Goal: Task Accomplishment & Management: Complete application form

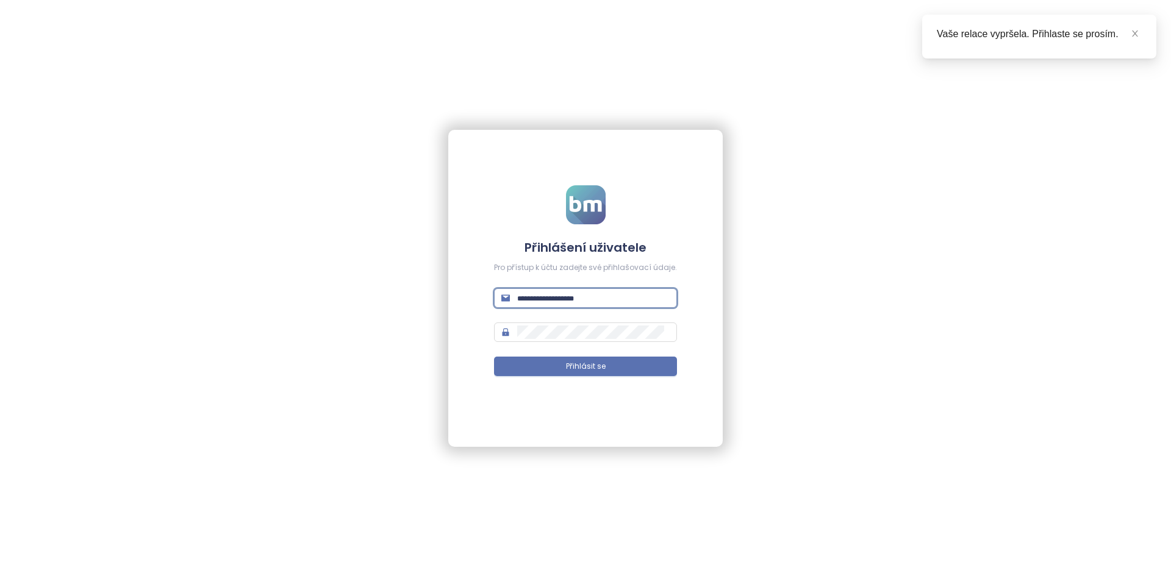
click at [648, 294] on input "text" at bounding box center [593, 298] width 152 height 13
type input "**********"
click at [494, 357] on button "Přihlásit se" at bounding box center [585, 367] width 183 height 20
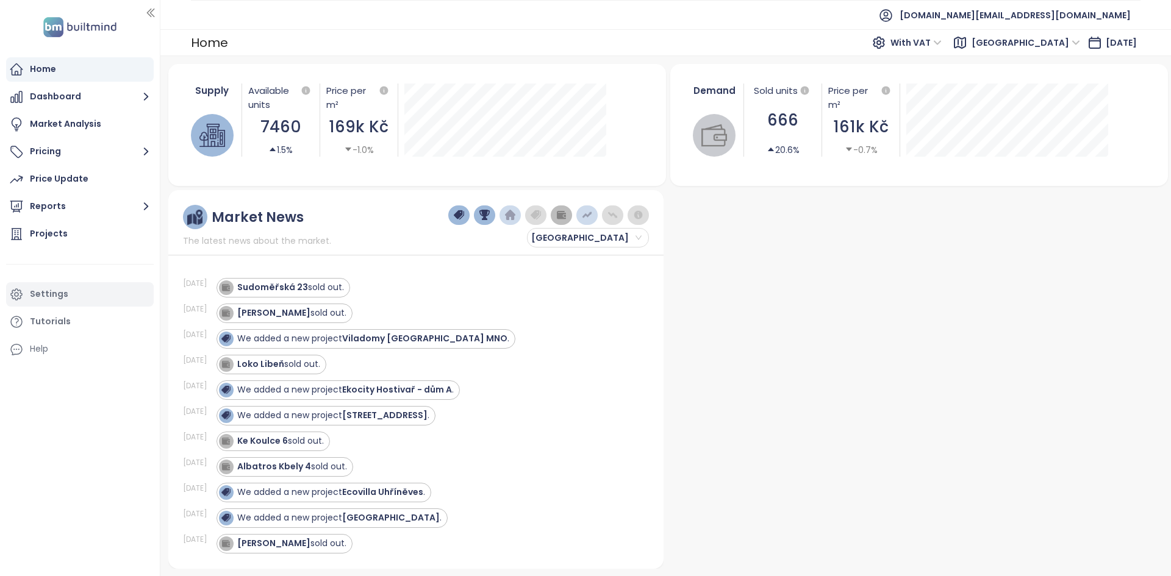
click at [79, 298] on div "Settings" at bounding box center [80, 294] width 148 height 24
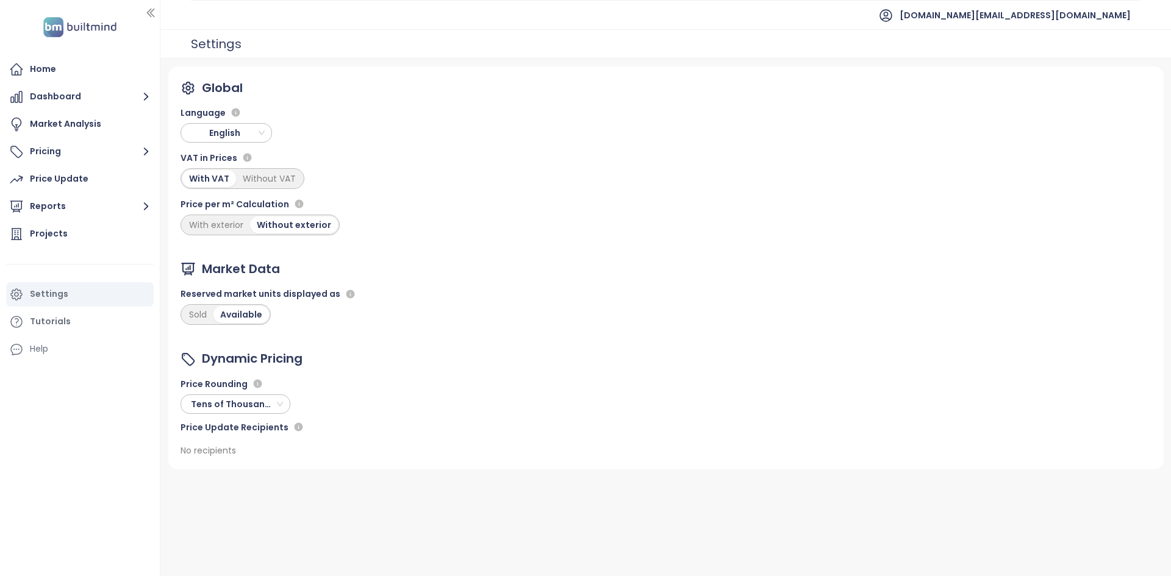
click at [240, 134] on span "English" at bounding box center [227, 133] width 85 height 18
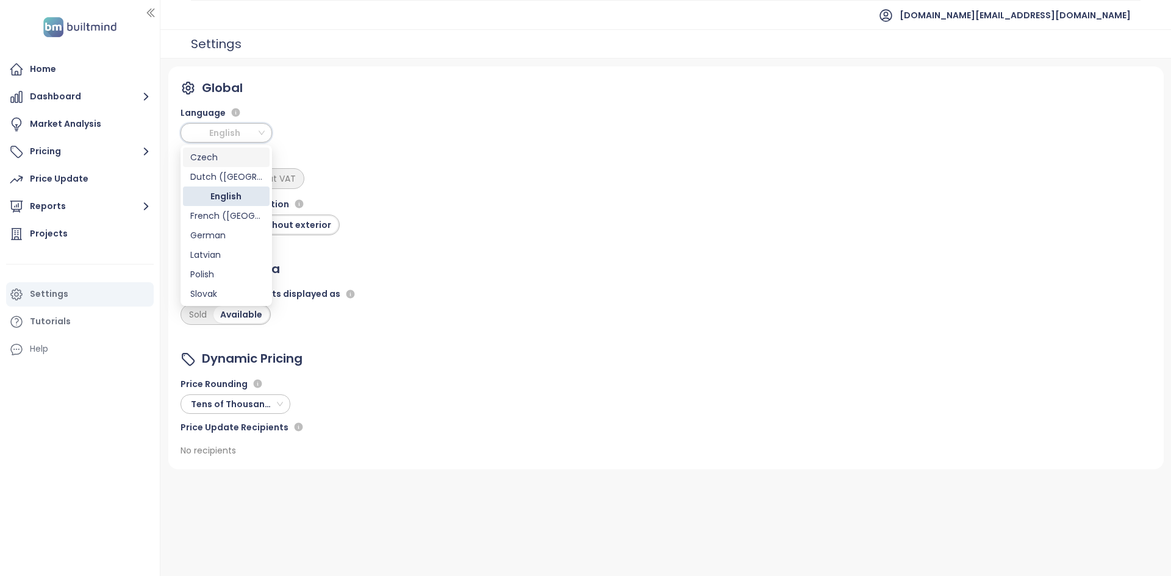
click at [223, 158] on div "Czech" at bounding box center [226, 157] width 72 height 13
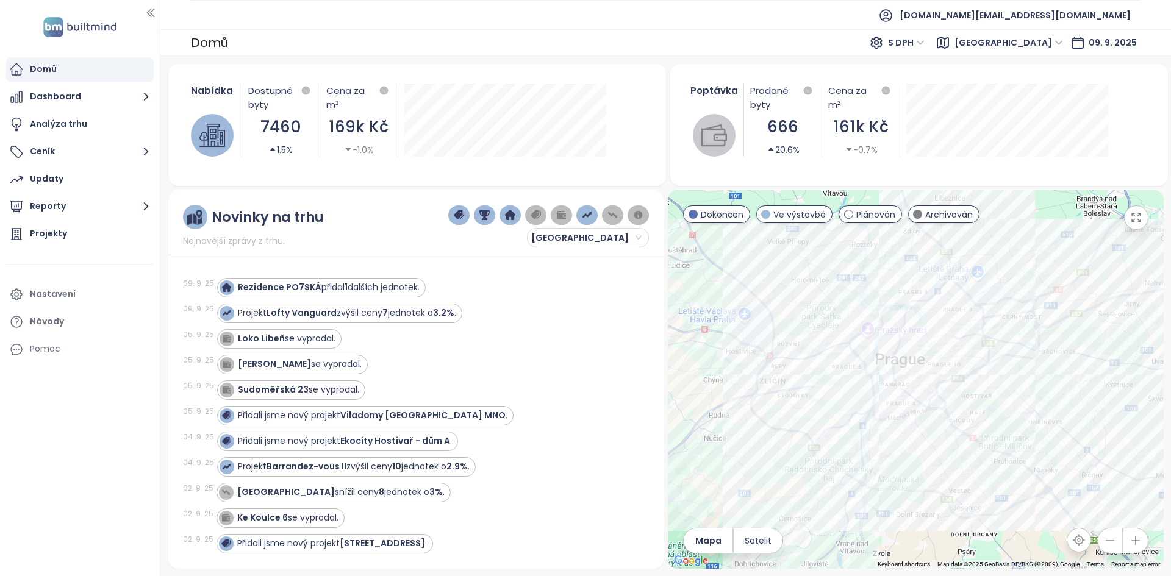
drag, startPoint x: 817, startPoint y: 260, endPoint x: 807, endPoint y: 262, distance: 10.5
click at [807, 262] on div at bounding box center [915, 379] width 495 height 379
click at [814, 282] on div at bounding box center [915, 379] width 495 height 379
click at [112, 234] on div "Projekty" at bounding box center [80, 234] width 148 height 24
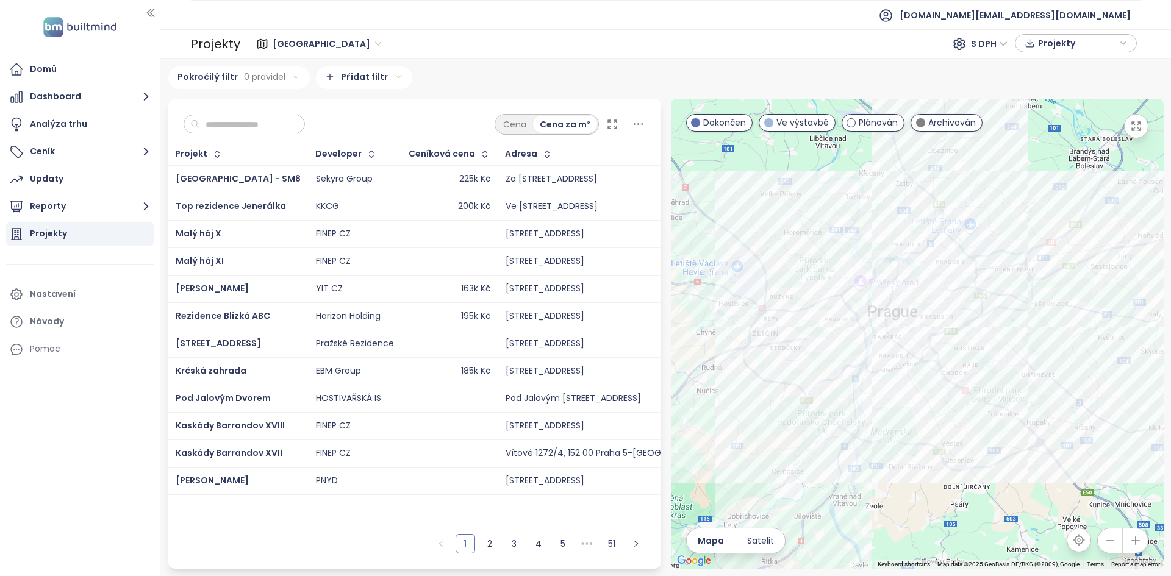
click at [811, 160] on div at bounding box center [917, 334] width 493 height 470
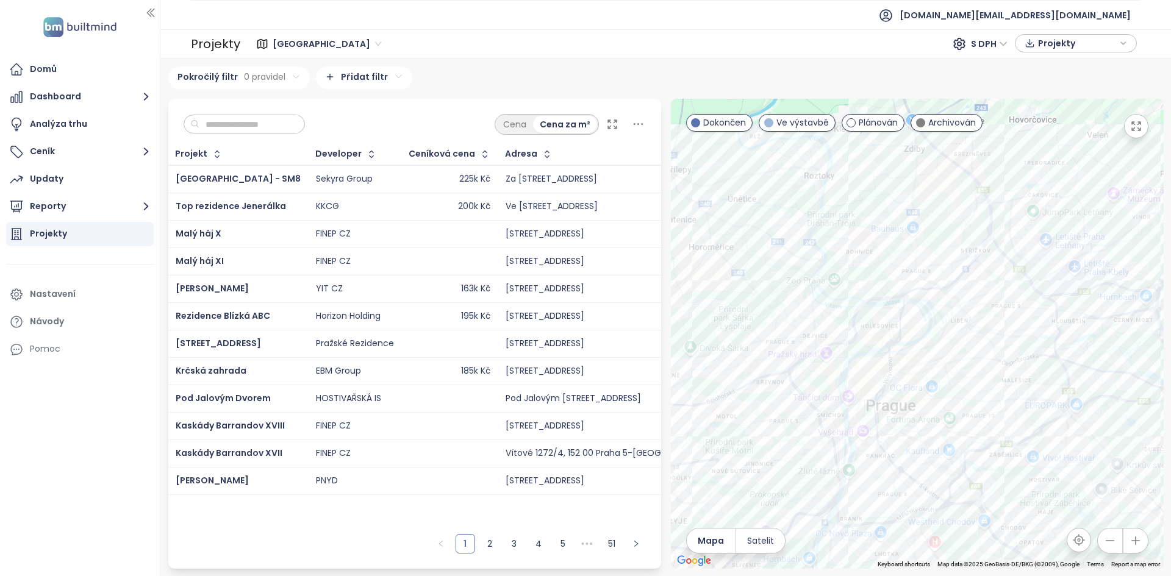
drag, startPoint x: 793, startPoint y: 272, endPoint x: 709, endPoint y: 214, distance: 101.7
click at [709, 214] on div at bounding box center [917, 334] width 493 height 470
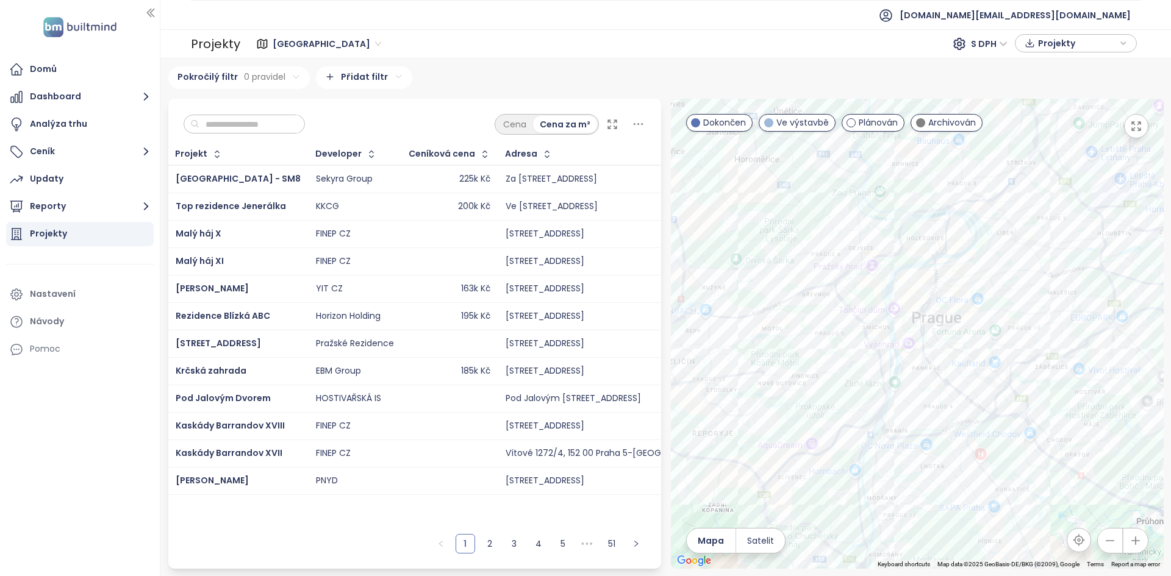
drag, startPoint x: 725, startPoint y: 249, endPoint x: 775, endPoint y: 157, distance: 104.0
click at [775, 157] on div at bounding box center [917, 334] width 493 height 470
click at [402, 179] on td "225k Kč" at bounding box center [450, 179] width 96 height 28
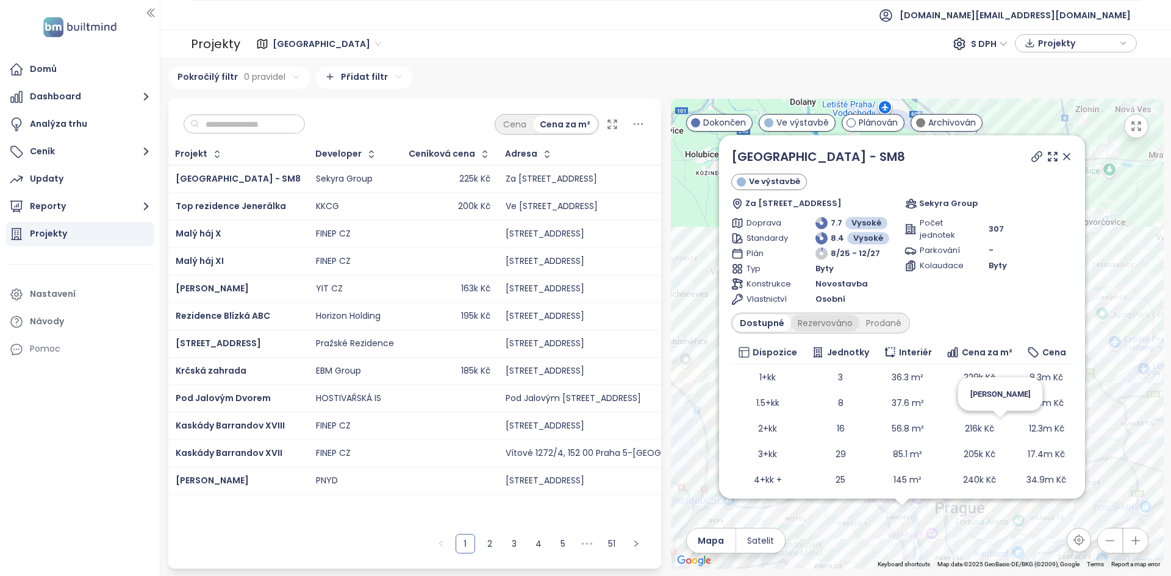
click at [840, 321] on div "Rezervováno" at bounding box center [825, 323] width 68 height 17
click at [865, 322] on div "Prodané" at bounding box center [884, 323] width 49 height 17
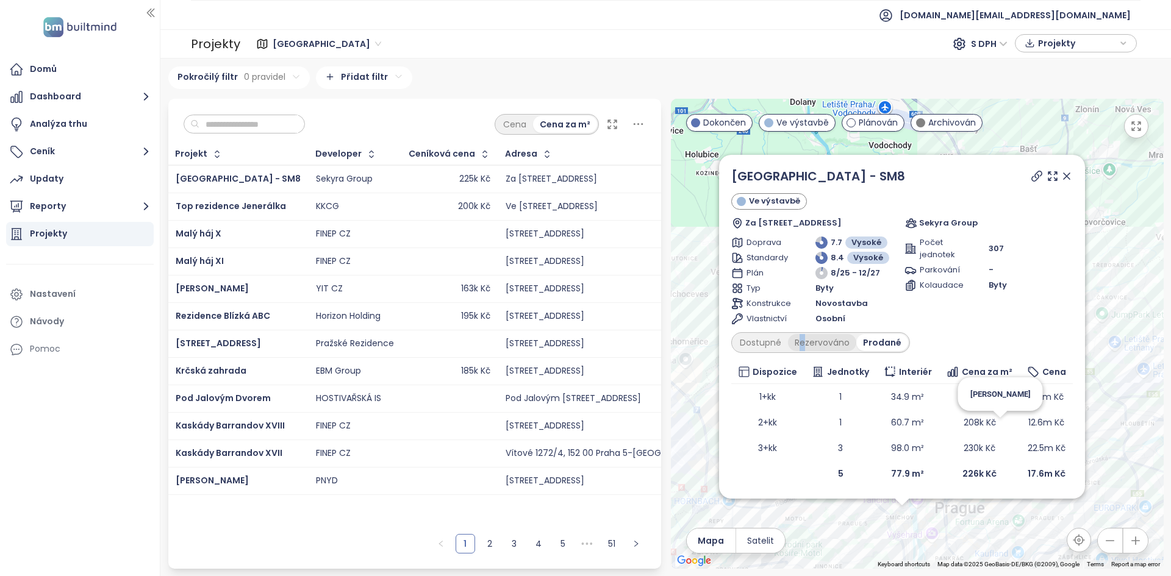
click at [800, 341] on div "Rezervováno" at bounding box center [822, 342] width 68 height 17
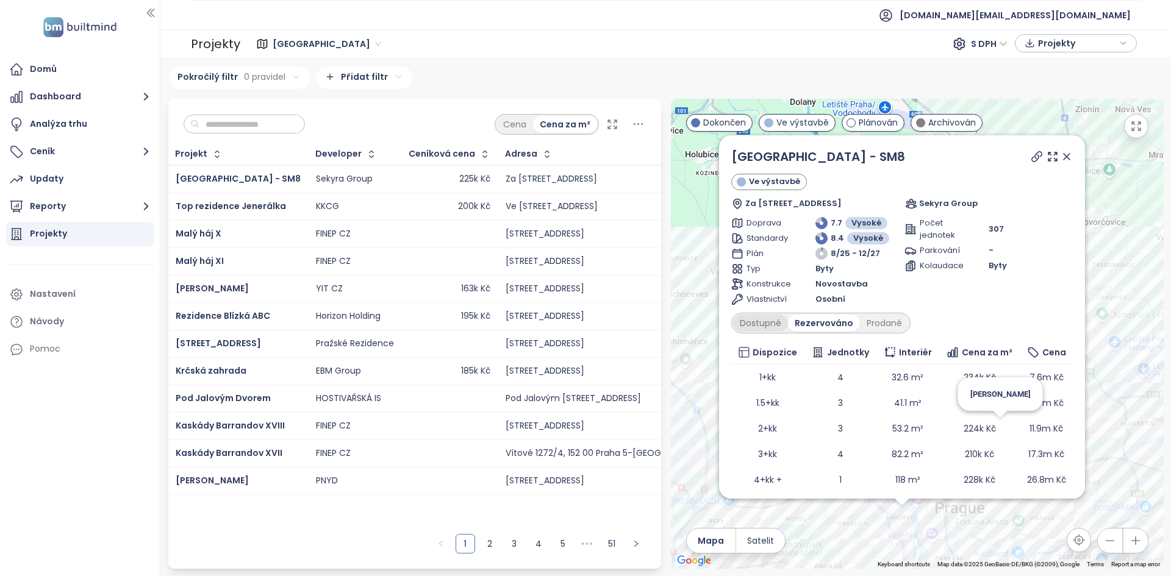
click at [765, 327] on div "Dostupné" at bounding box center [760, 323] width 55 height 17
click at [1042, 155] on icon at bounding box center [1037, 157] width 12 height 12
click at [1070, 160] on icon at bounding box center [1067, 157] width 12 height 12
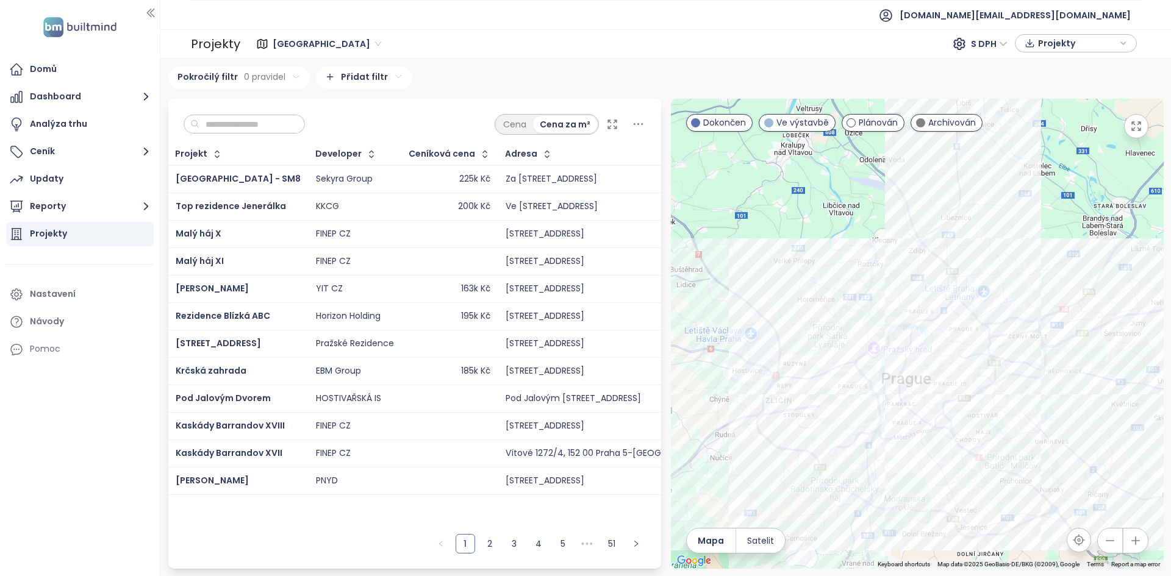
drag, startPoint x: 904, startPoint y: 336, endPoint x: 907, endPoint y: 247, distance: 89.1
click at [907, 247] on div at bounding box center [917, 334] width 493 height 470
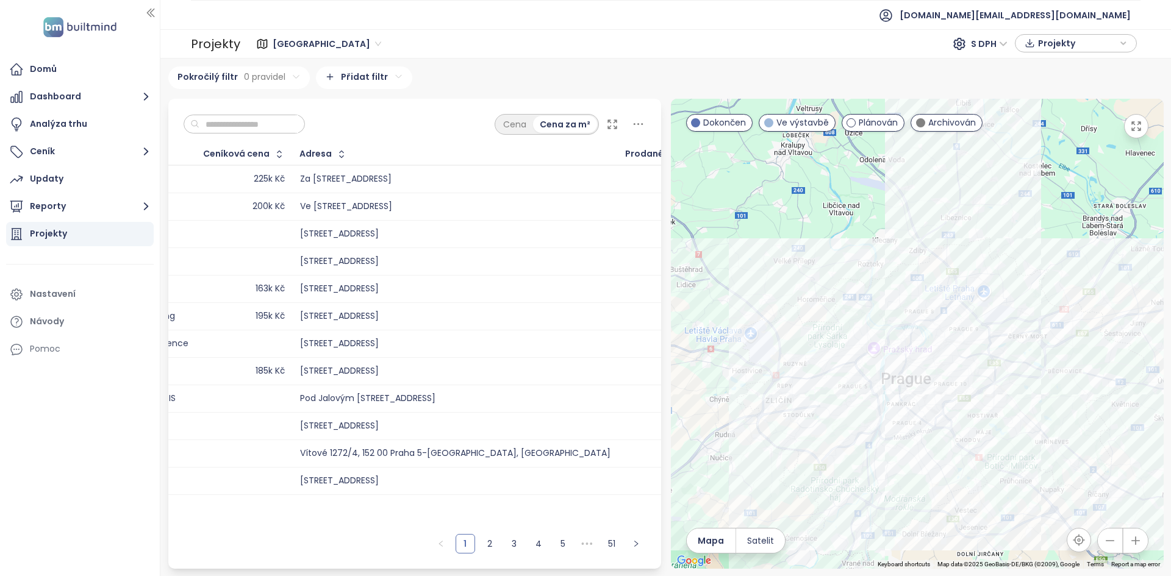
scroll to position [0, 4]
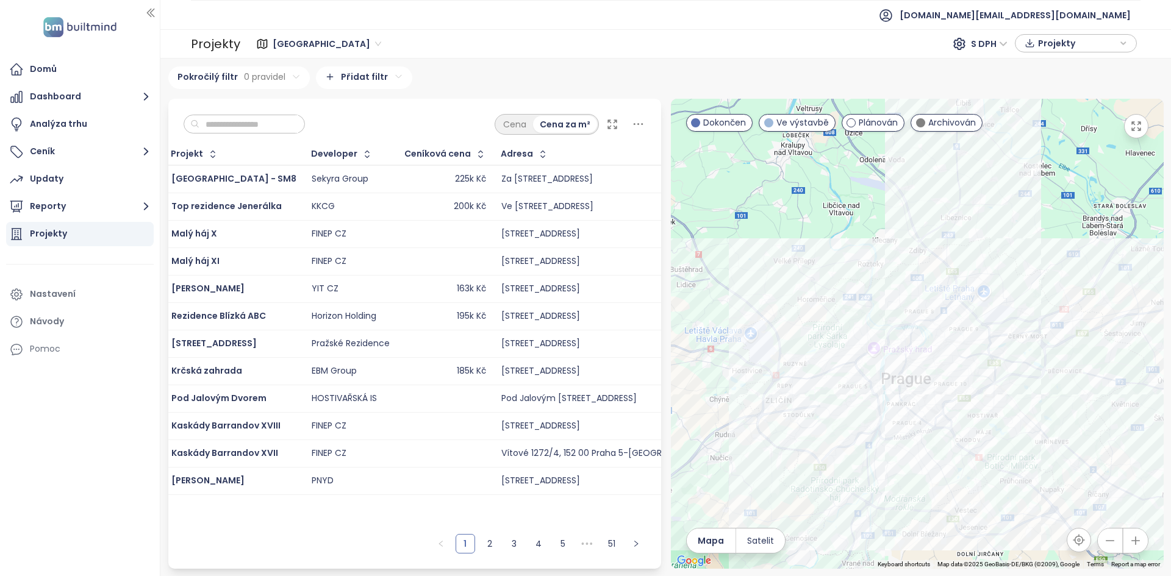
click at [405, 174] on div "225k Kč" at bounding box center [445, 179] width 81 height 15
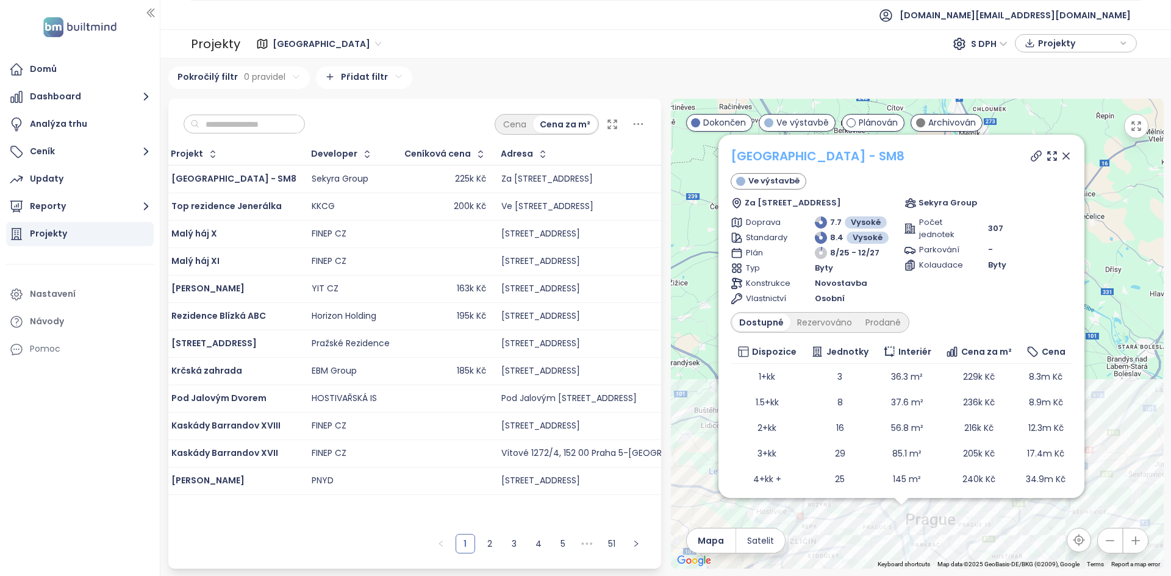
click at [803, 154] on link "Smíchov City - SM8" at bounding box center [818, 156] width 174 height 17
click at [98, 208] on button "Reporty" at bounding box center [80, 207] width 148 height 24
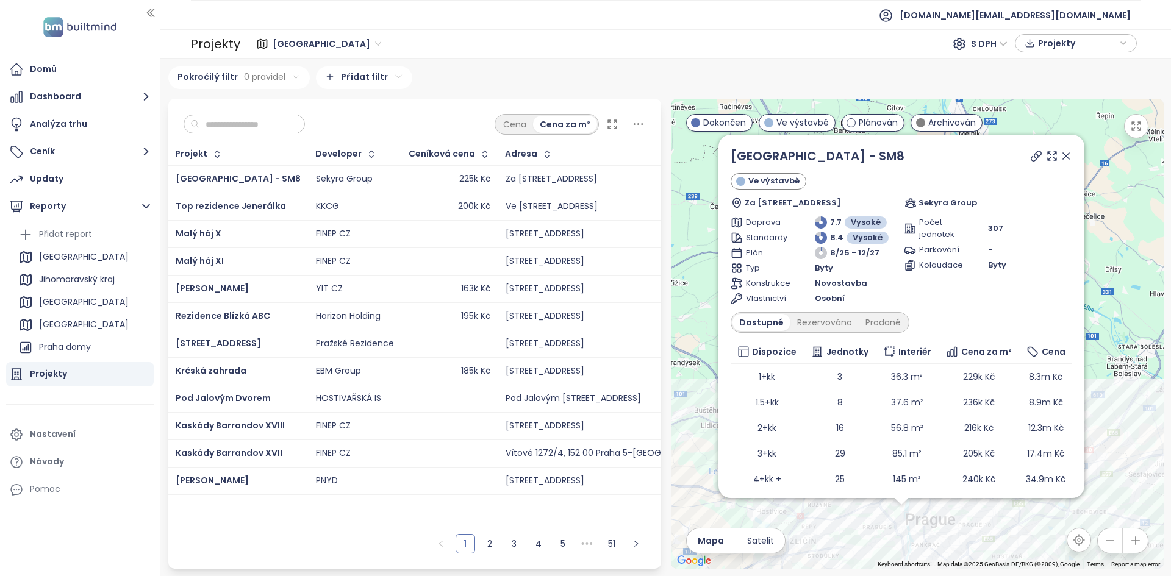
click at [1068, 156] on icon at bounding box center [1066, 156] width 6 height 6
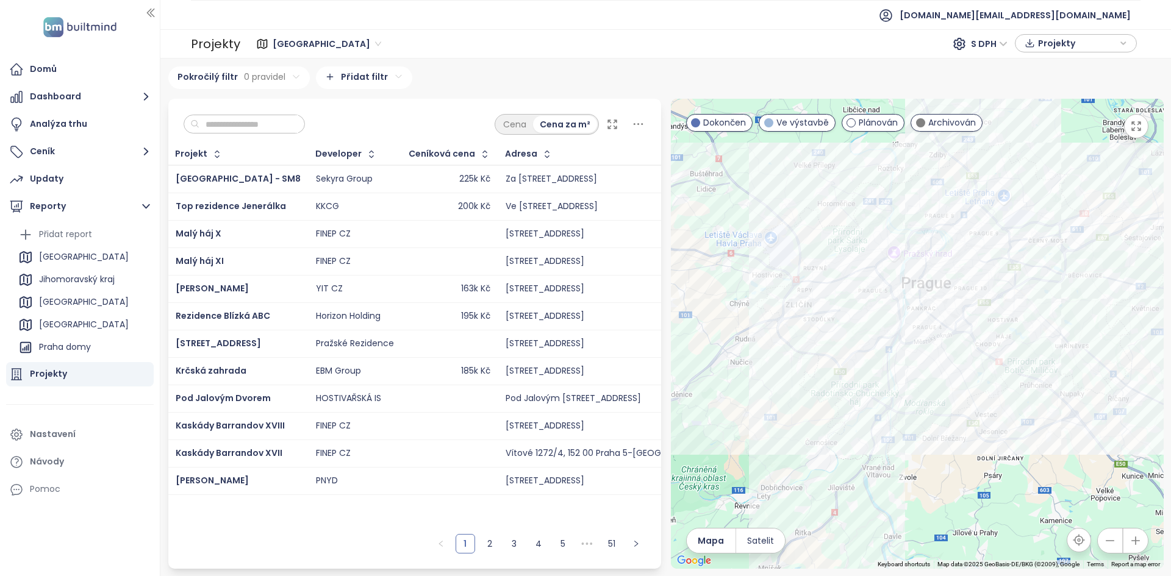
drag, startPoint x: 822, startPoint y: 284, endPoint x: 818, endPoint y: 161, distance: 123.3
click at [818, 161] on div at bounding box center [917, 334] width 493 height 470
click at [767, 371] on div at bounding box center [917, 334] width 493 height 470
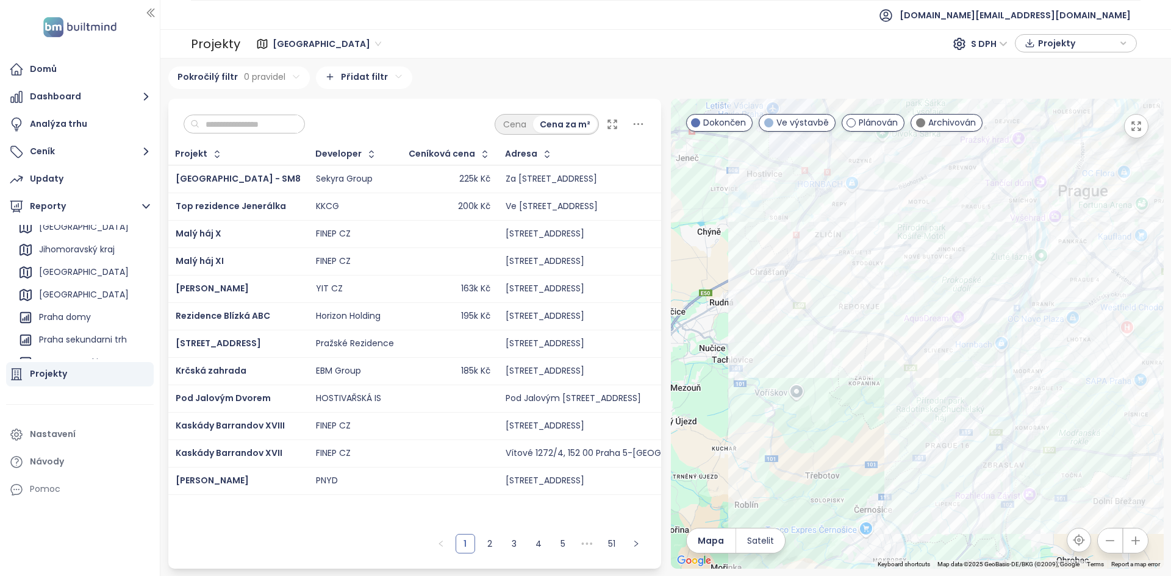
scroll to position [156, 0]
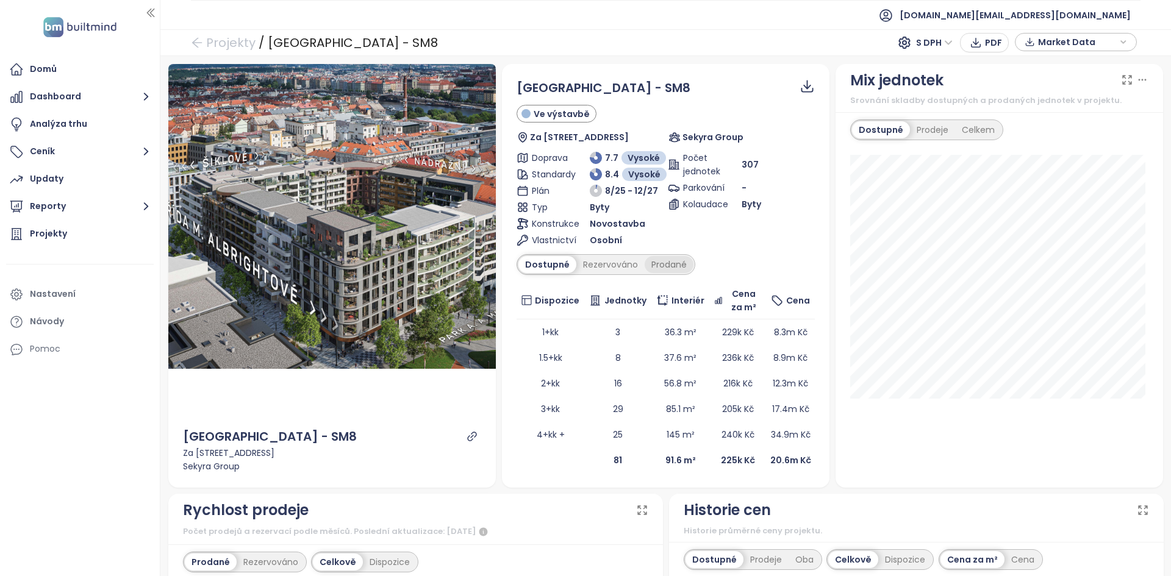
click at [666, 262] on div "Prodané" at bounding box center [669, 264] width 49 height 17
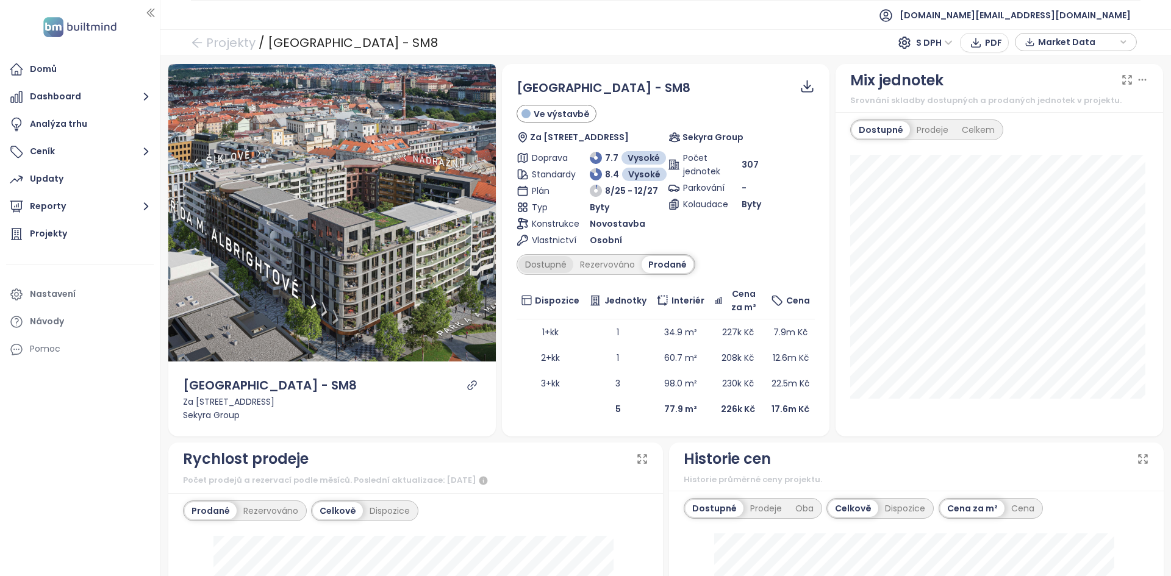
click at [541, 268] on div "Dostupné" at bounding box center [545, 264] width 55 height 17
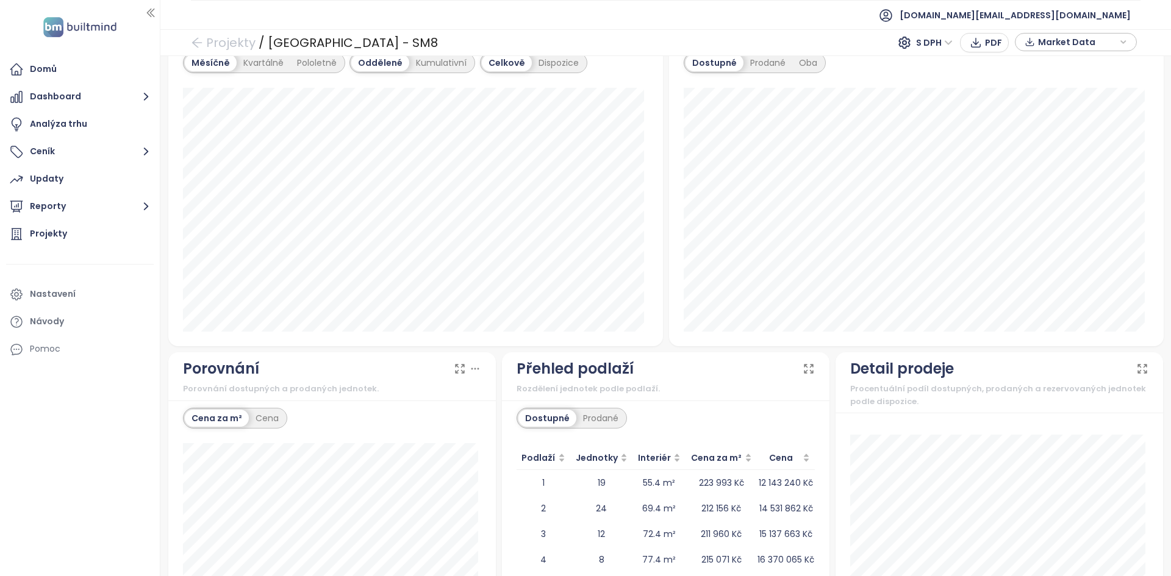
scroll to position [988, 0]
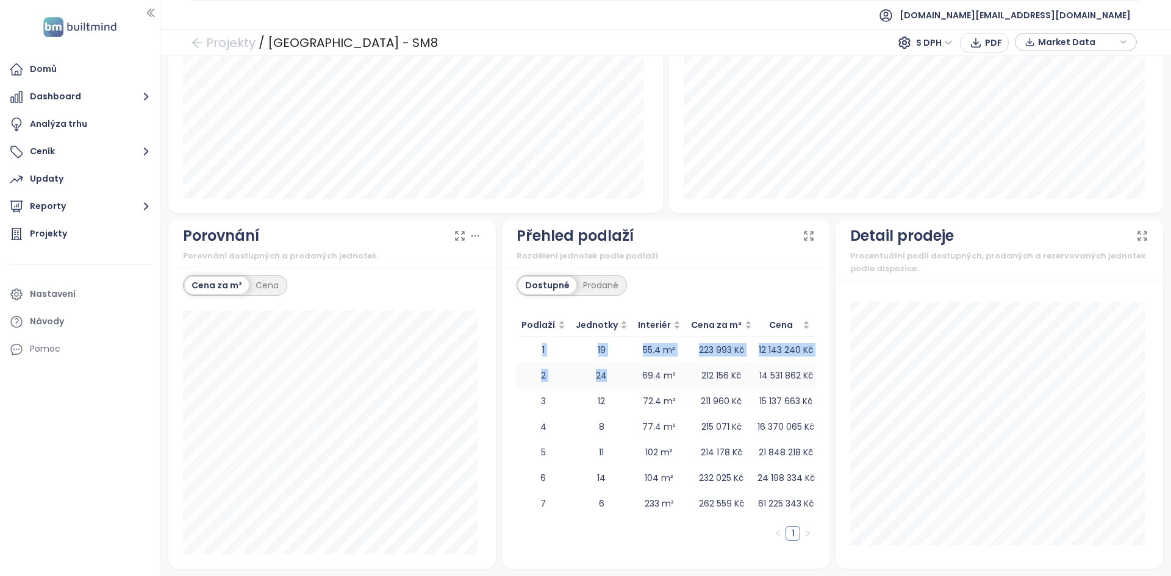
drag, startPoint x: 811, startPoint y: 505, endPoint x: 610, endPoint y: 382, distance: 234.6
click at [610, 382] on div "Dostupné Prodané Podlaží Jednotky Interiér Cena za m² Cena 1 19 55.4 m² 223 993…" at bounding box center [665, 418] width 327 height 301
click at [610, 382] on td "24" at bounding box center [601, 376] width 62 height 26
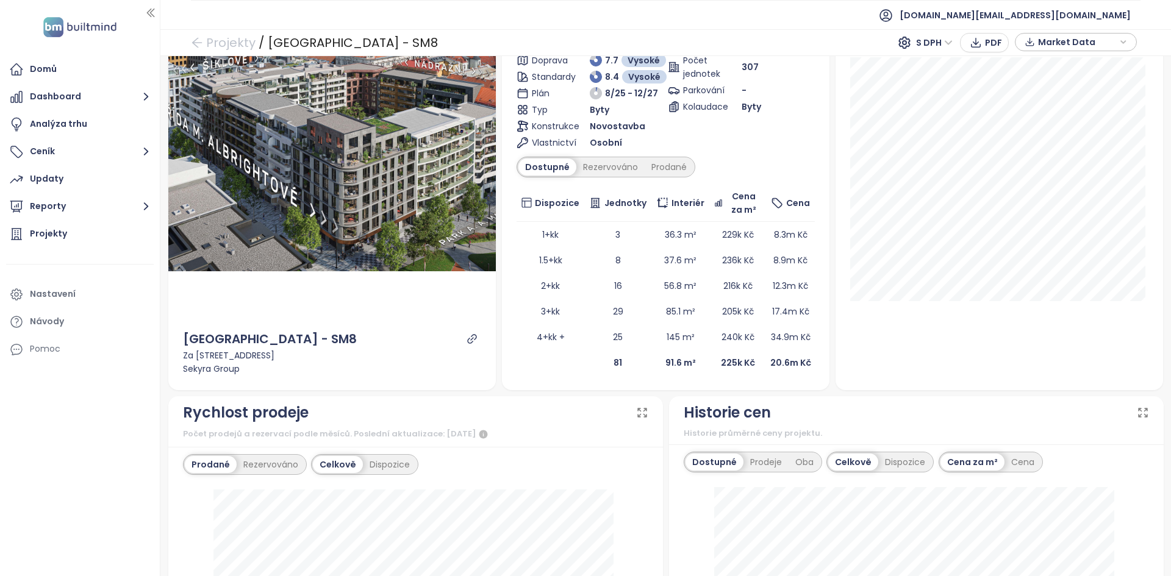
scroll to position [0, 0]
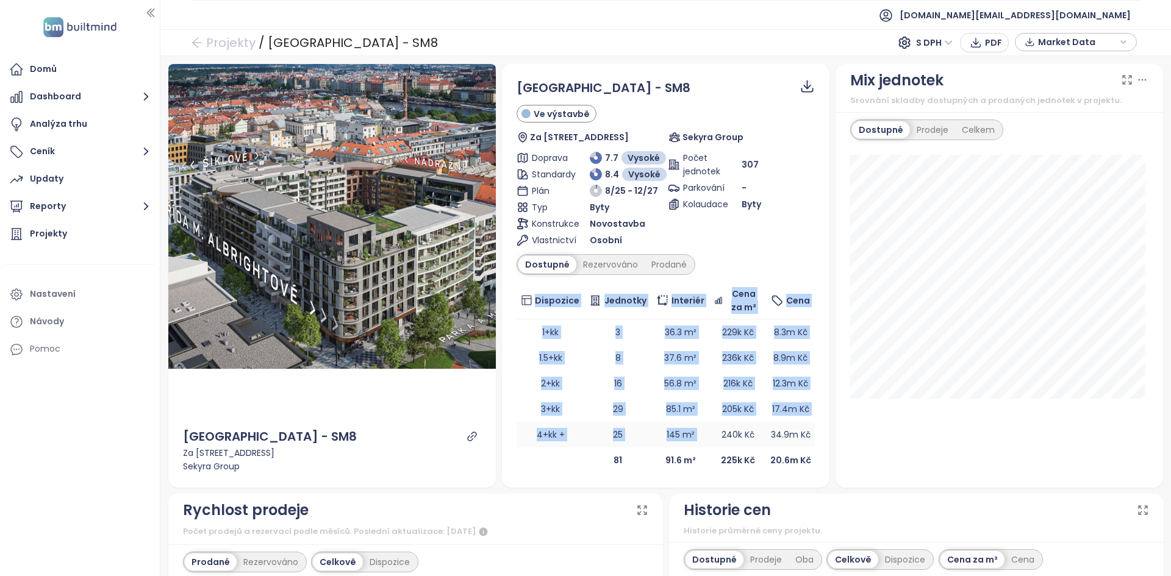
drag, startPoint x: 810, startPoint y: 467, endPoint x: 714, endPoint y: 442, distance: 99.6
click at [714, 442] on div "[GEOGRAPHIC_DATA] - SM8 Ve výstavbě Za Ženskými domovy 128, [GEOGRAPHIC_DATA], …" at bounding box center [665, 276] width 327 height 424
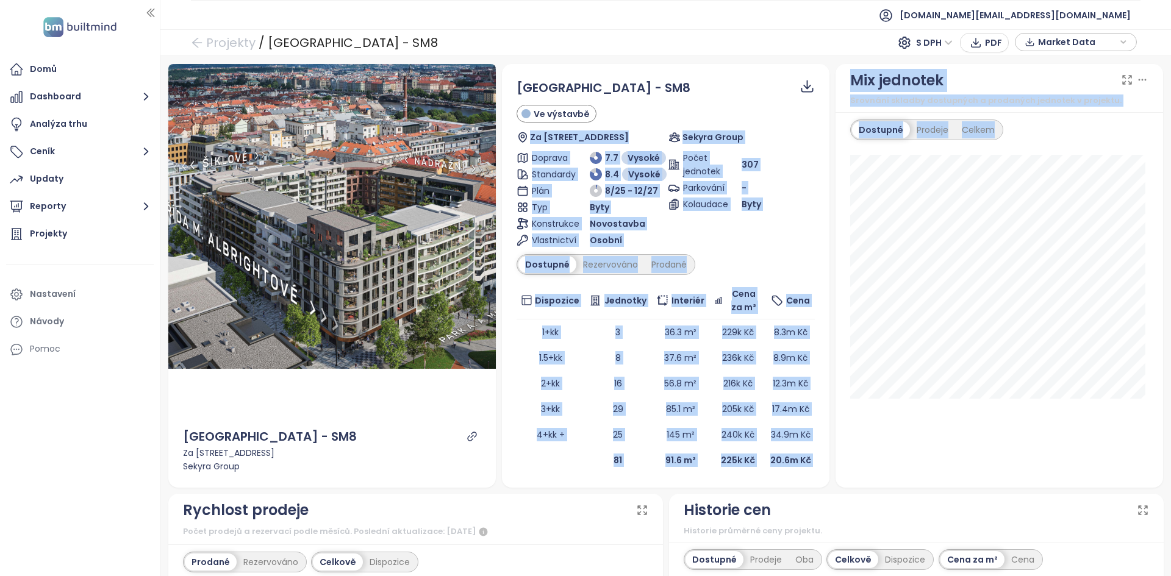
drag, startPoint x: 726, startPoint y: 18, endPoint x: 716, endPoint y: 101, distance: 83.6
click at [716, 101] on body "Domů Dashboard Analýza trhu Ceník Updaty Reporty Projekty Nastavení Návody Pomo…" at bounding box center [585, 288] width 1171 height 576
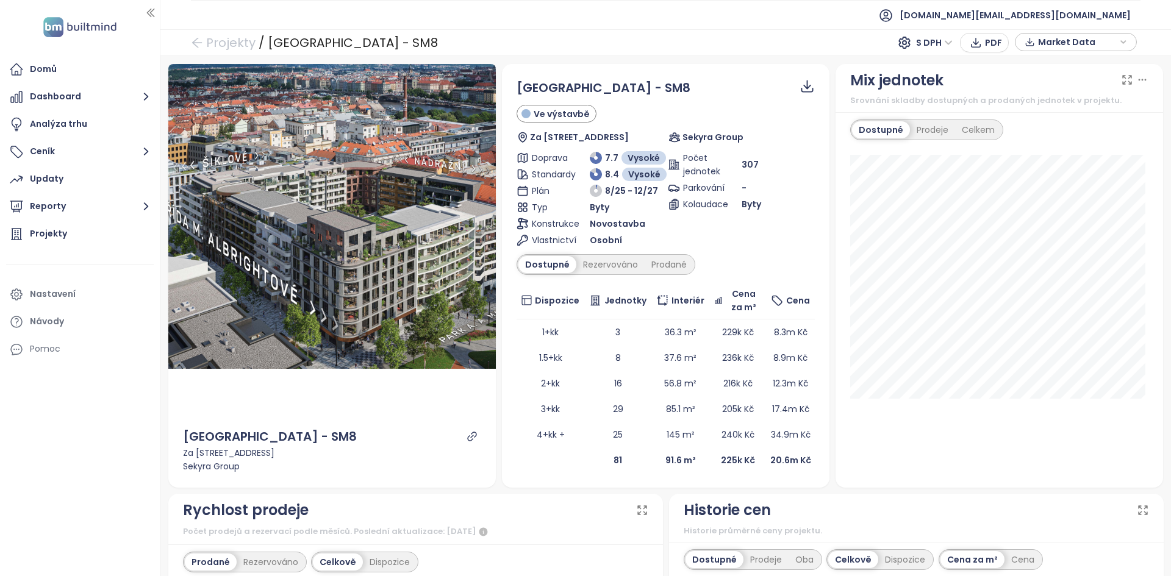
click at [714, 90] on div "[GEOGRAPHIC_DATA] - SM8" at bounding box center [666, 88] width 298 height 19
click at [240, 48] on link "Projekty" at bounding box center [223, 43] width 65 height 22
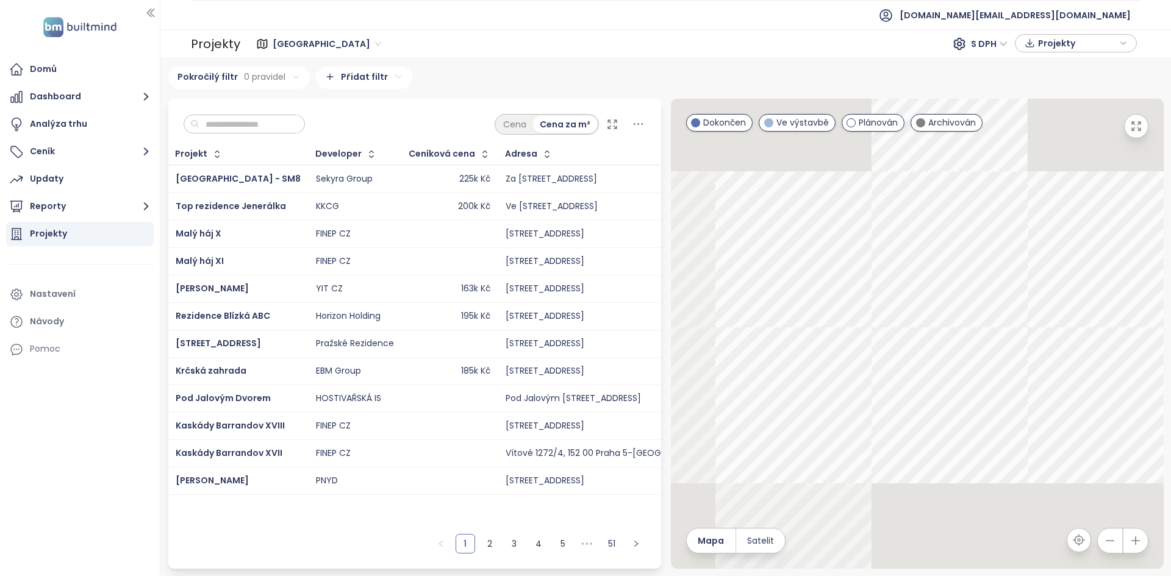
click at [260, 123] on input "text" at bounding box center [248, 124] width 99 height 18
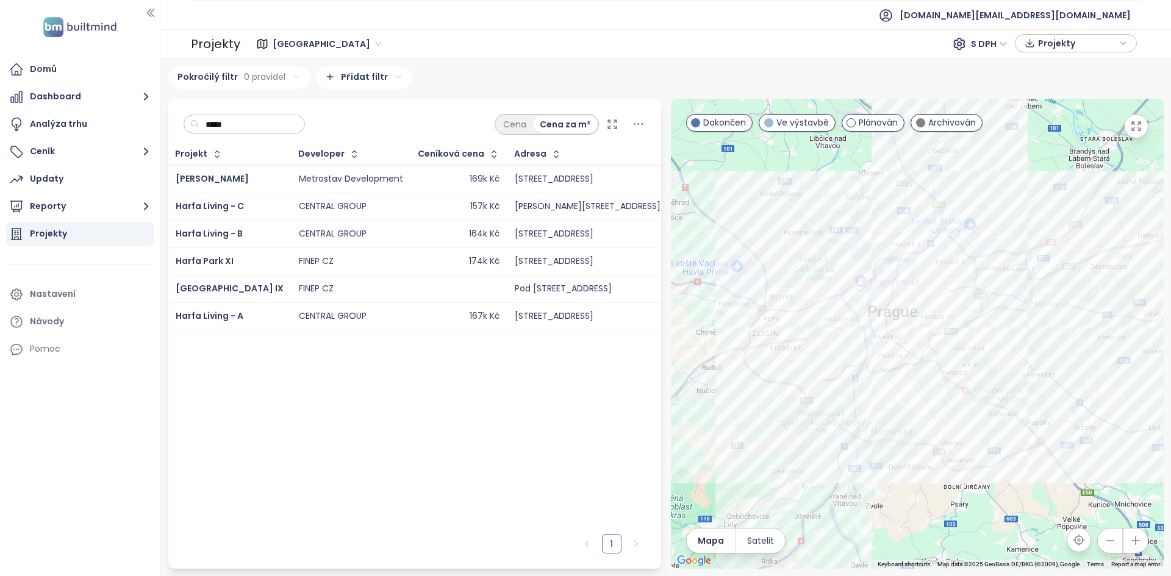
type input "*****"
click at [249, 234] on td "Harfa Living - B" at bounding box center [229, 233] width 123 height 27
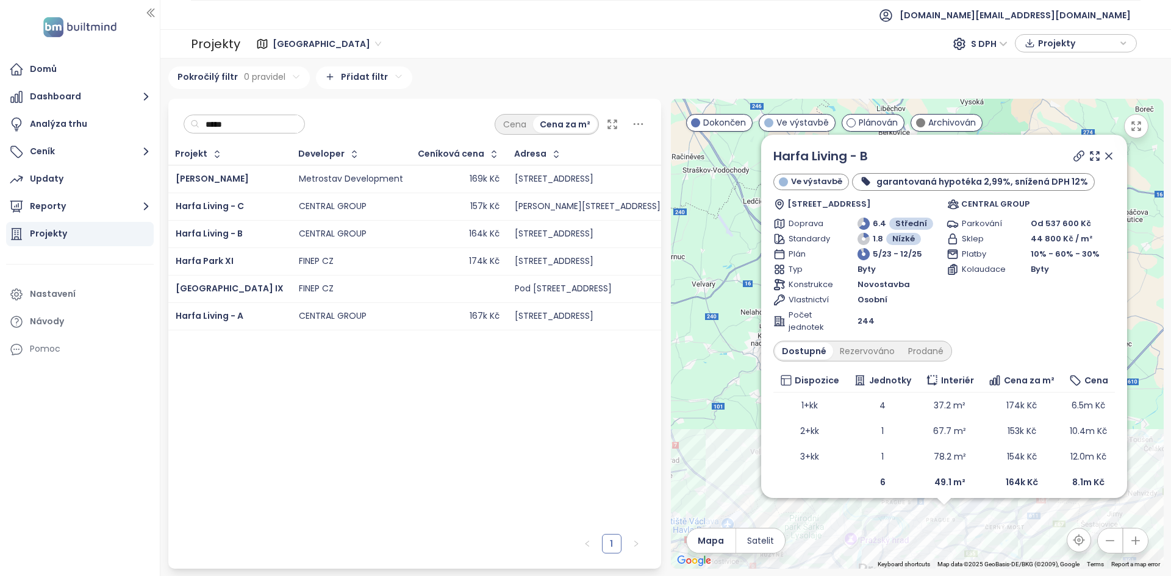
scroll to position [9, 0]
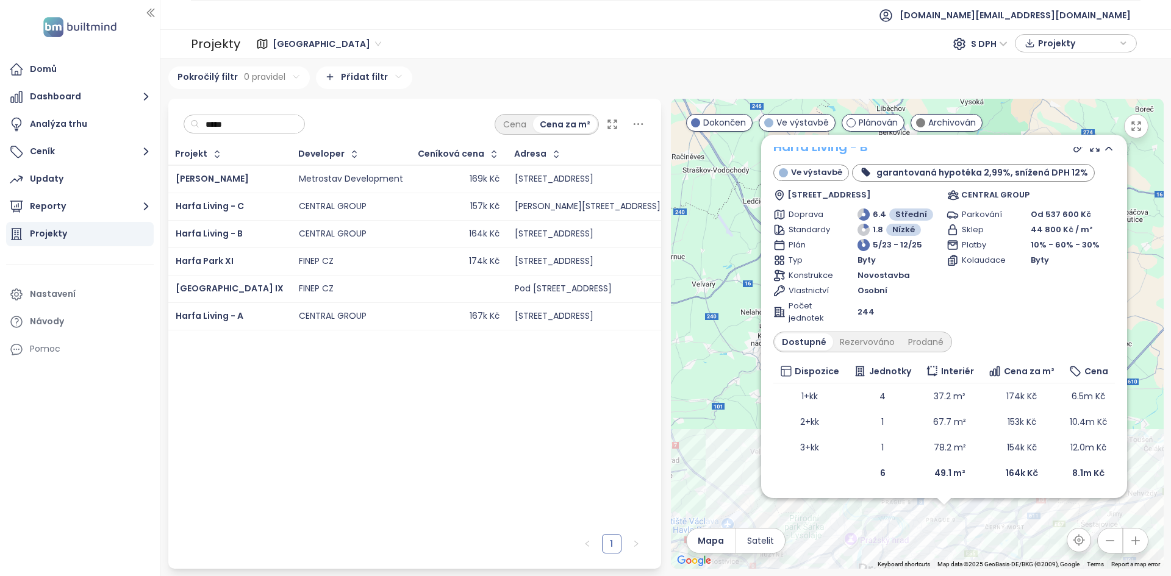
click at [836, 149] on link "Harfa Living - B" at bounding box center [820, 146] width 95 height 17
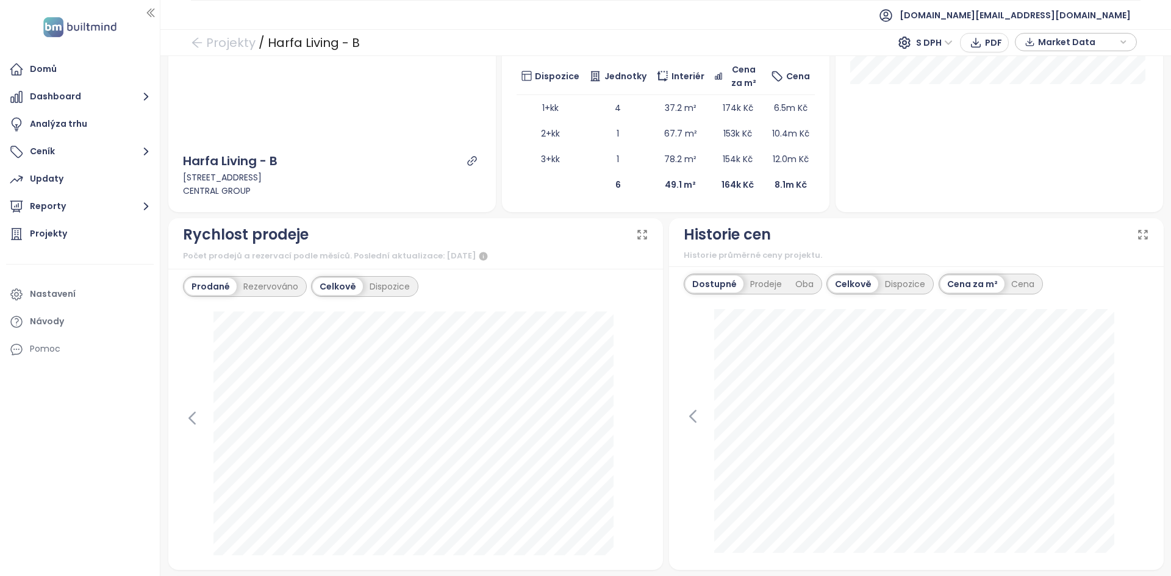
scroll to position [320, 0]
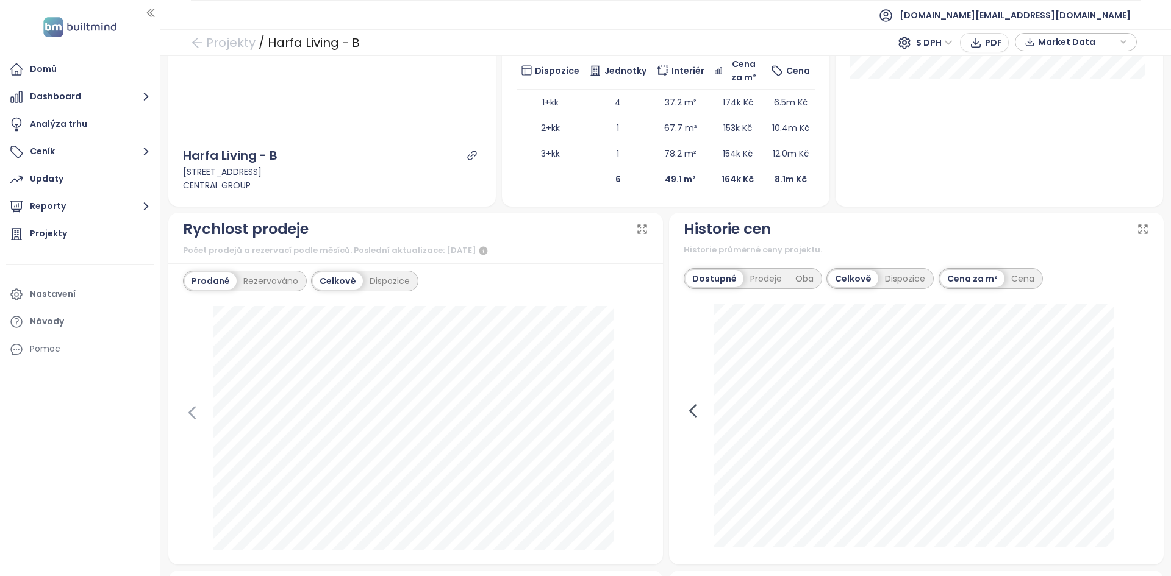
click at [691, 406] on icon at bounding box center [692, 412] width 5 height 12
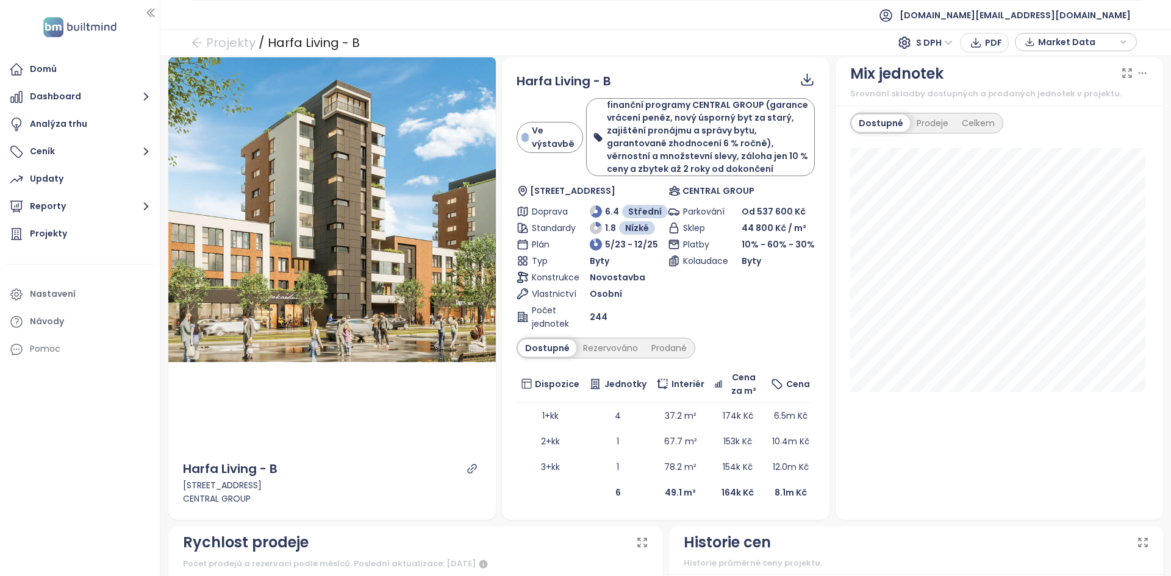
scroll to position [0, 0]
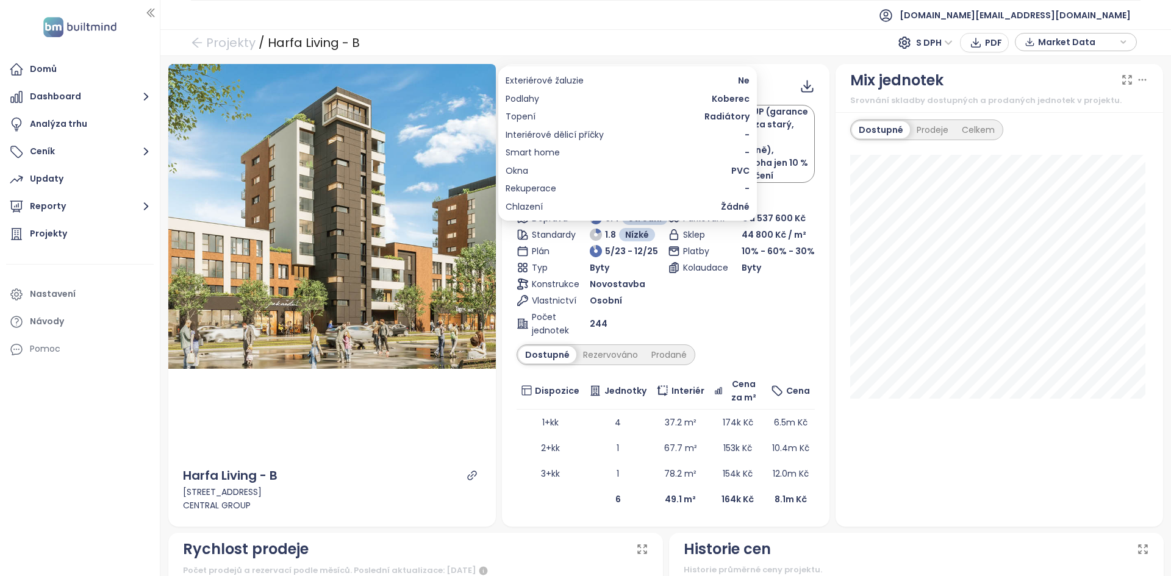
click at [729, 101] on span "Koberec" at bounding box center [731, 98] width 38 height 13
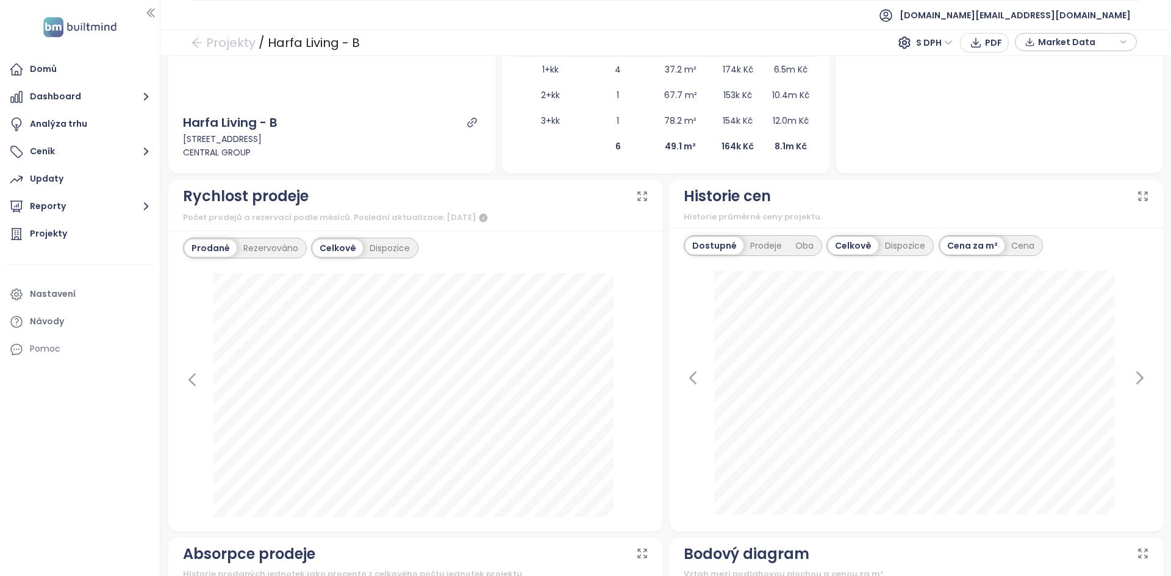
scroll to position [354, 0]
click at [1131, 376] on icon at bounding box center [1140, 377] width 18 height 18
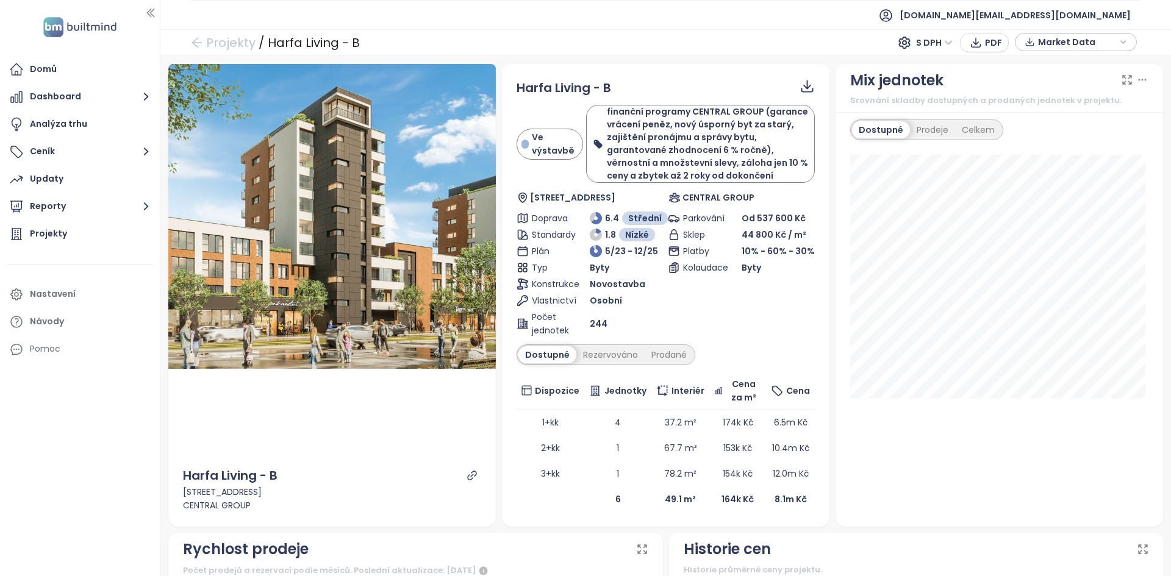
scroll to position [1, 0]
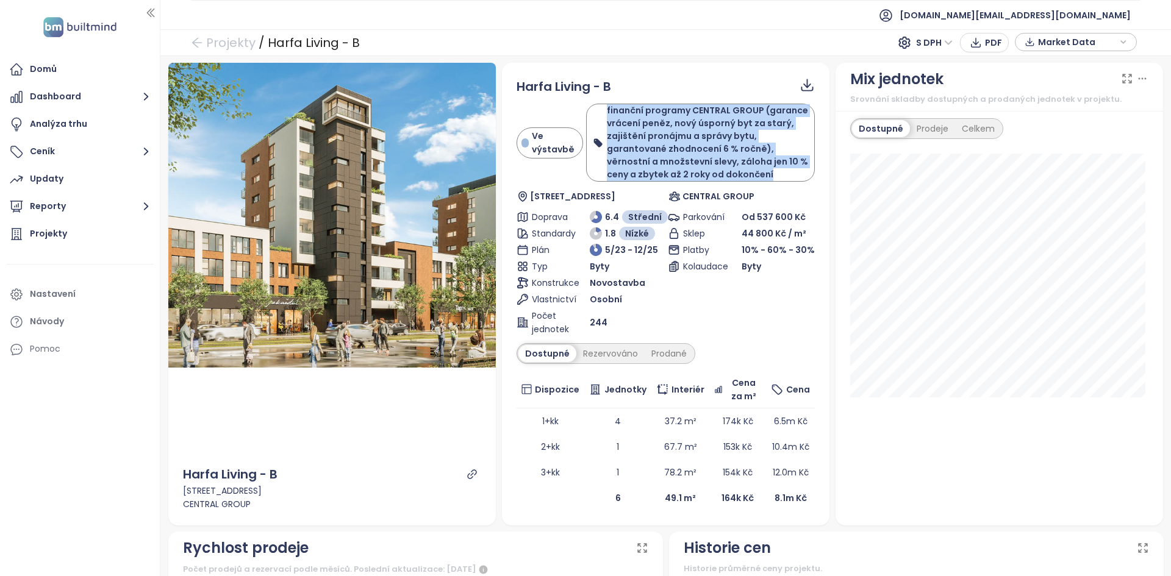
drag, startPoint x: 767, startPoint y: 172, endPoint x: 600, endPoint y: 112, distance: 177.5
click at [600, 112] on div "finanční programy CENTRAL GROUP (garance vrácení peněz, nový úsporný byt za sta…" at bounding box center [700, 142] width 215 height 77
click at [663, 142] on b "finanční programy CENTRAL GROUP (garance vrácení peněz, nový úsporný byt za sta…" at bounding box center [707, 142] width 201 height 76
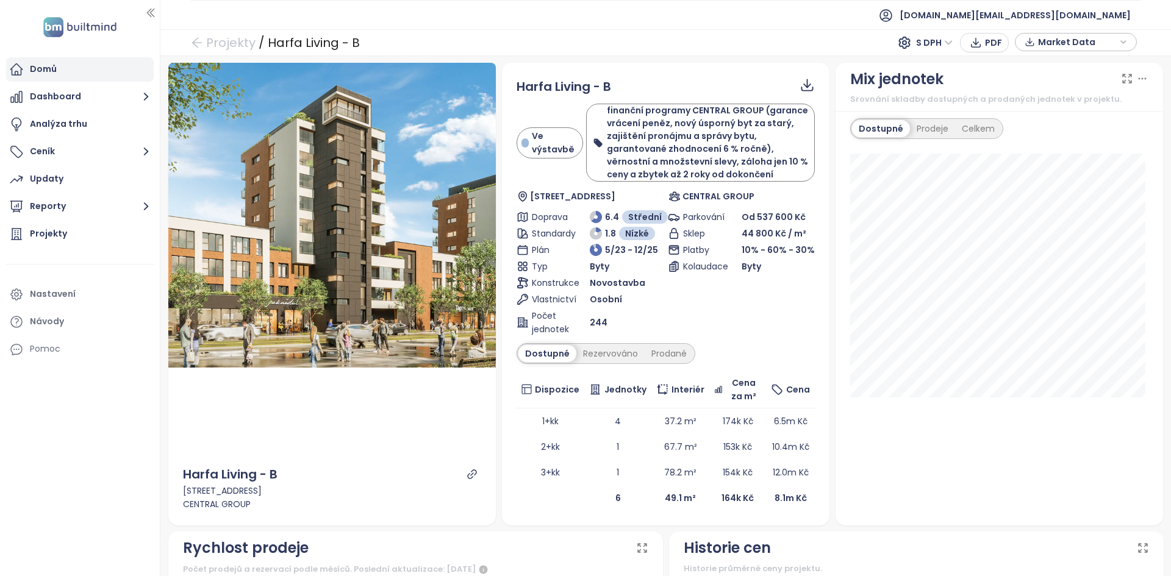
click at [64, 75] on div "Domů" at bounding box center [80, 69] width 148 height 24
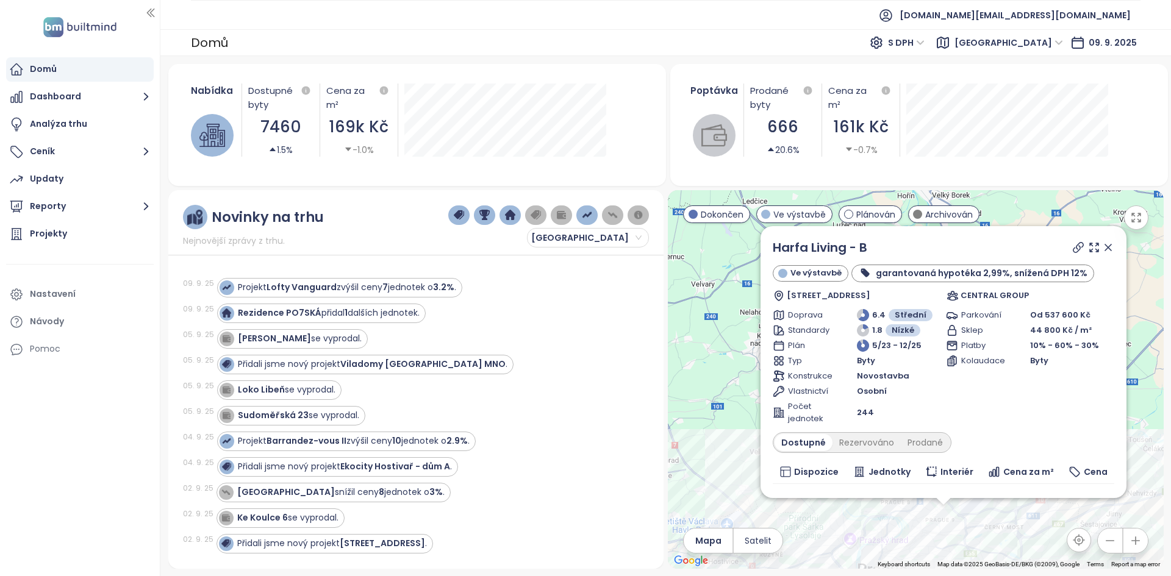
click at [1105, 249] on icon at bounding box center [1108, 248] width 6 height 6
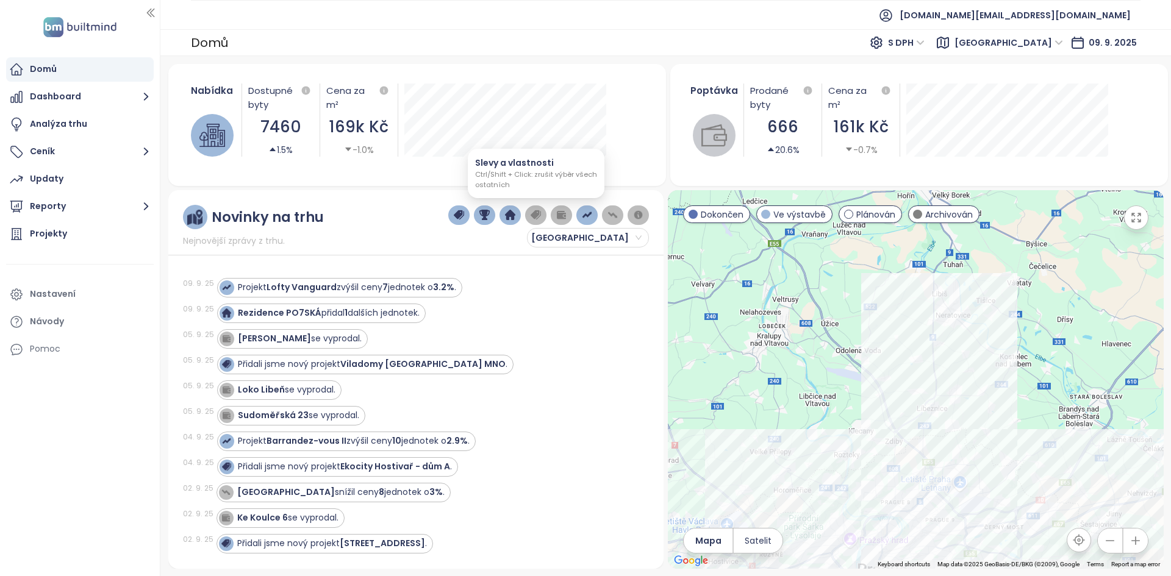
click at [543, 213] on button "button" at bounding box center [535, 216] width 21 height 20
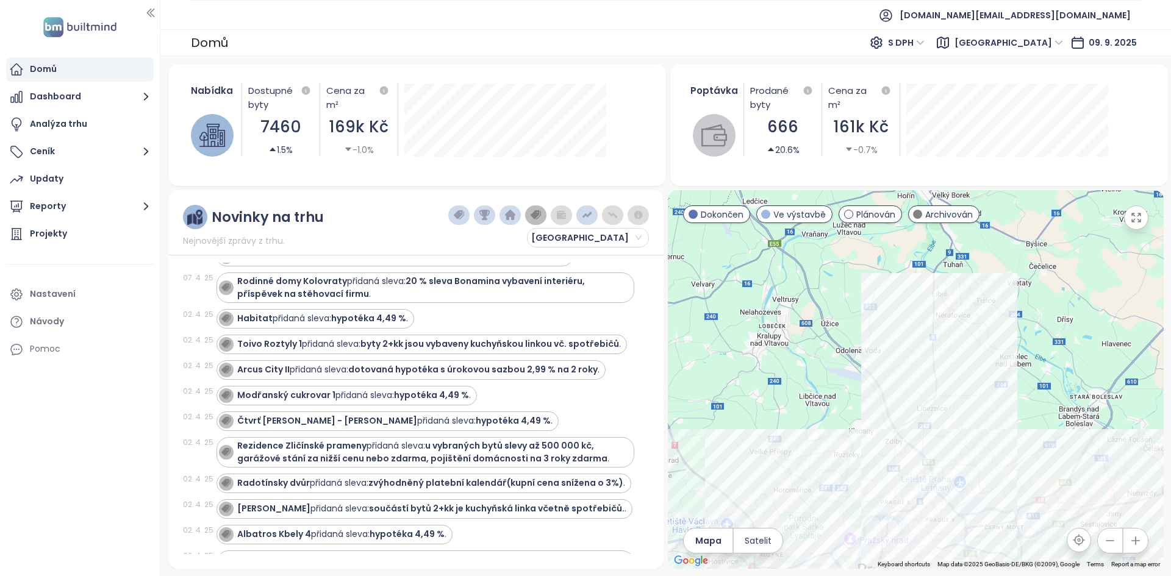
scroll to position [3973, 0]
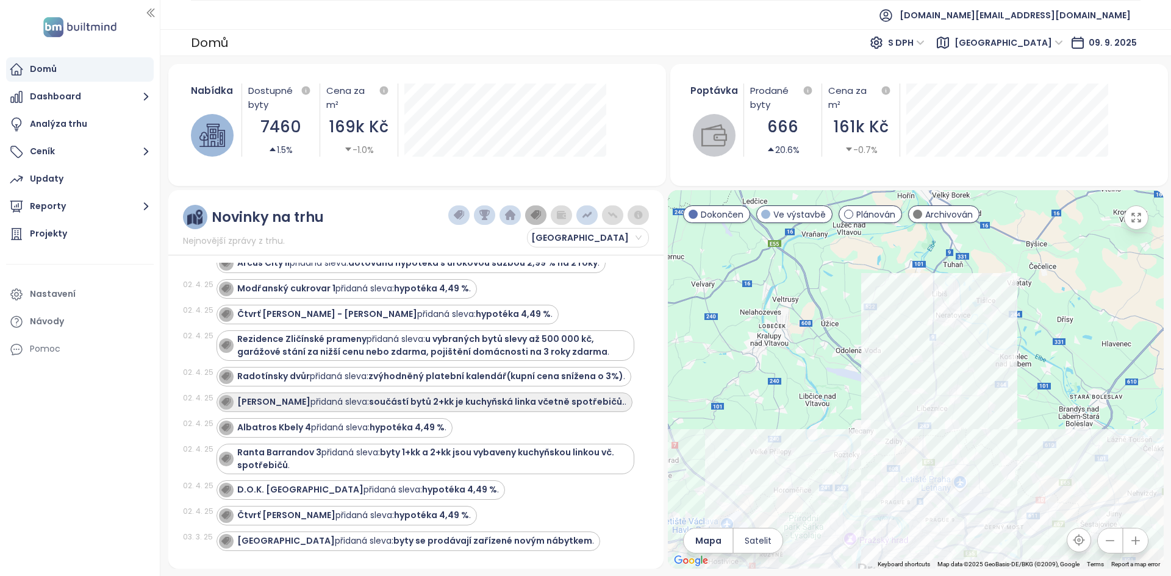
click at [271, 396] on strong "[PERSON_NAME]" at bounding box center [273, 402] width 73 height 12
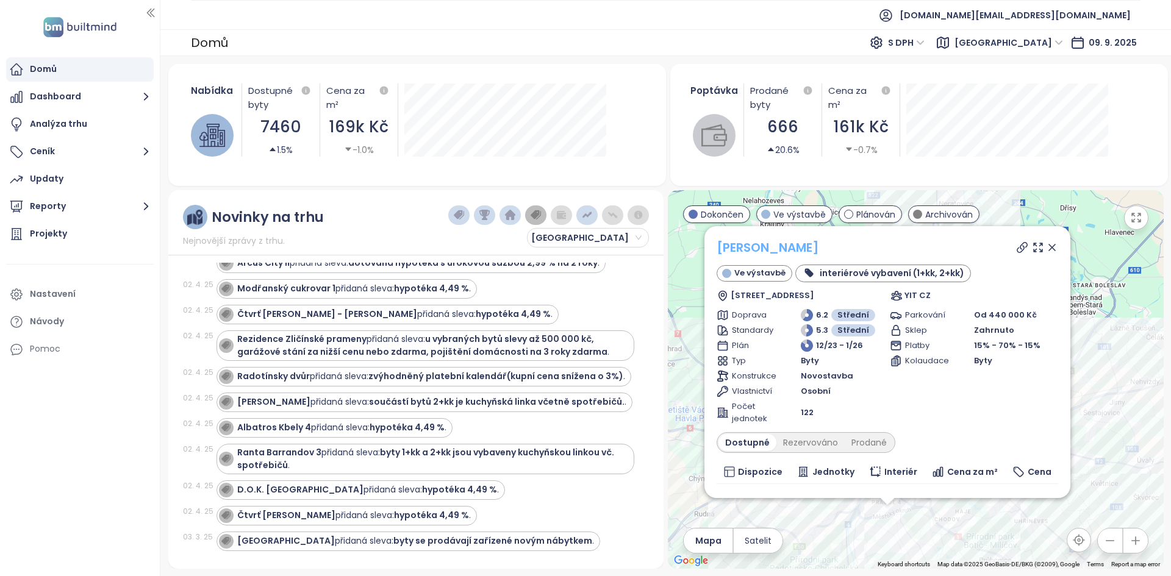
click at [764, 248] on link "[PERSON_NAME]" at bounding box center [768, 247] width 102 height 17
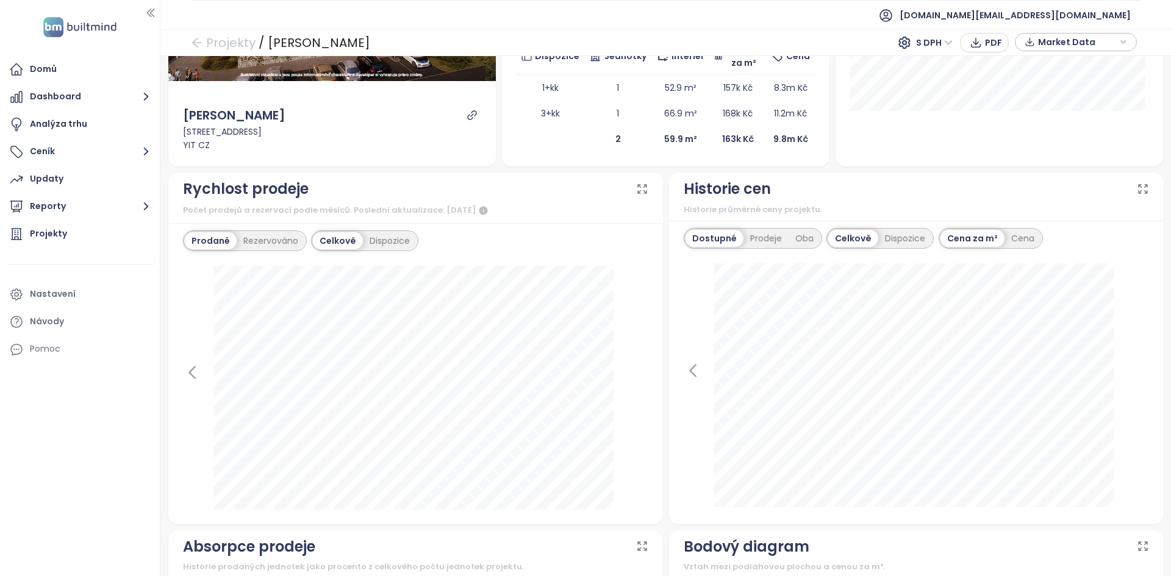
scroll to position [289, 0]
click at [392, 238] on div "Dispozice" at bounding box center [390, 239] width 54 height 17
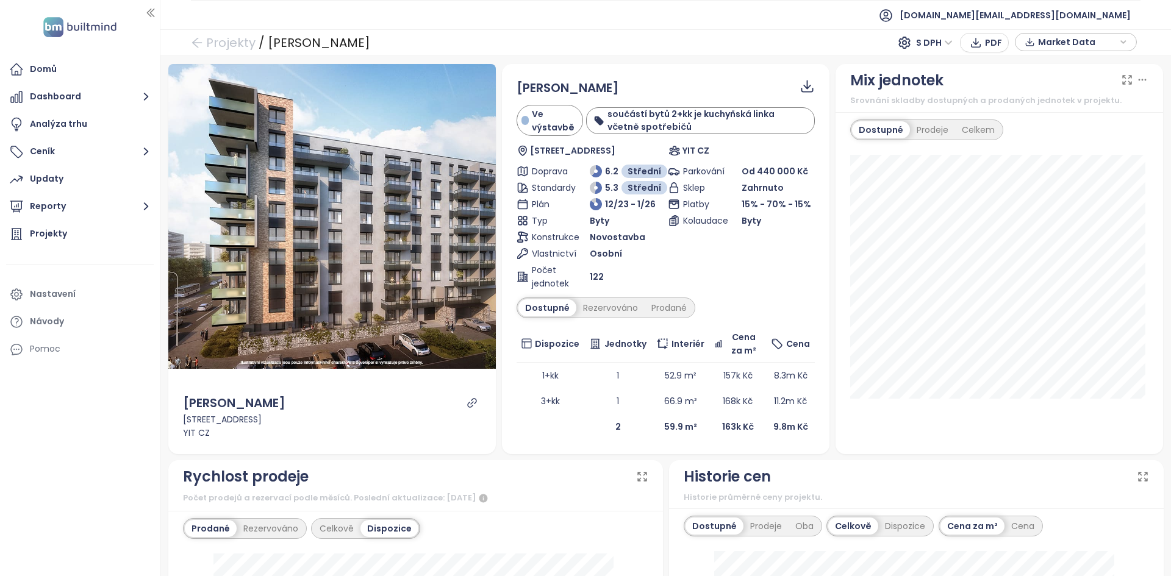
scroll to position [4, 0]
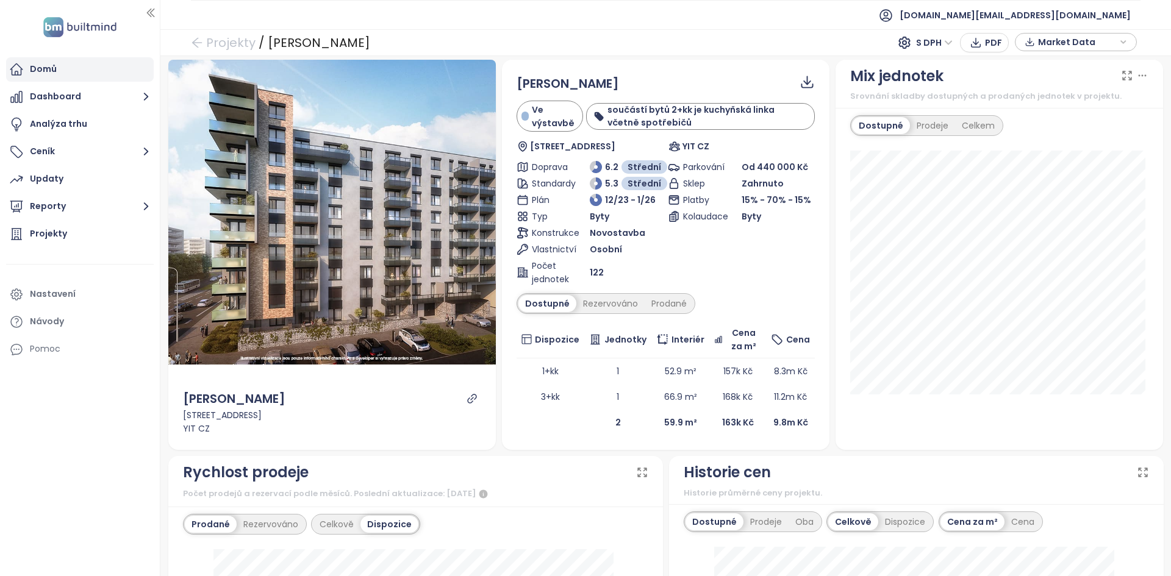
click at [107, 71] on div "Domů" at bounding box center [80, 69] width 148 height 24
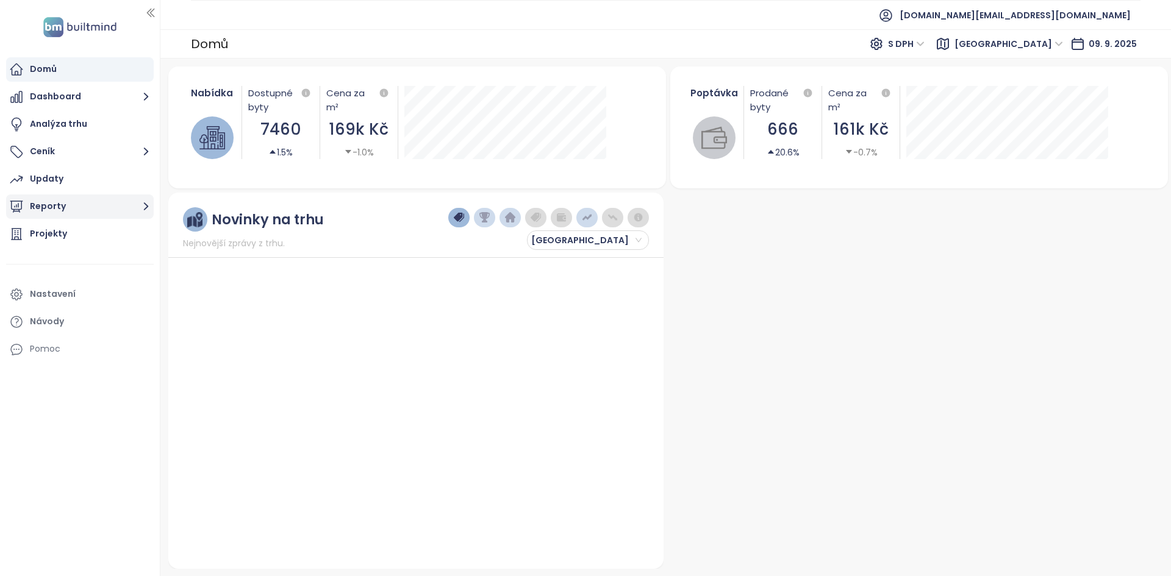
click at [115, 215] on button "Reporty" at bounding box center [80, 207] width 148 height 24
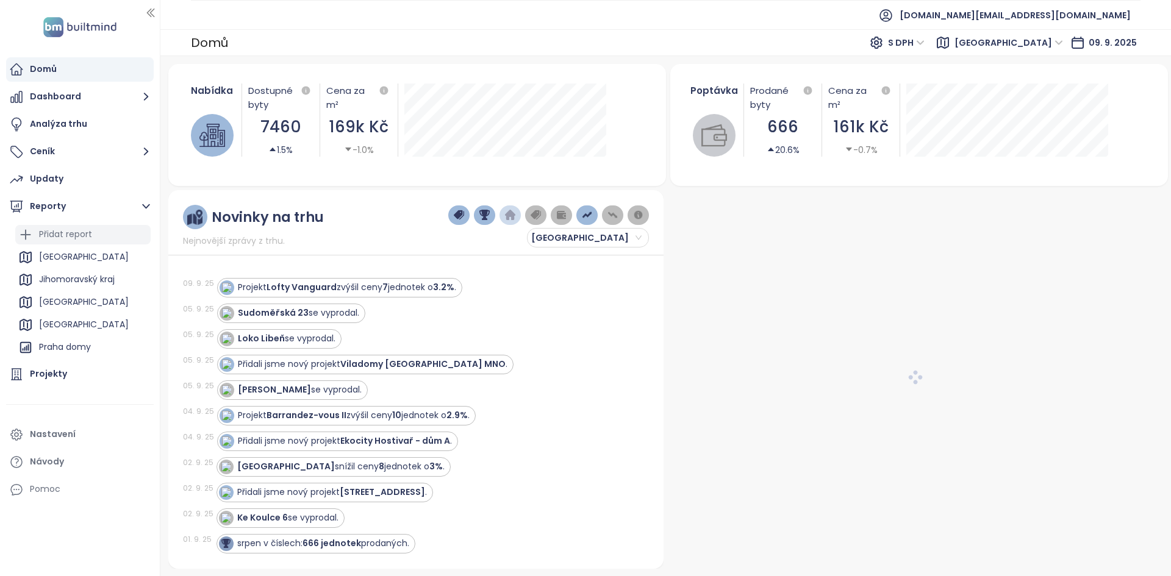
click at [101, 240] on div "Přidat report" at bounding box center [82, 235] width 135 height 20
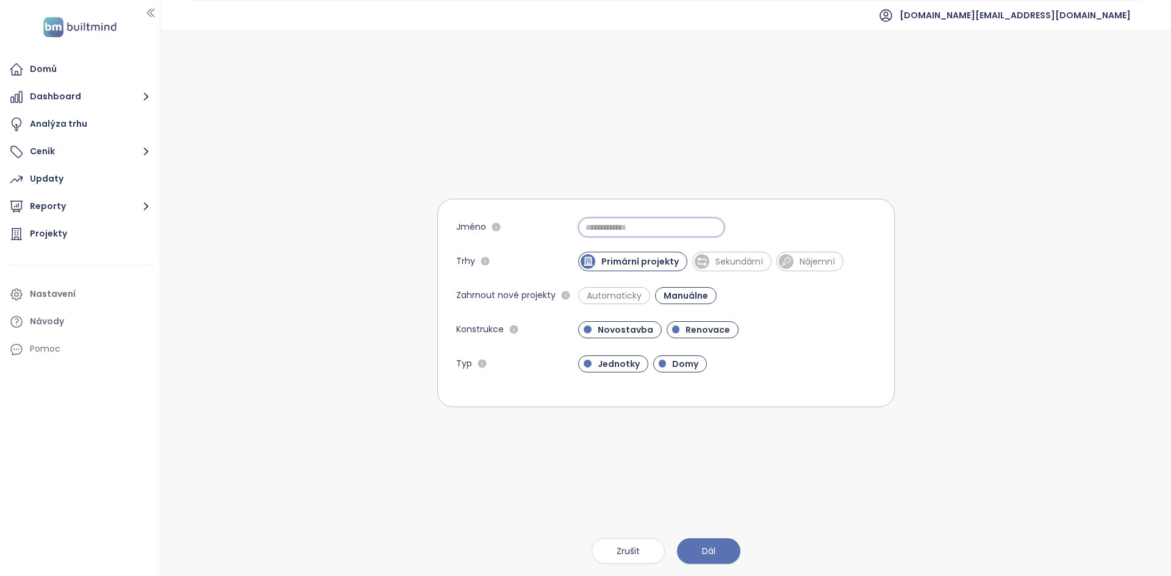
click at [618, 224] on input "Jméno" at bounding box center [651, 228] width 146 height 20
type input "**********"
click at [572, 231] on div "Jméno" at bounding box center [517, 228] width 123 height 20
click at [757, 256] on span "Sekundární" at bounding box center [739, 262] width 60 height 12
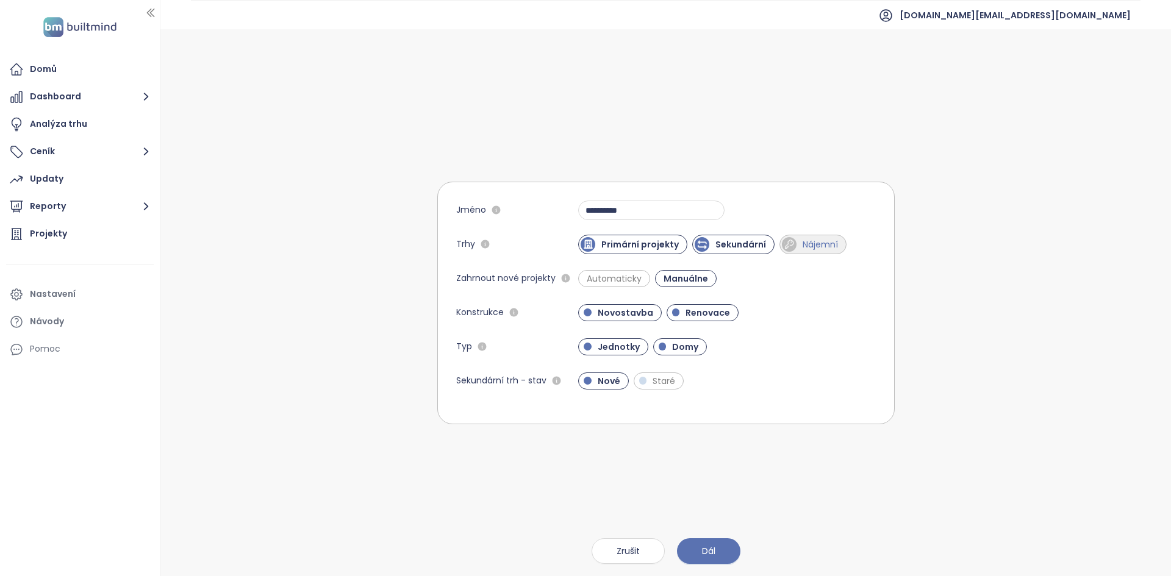
click at [818, 249] on span "Nájemní" at bounding box center [820, 244] width 48 height 12
click at [706, 305] on span "Renovace" at bounding box center [703, 312] width 73 height 17
click at [679, 347] on span "Domy" at bounding box center [685, 347] width 38 height 12
click at [715, 546] on button "Dál" at bounding box center [708, 552] width 63 height 26
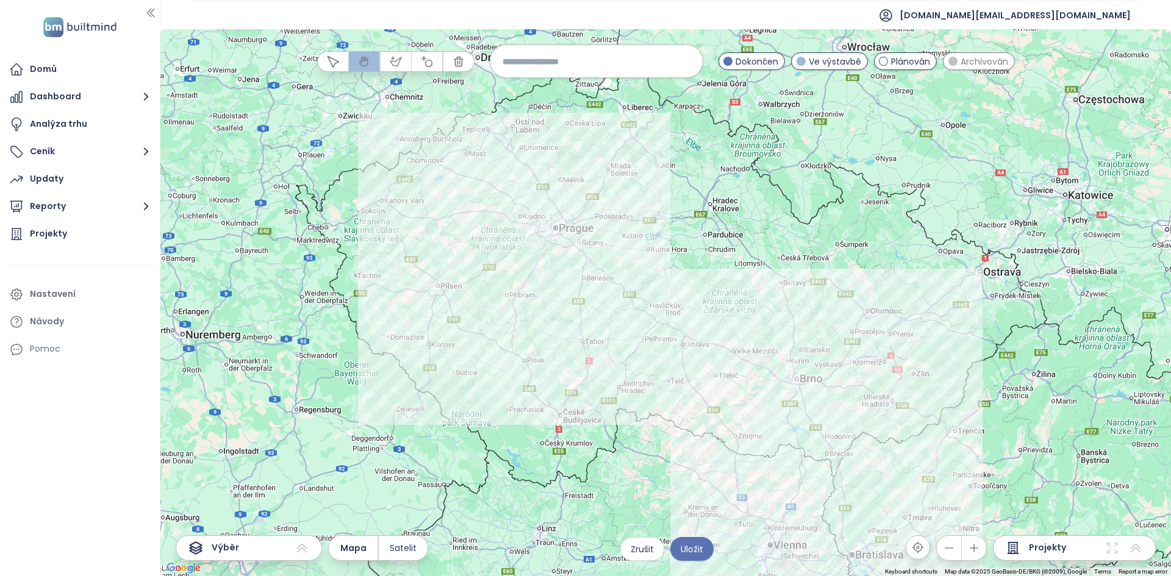
click at [482, 165] on div at bounding box center [665, 302] width 1011 height 547
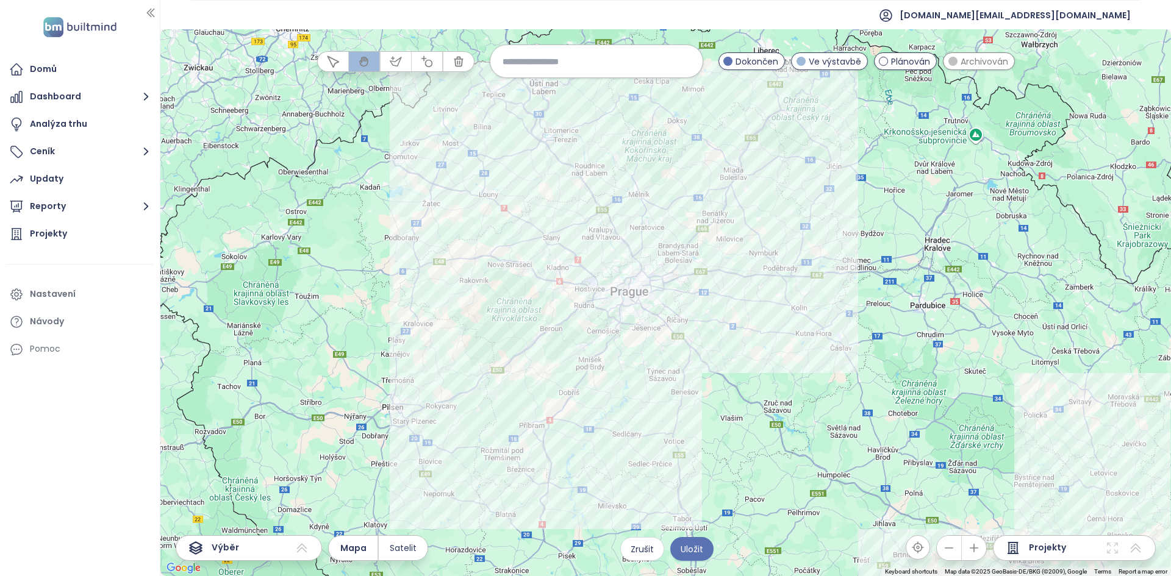
click at [571, 65] on input at bounding box center [597, 61] width 188 height 26
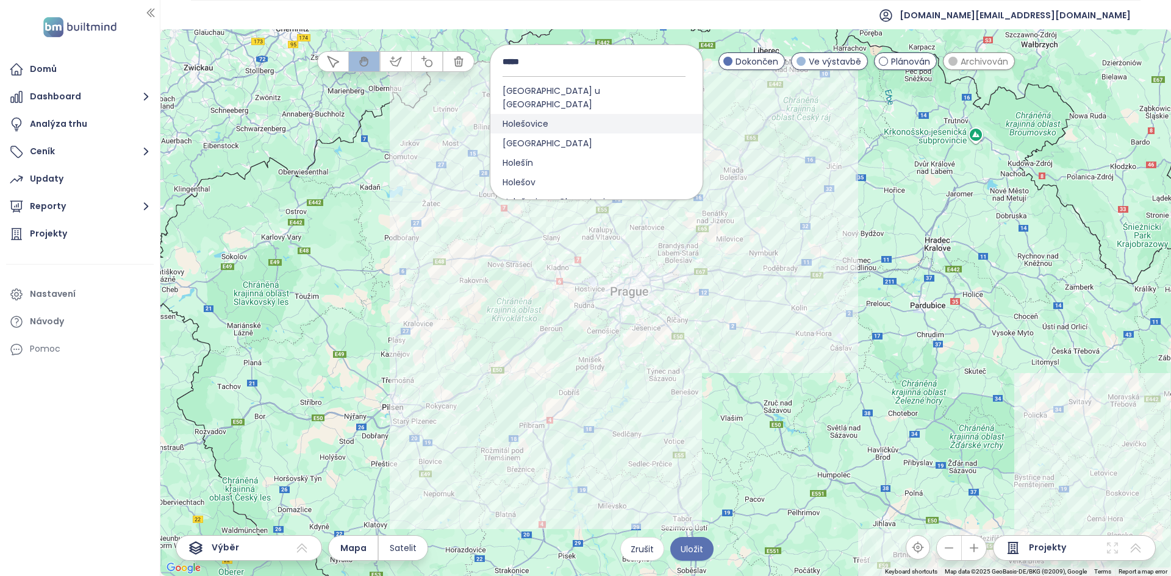
type input "*****"
click at [566, 114] on div "Holešovice" at bounding box center [596, 124] width 212 height 20
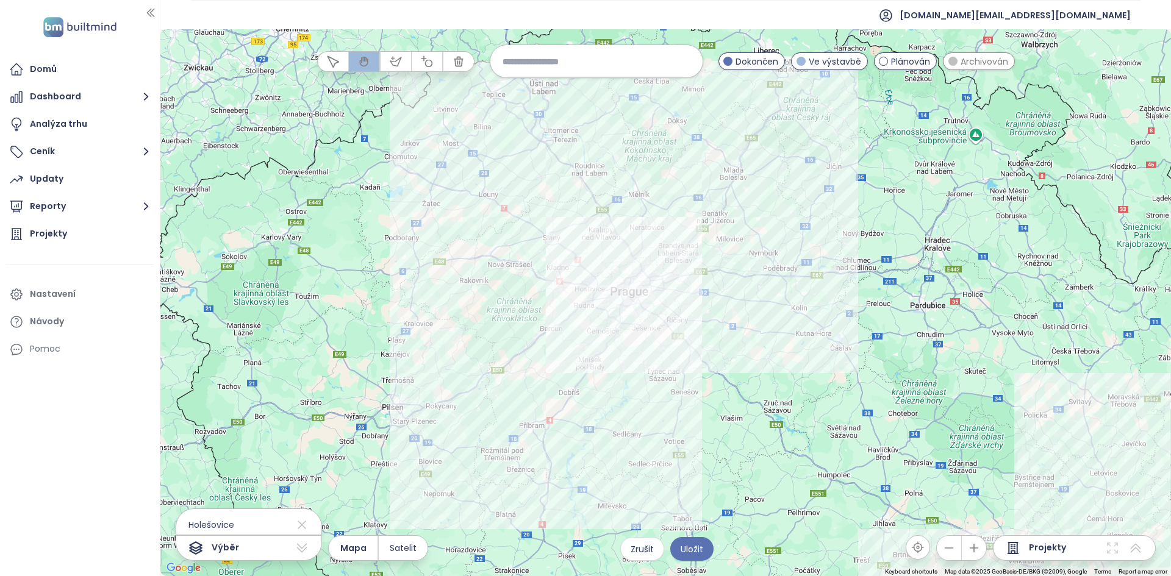
click at [584, 257] on div at bounding box center [665, 302] width 1011 height 547
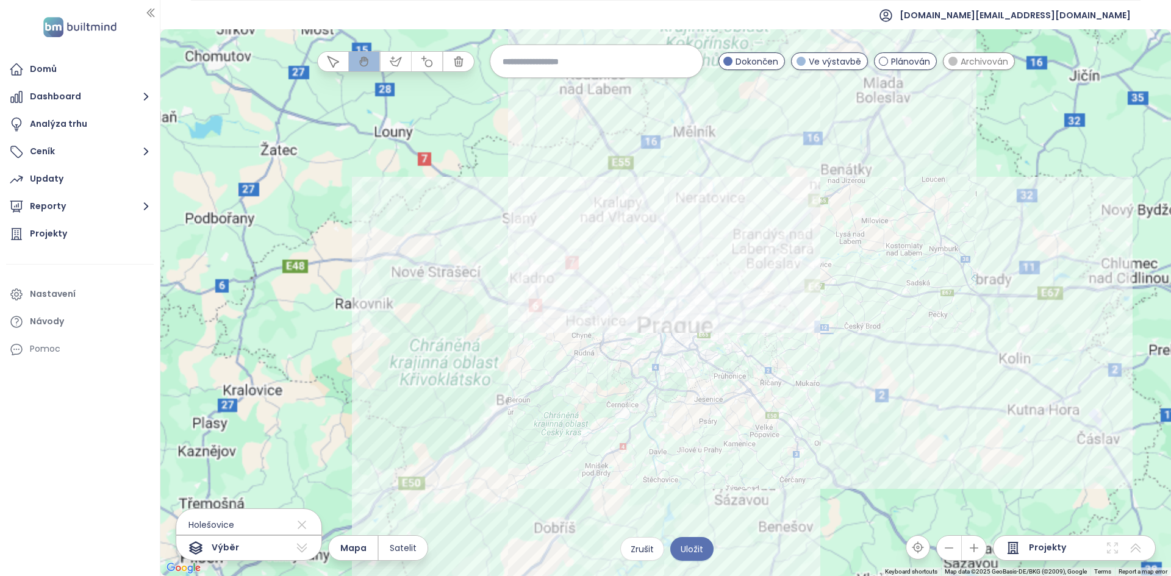
click at [584, 257] on div at bounding box center [665, 302] width 1011 height 547
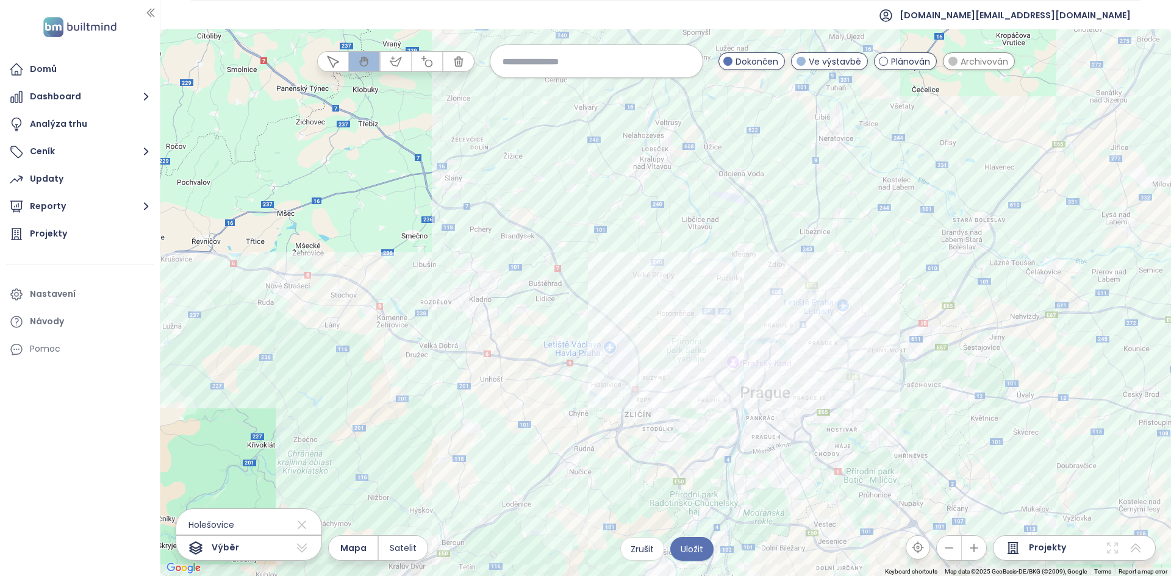
click at [705, 341] on div at bounding box center [665, 302] width 1011 height 547
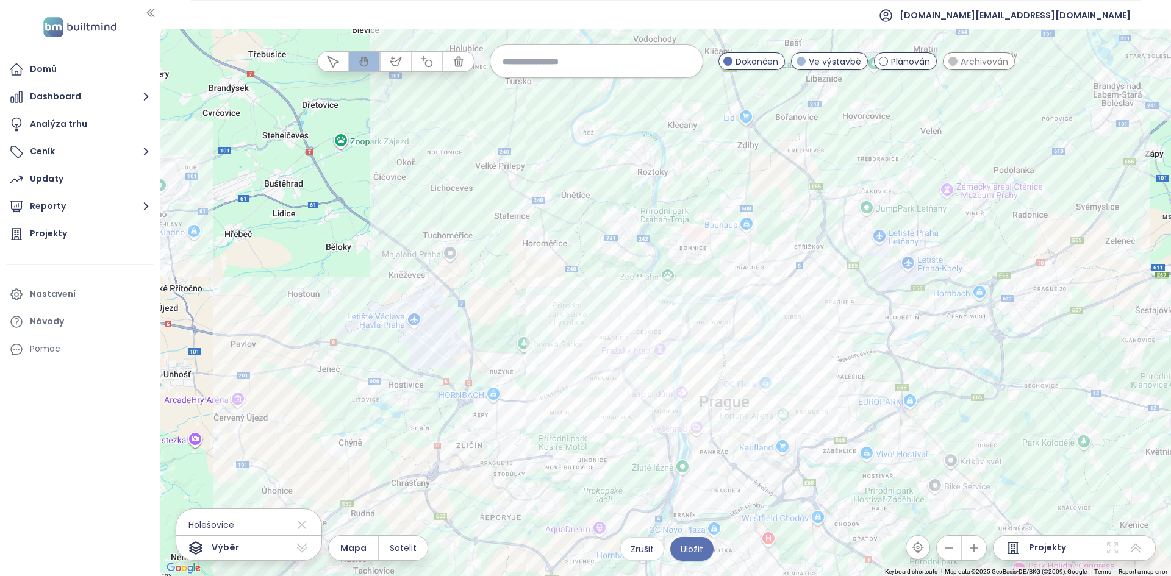
drag, startPoint x: 751, startPoint y: 369, endPoint x: 674, endPoint y: 333, distance: 85.4
click at [674, 333] on div at bounding box center [665, 302] width 1011 height 547
click at [678, 330] on div at bounding box center [665, 302] width 1011 height 547
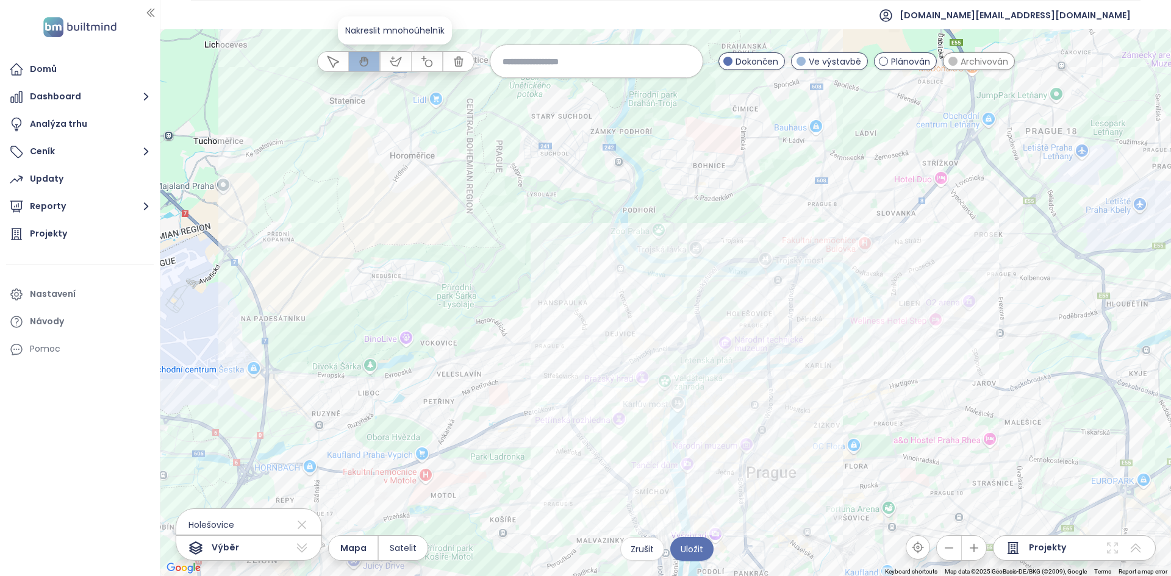
click at [393, 60] on icon "button" at bounding box center [396, 61] width 12 height 12
click at [815, 343] on div at bounding box center [666, 303] width 1011 height 547
click at [856, 381] on div at bounding box center [666, 303] width 1011 height 547
click at [908, 354] on div at bounding box center [666, 303] width 1011 height 547
click at [914, 290] on div at bounding box center [666, 303] width 1011 height 547
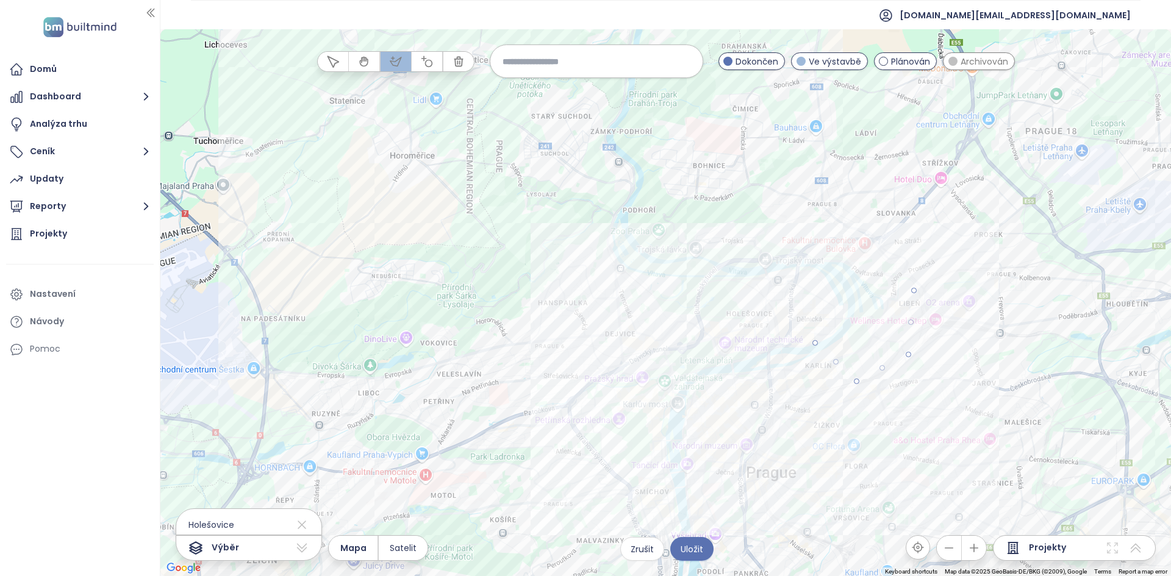
click at [904, 277] on div at bounding box center [666, 303] width 1011 height 547
click at [813, 345] on div at bounding box center [666, 303] width 1011 height 547
click at [984, 57] on span "Archivován" at bounding box center [985, 61] width 48 height 13
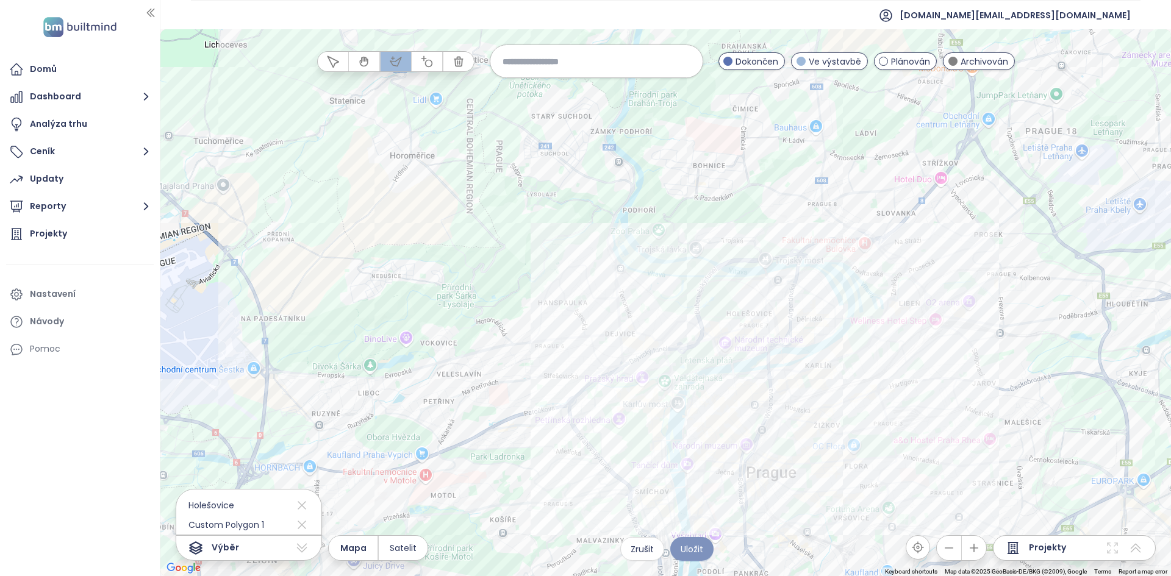
click at [678, 555] on button "Uložit" at bounding box center [691, 549] width 43 height 24
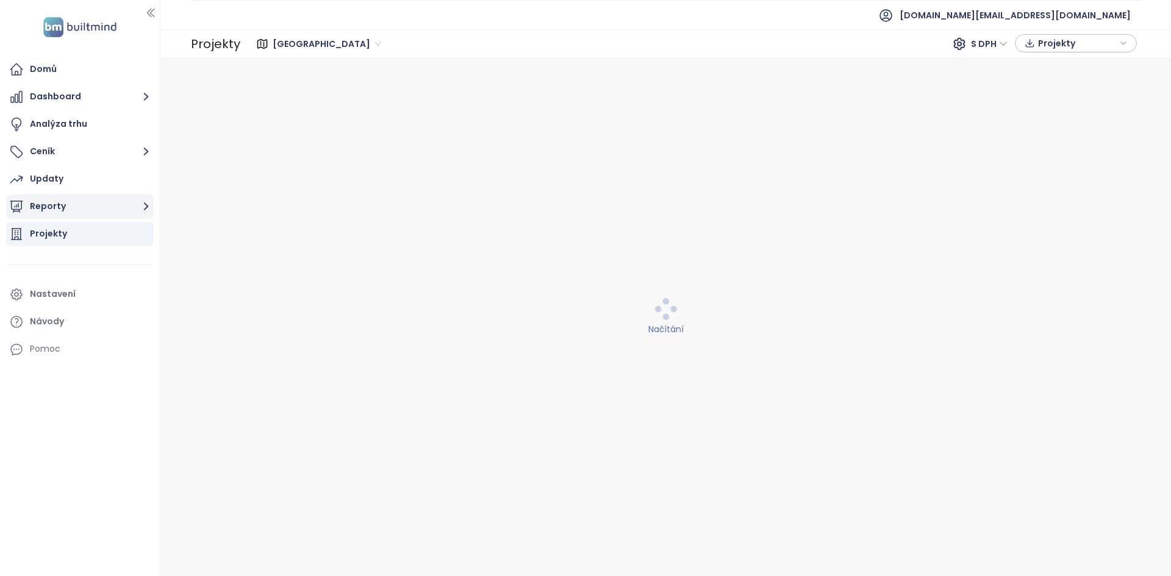
click at [109, 198] on button "Reporty" at bounding box center [80, 207] width 148 height 24
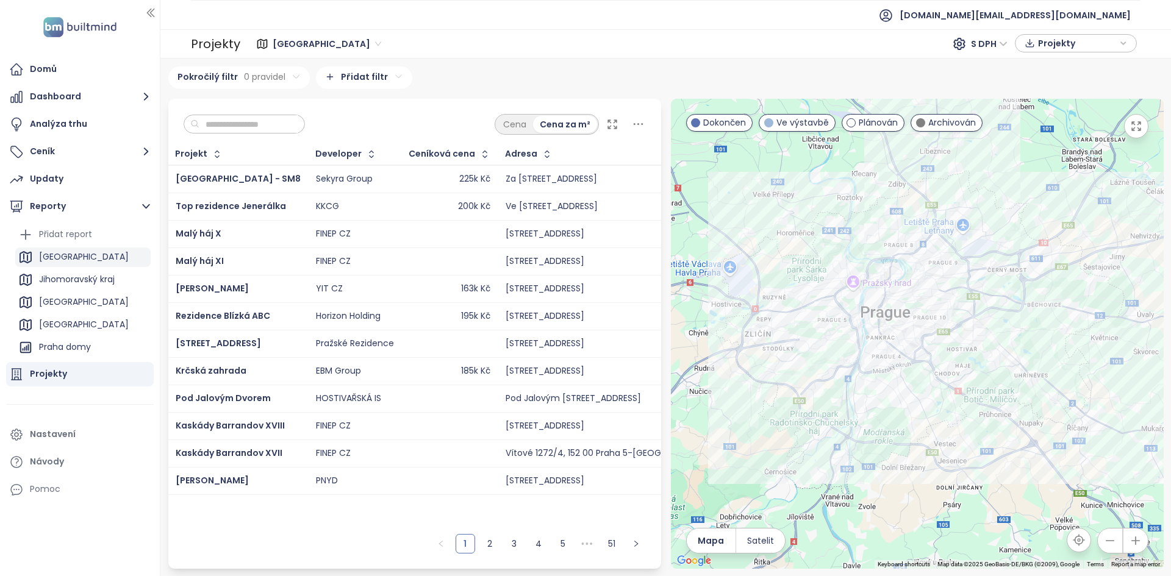
click at [88, 262] on div "[GEOGRAPHIC_DATA]" at bounding box center [82, 258] width 135 height 20
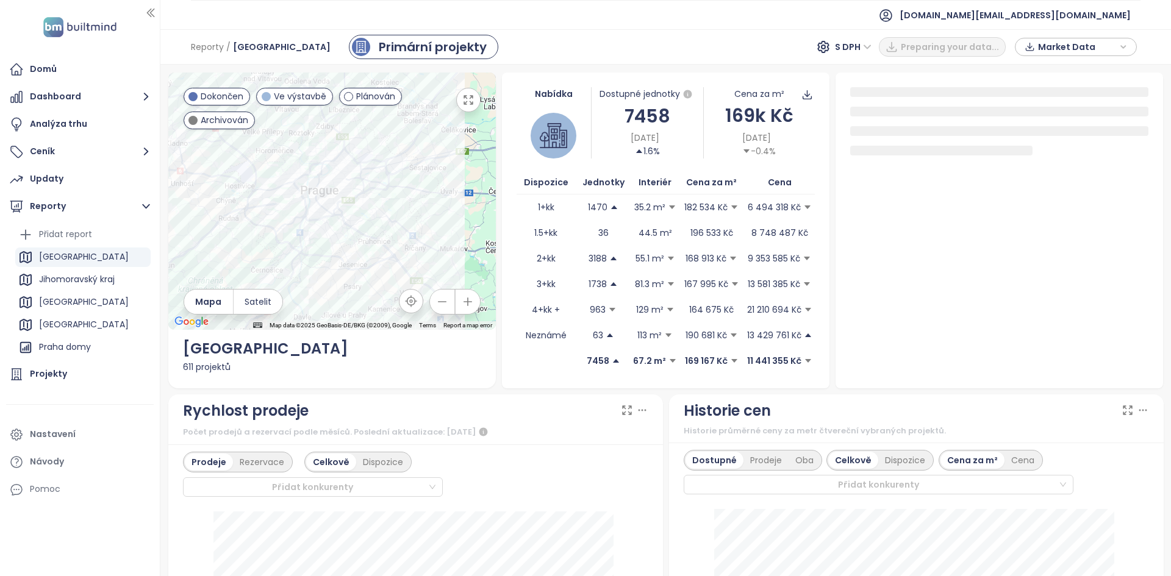
click at [636, 115] on div "7458" at bounding box center [647, 116] width 111 height 29
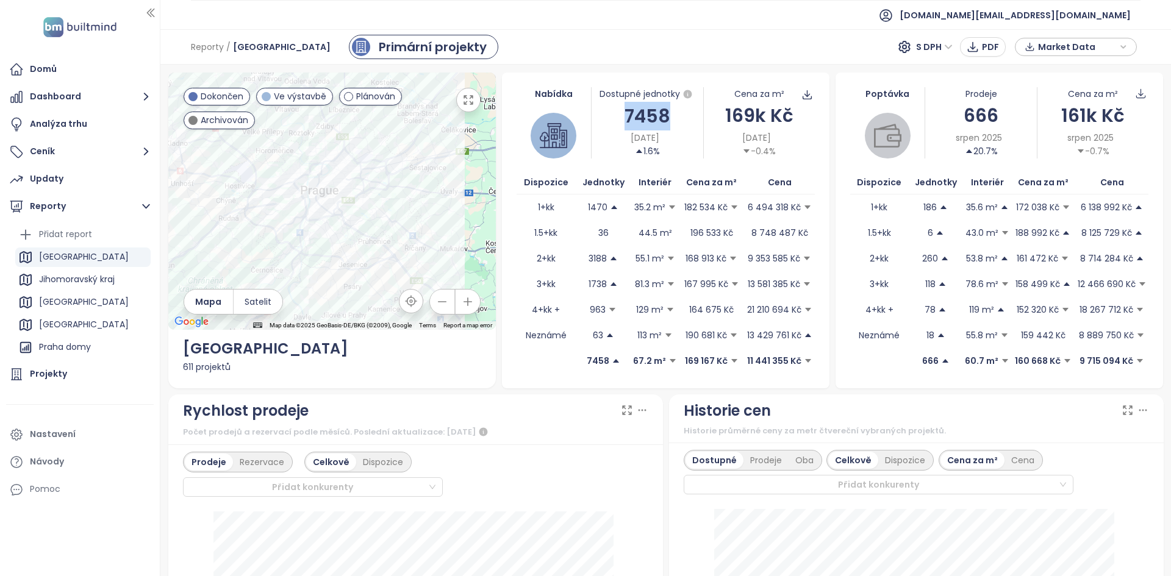
click at [753, 118] on div "169k Kč" at bounding box center [759, 115] width 111 height 29
click at [753, 117] on div "169k Kč" at bounding box center [759, 115] width 111 height 29
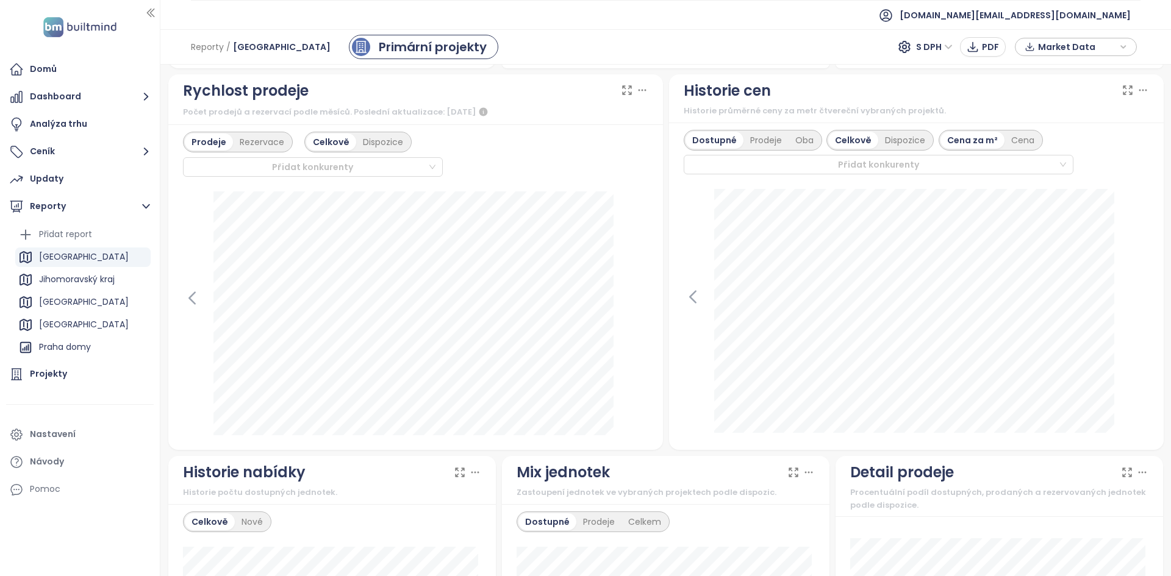
drag, startPoint x: 490, startPoint y: 110, endPoint x: 479, endPoint y: 110, distance: 11.0
click at [479, 110] on div "Počet prodejů a rezervací podle měsíců. Poslední aktualizace: [DATE]" at bounding box center [415, 112] width 465 height 15
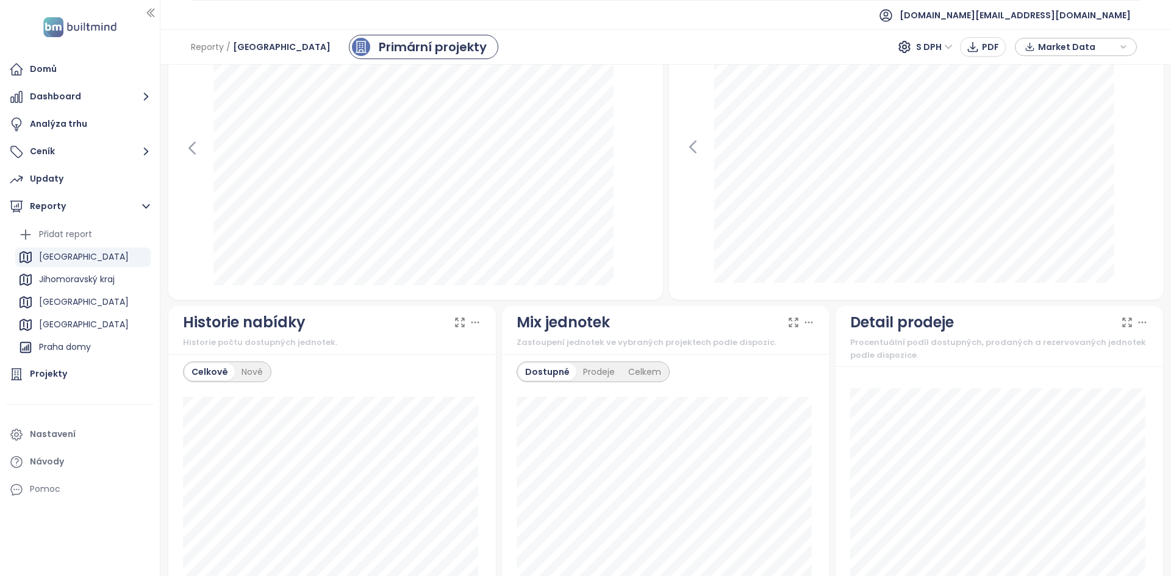
scroll to position [470, 0]
click at [247, 371] on div "Nové" at bounding box center [252, 371] width 35 height 17
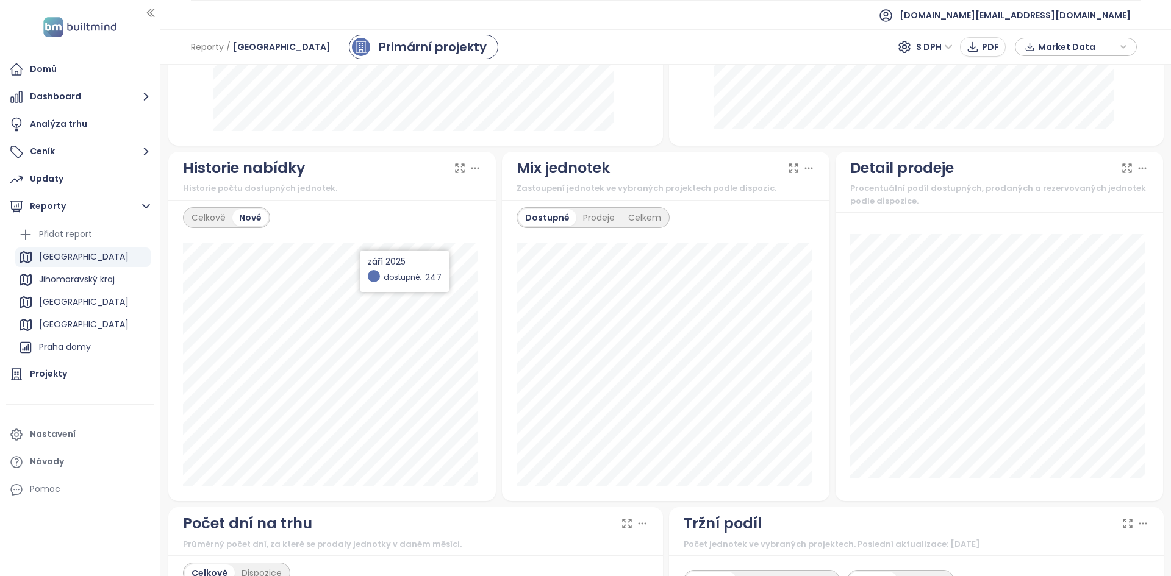
scroll to position [622, 0]
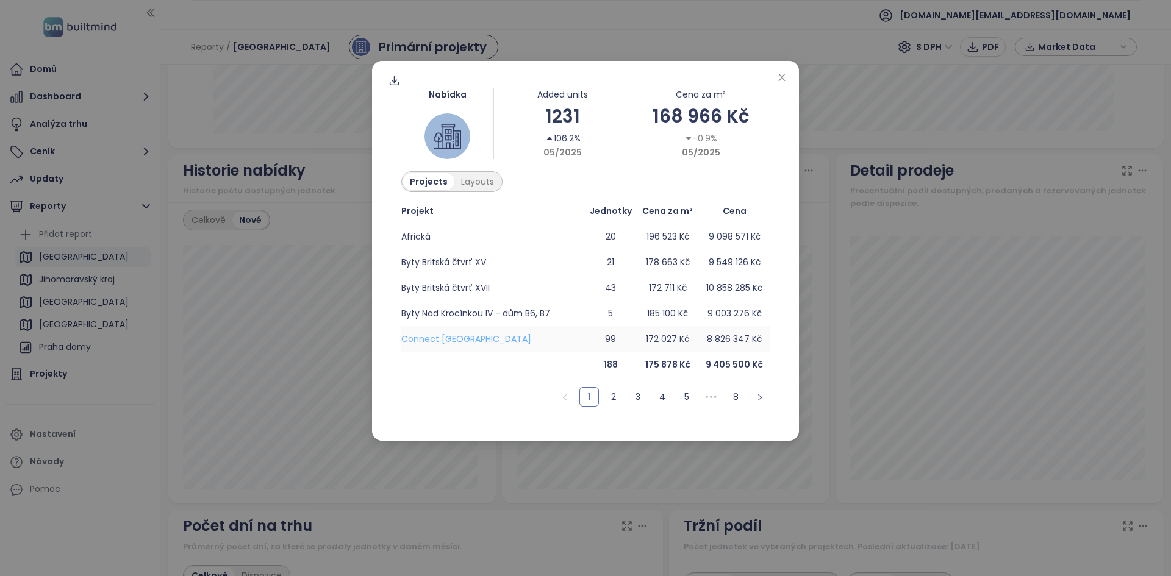
click at [462, 337] on span "Connect [GEOGRAPHIC_DATA]" at bounding box center [466, 339] width 130 height 12
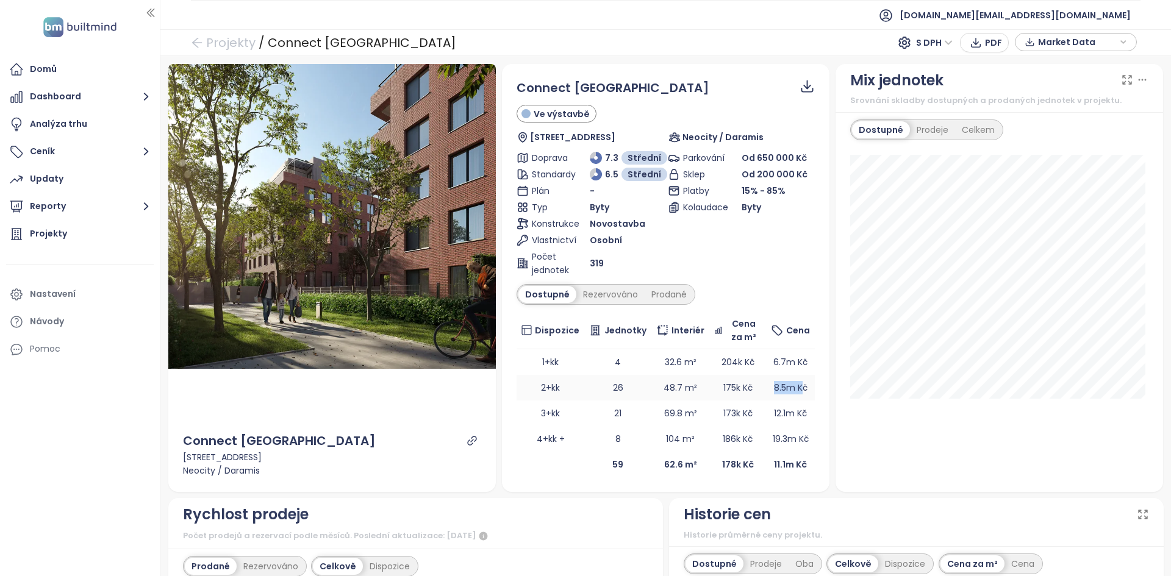
drag, startPoint x: 799, startPoint y: 384, endPoint x: 753, endPoint y: 395, distance: 47.6
click at [753, 395] on tr "2+kk 26 48.7 m² 175k Kč 8.5m Kč" at bounding box center [666, 388] width 298 height 26
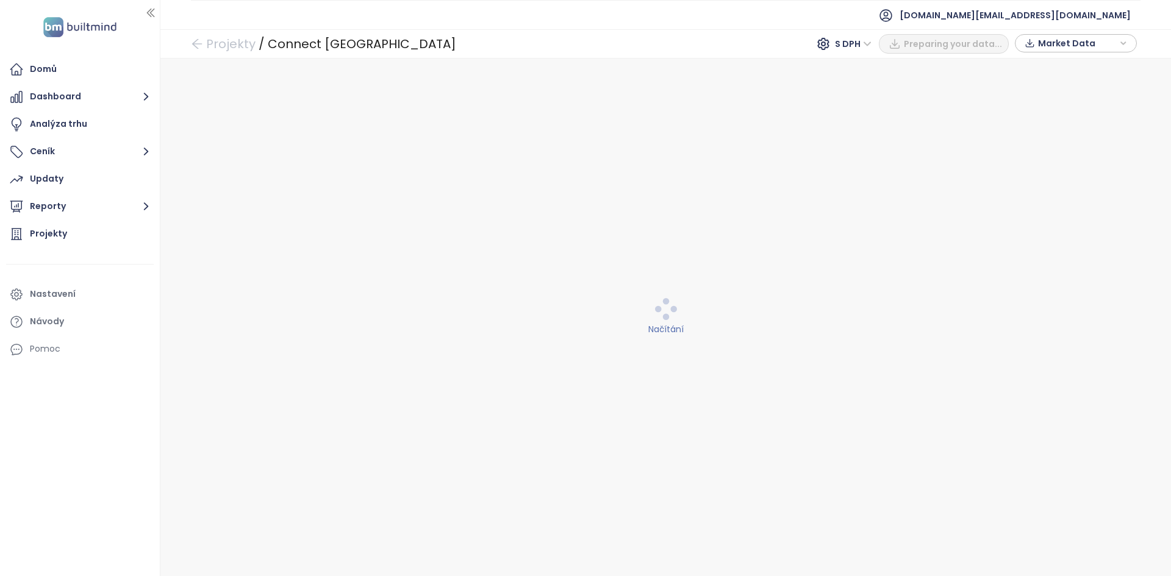
click at [101, 202] on button "Reporty" at bounding box center [80, 207] width 148 height 24
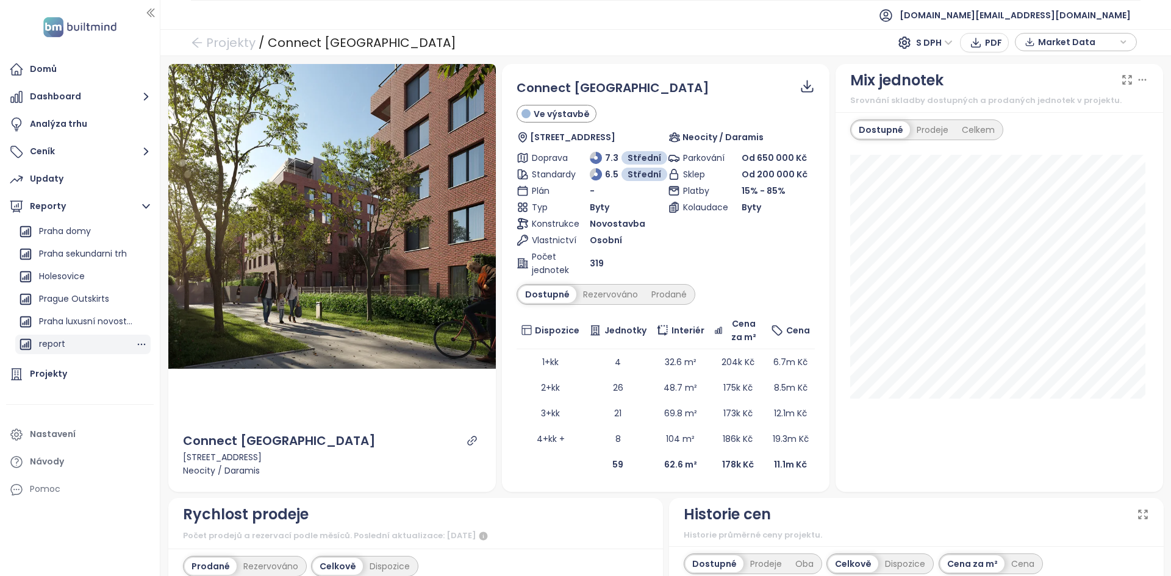
scroll to position [87, 0]
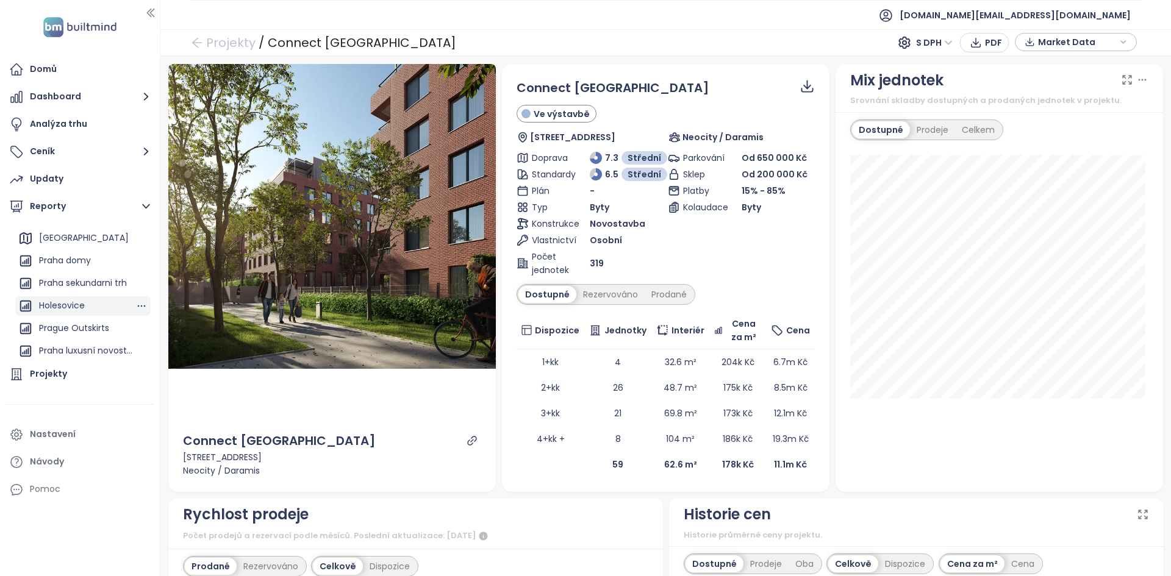
click at [86, 304] on div "Holesovice" at bounding box center [82, 306] width 135 height 20
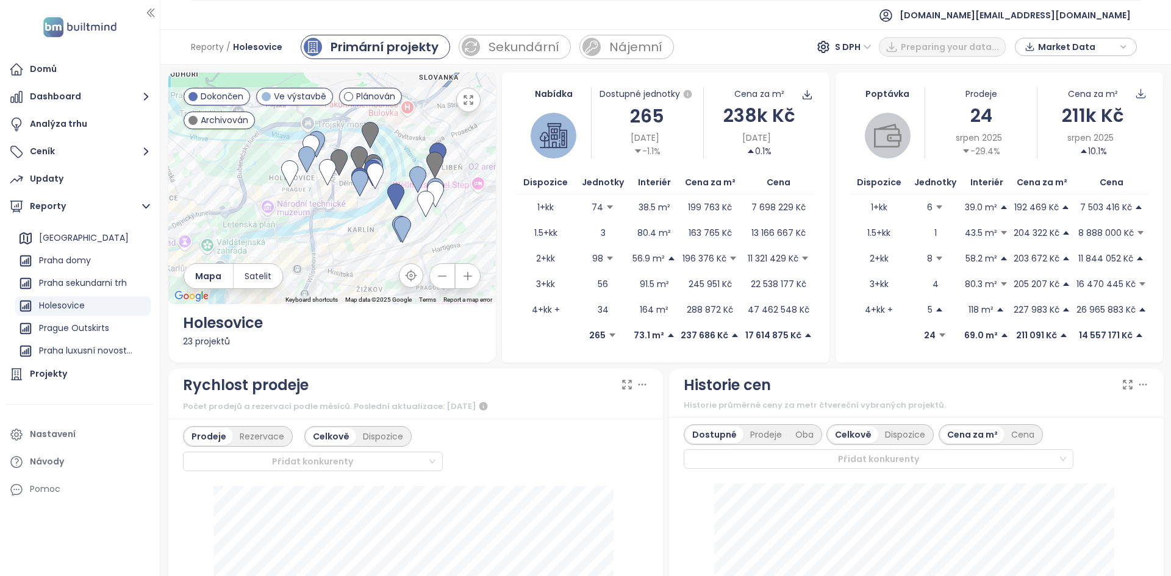
click at [743, 125] on div "238k Kč" at bounding box center [759, 115] width 111 height 29
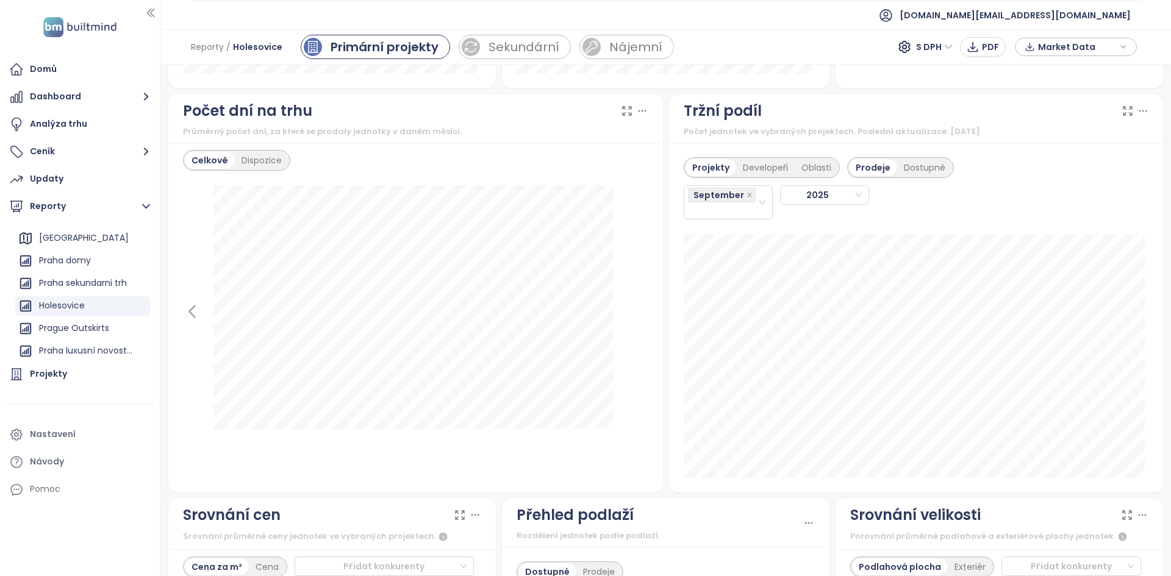
scroll to position [1336, 0]
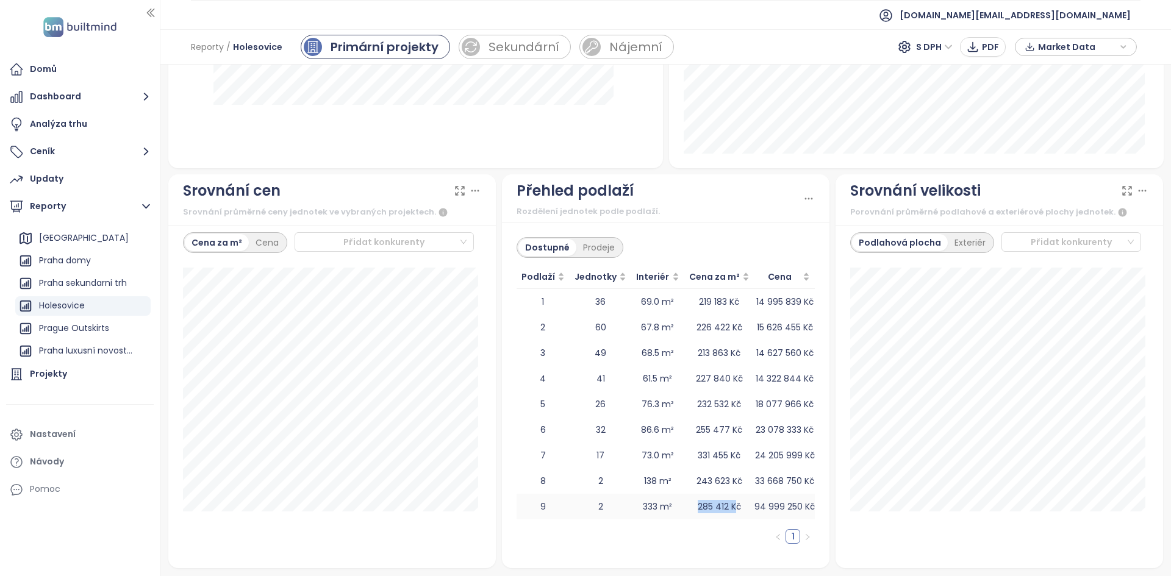
drag, startPoint x: 729, startPoint y: 512, endPoint x: 675, endPoint y: 507, distance: 53.9
click at [675, 507] on tr "9 2 333 m² 285 412 Kč 94 999 250 Kč" at bounding box center [666, 507] width 298 height 26
click at [676, 507] on td "333 m²" at bounding box center [657, 507] width 52 height 26
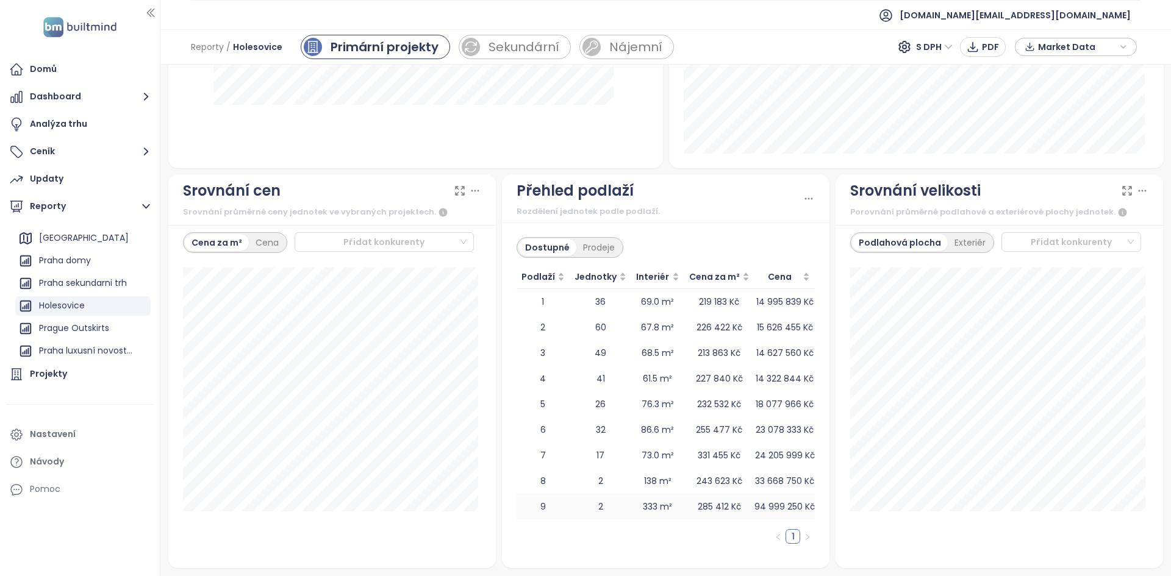
click at [700, 505] on td "285 412 Kč" at bounding box center [719, 507] width 70 height 26
click at [707, 478] on td "243 623 Kč" at bounding box center [719, 481] width 70 height 26
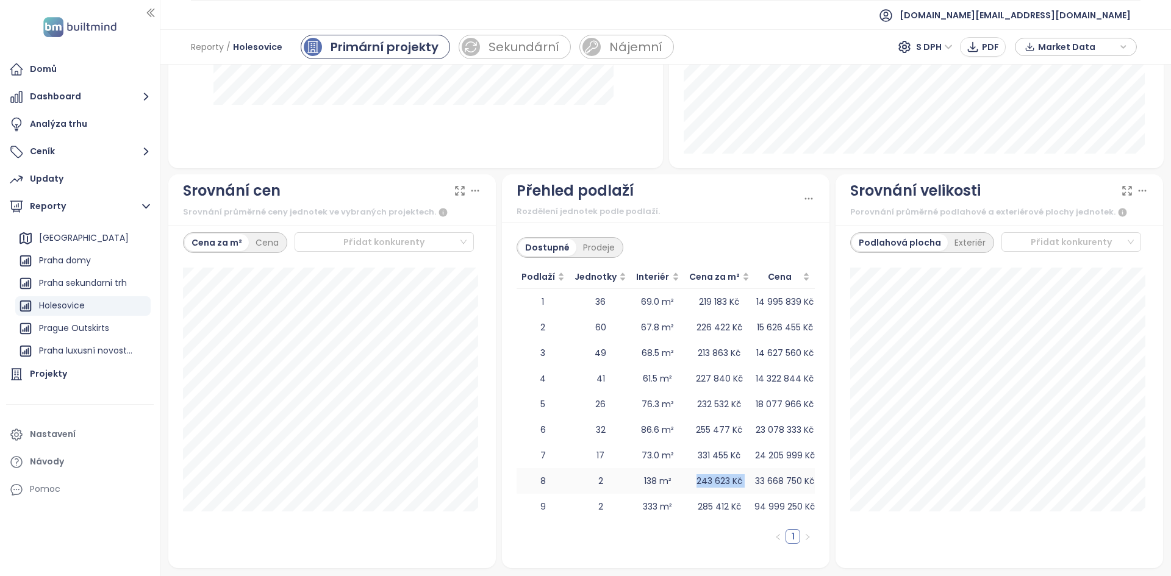
click at [707, 478] on td "243 623 Kč" at bounding box center [719, 481] width 70 height 26
click at [698, 459] on td "331 455 Kč" at bounding box center [719, 456] width 70 height 26
click at [714, 460] on td "331 455 Kč" at bounding box center [719, 456] width 70 height 26
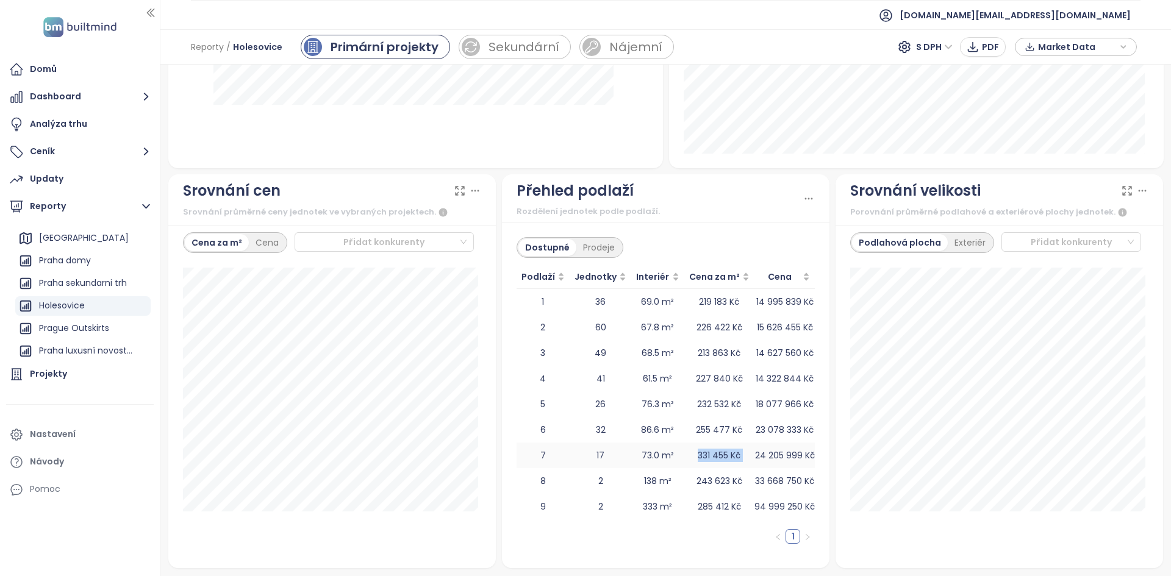
click at [714, 460] on td "331 455 Kč" at bounding box center [719, 456] width 70 height 26
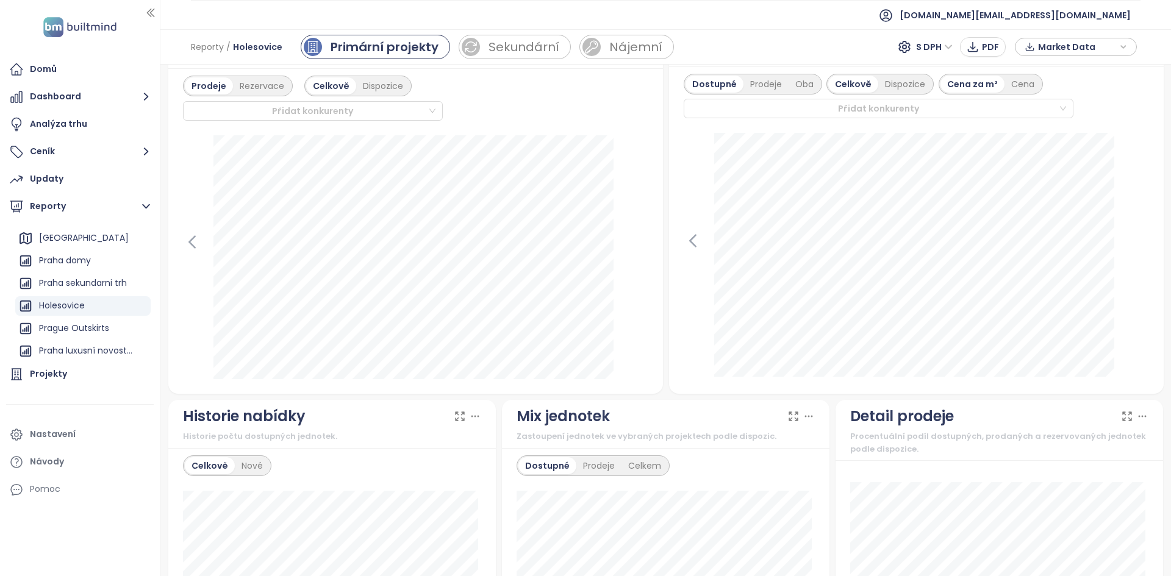
scroll to position [0, 0]
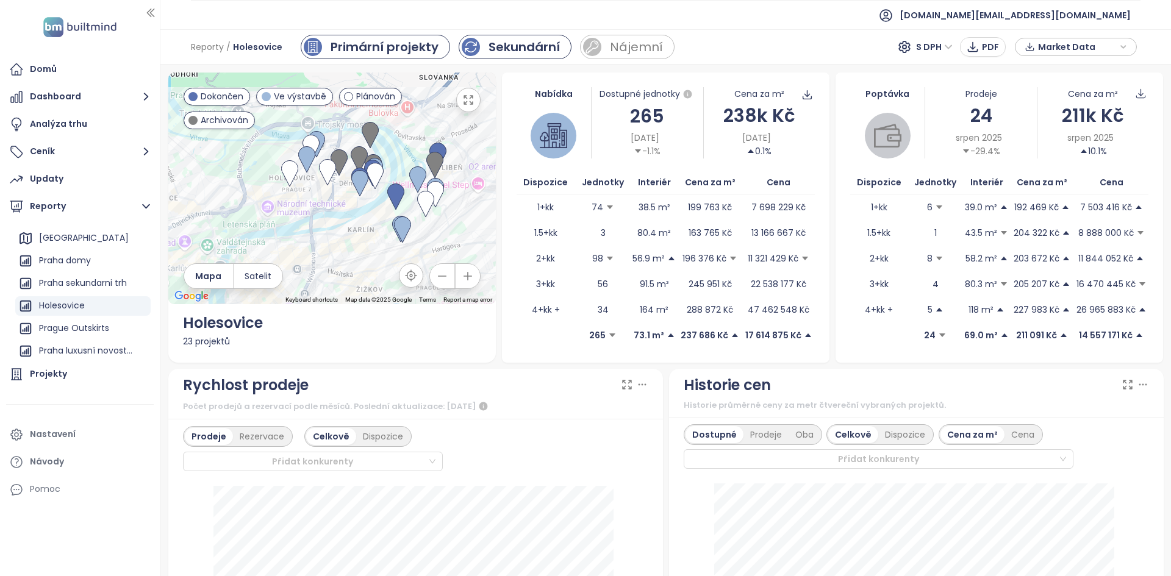
click at [546, 53] on div "Sekundární" at bounding box center [524, 47] width 71 height 18
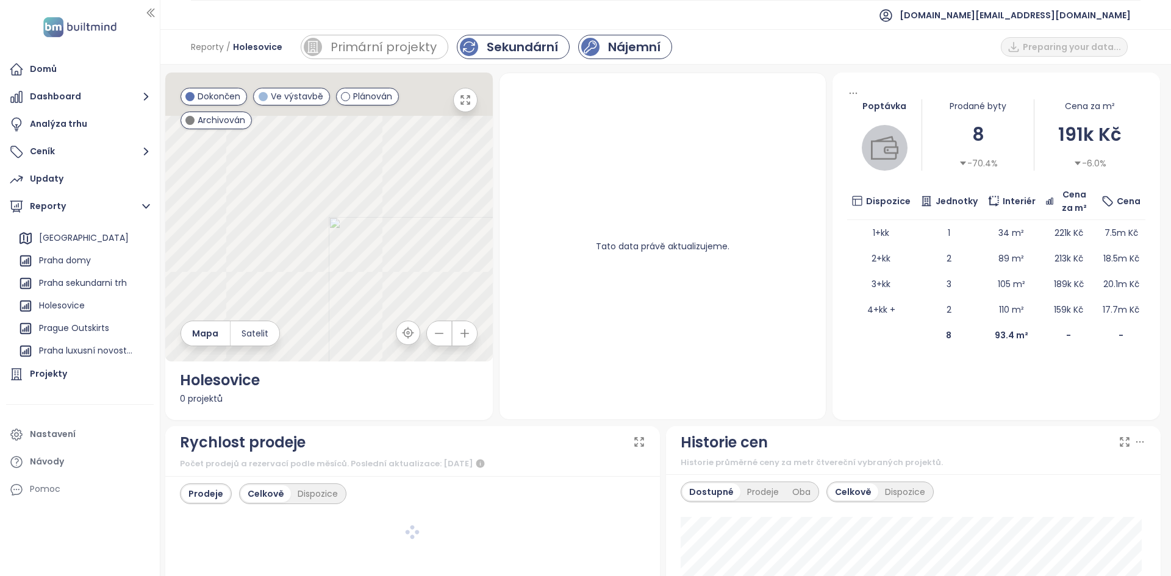
click at [611, 45] on div "Nájemní" at bounding box center [634, 47] width 52 height 18
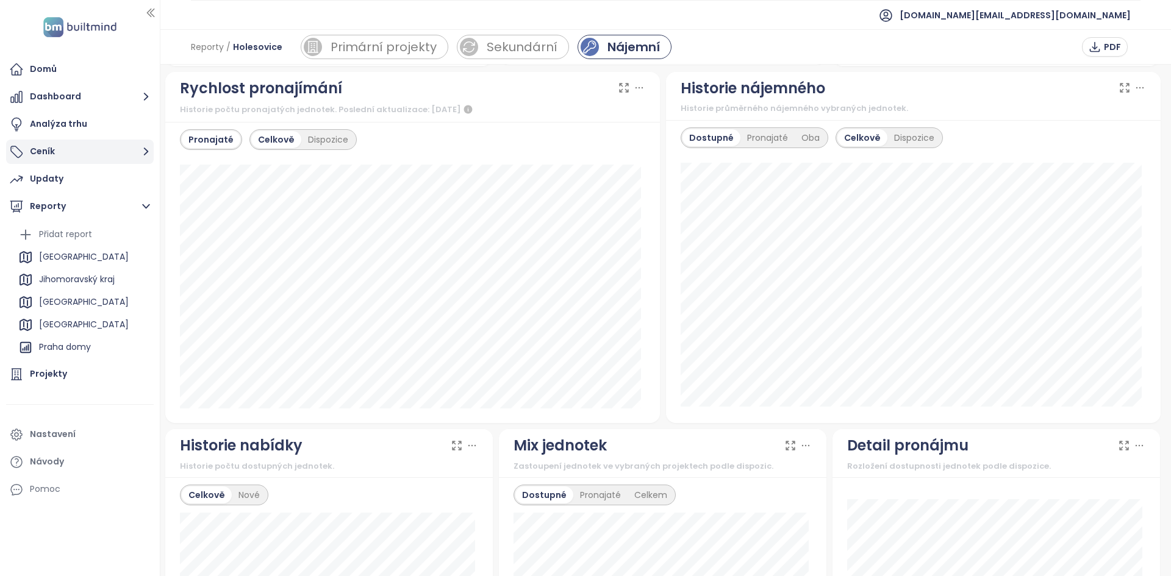
click at [85, 149] on button "Ceník" at bounding box center [80, 152] width 148 height 24
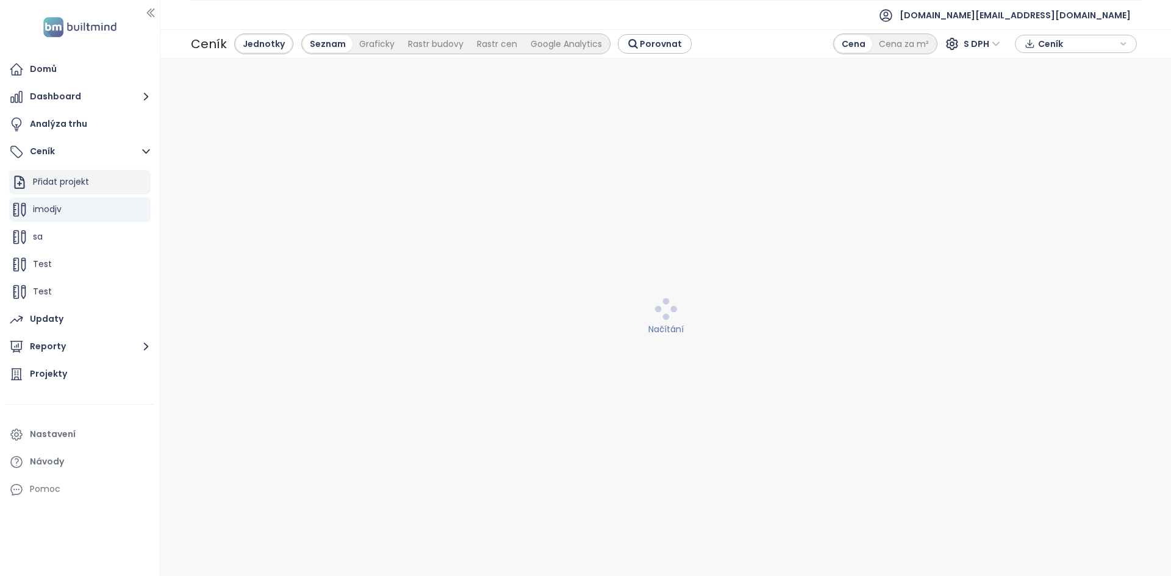
click at [88, 182] on div "Přidat projekt" at bounding box center [61, 181] width 56 height 15
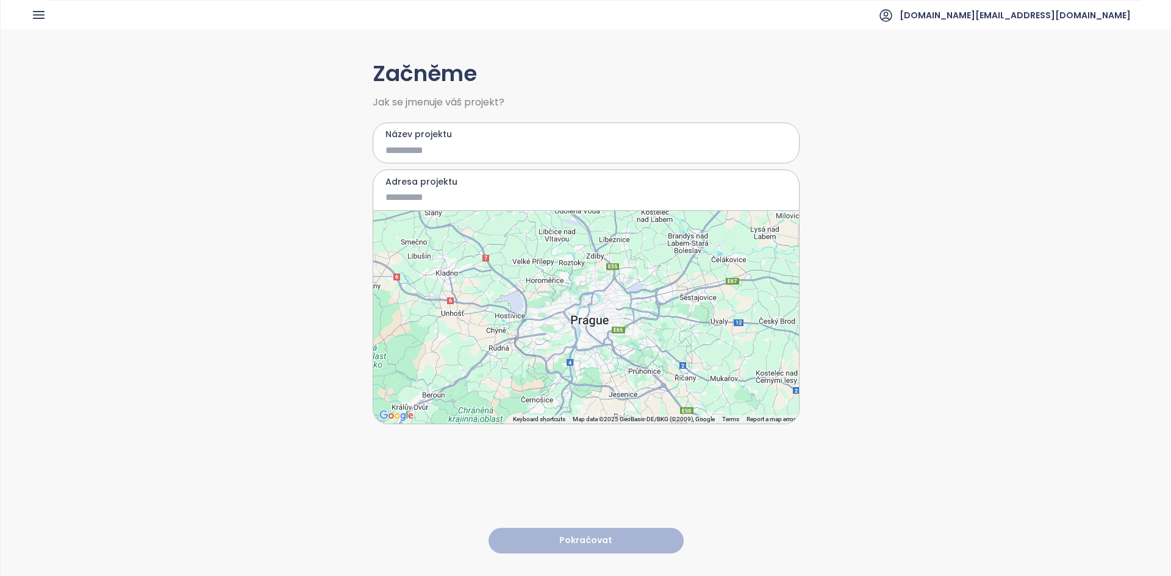
click at [423, 154] on input "Název projektu" at bounding box center [577, 150] width 384 height 15
type input "**********"
click at [440, 199] on input "Adresa projektu" at bounding box center [577, 197] width 384 height 15
click at [453, 206] on div "Adresa projektu" at bounding box center [586, 190] width 427 height 41
click at [435, 194] on input "Adresa projektu" at bounding box center [577, 197] width 384 height 15
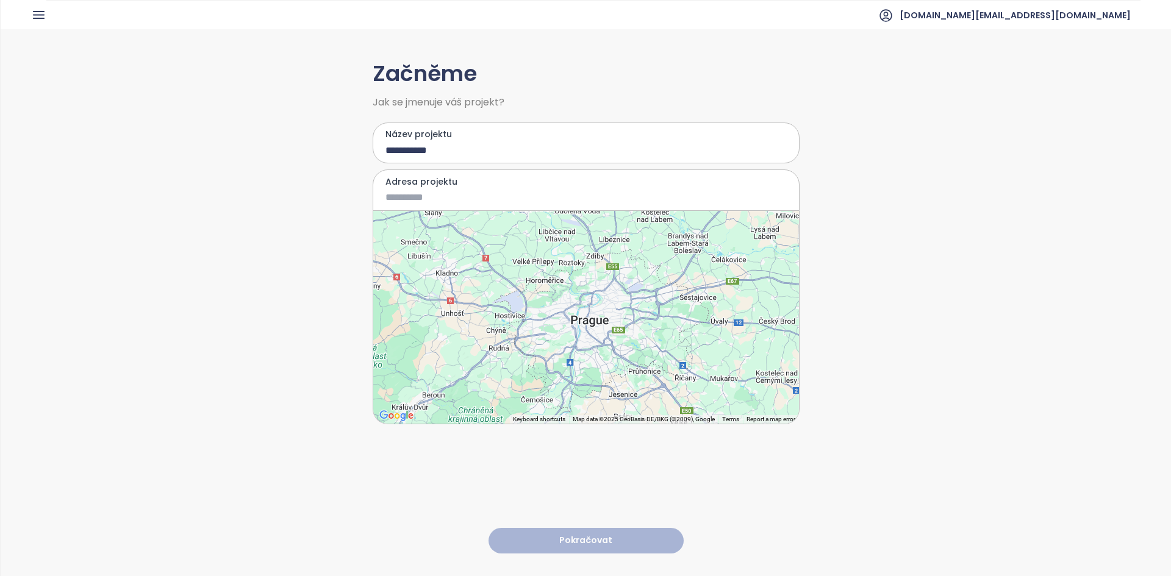
click at [444, 201] on input "Adresa projektu" at bounding box center [577, 197] width 384 height 15
click at [431, 190] on input "Adresa projektu" at bounding box center [577, 197] width 384 height 15
click at [605, 309] on div at bounding box center [586, 317] width 426 height 213
click at [604, 309] on div at bounding box center [586, 317] width 426 height 213
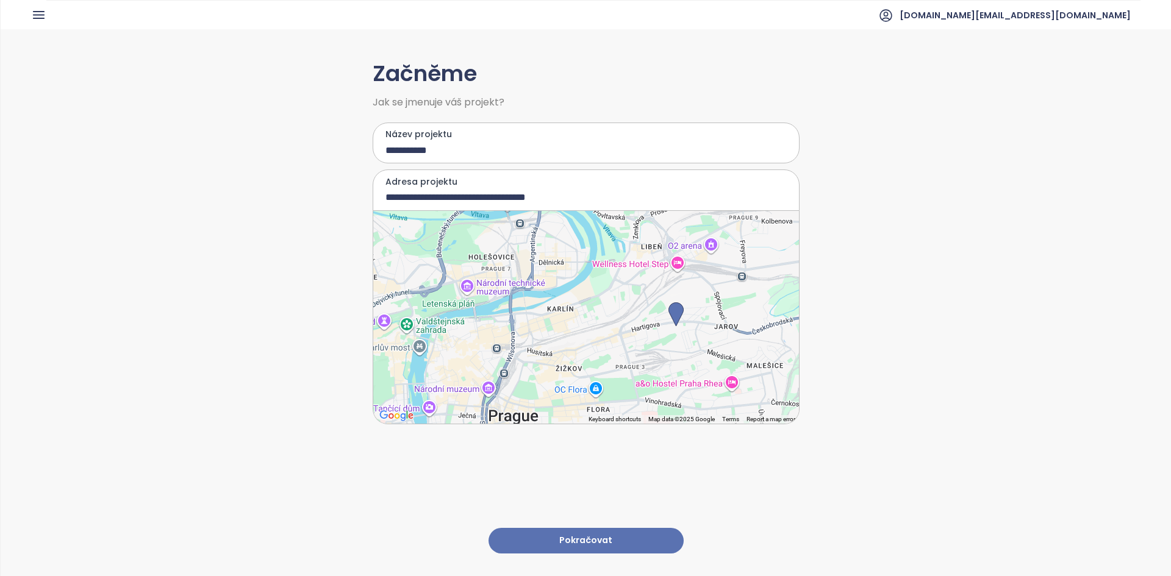
click at [721, 332] on div at bounding box center [586, 317] width 426 height 213
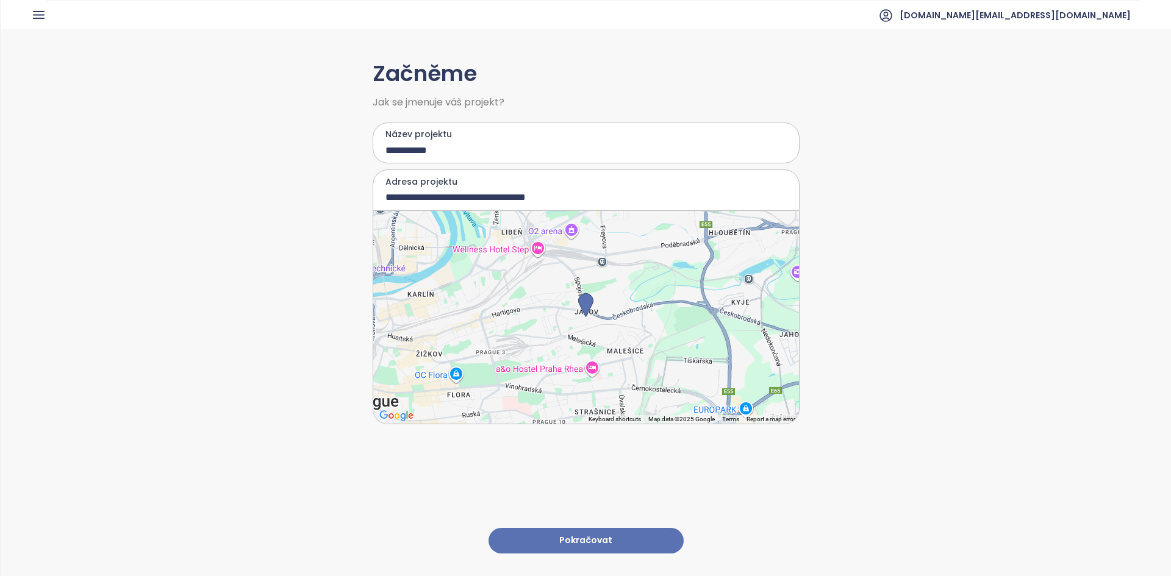
type input "**********"
click at [615, 540] on button "Pokračovat" at bounding box center [586, 541] width 195 height 26
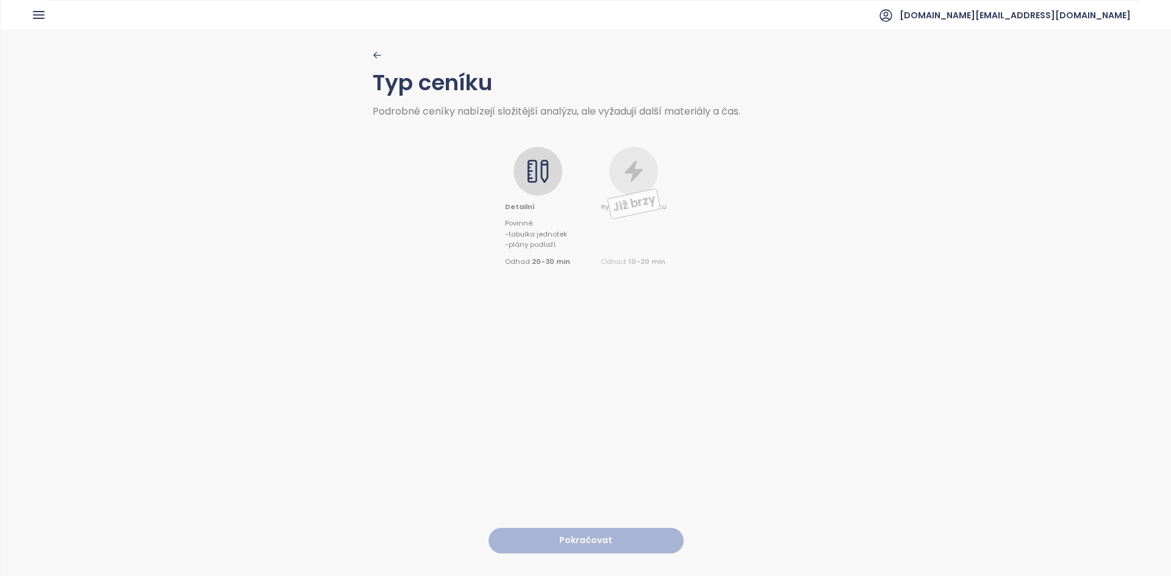
click at [520, 182] on div at bounding box center [538, 171] width 49 height 49
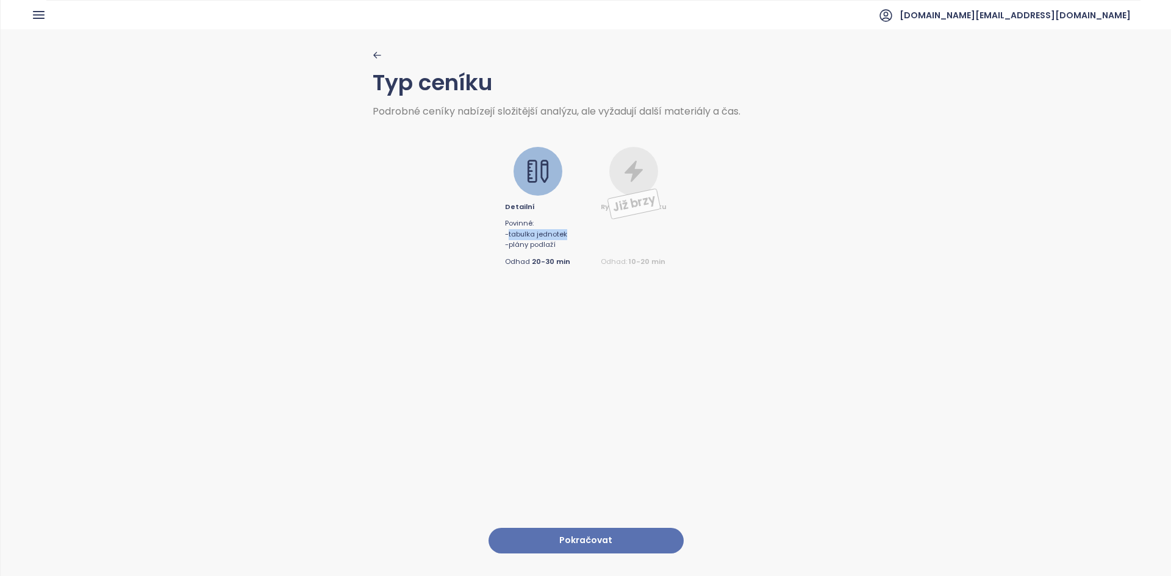
drag, startPoint x: 571, startPoint y: 233, endPoint x: 506, endPoint y: 231, distance: 65.3
click at [506, 231] on div "Detailní Povinné : - tabulka jednotek - plány podlaží Odhad 20-30 min Již brzy …" at bounding box center [586, 191] width 427 height 151
click at [571, 534] on button "Pokračovat" at bounding box center [586, 541] width 195 height 26
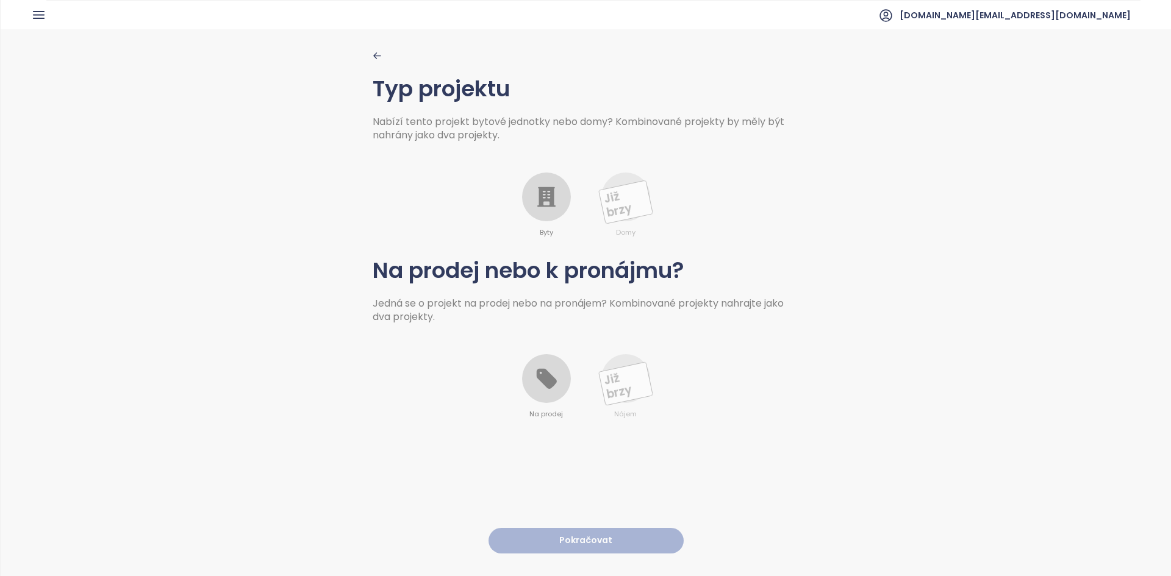
click at [547, 196] on icon at bounding box center [546, 197] width 18 height 20
click at [552, 387] on icon at bounding box center [546, 379] width 24 height 24
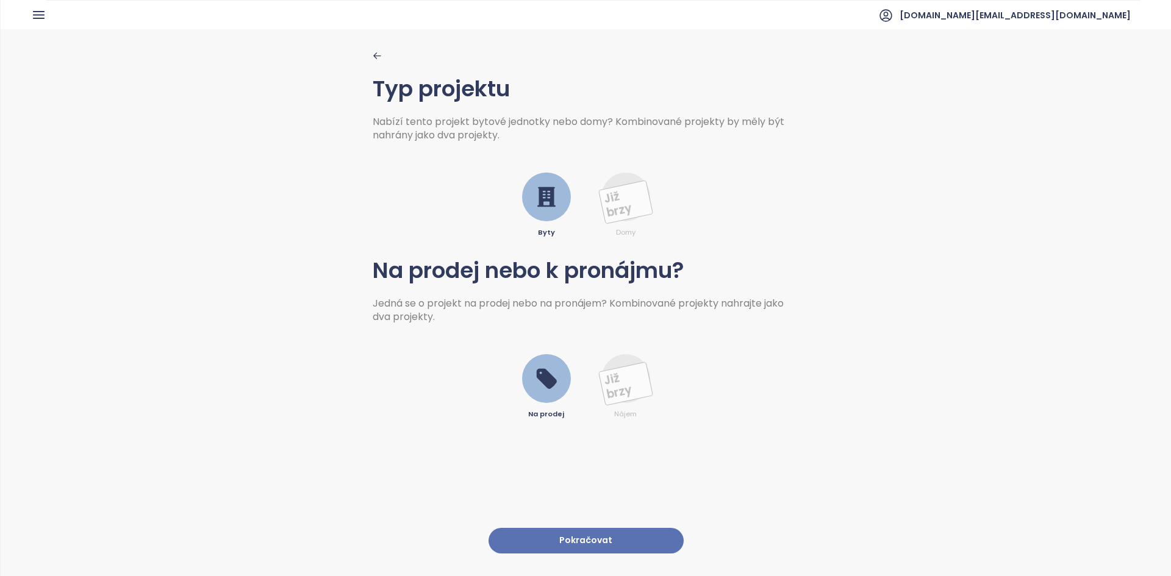
click at [594, 528] on button "Pokračovat" at bounding box center [586, 541] width 195 height 26
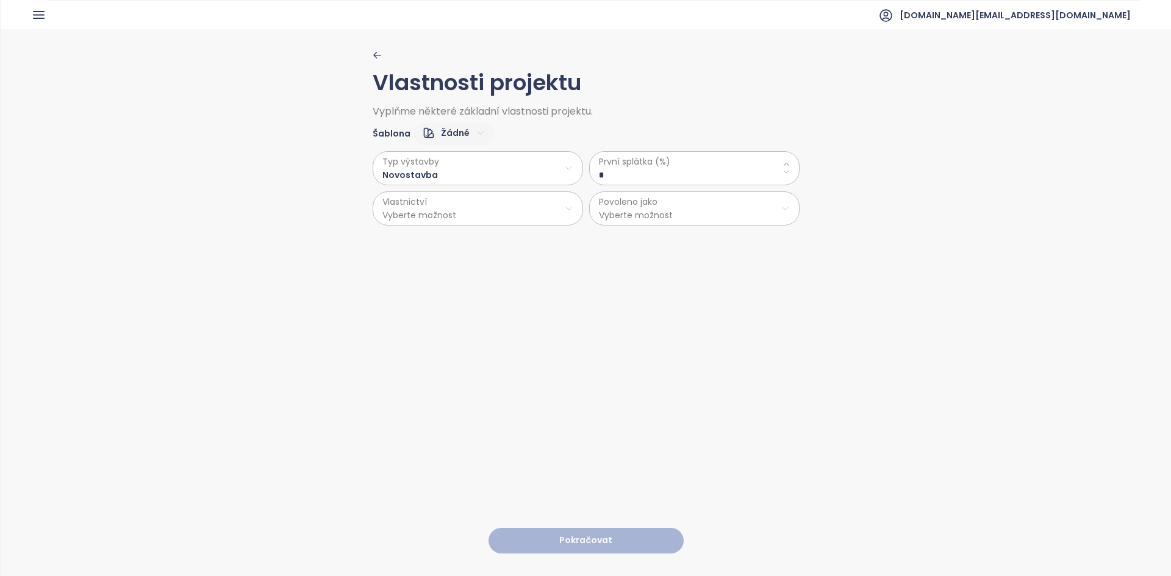
click at [442, 139] on html "Domů Dashboard Analýza trhu Ceník Updaty Reporty Projekty Nastavení Návody Pomo…" at bounding box center [585, 288] width 1171 height 576
click at [448, 176] on span "Výchozí" at bounding box center [448, 176] width 48 height 17
type \(\%\) "**"
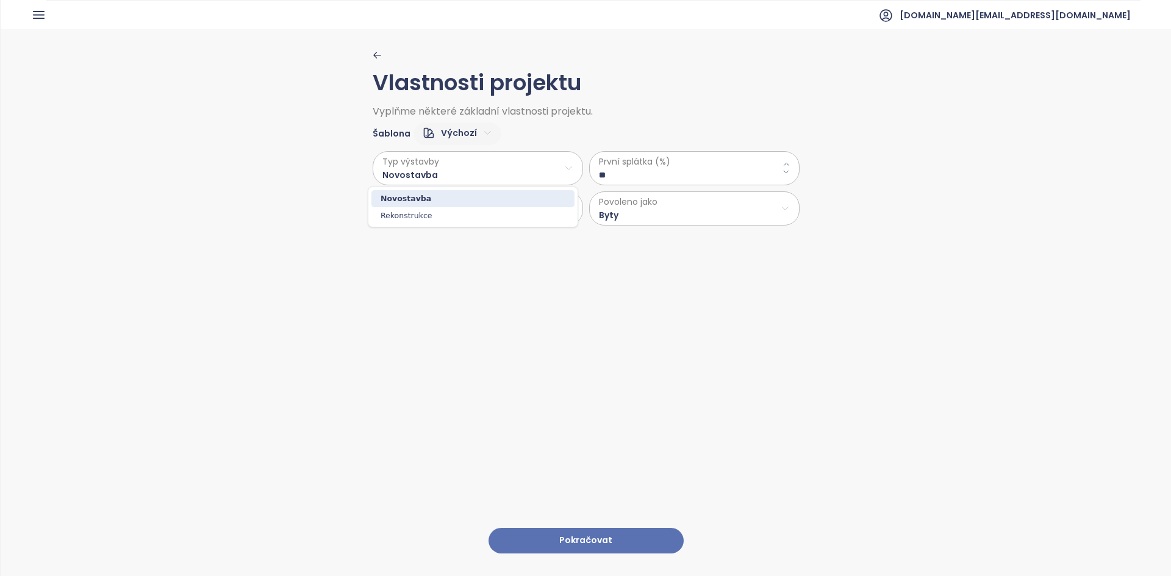
click at [482, 163] on html "Domů Dashboard Analýza trhu Ceník Updaty Reporty Projekty Nastavení Návody Pomo…" at bounding box center [585, 288] width 1171 height 576
click at [411, 221] on html "Domů Dashboard Analýza trhu Ceník Updaty Reporty Projekty Nastavení Návody Pomo…" at bounding box center [585, 288] width 1171 height 576
click at [668, 170] on html "Domů Dashboard Analýza trhu Ceník Updaty Reporty Projekty Nastavení Návody Pomo…" at bounding box center [585, 288] width 1171 height 576
click at [668, 170] on \(\%\) "**" at bounding box center [694, 174] width 191 height 13
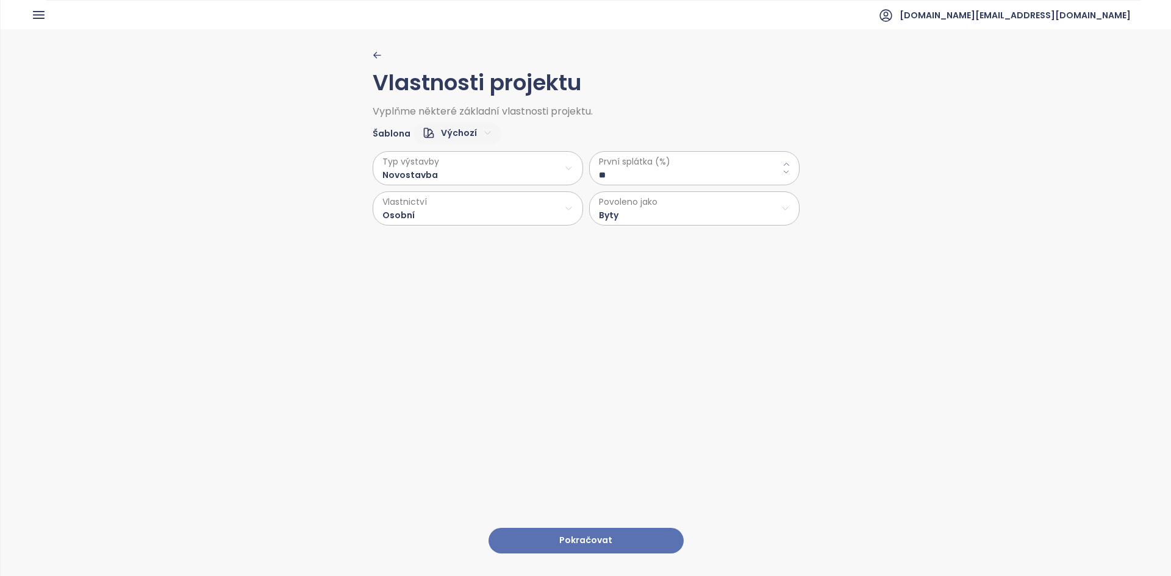
click at [645, 162] on span "První splátka (%)" at bounding box center [694, 161] width 191 height 13
click at [640, 168] on \(\%\) "**" at bounding box center [694, 174] width 191 height 13
click at [561, 537] on button "Pokračovat" at bounding box center [586, 541] width 195 height 26
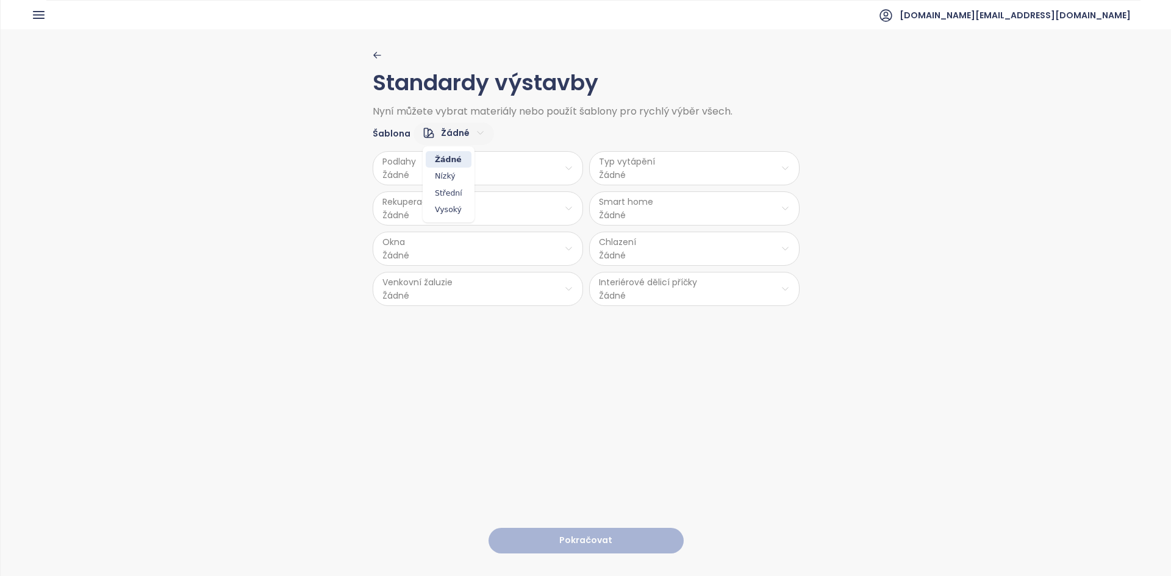
click at [453, 131] on html "Domů Dashboard Analýza trhu Ceník Updaty Reporty Projekty Nastavení Návody Pomo…" at bounding box center [585, 288] width 1171 height 576
click at [449, 193] on span "Střední" at bounding box center [449, 193] width 46 height 17
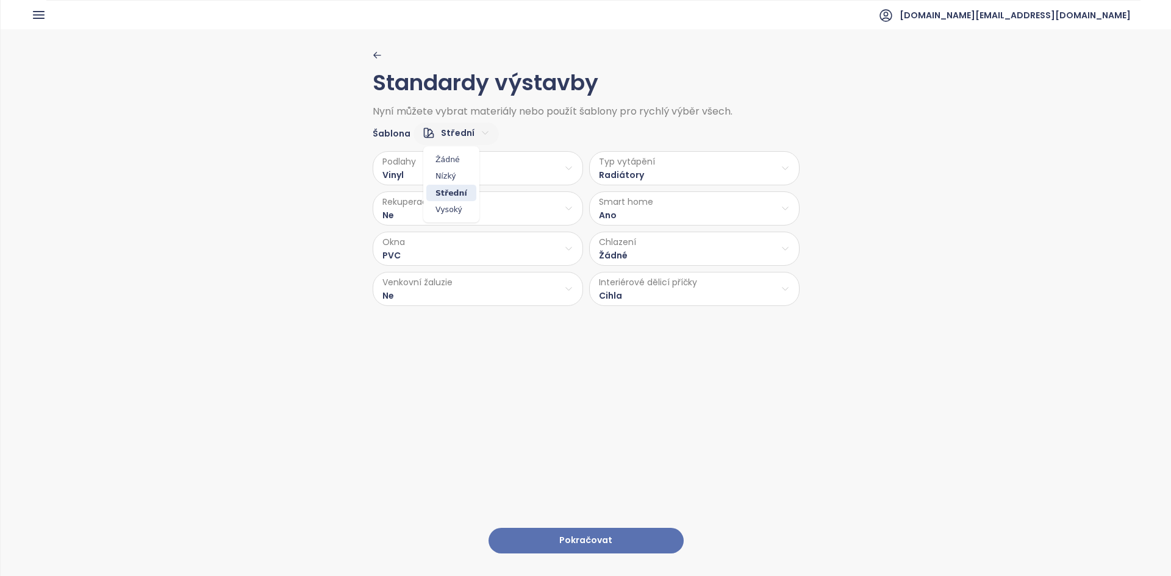
click at [449, 138] on html "Domů Dashboard Analýza trhu Ceník Updaty Reporty Projekty Nastavení Návody Pomo…" at bounding box center [585, 288] width 1171 height 576
click at [452, 205] on span "Vysoký" at bounding box center [451, 209] width 50 height 17
click at [468, 127] on html "Domů Dashboard Analýza trhu Ceník Updaty Reporty Projekty Nastavení Návody Pomo…" at bounding box center [585, 288] width 1171 height 576
click at [437, 190] on span "Střední" at bounding box center [450, 193] width 49 height 17
click at [667, 179] on html "Domů Dashboard Analýza trhu Ceník Updaty Reporty Projekty Nastavení Návody Pomo…" at bounding box center [585, 288] width 1171 height 576
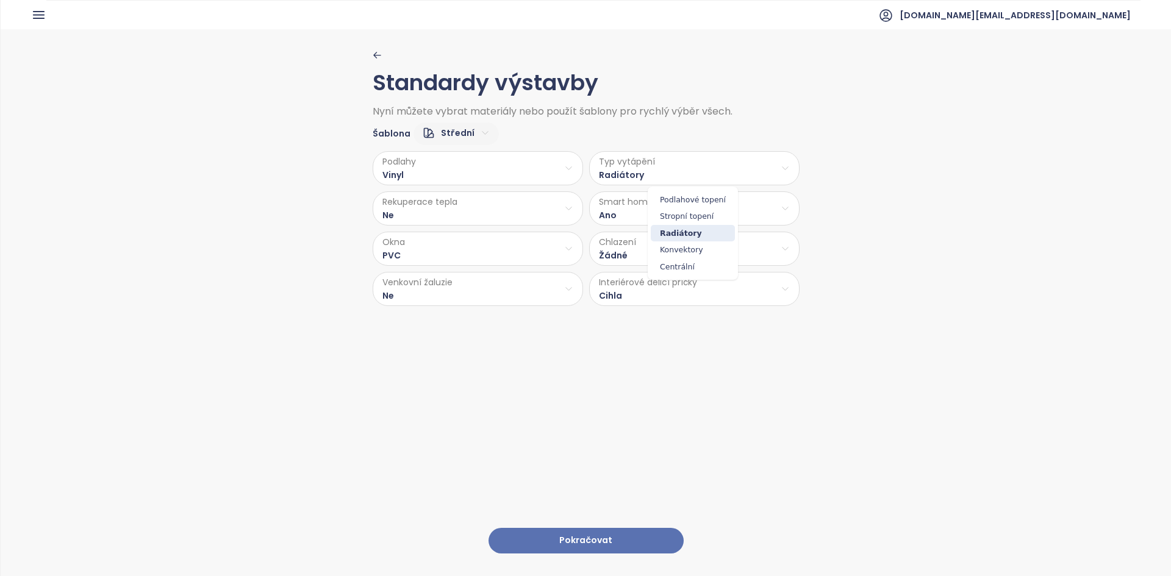
click at [640, 116] on html "Domů Dashboard Analýza trhu Ceník Updaty Reporty Projekty Nastavení Návody Pomo…" at bounding box center [585, 288] width 1171 height 576
click at [584, 535] on button "Pokračovat" at bounding box center [586, 541] width 195 height 26
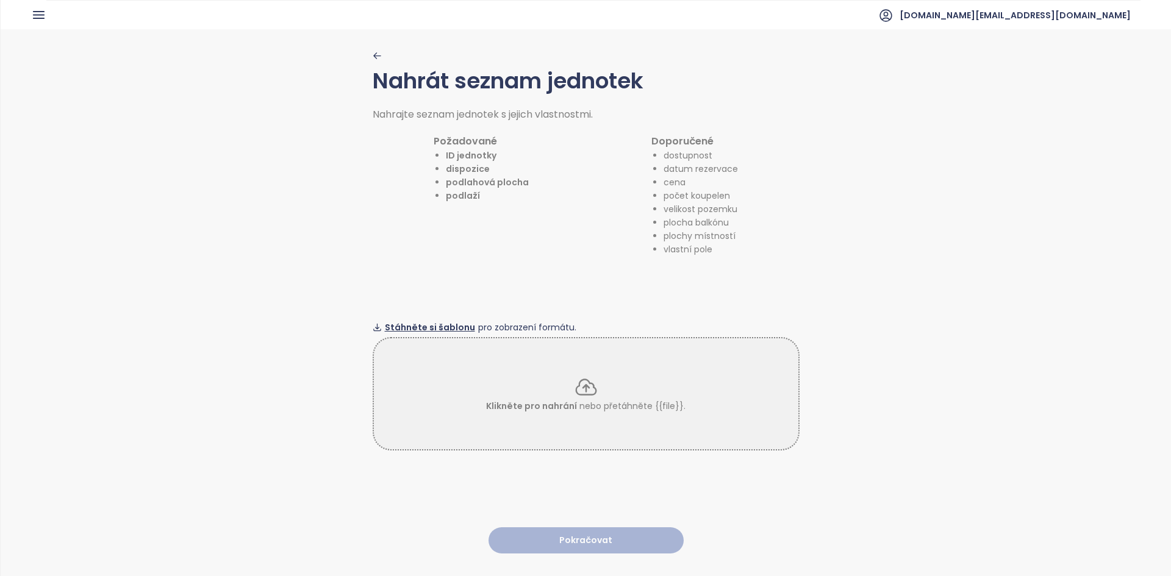
click at [442, 321] on span "Stáhněte si šablonu" at bounding box center [430, 327] width 90 height 13
click at [655, 375] on div "Klikněte pro nahrání nebo přetáhněte {{file}}." at bounding box center [586, 394] width 424 height 38
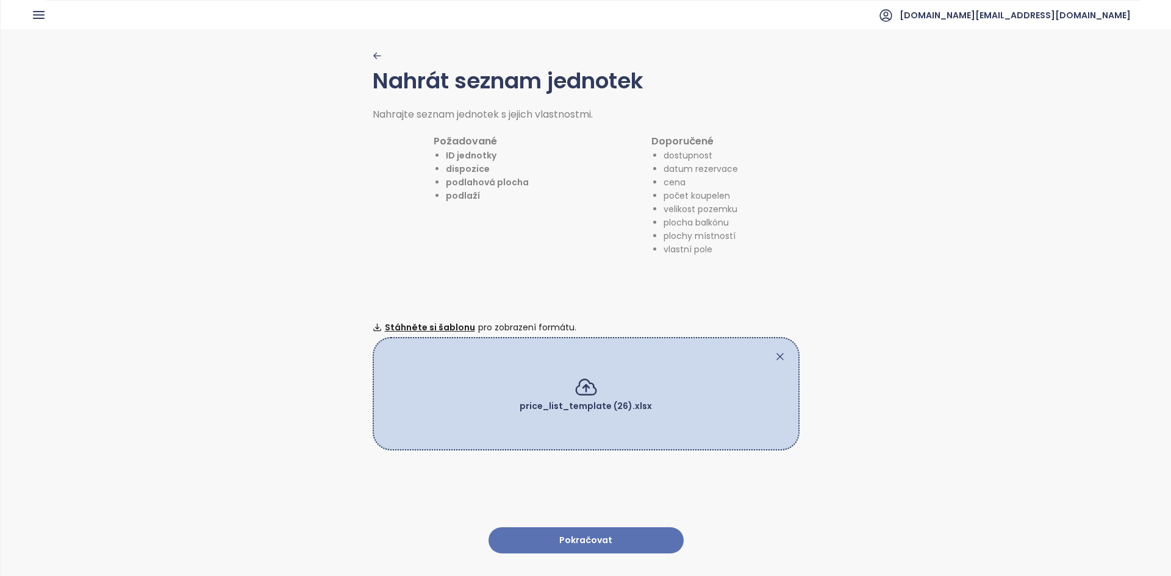
click at [619, 532] on button "Pokračovat" at bounding box center [586, 541] width 195 height 26
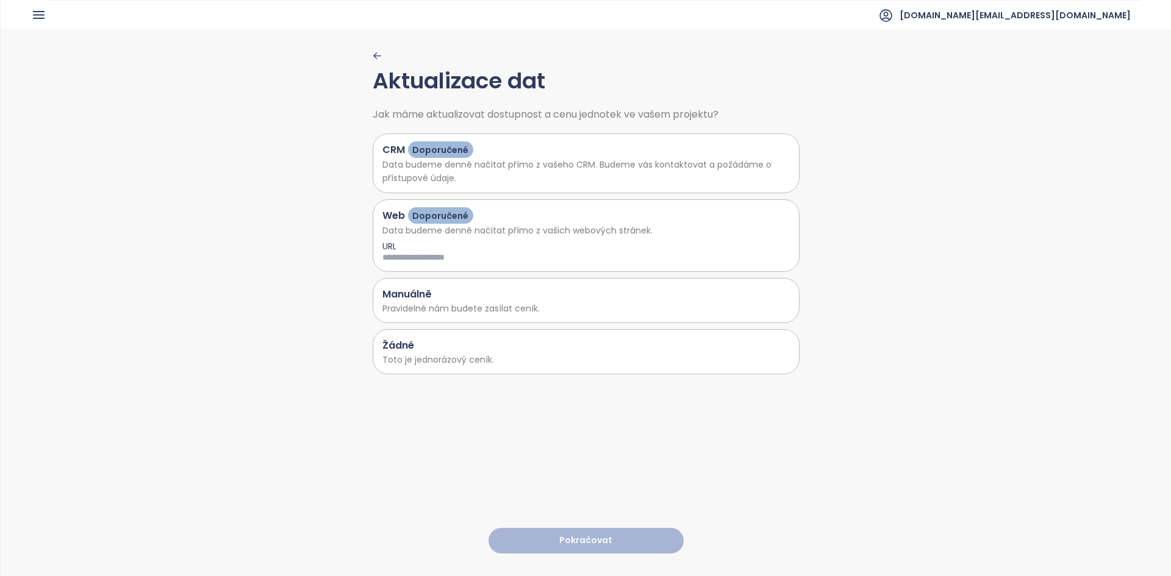
click at [493, 350] on div "Žádné" at bounding box center [585, 345] width 407 height 15
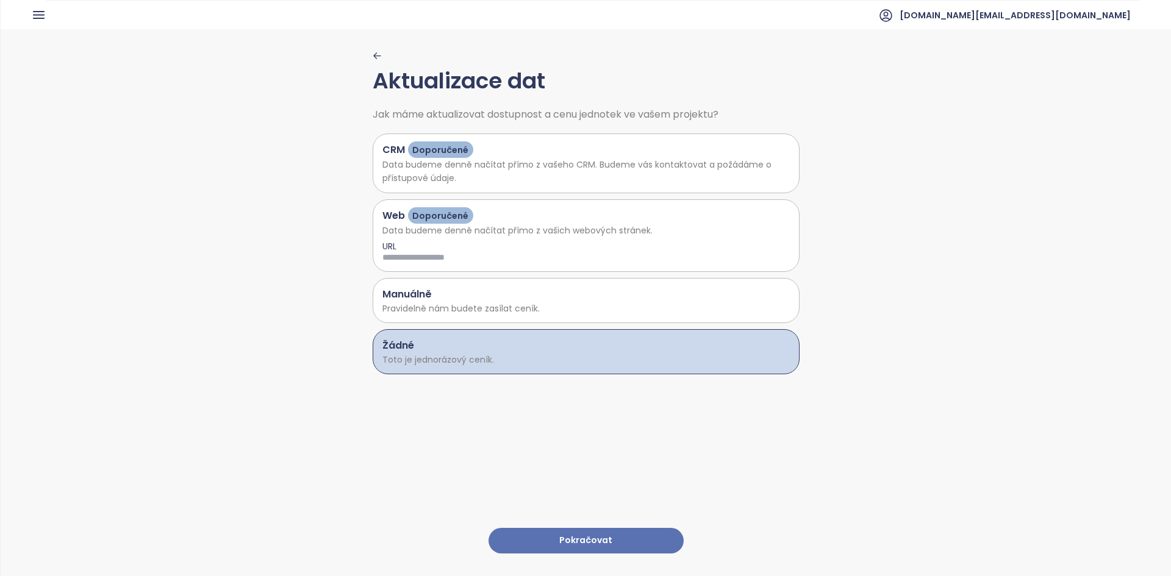
click at [579, 529] on button "Pokračovat" at bounding box center [586, 541] width 195 height 26
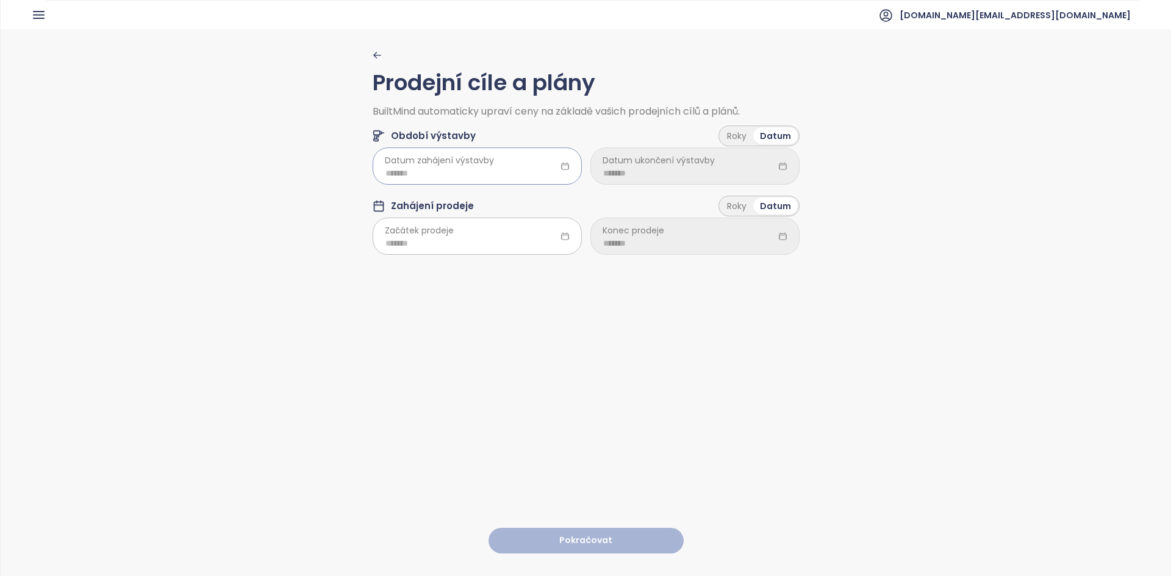
click at [512, 172] on input at bounding box center [477, 172] width 184 height 13
click at [519, 147] on div "Období výstavby Roky Datum" at bounding box center [586, 132] width 427 height 33
click at [484, 175] on input at bounding box center [477, 172] width 184 height 13
type input "*******"
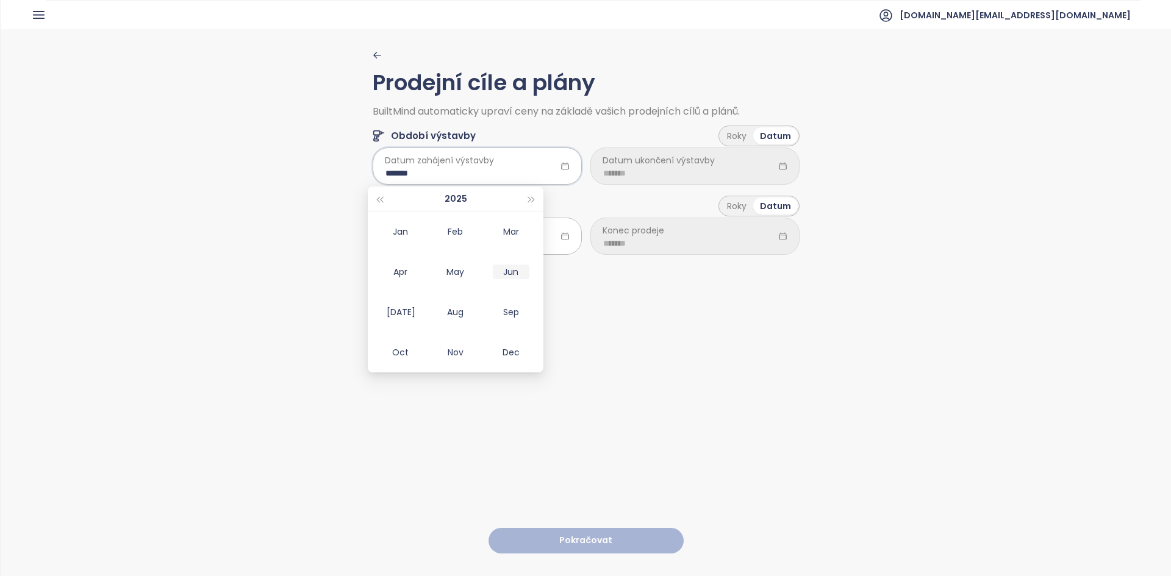
type input "*******"
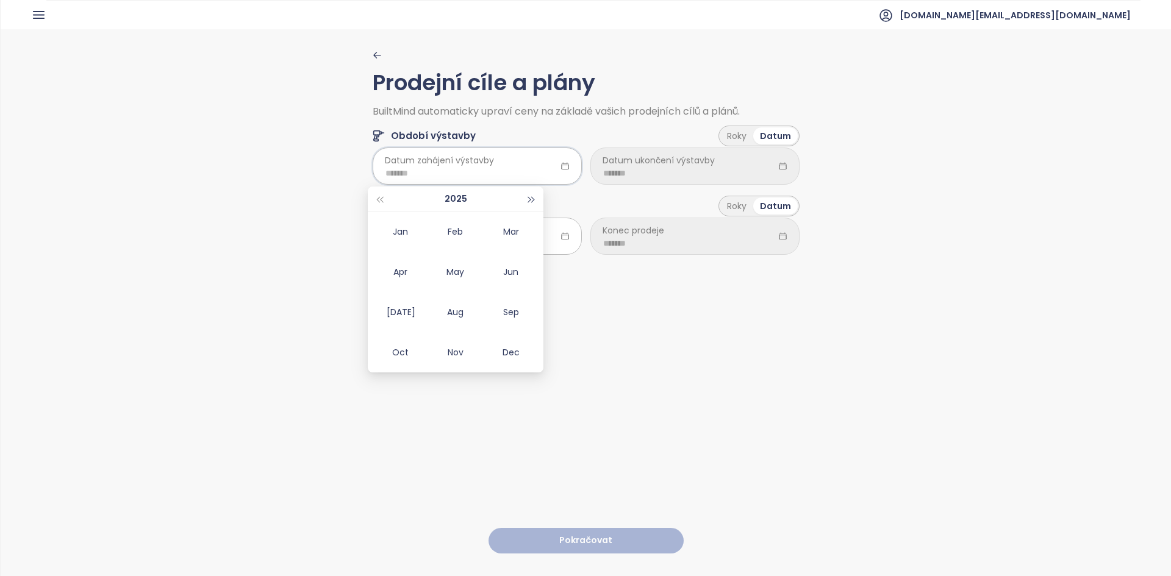
click at [532, 201] on span "button" at bounding box center [532, 200] width 6 height 6
type input "*******"
click at [392, 232] on div "Jan" at bounding box center [400, 231] width 37 height 15
type input "*******"
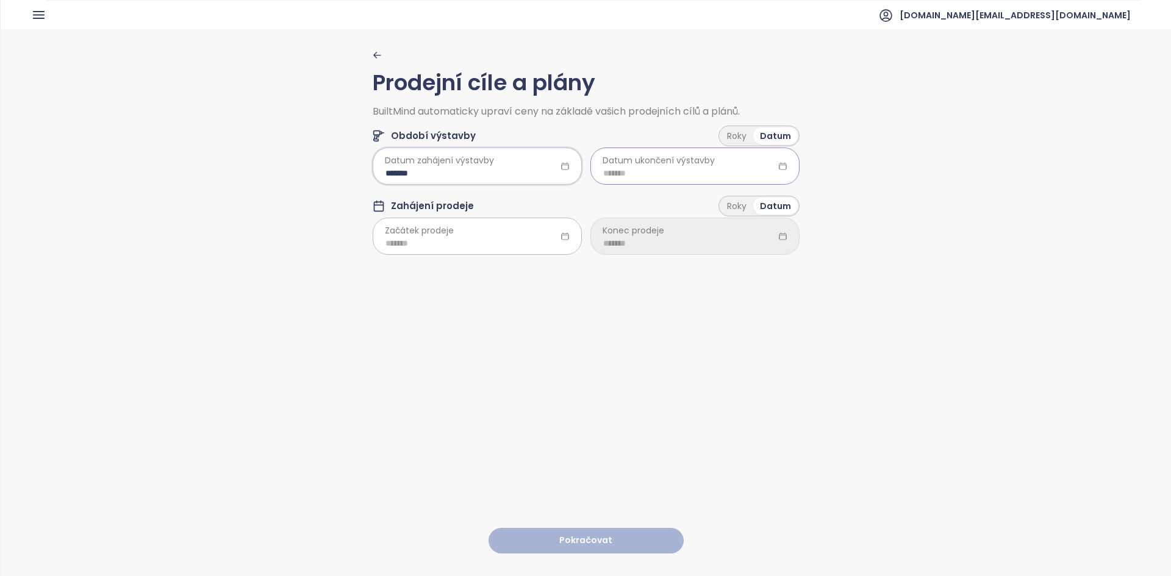
click at [680, 171] on input at bounding box center [695, 172] width 184 height 13
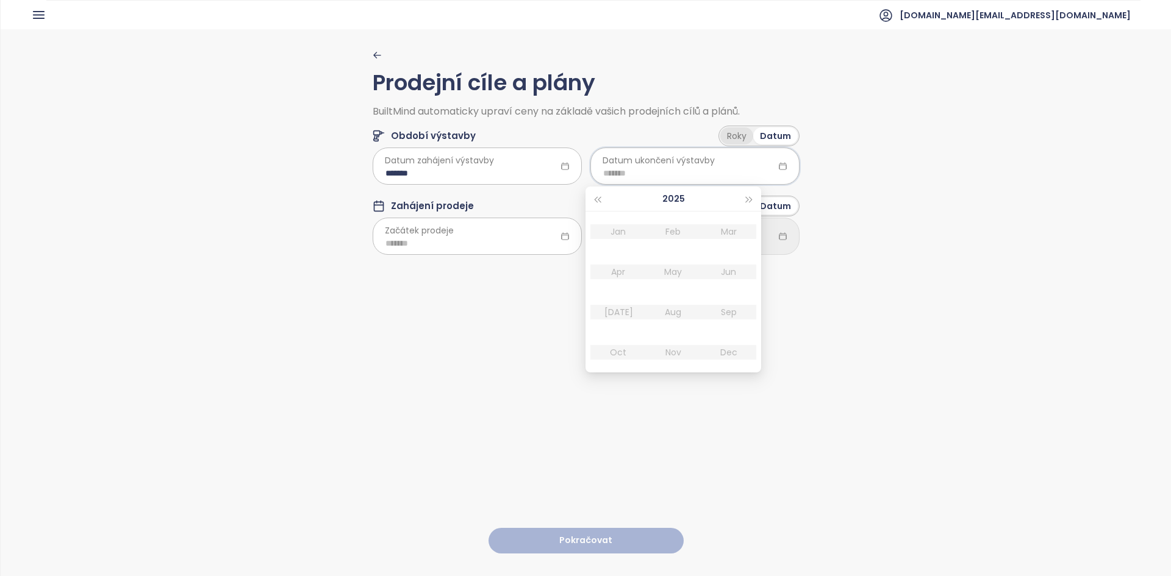
click at [742, 135] on div "Roky" at bounding box center [736, 135] width 33 height 17
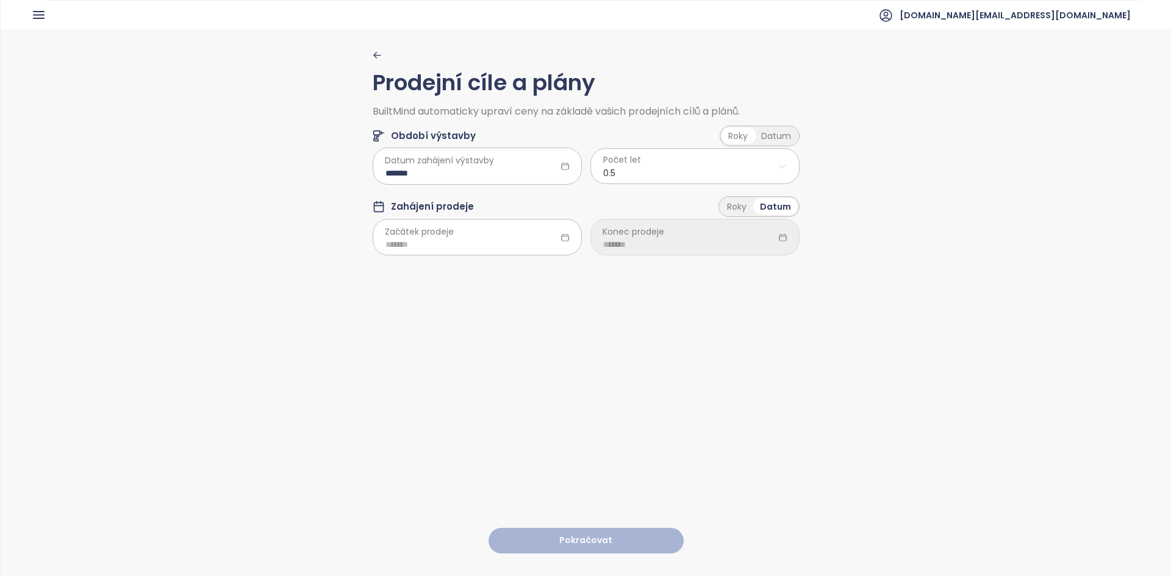
click at [718, 170] on html "Domů Dashboard Analýza trhu Ceník Updaty Reporty Projekty Nastavení Návody Pomo…" at bounding box center [585, 288] width 1171 height 576
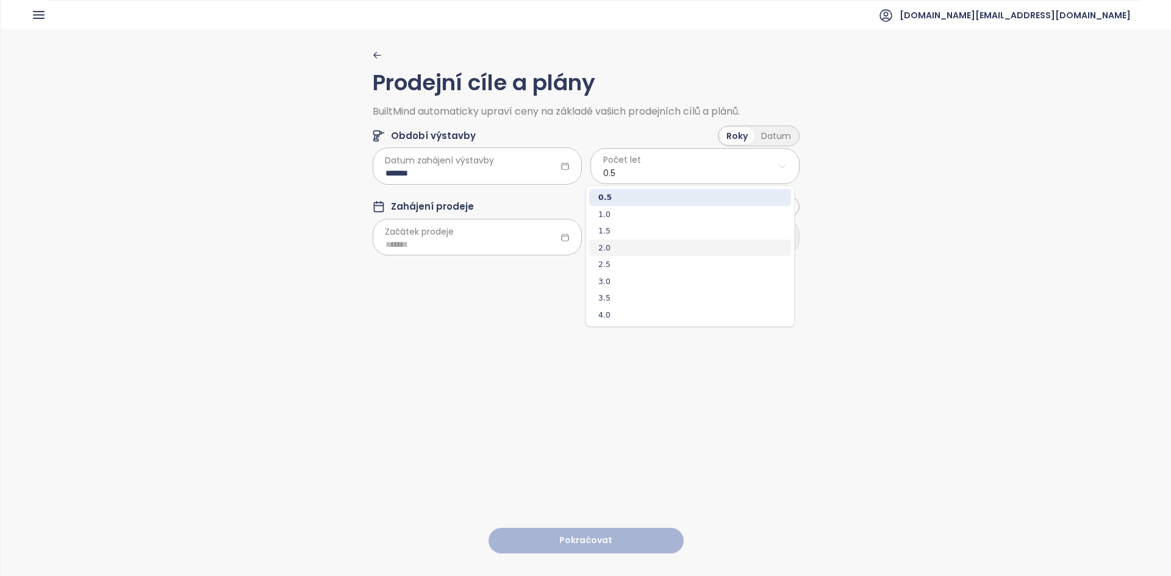
click at [667, 246] on span "2.0" at bounding box center [690, 248] width 202 height 17
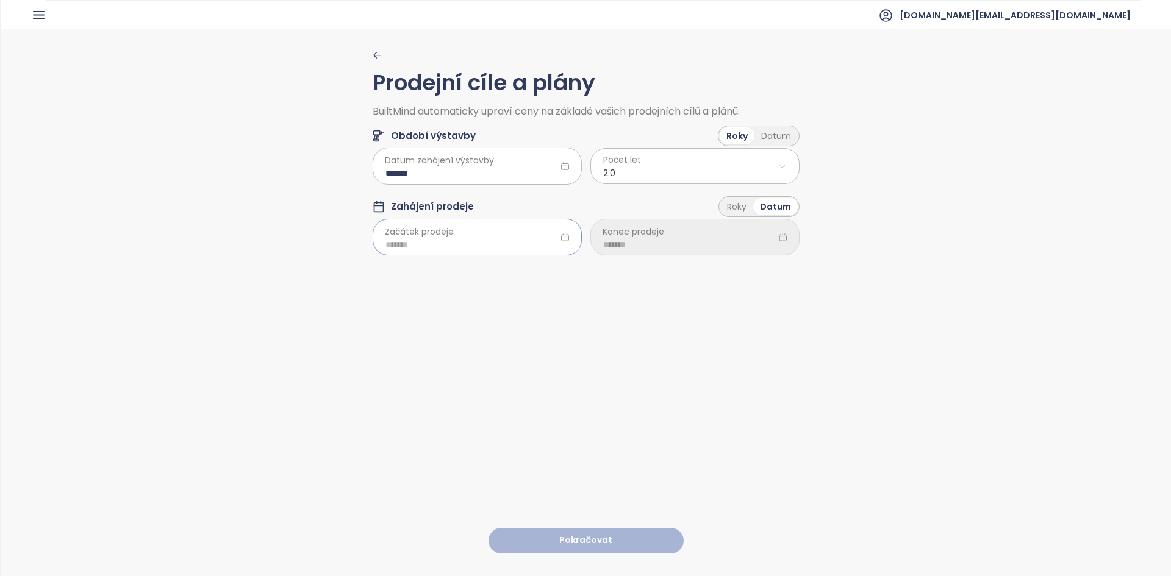
click at [485, 237] on div at bounding box center [477, 237] width 209 height 37
click at [530, 275] on button "button" at bounding box center [531, 270] width 13 height 24
type input "*******"
click at [379, 271] on span "button" at bounding box center [379, 271] width 6 height 6
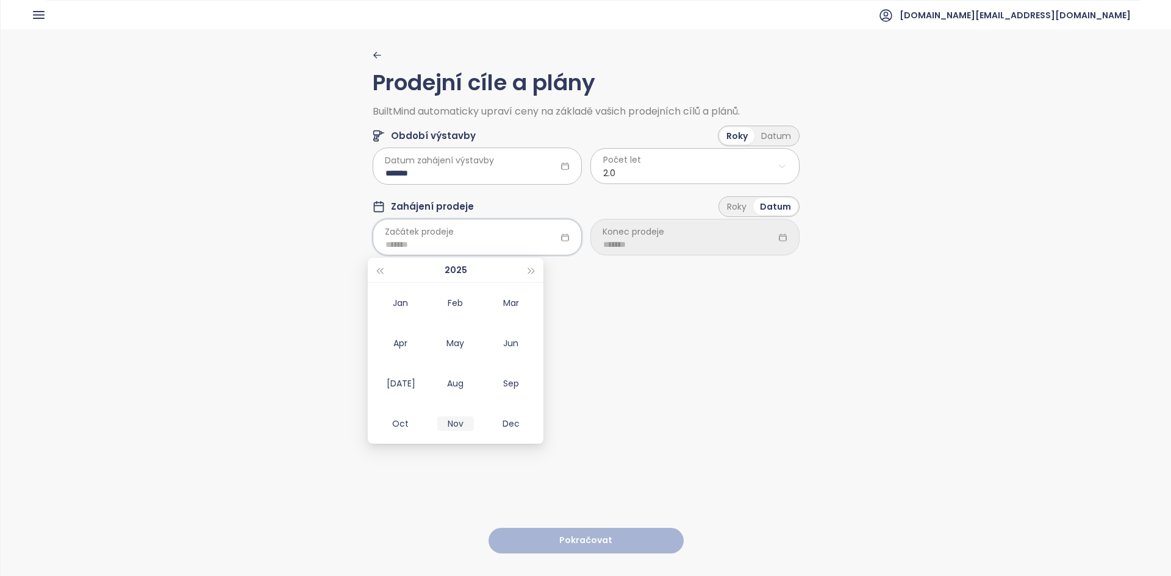
click at [445, 415] on td "Nov" at bounding box center [455, 424] width 55 height 40
type input "*******"
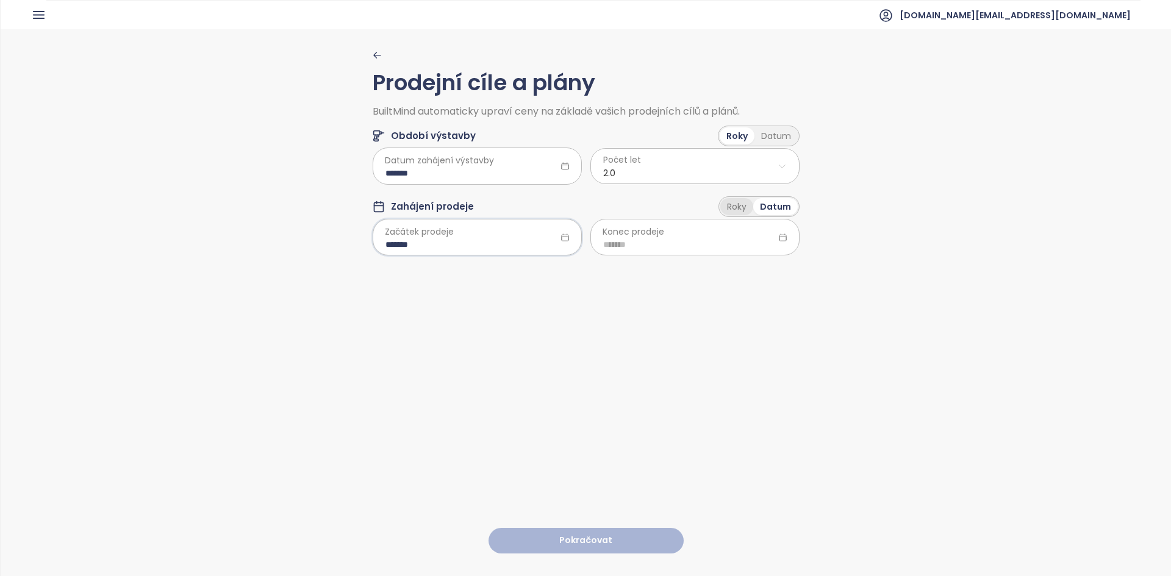
click at [740, 213] on div "Roky" at bounding box center [736, 206] width 33 height 17
click at [675, 252] on html "Domů Dashboard Analýza trhu Ceník Updaty Reporty Projekty Nastavení Návody Pomo…" at bounding box center [585, 288] width 1171 height 576
click at [631, 171] on html "Domů Dashboard Analýza trhu Ceník Updaty Reporty Projekty Nastavení Návody Pomo…" at bounding box center [585, 288] width 1171 height 576
click at [628, 171] on html "Domů Dashboard Analýza trhu Ceník Updaty Reporty Projekty Nastavení Návody Pomo…" at bounding box center [585, 288] width 1171 height 576
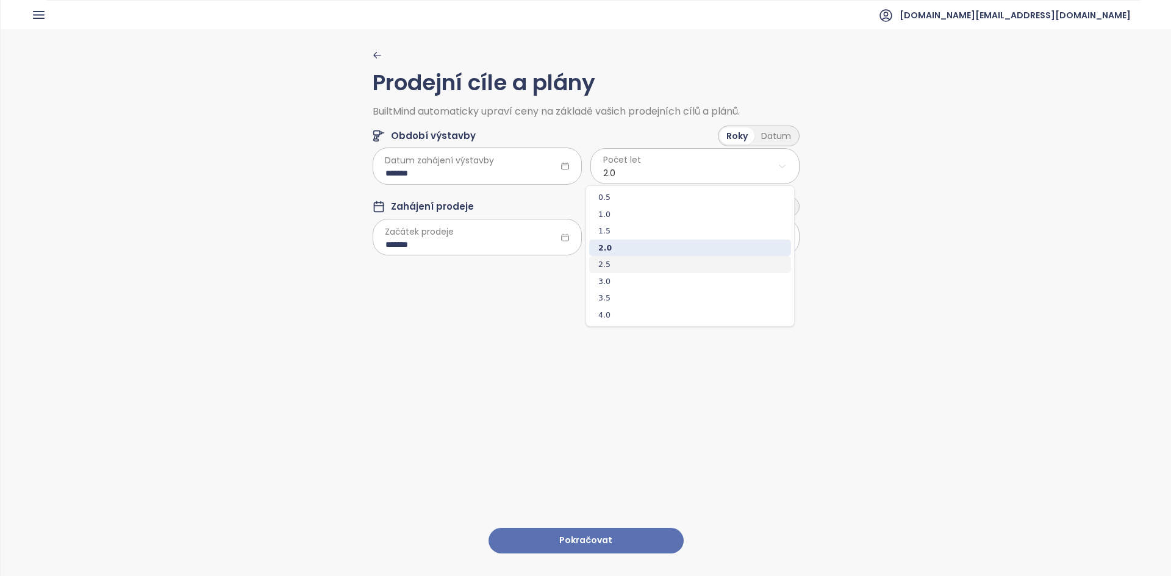
click at [612, 271] on span "2.5" at bounding box center [690, 264] width 202 height 17
click at [607, 252] on html "Domů Dashboard Analýza trhu Ceník Updaty Reporty Projekty Nastavení Návody Pomo…" at bounding box center [585, 288] width 1171 height 576
click at [656, 332] on span "2.5" at bounding box center [690, 335] width 202 height 17
click at [598, 537] on button "Pokračovat" at bounding box center [586, 541] width 195 height 26
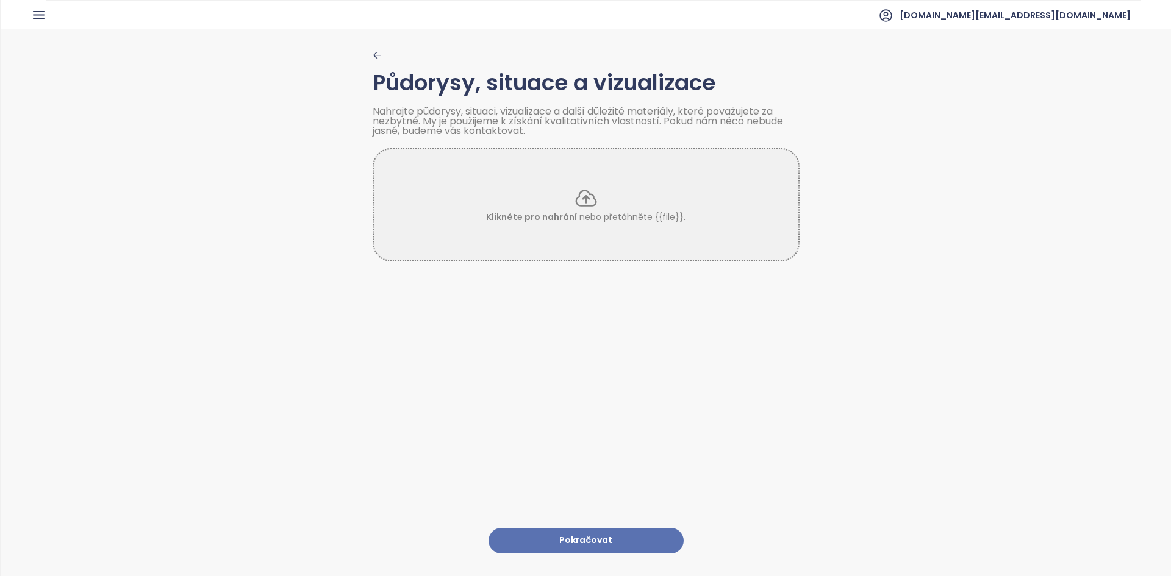
click at [562, 528] on button "Pokračovat" at bounding box center [586, 541] width 195 height 26
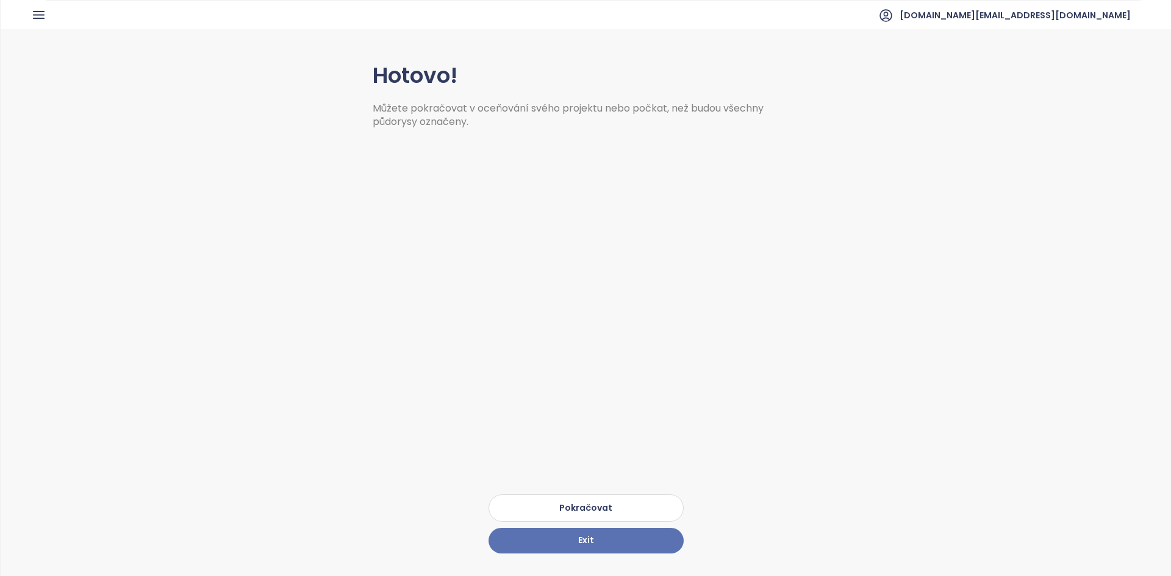
click at [546, 505] on button "Pokračovat" at bounding box center [586, 508] width 195 height 27
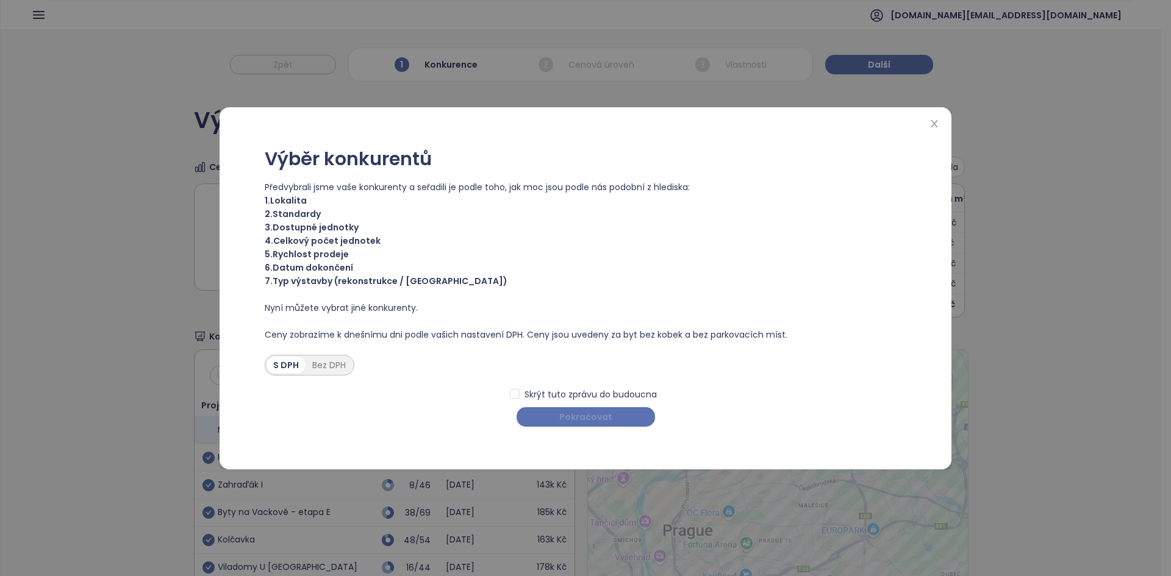
click at [571, 416] on span "Pokračovat" at bounding box center [585, 416] width 53 height 13
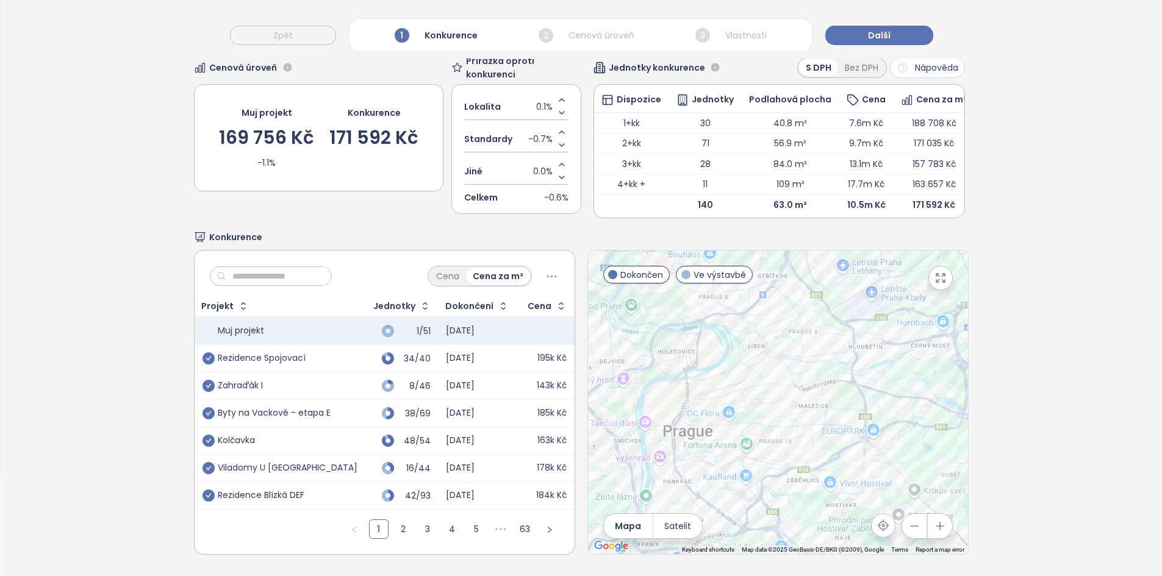
scroll to position [117, 0]
click at [777, 381] on div at bounding box center [778, 403] width 380 height 304
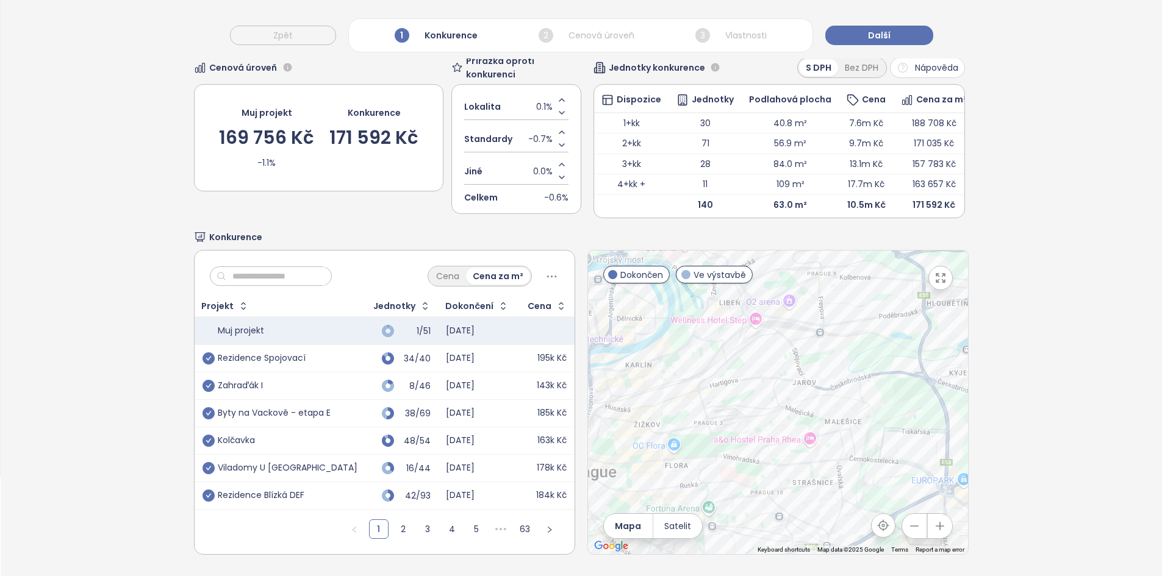
click at [777, 381] on div at bounding box center [778, 403] width 380 height 304
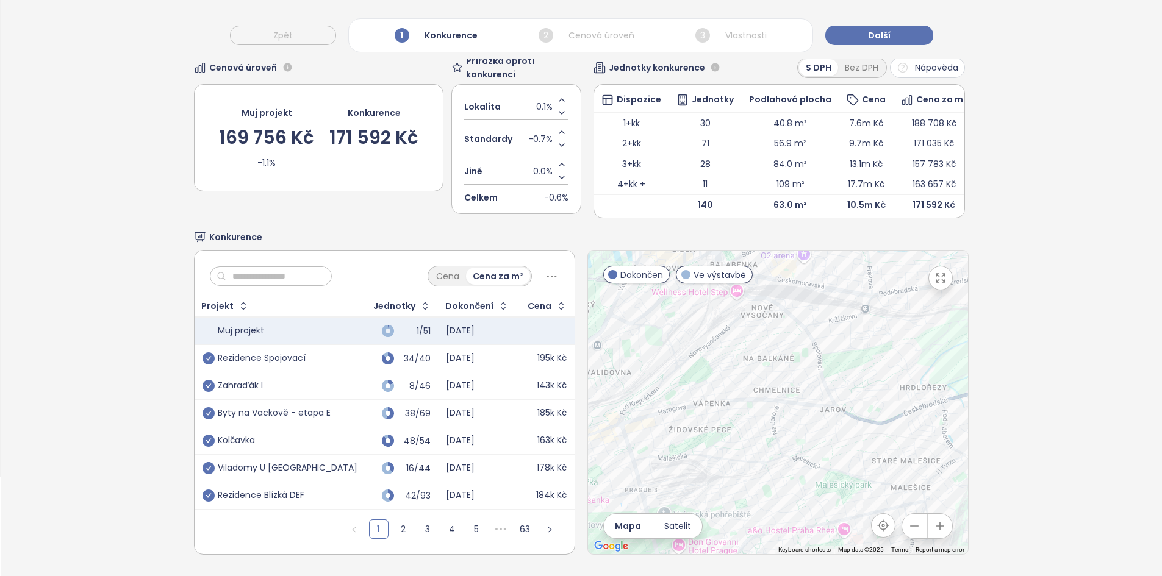
drag, startPoint x: 802, startPoint y: 393, endPoint x: 809, endPoint y: 428, distance: 34.8
click at [809, 428] on div at bounding box center [778, 403] width 380 height 304
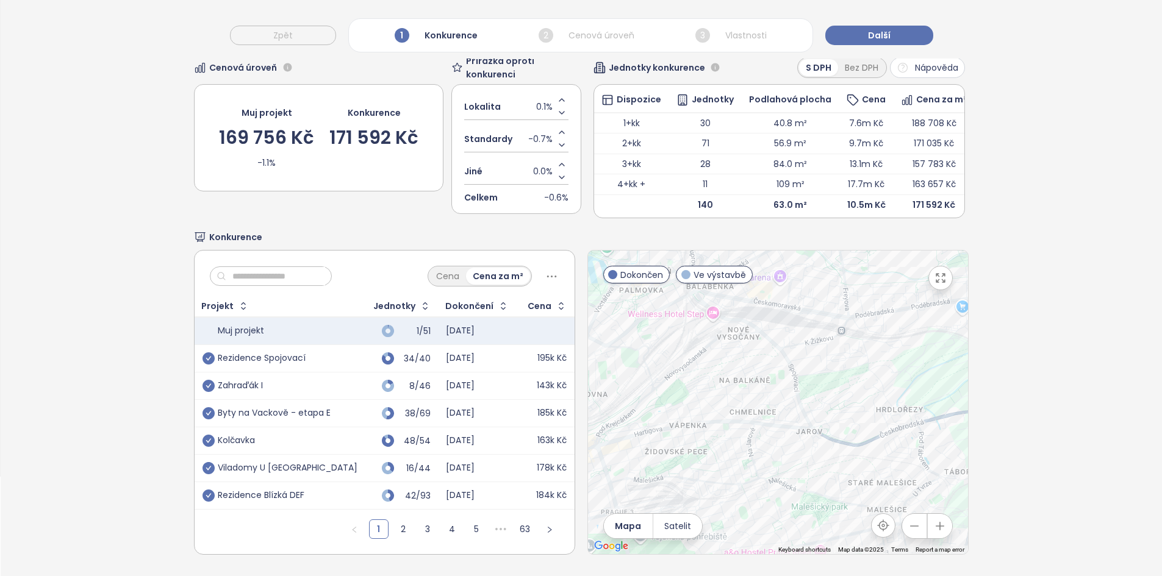
drag, startPoint x: 818, startPoint y: 435, endPoint x: 791, endPoint y: 463, distance: 38.4
click at [791, 463] on div at bounding box center [778, 403] width 380 height 304
drag, startPoint x: 755, startPoint y: 393, endPoint x: 767, endPoint y: 398, distance: 12.6
click at [767, 398] on div at bounding box center [778, 403] width 380 height 304
click at [399, 526] on link "2" at bounding box center [403, 529] width 18 height 18
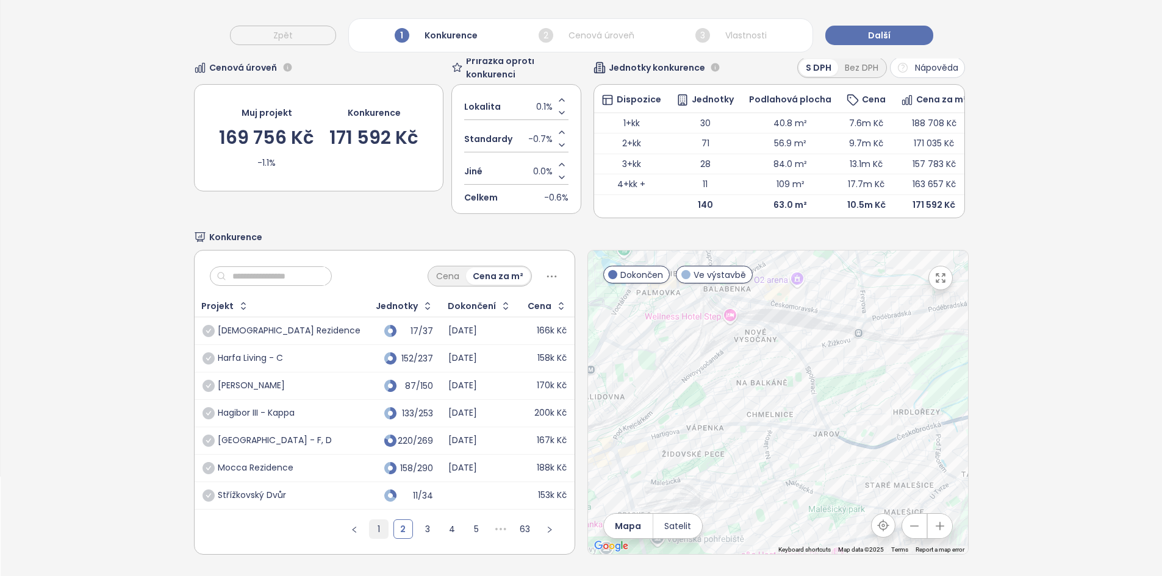
click at [382, 525] on link "1" at bounding box center [379, 529] width 18 height 18
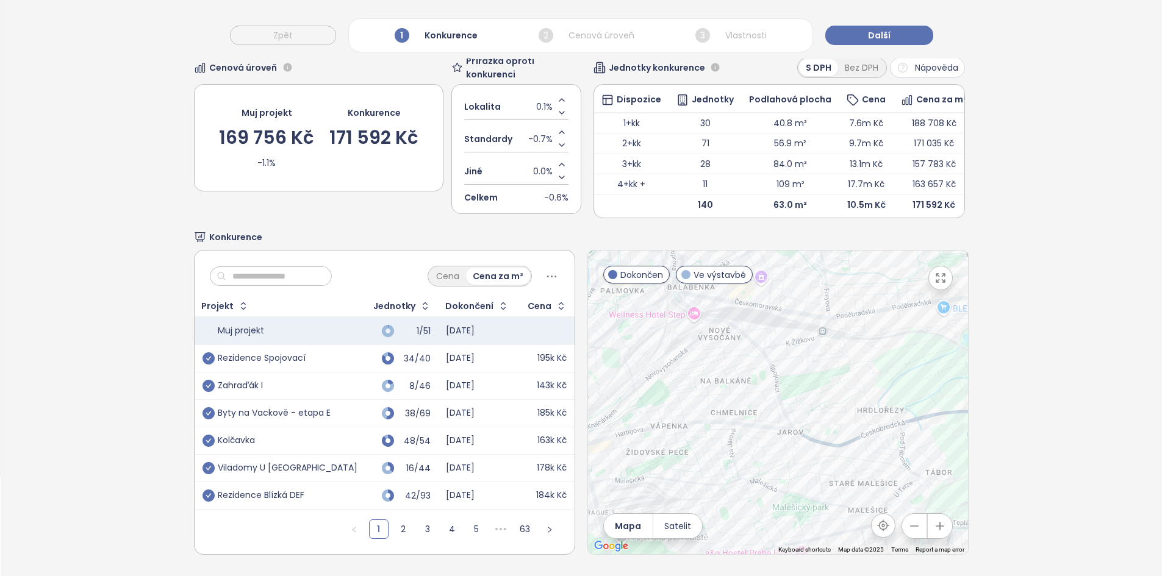
drag, startPoint x: 884, startPoint y: 454, endPoint x: 837, endPoint y: 451, distance: 47.7
click at [837, 451] on div at bounding box center [778, 403] width 380 height 304
click at [394, 525] on link "2" at bounding box center [403, 529] width 18 height 18
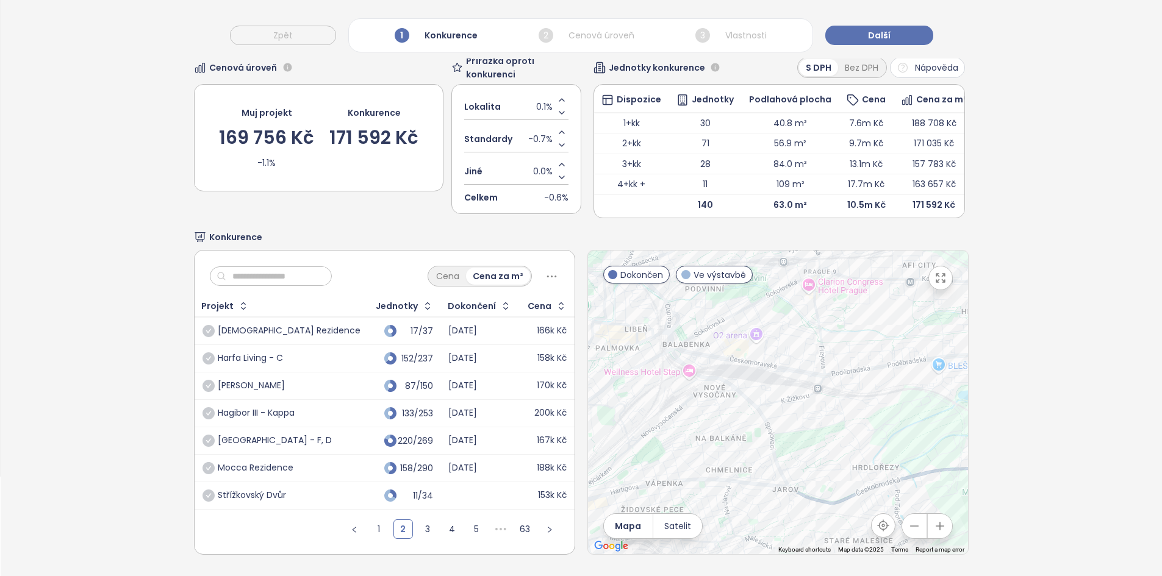
drag, startPoint x: 777, startPoint y: 455, endPoint x: 716, endPoint y: 427, distance: 67.1
click at [716, 427] on div at bounding box center [778, 403] width 380 height 304
click at [209, 380] on icon "check-circle" at bounding box center [208, 386] width 12 height 12
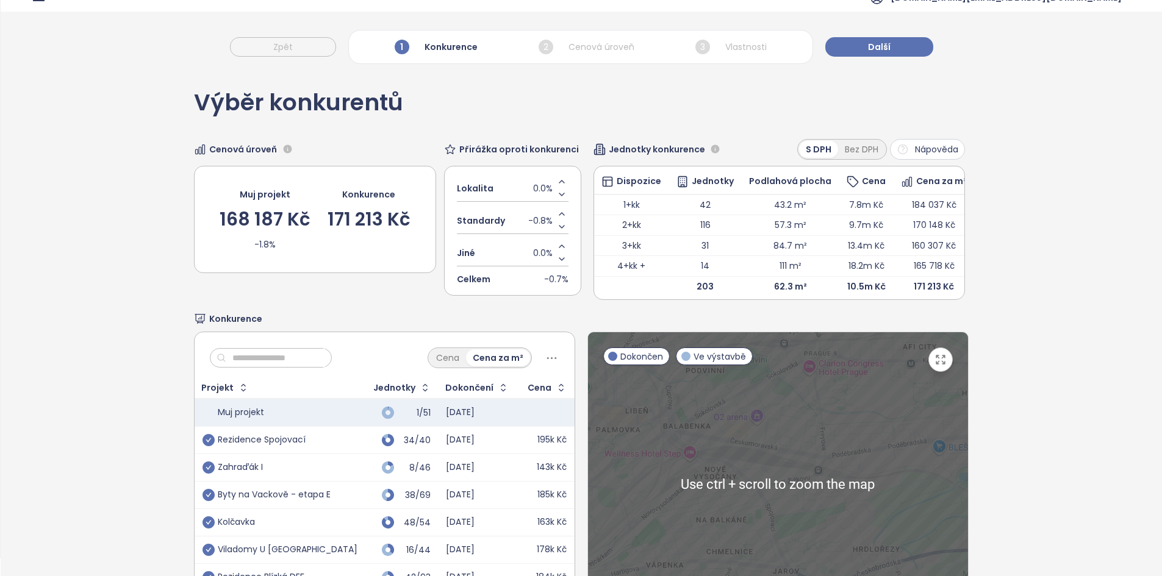
scroll to position [118, 0]
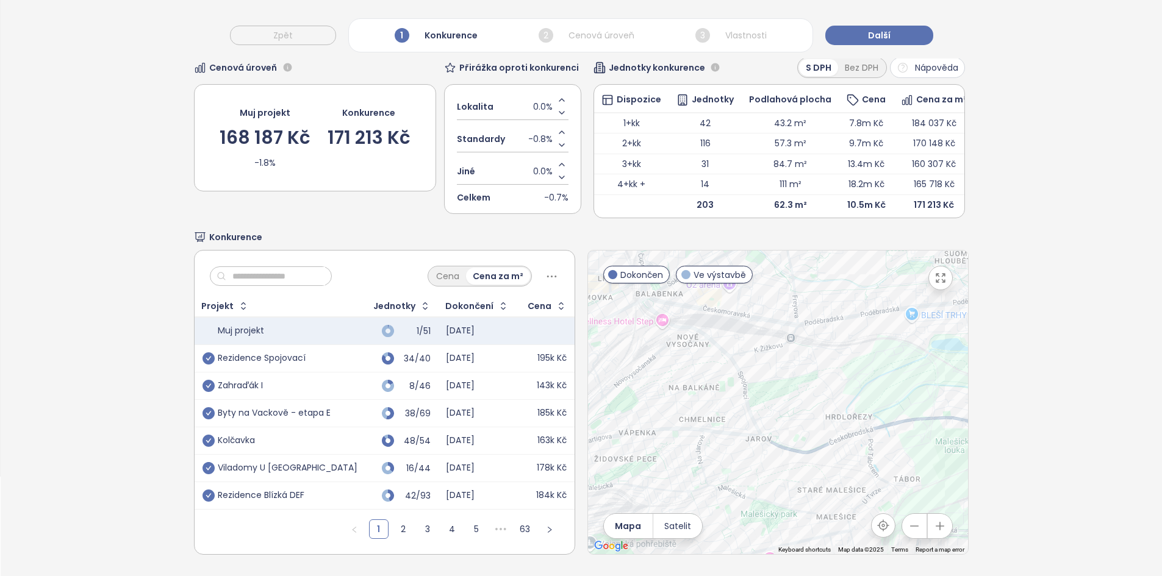
drag, startPoint x: 807, startPoint y: 403, endPoint x: 779, endPoint y: 347, distance: 62.5
click at [779, 347] on div at bounding box center [778, 403] width 380 height 304
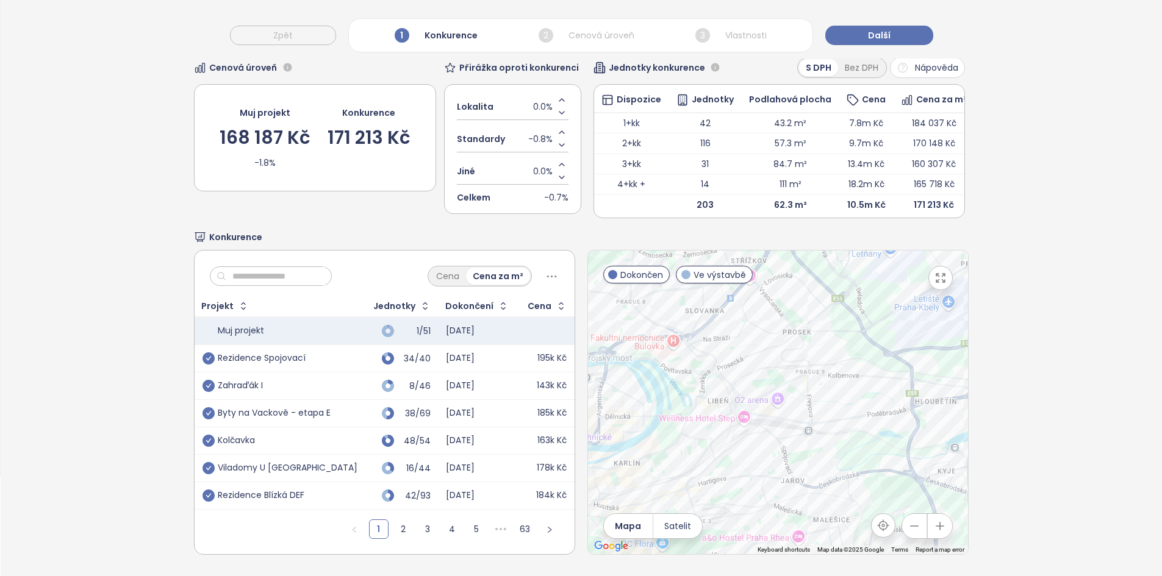
drag, startPoint x: 880, startPoint y: 373, endPoint x: 904, endPoint y: 460, distance: 90.6
click at [904, 460] on div at bounding box center [778, 403] width 380 height 304
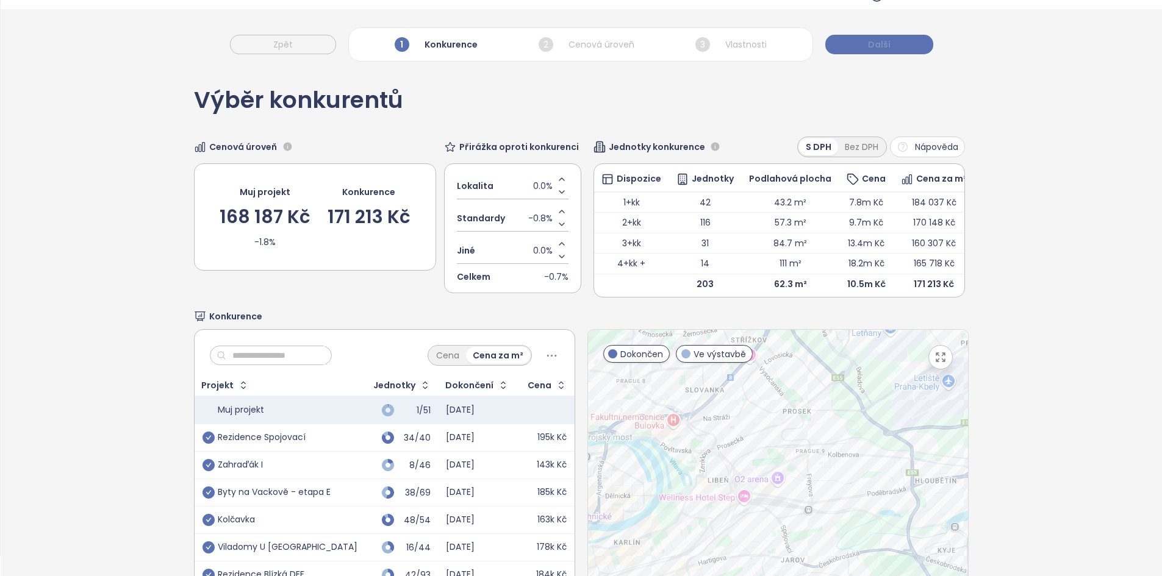
scroll to position [16, 0]
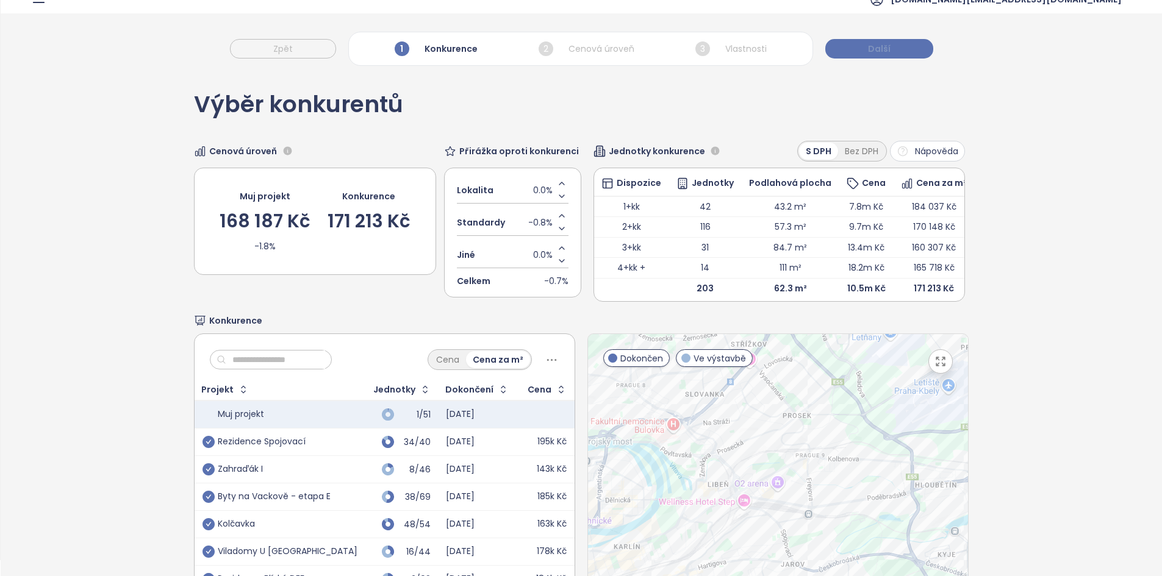
click at [888, 47] on span "Další" at bounding box center [879, 48] width 23 height 13
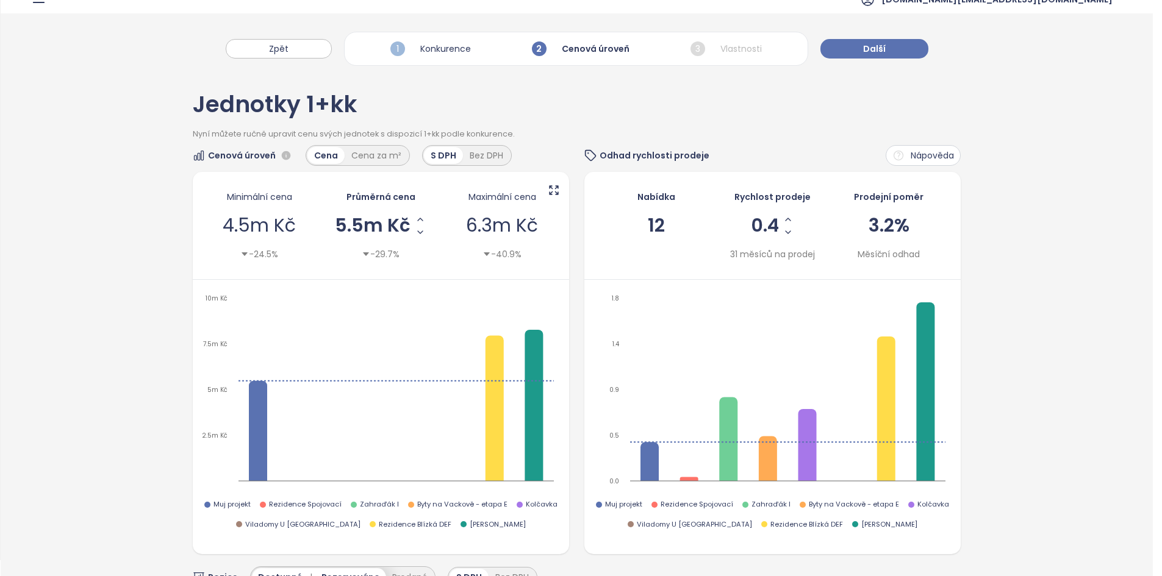
scroll to position [0, 0]
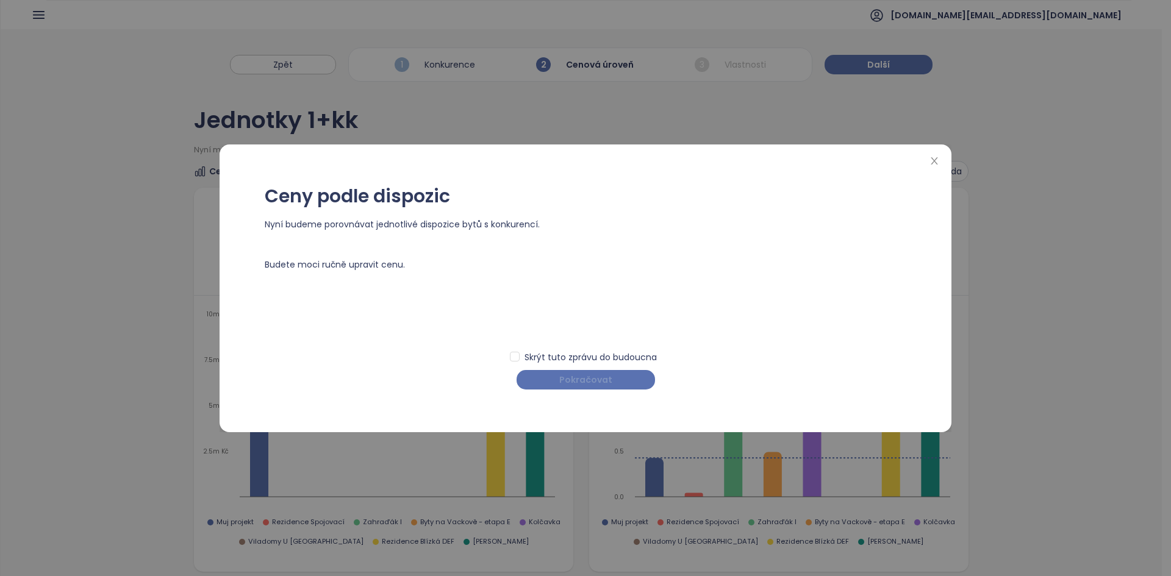
click at [572, 384] on span "Pokračovat" at bounding box center [585, 379] width 53 height 13
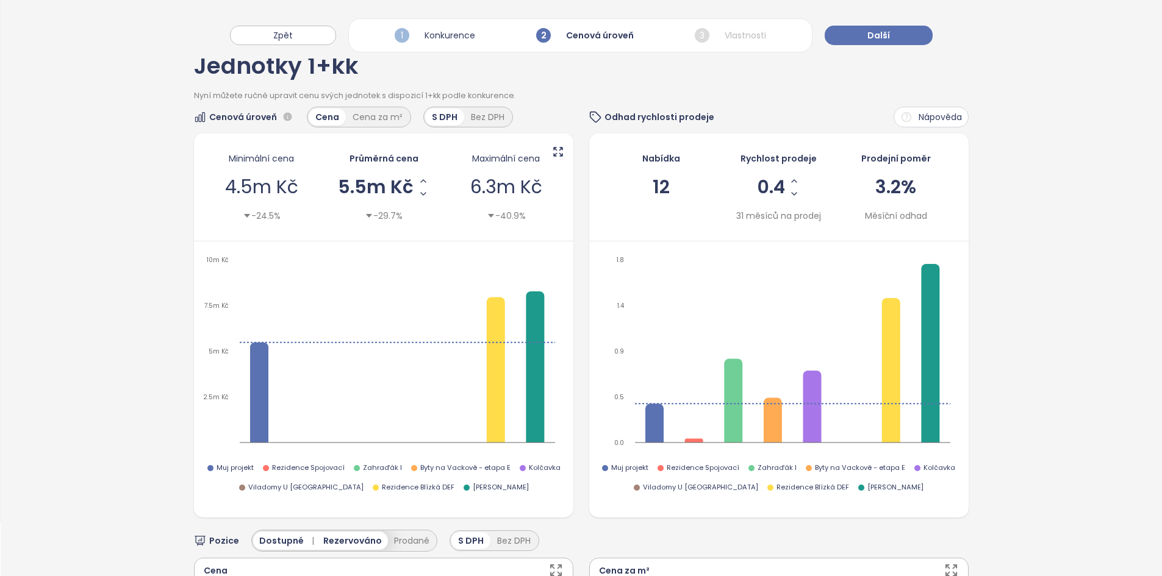
scroll to position [54, 0]
drag, startPoint x: 668, startPoint y: 182, endPoint x: 644, endPoint y: 181, distance: 24.5
click at [644, 181] on div "Nabídka 12" at bounding box center [661, 187] width 102 height 83
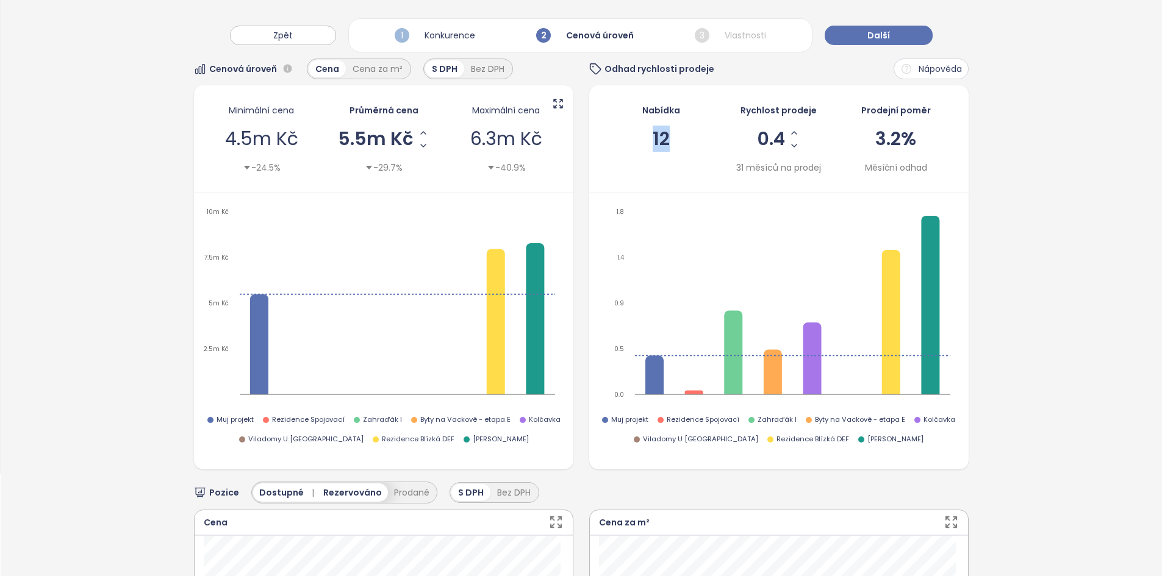
scroll to position [103, 0]
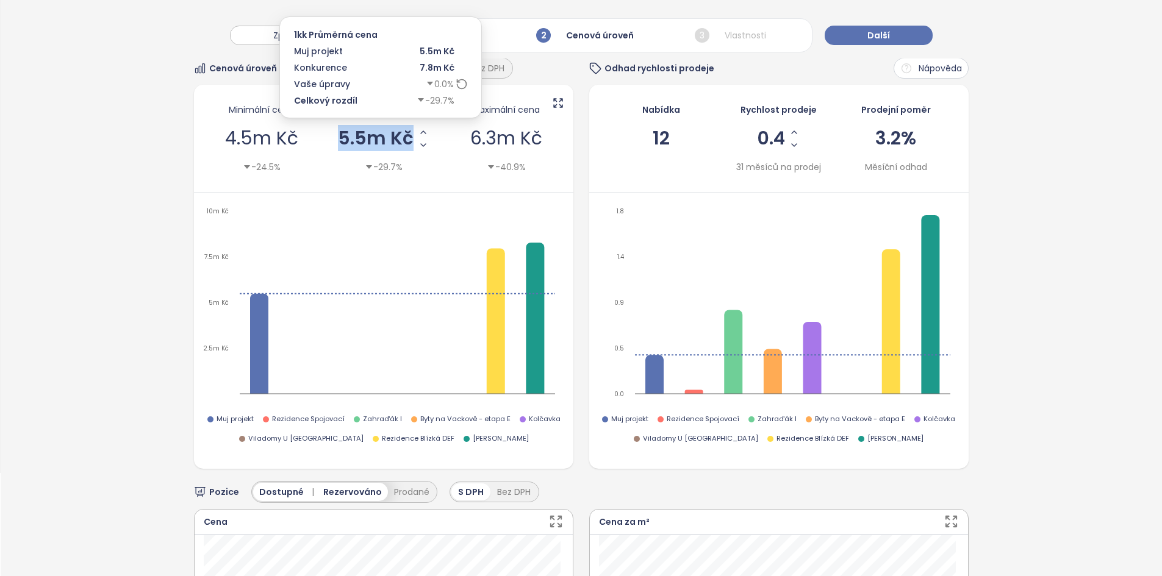
drag, startPoint x: 410, startPoint y: 132, endPoint x: 321, endPoint y: 124, distance: 89.9
click at [321, 124] on div "Minimální cena 4.5m Kč -24.5% Průměrná cena 5.5m Kč -29.7% Maximální cena 6.3m …" at bounding box center [383, 138] width 361 height 83
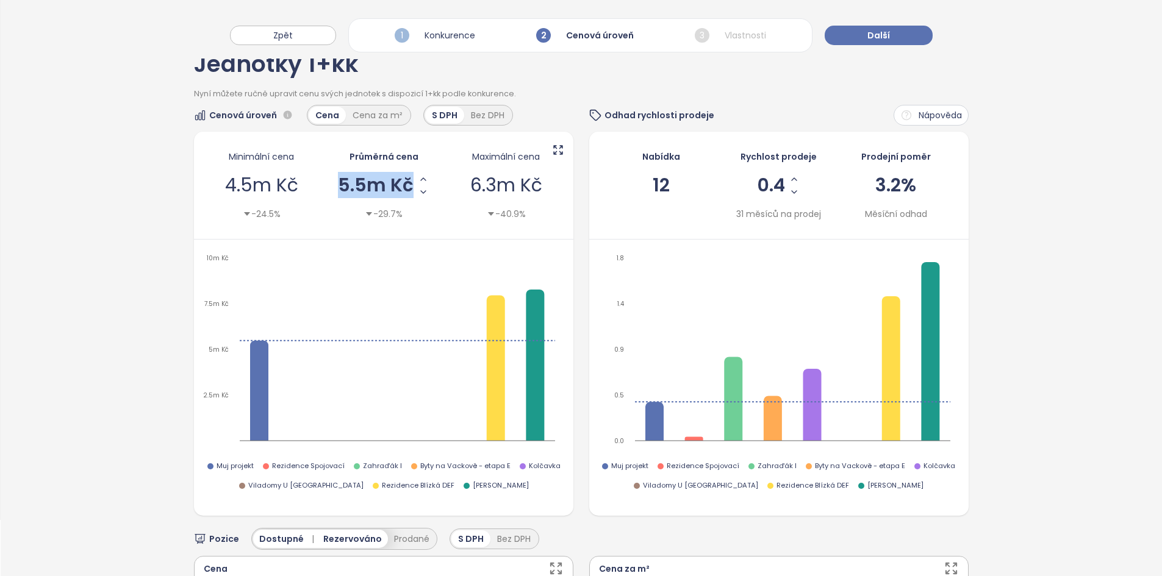
scroll to position [0, 0]
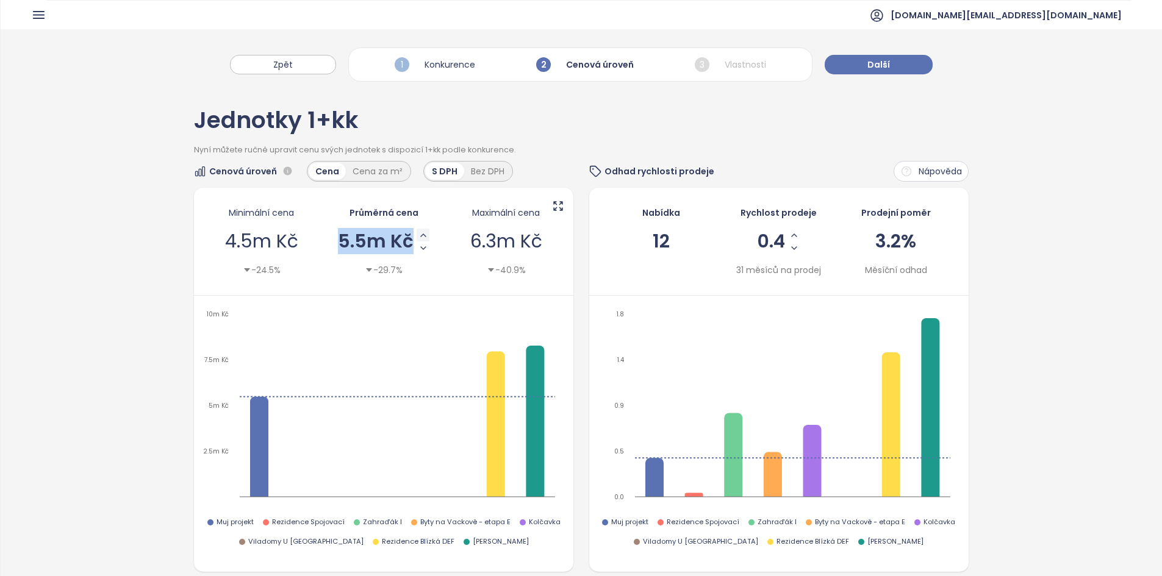
click at [422, 234] on icon "Increase AVG Price" at bounding box center [423, 236] width 10 height 10
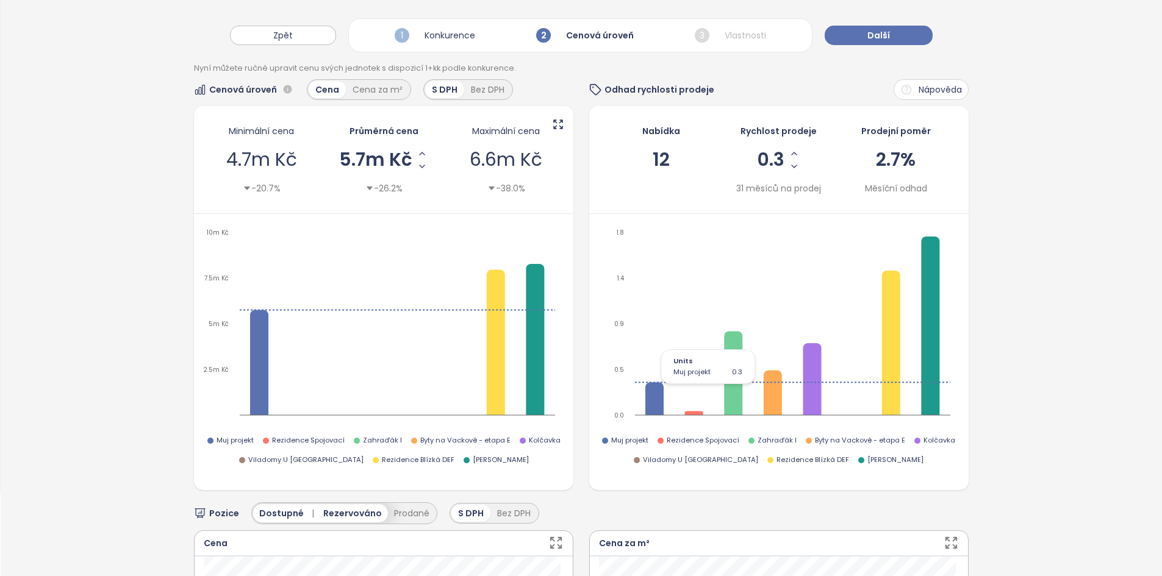
scroll to position [44, 0]
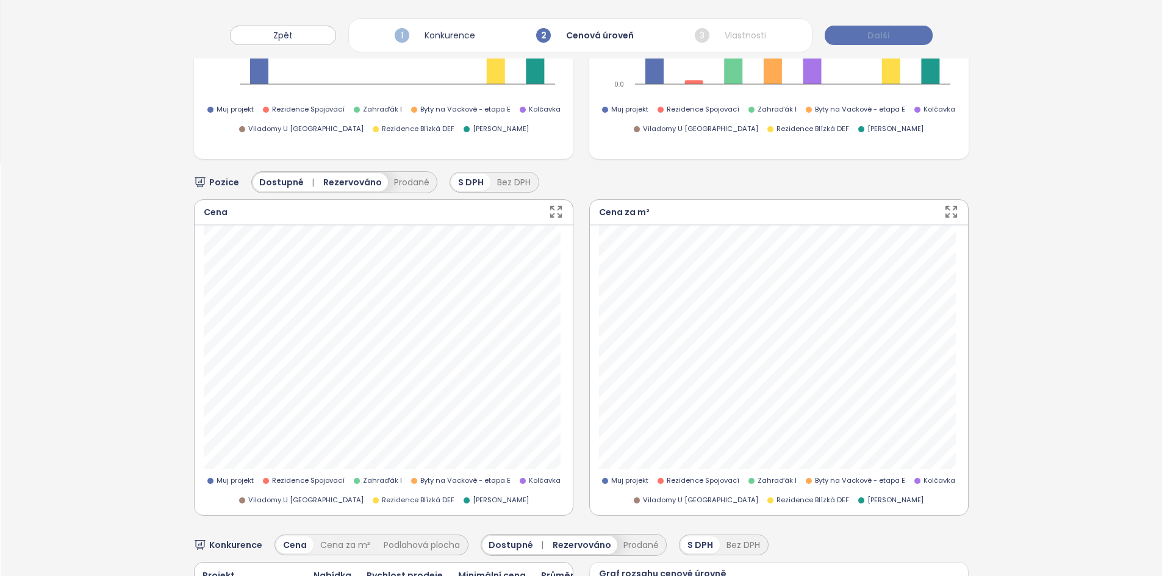
click at [895, 31] on button "Další" at bounding box center [879, 36] width 108 height 20
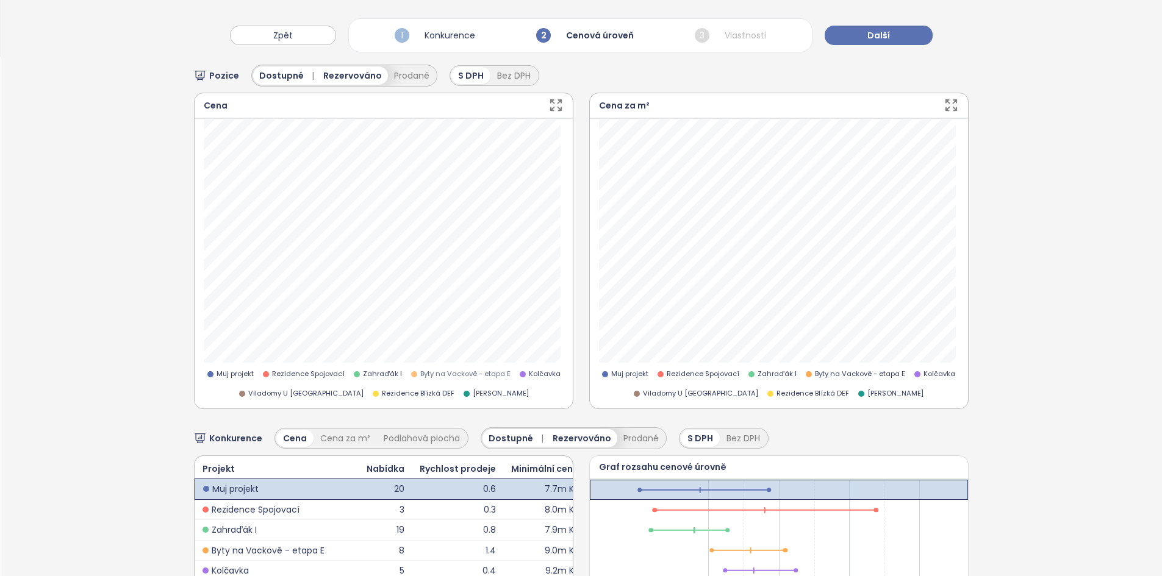
scroll to position [519, 0]
click at [403, 395] on span "Rezidence Blízká DEF" at bounding box center [418, 394] width 73 height 11
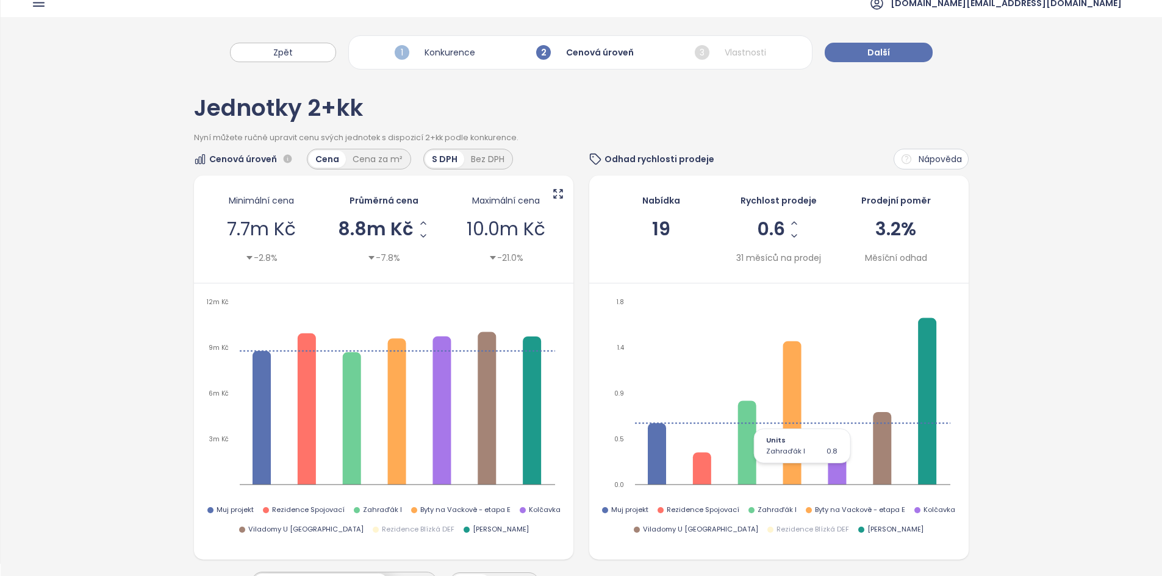
scroll to position [7, 0]
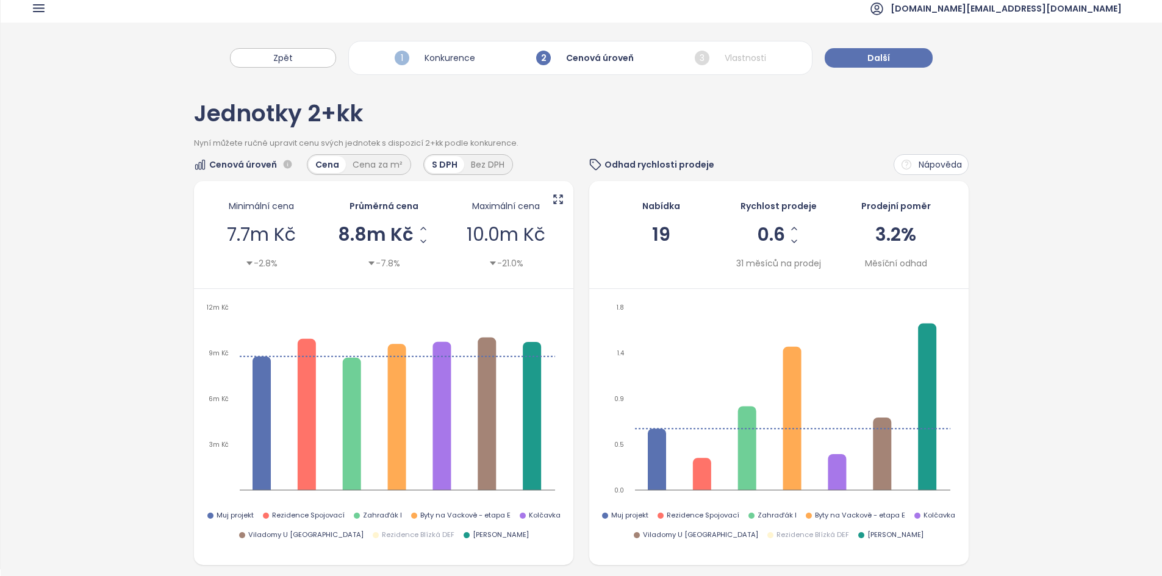
click at [652, 237] on span "19" at bounding box center [661, 235] width 18 height 26
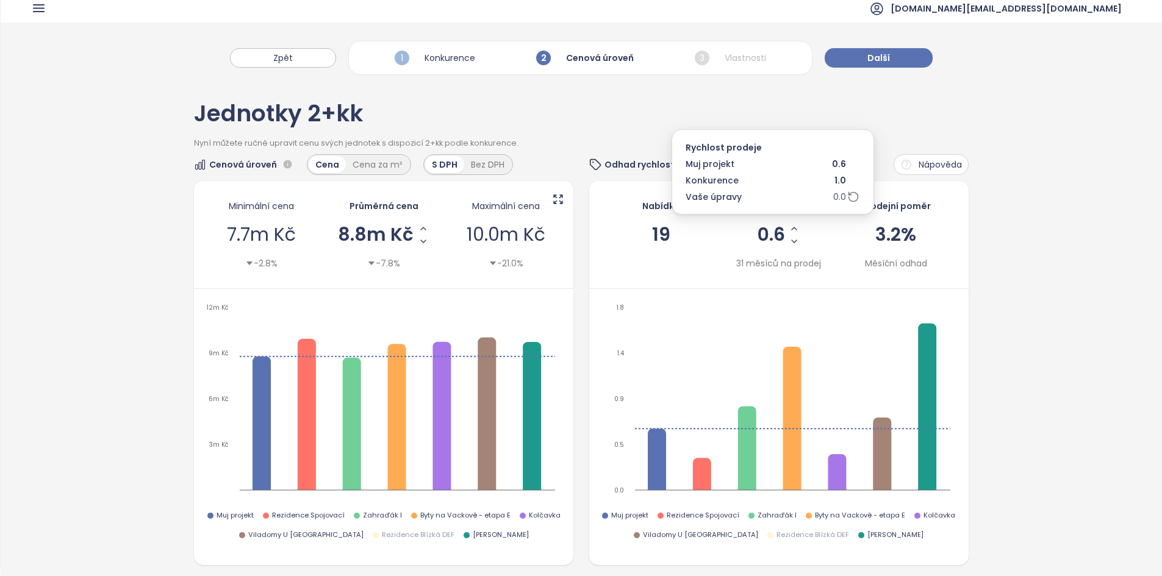
click at [773, 235] on span "0.6" at bounding box center [771, 235] width 28 height 18
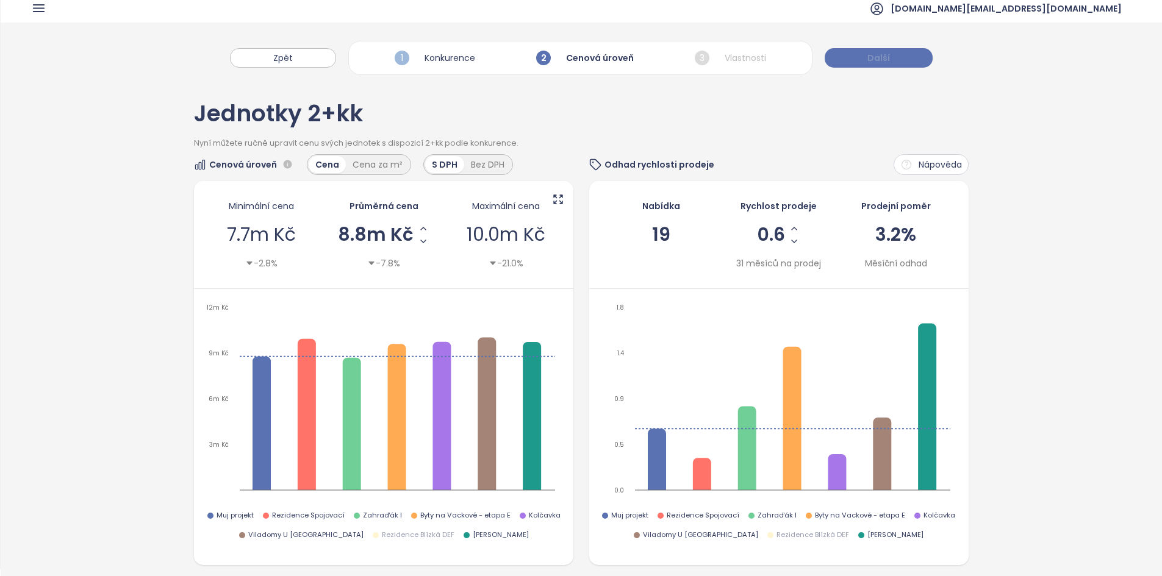
click at [888, 60] on span "Další" at bounding box center [878, 57] width 23 height 13
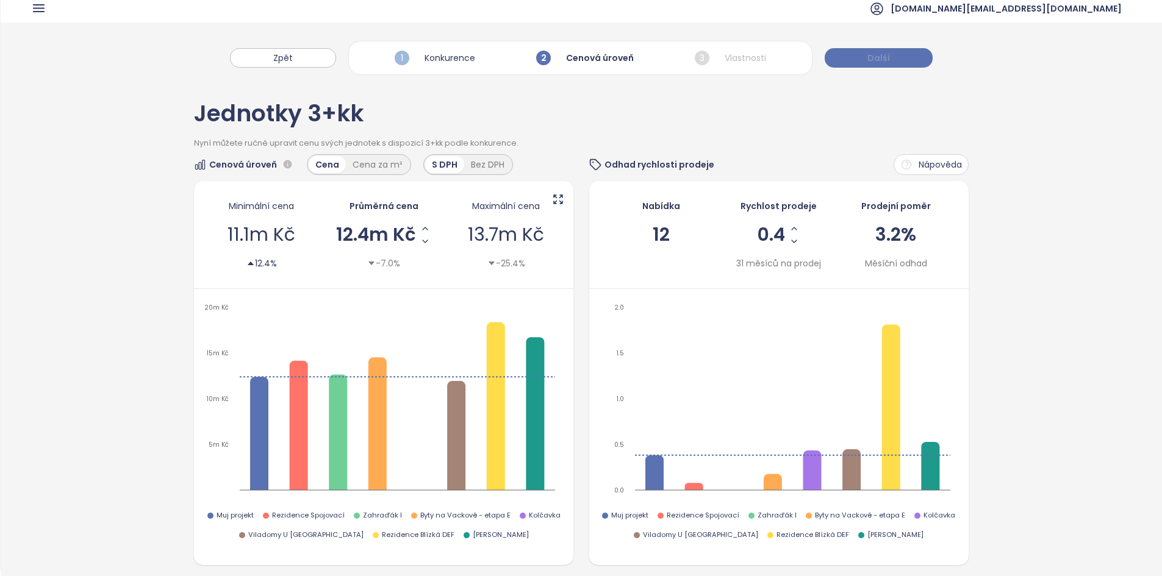
scroll to position [0, 0]
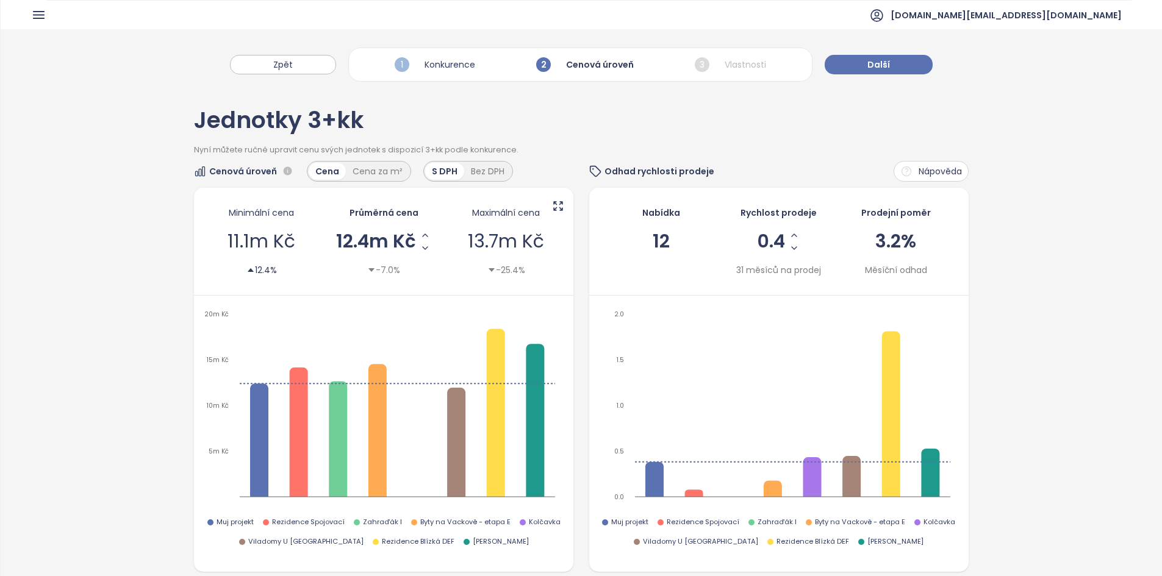
drag, startPoint x: 907, startPoint y: 60, endPoint x: 714, endPoint y: 166, distance: 221.4
click at [395, 171] on div "Cena za m²" at bounding box center [377, 171] width 63 height 17
click at [328, 165] on div "Cena" at bounding box center [327, 171] width 37 height 17
click at [373, 171] on div "Cena za m²" at bounding box center [377, 171] width 63 height 17
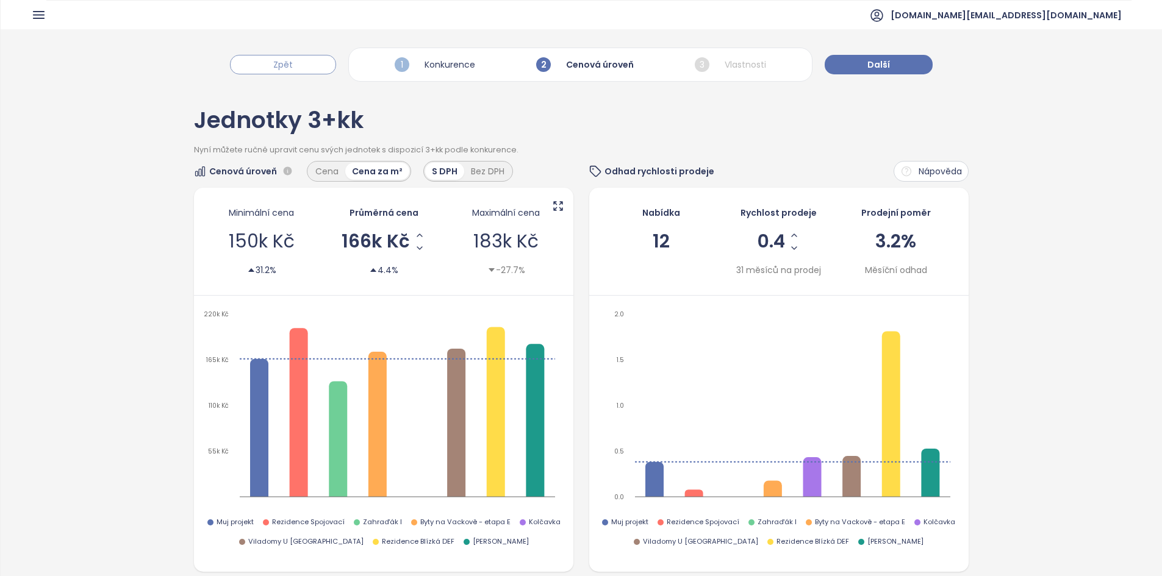
click at [296, 72] on button "Zpět" at bounding box center [283, 65] width 106 height 20
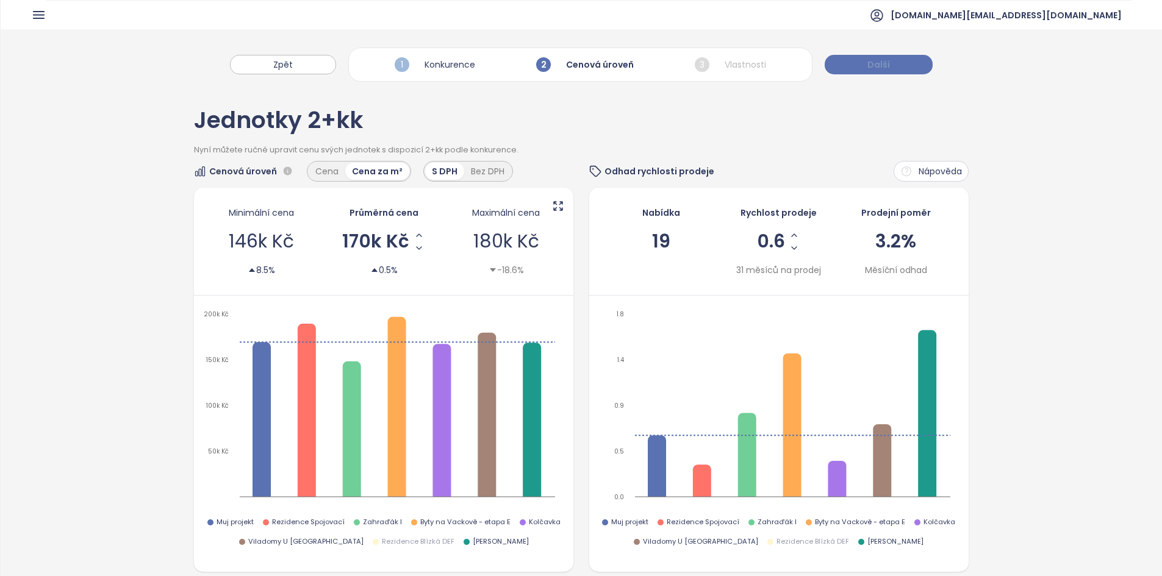
click at [888, 56] on button "Další" at bounding box center [879, 65] width 108 height 20
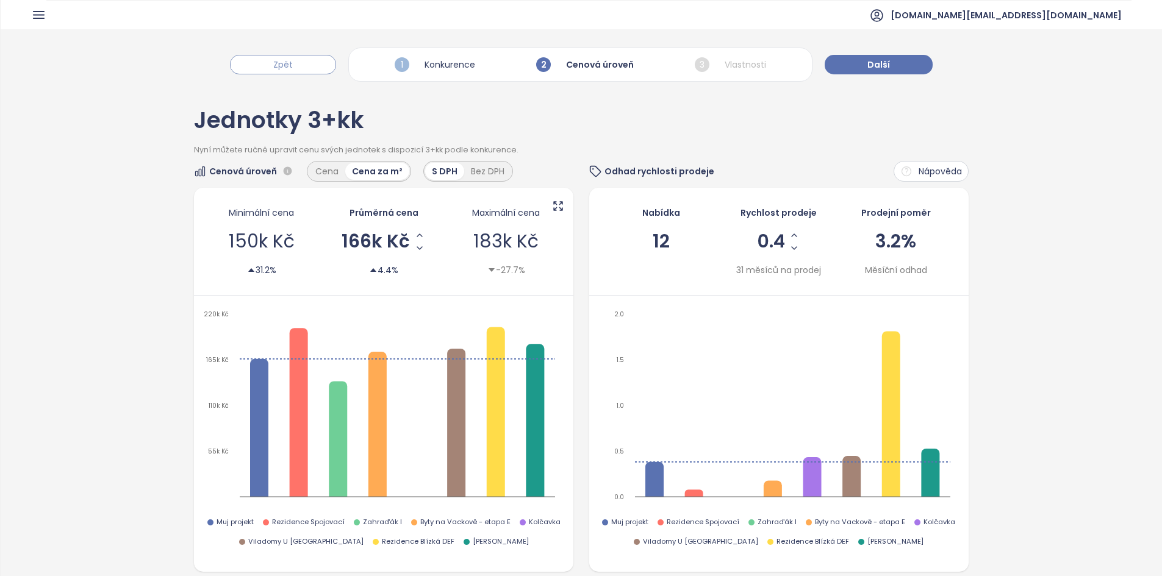
click at [265, 63] on button "Zpět" at bounding box center [283, 65] width 106 height 20
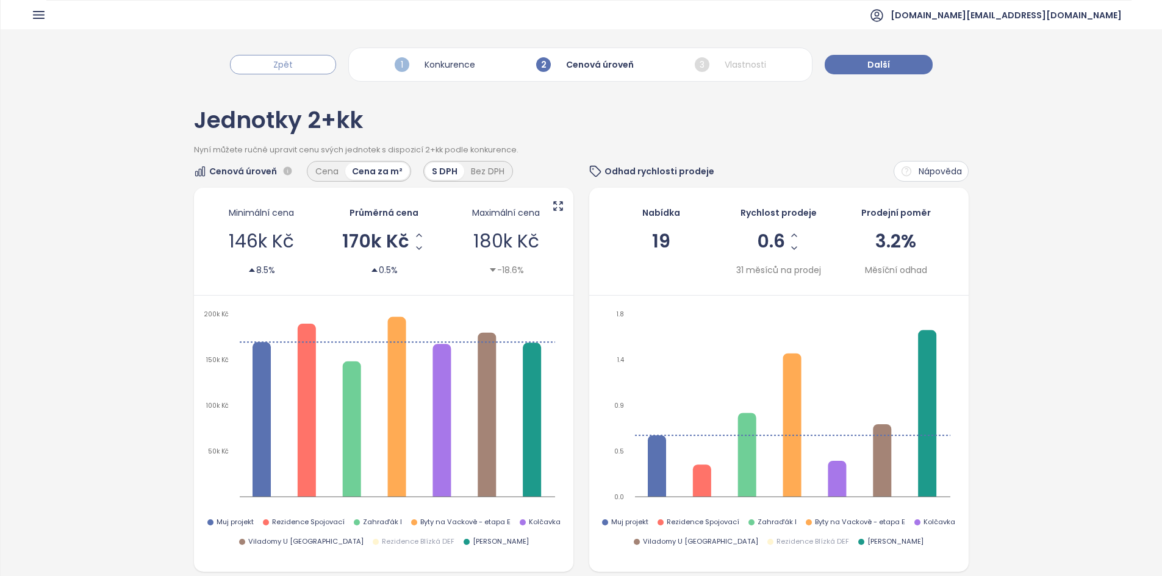
click at [265, 63] on button "Zpět" at bounding box center [283, 65] width 106 height 20
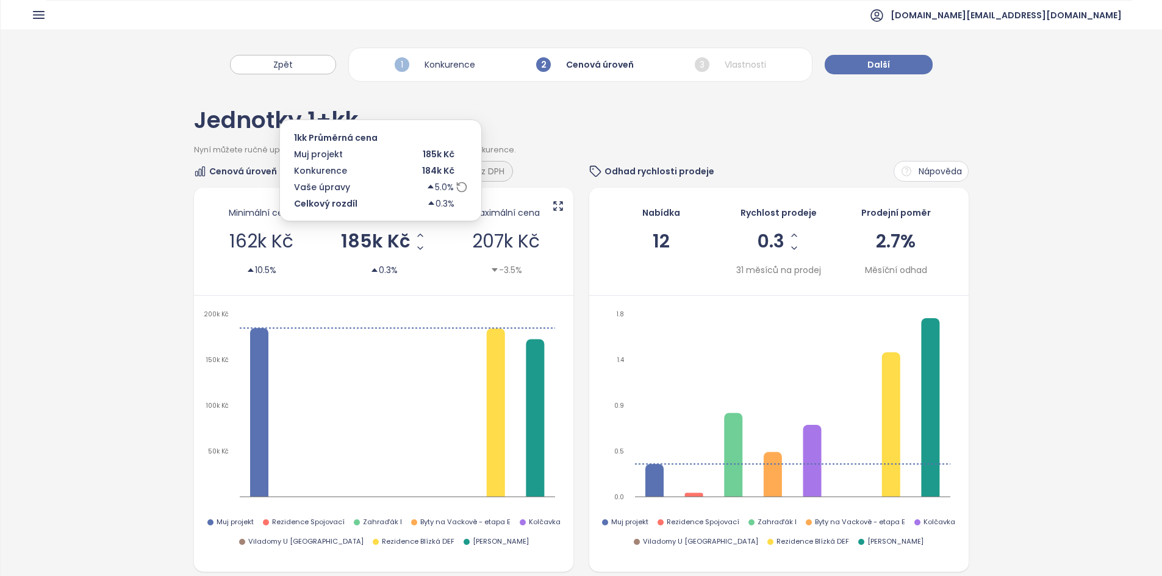
click at [369, 238] on span "185k Kč" at bounding box center [376, 241] width 70 height 18
click at [369, 237] on input "******" at bounding box center [376, 241] width 22 height 15
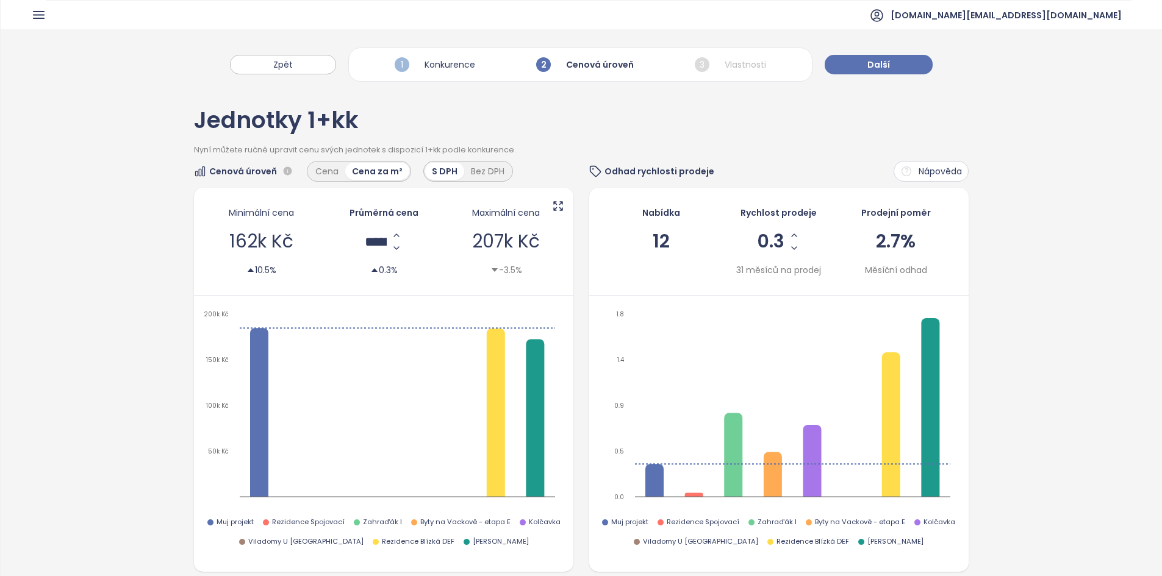
click at [312, 263] on div "Minimální cena 162k Kč 10.5%" at bounding box center [261, 241] width 116 height 83
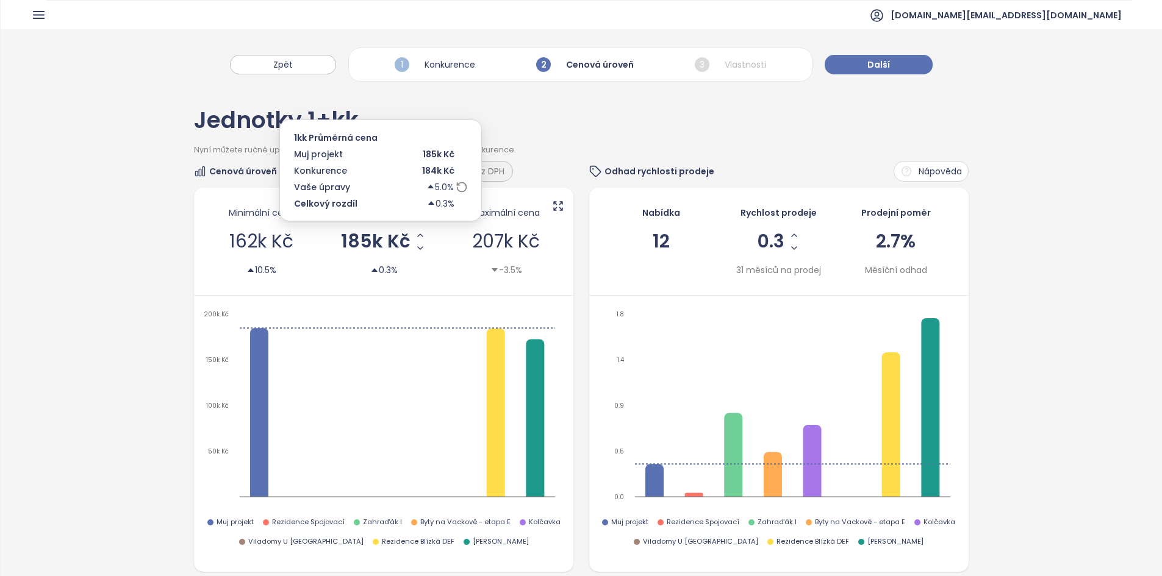
click at [460, 190] on icon at bounding box center [462, 187] width 12 height 12
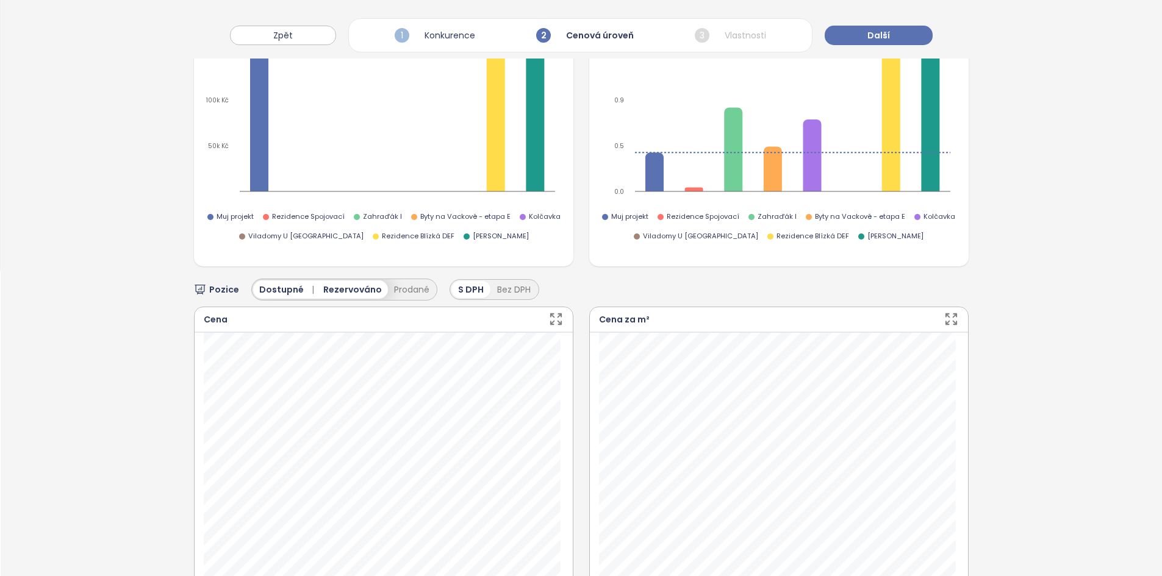
scroll to position [306, 0]
click at [298, 39] on button "Zpět" at bounding box center [283, 36] width 106 height 20
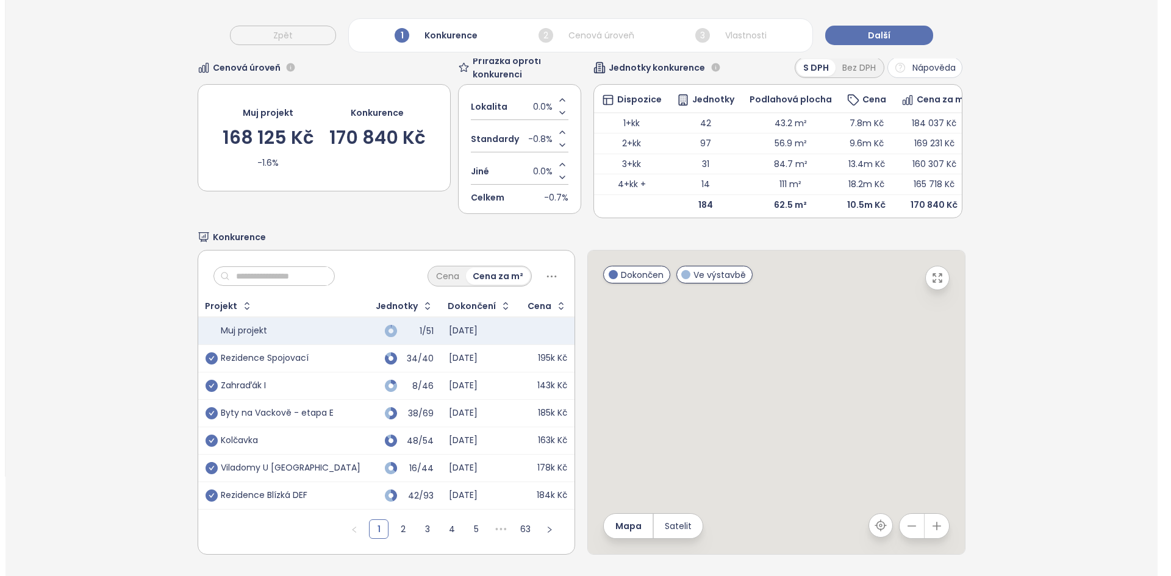
scroll to position [118, 0]
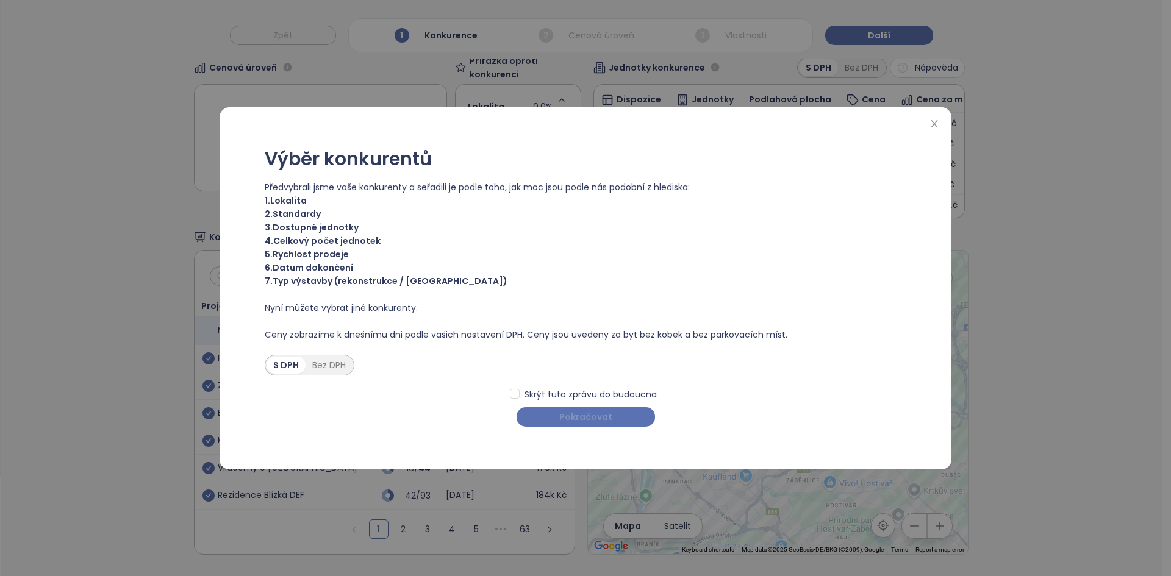
click at [629, 426] on button "Pokračovat" at bounding box center [586, 417] width 138 height 20
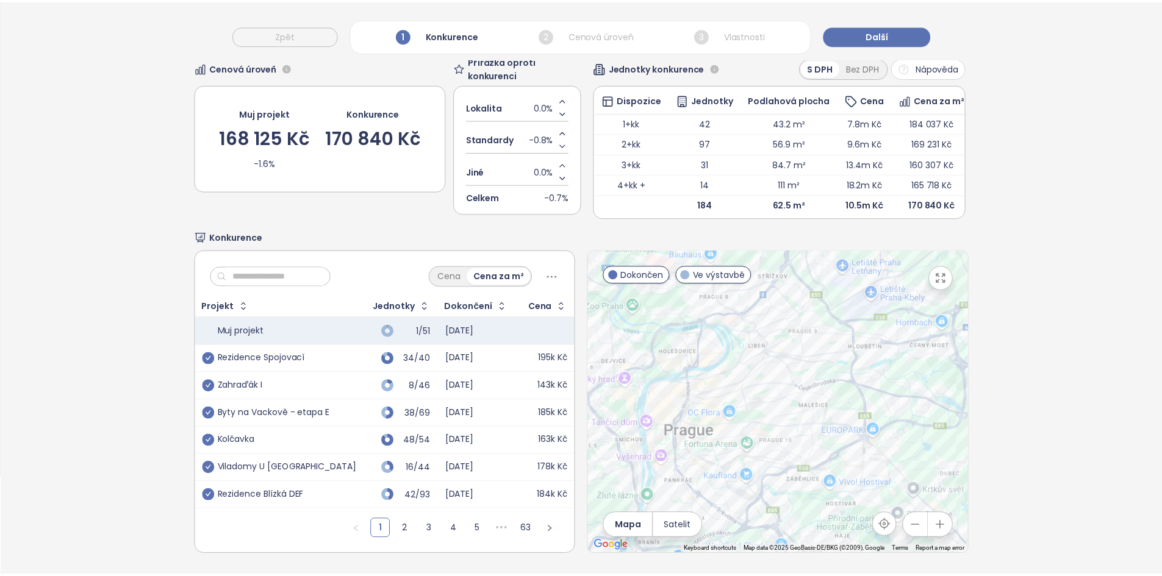
scroll to position [109, 0]
click at [394, 534] on link "2" at bounding box center [403, 529] width 18 height 18
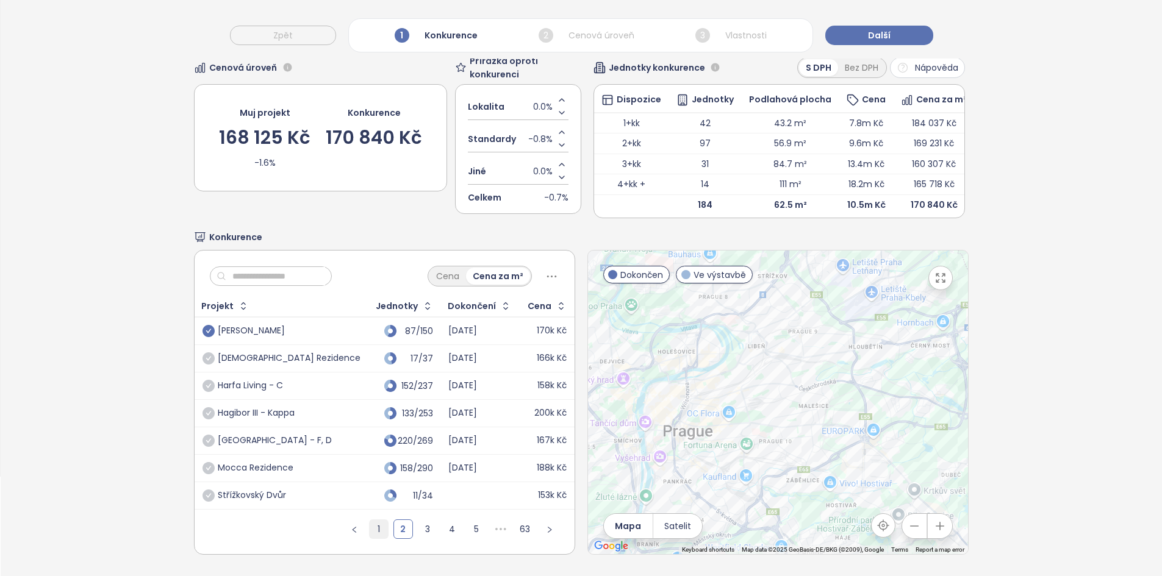
click at [371, 529] on link "1" at bounding box center [379, 529] width 18 height 18
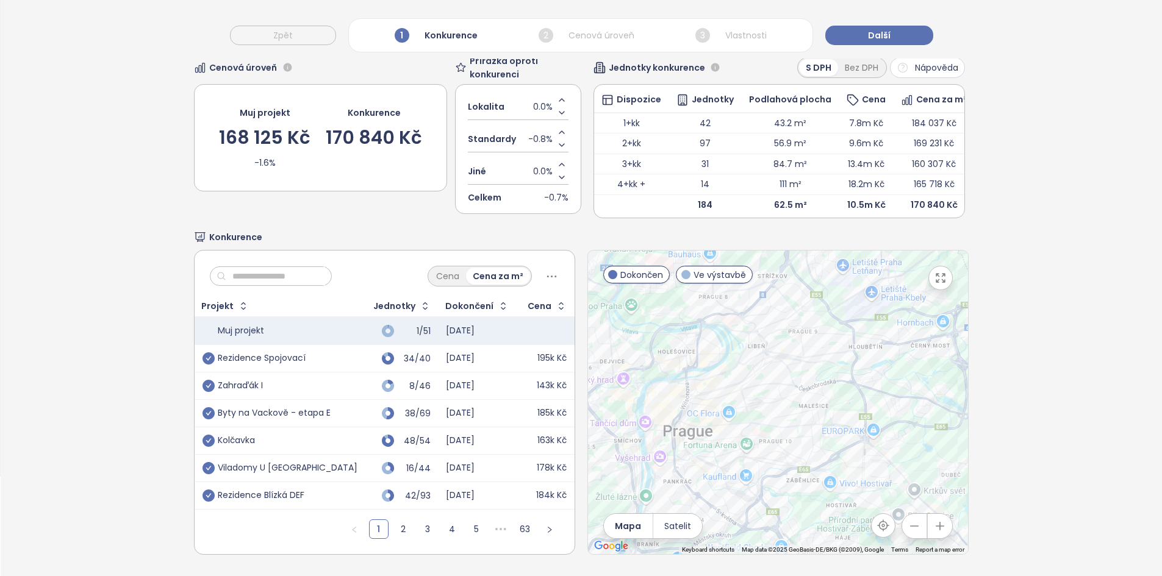
click at [324, 361] on div "Rezidence Spojovací" at bounding box center [279, 358] width 155 height 15
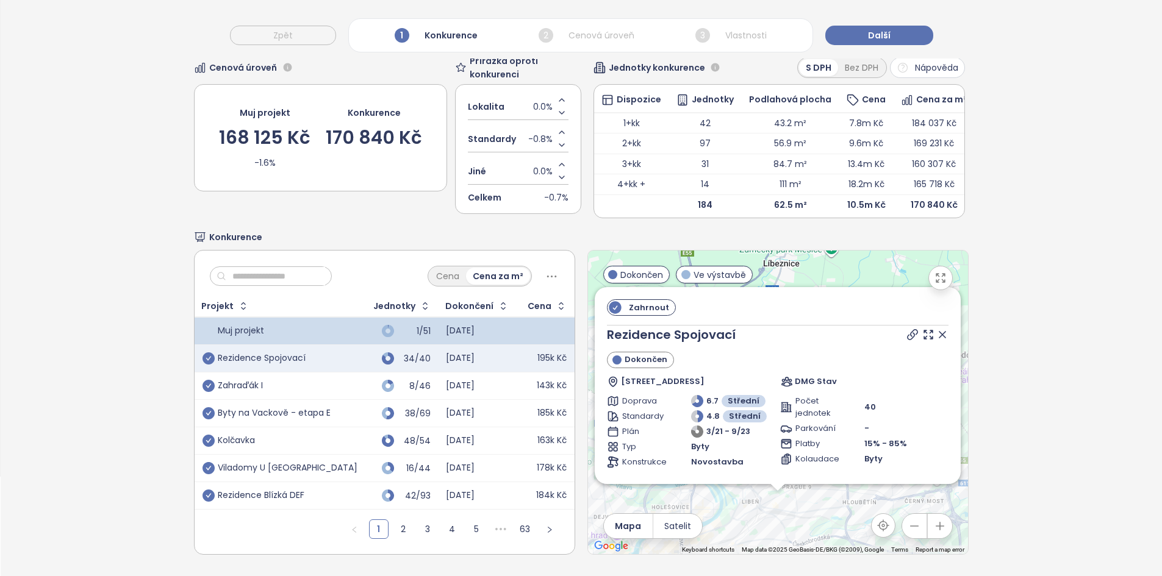
click at [939, 334] on icon at bounding box center [942, 335] width 6 height 6
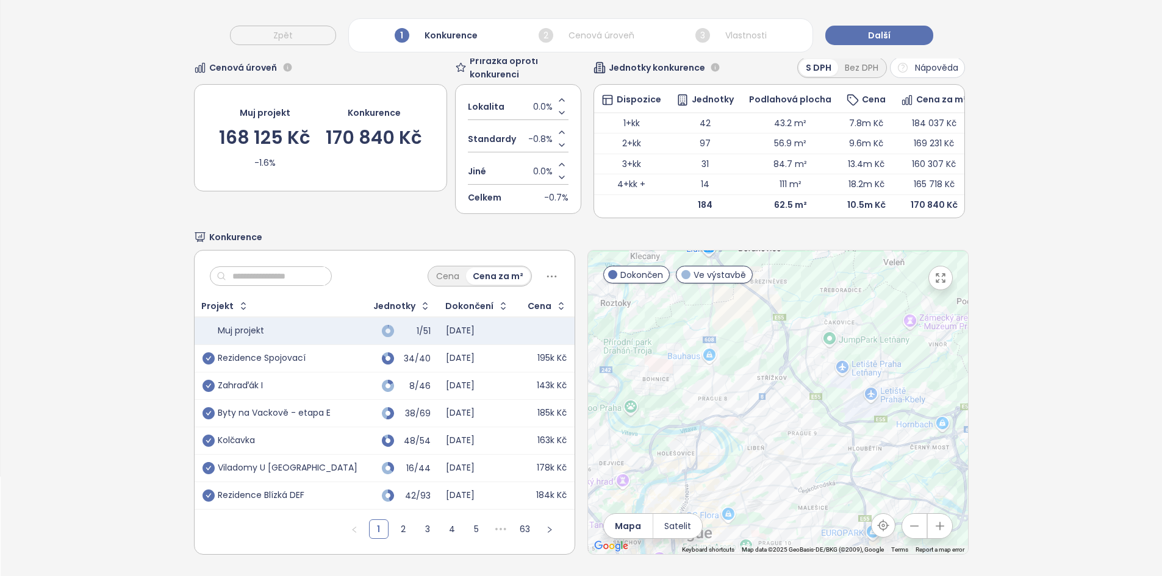
drag, startPoint x: 898, startPoint y: 376, endPoint x: 904, endPoint y: 327, distance: 49.1
click at [904, 327] on div at bounding box center [778, 403] width 380 height 304
click at [365, 361] on td "34/40" at bounding box center [402, 358] width 74 height 27
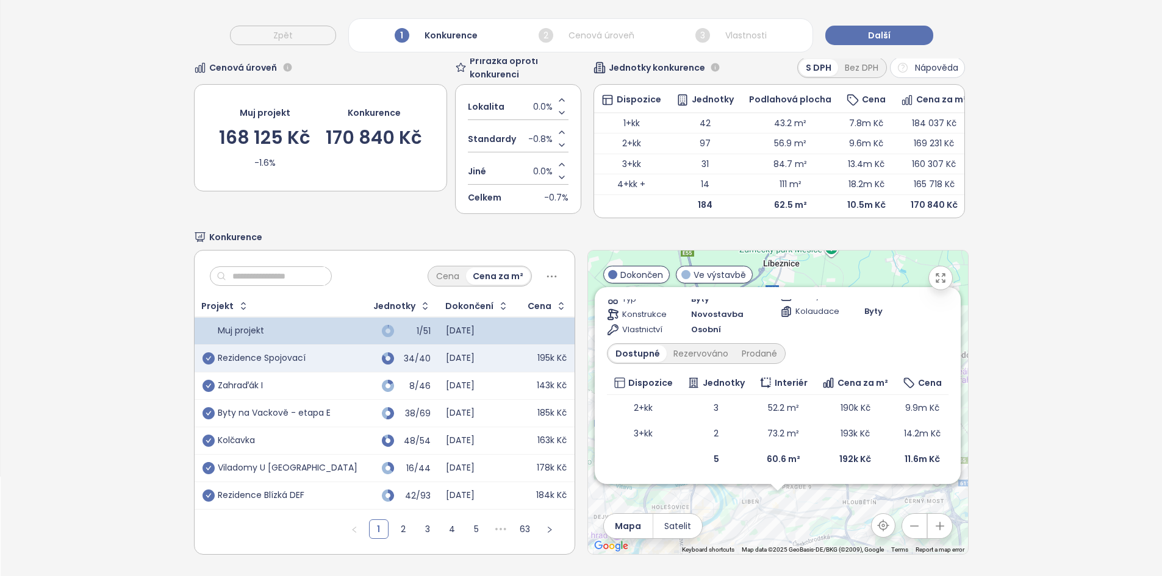
scroll to position [118, 0]
click at [767, 523] on div "Zahrnout Rezidence Spojovací Dokončen Spojovací 27, 190 00 Praha 9, Czechia DMG…" at bounding box center [778, 403] width 380 height 304
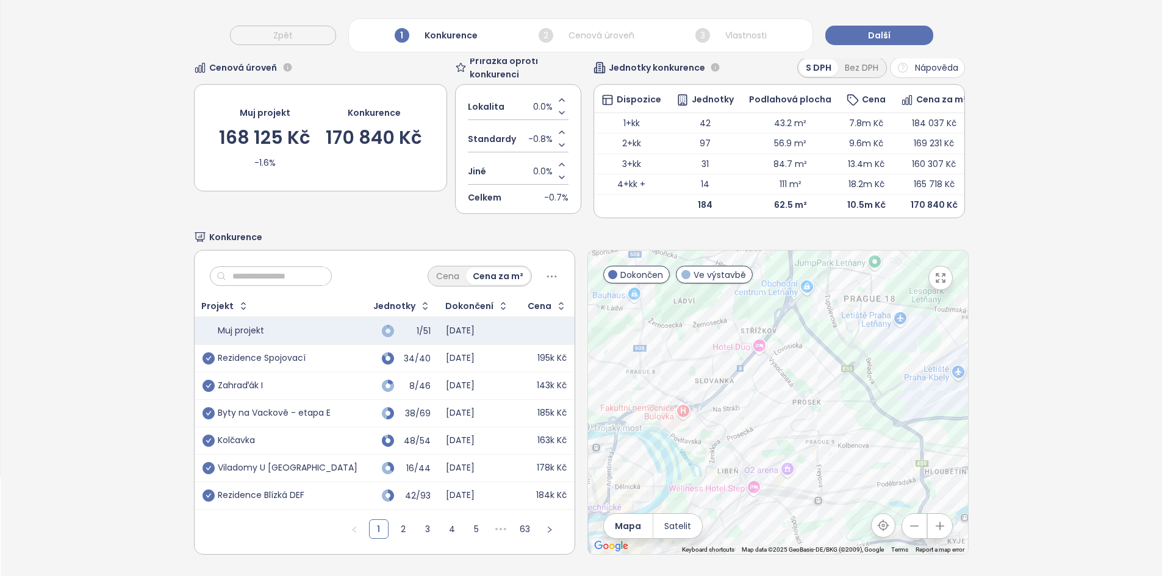
click at [767, 523] on div at bounding box center [778, 403] width 380 height 304
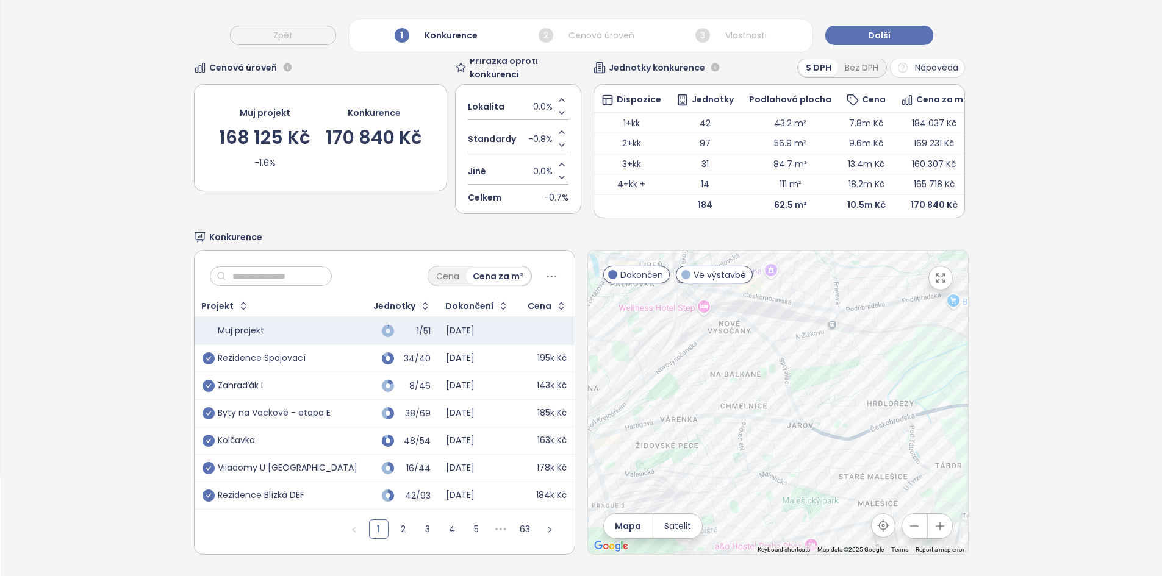
drag, startPoint x: 771, startPoint y: 524, endPoint x: 739, endPoint y: 377, distance: 151.0
click at [739, 377] on div at bounding box center [778, 403] width 380 height 304
click at [312, 434] on div "Kolčavka" at bounding box center [279, 441] width 155 height 15
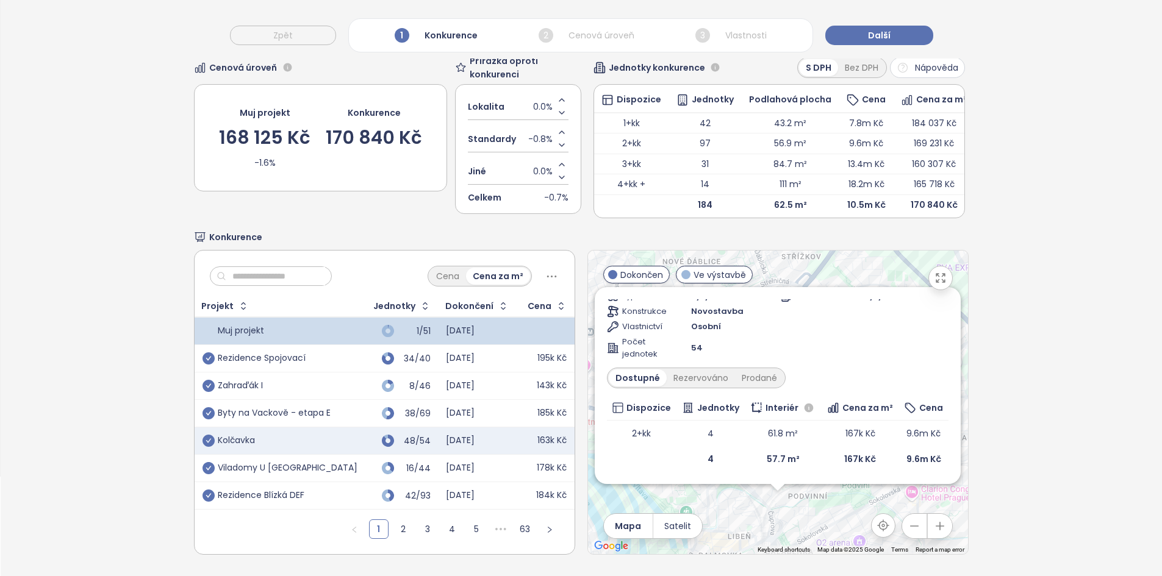
scroll to position [0, 0]
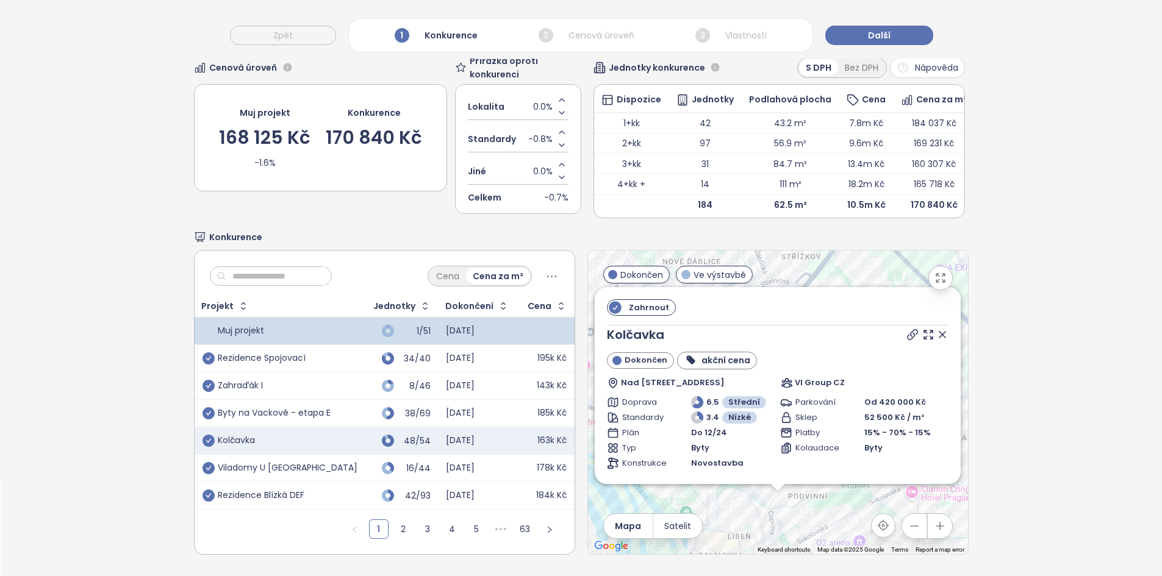
click at [939, 332] on icon at bounding box center [942, 335] width 6 height 6
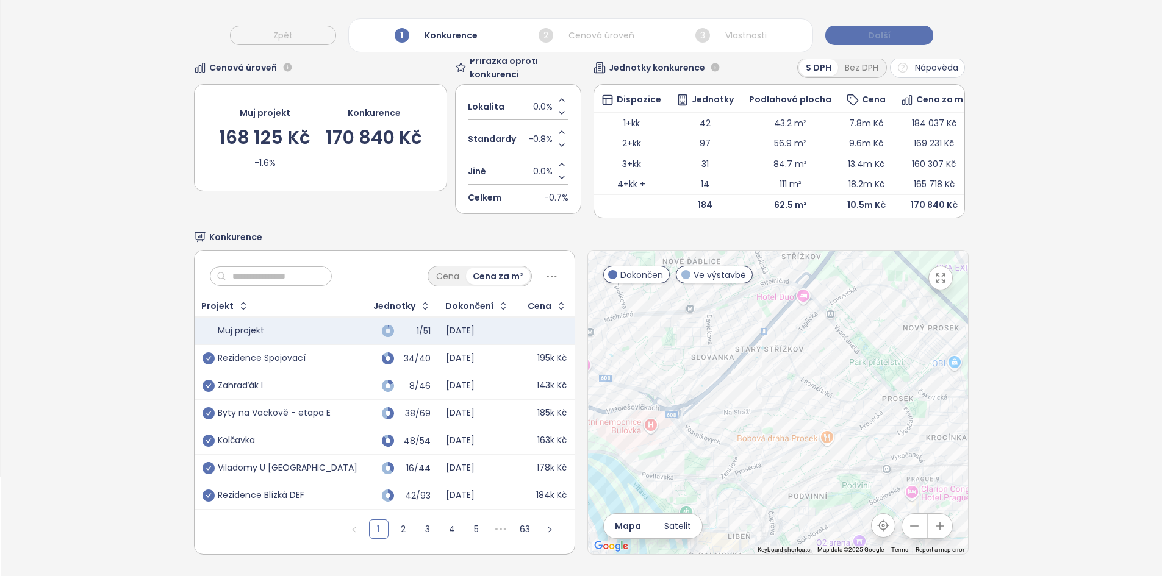
click at [891, 31] on button "Další" at bounding box center [879, 36] width 108 height 20
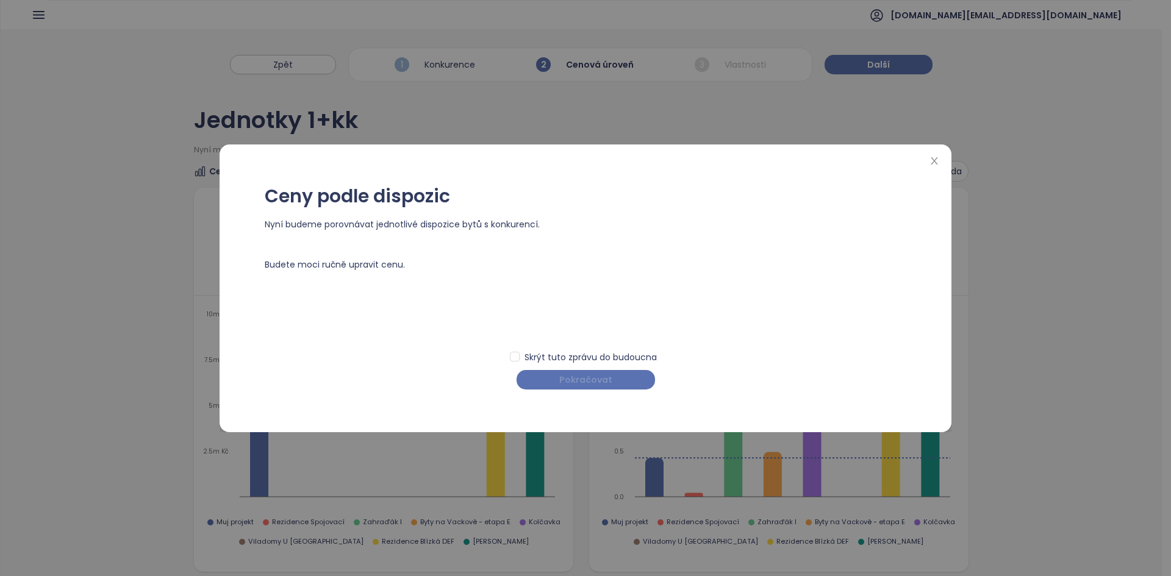
click at [582, 384] on span "Pokračovat" at bounding box center [585, 379] width 53 height 13
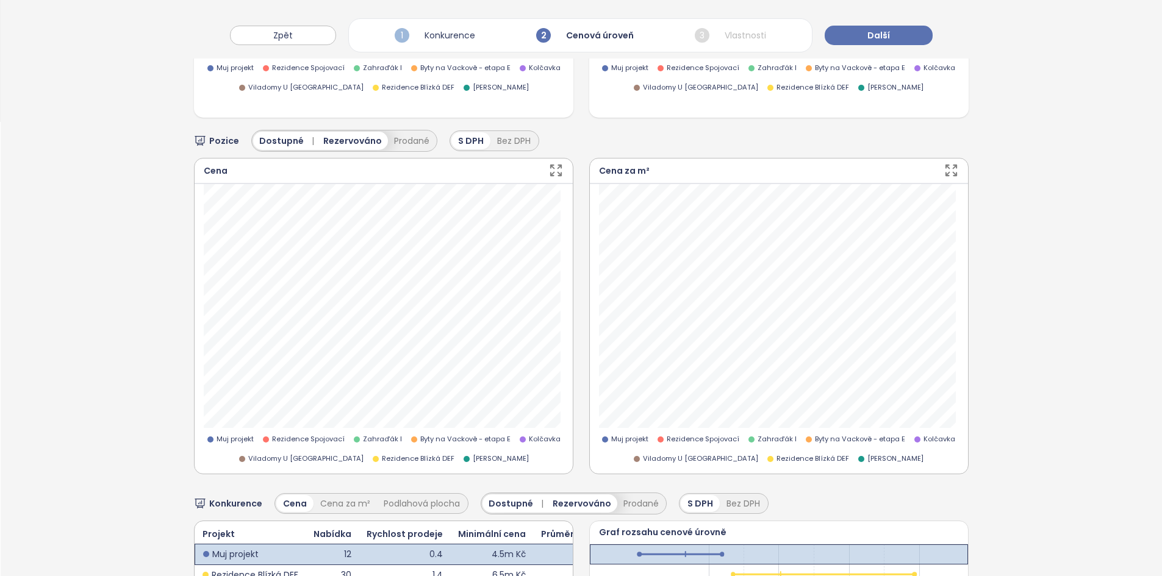
scroll to position [455, 0]
click at [812, 209] on icon at bounding box center [818, 215] width 12 height 12
click at [794, 220] on span "0.5 %" at bounding box center [787, 219] width 44 height 11
click at [794, 220] on input "***" at bounding box center [787, 219] width 44 height 11
type input "*"
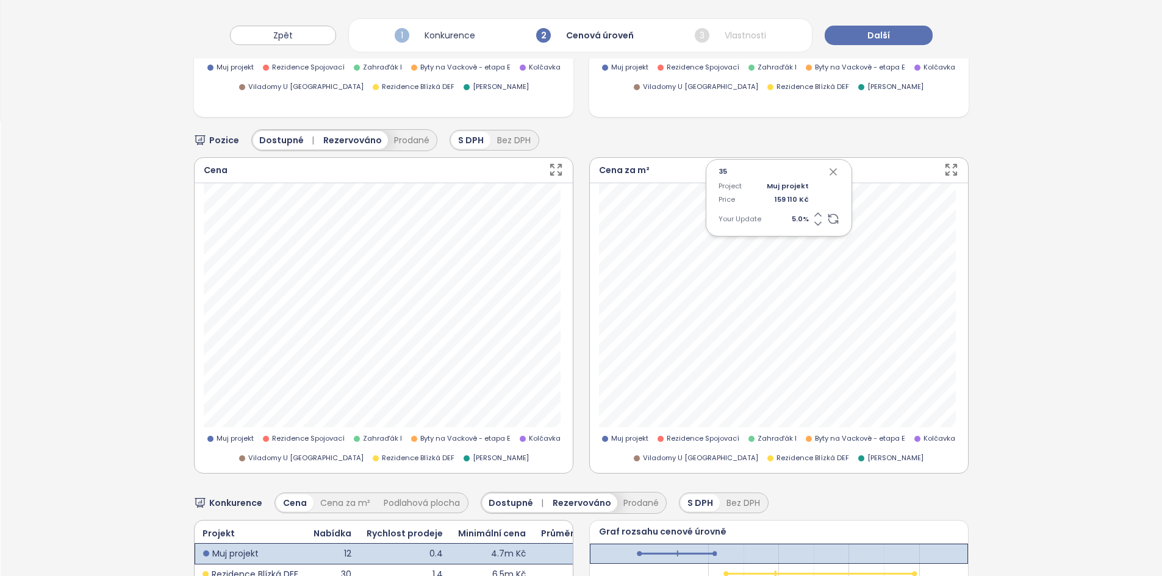
click at [827, 170] on icon "button" at bounding box center [833, 172] width 12 height 12
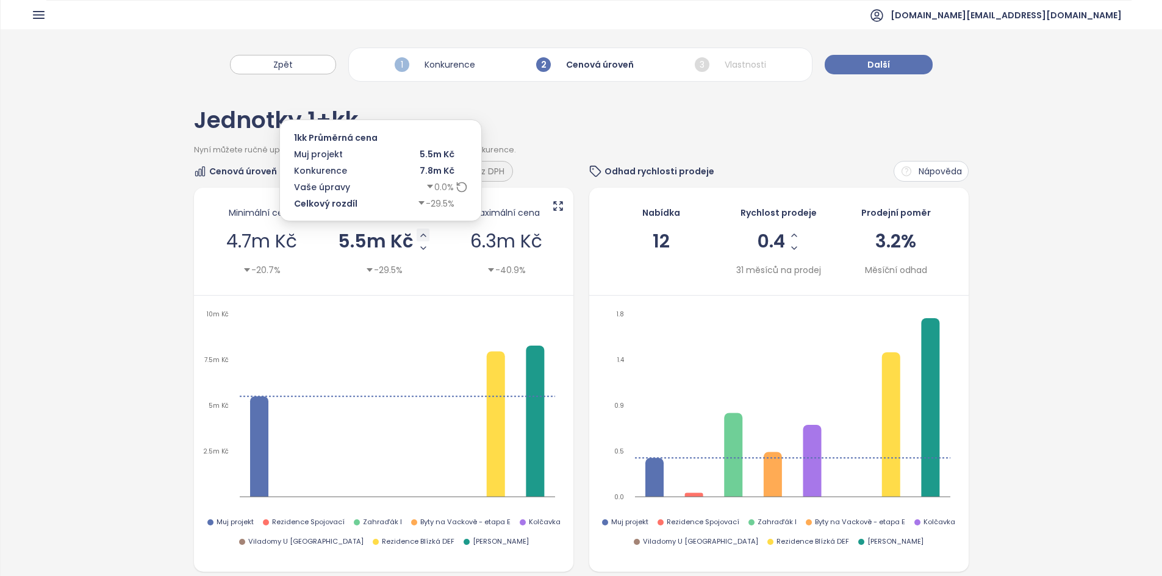
click at [420, 232] on icon "Increase AVG Price" at bounding box center [423, 236] width 10 height 10
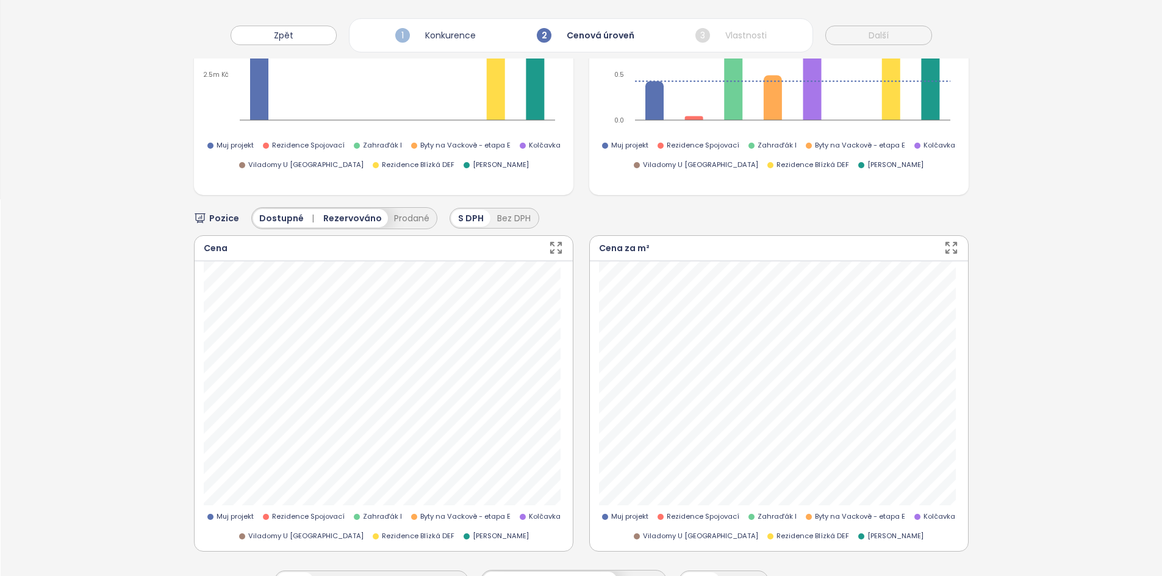
scroll to position [378, 0]
click at [412, 217] on button "Prodané" at bounding box center [412, 218] width 48 height 18
click at [620, 218] on span "Celé období" at bounding box center [643, 217] width 55 height 15
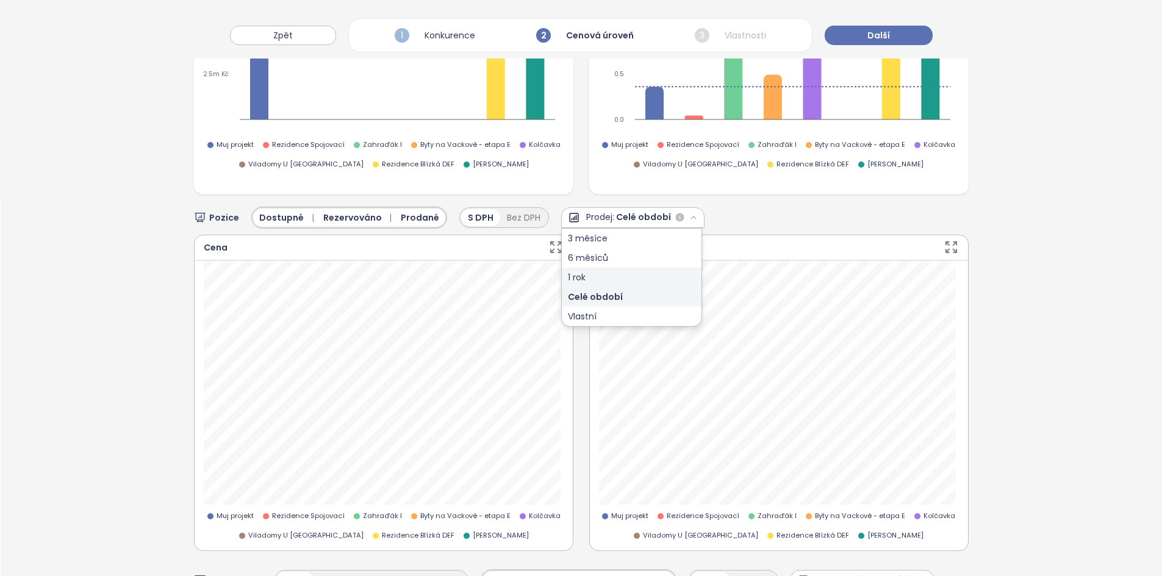
click at [610, 282] on div "1 rok" at bounding box center [632, 278] width 140 height 20
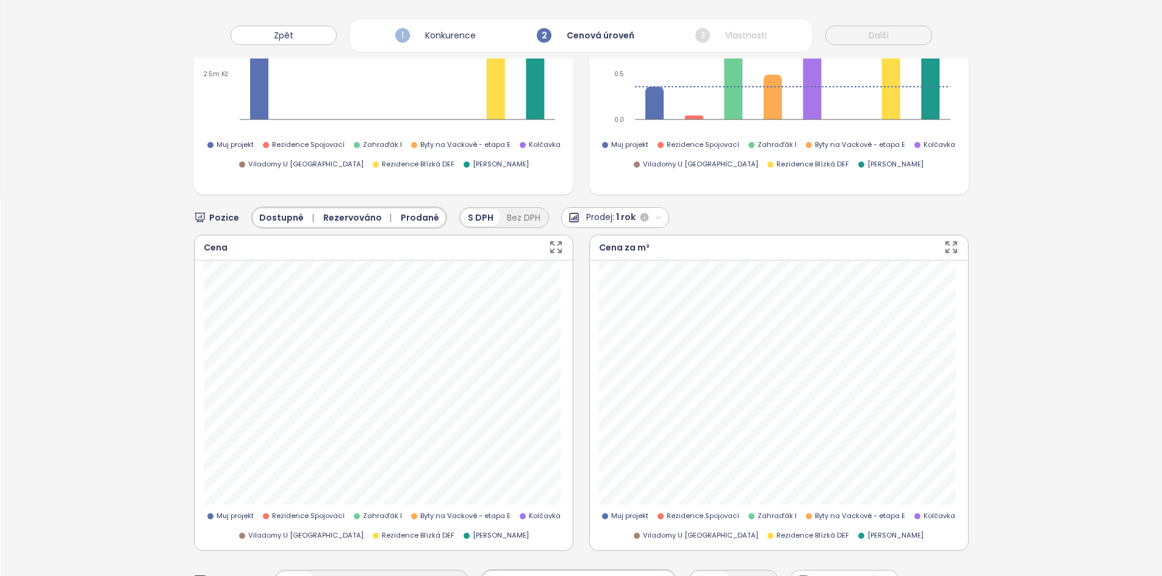
click at [618, 218] on span "1 rok" at bounding box center [626, 217] width 20 height 15
click at [607, 261] on div "6 měsíců" at bounding box center [615, 258] width 107 height 20
click at [277, 215] on span "Dostupné |" at bounding box center [288, 217] width 59 height 13
click at [323, 223] on span "Rezervováno |" at bounding box center [349, 217] width 73 height 13
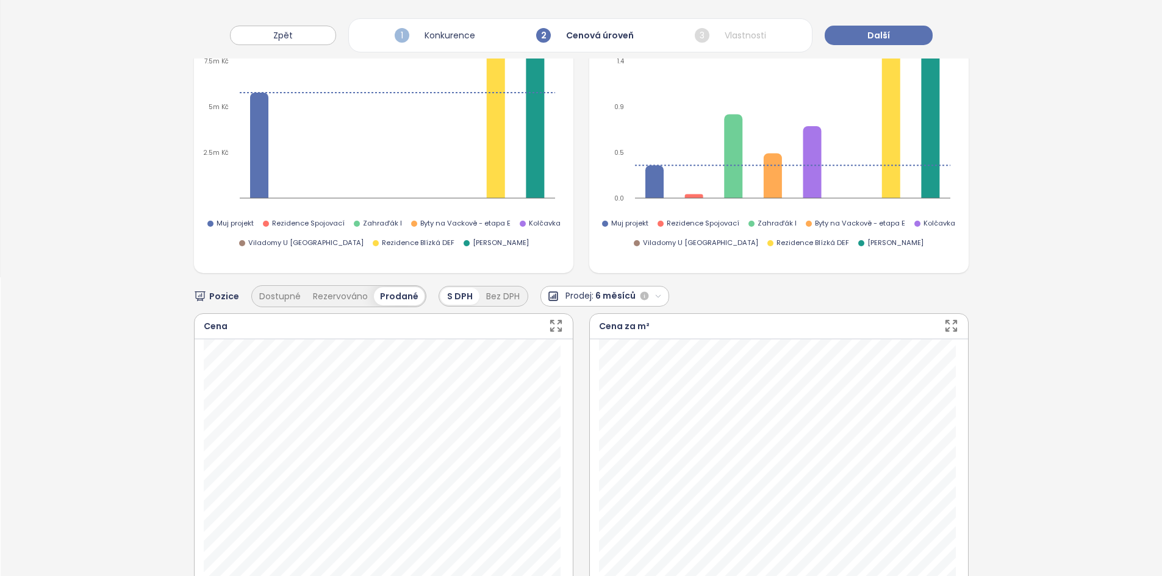
scroll to position [0, 0]
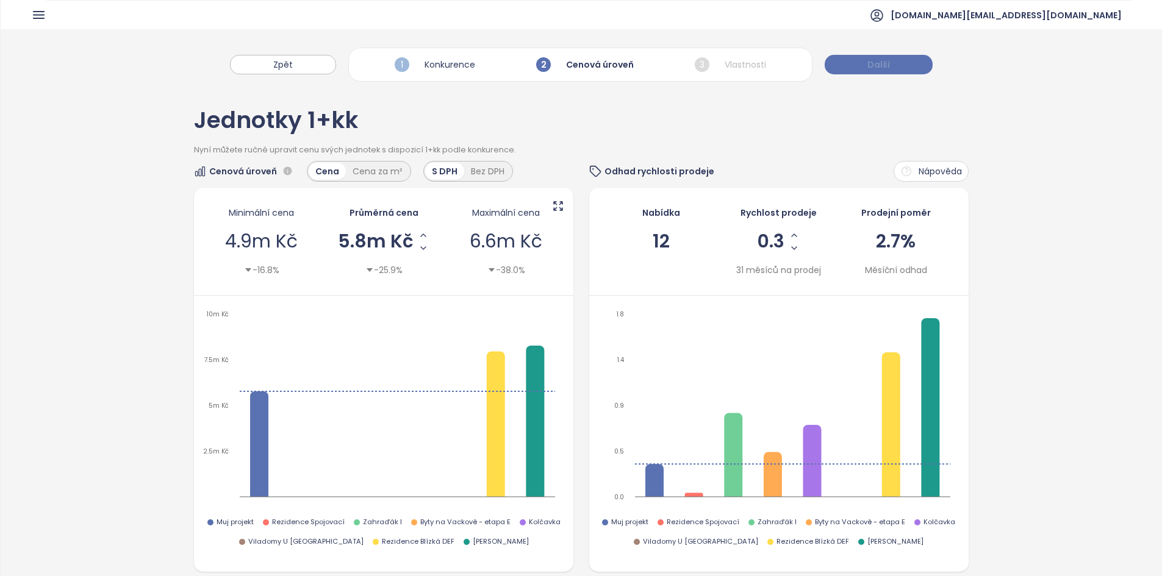
click at [890, 66] on button "Další" at bounding box center [879, 65] width 108 height 20
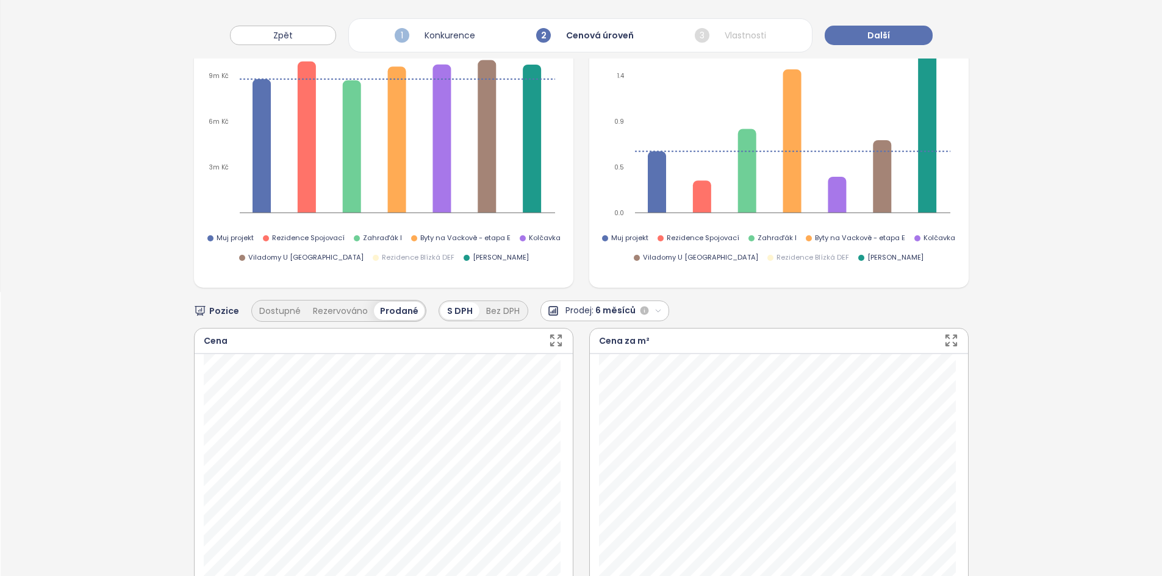
scroll to position [284, 0]
click at [910, 36] on button "Další" at bounding box center [879, 36] width 108 height 20
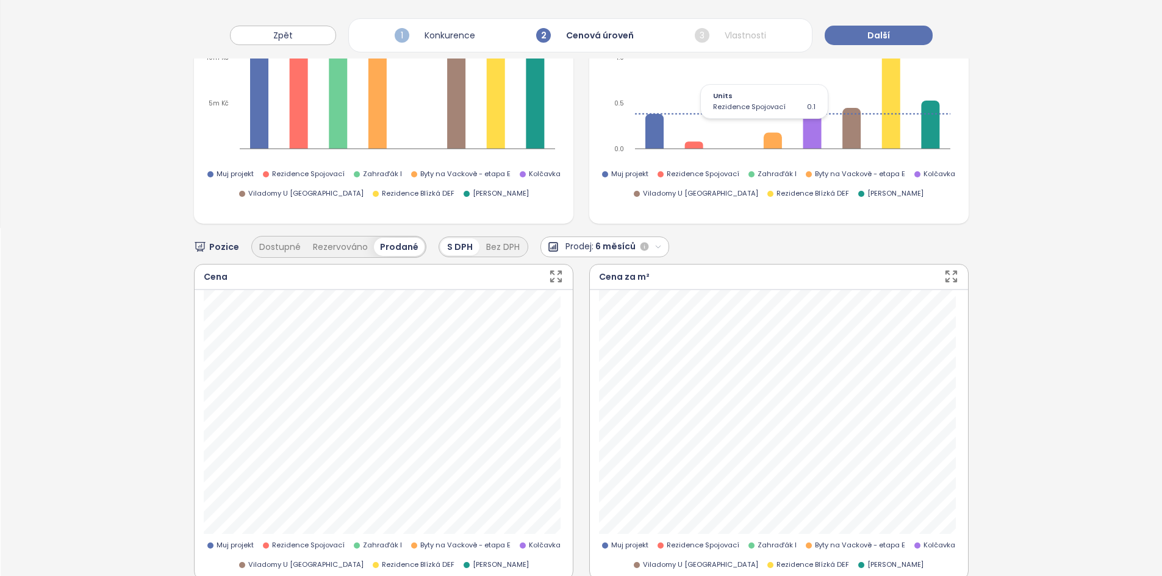
scroll to position [349, 0]
click at [277, 237] on button "Dostupné" at bounding box center [280, 246] width 54 height 18
click at [330, 245] on button "Rezervováno" at bounding box center [343, 246] width 67 height 18
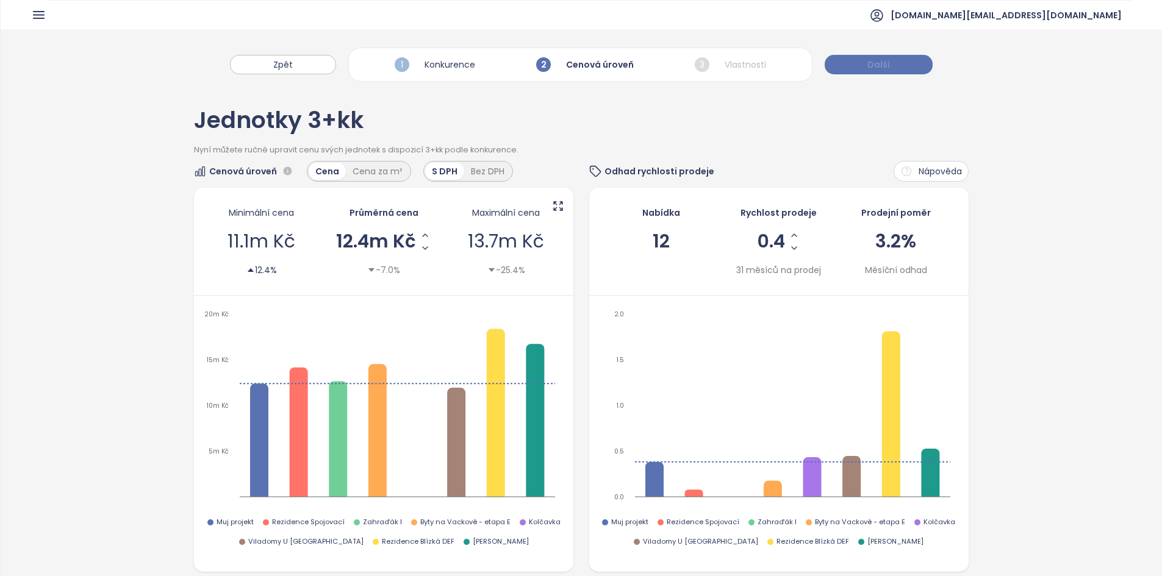
click at [847, 63] on button "Další" at bounding box center [879, 65] width 108 height 20
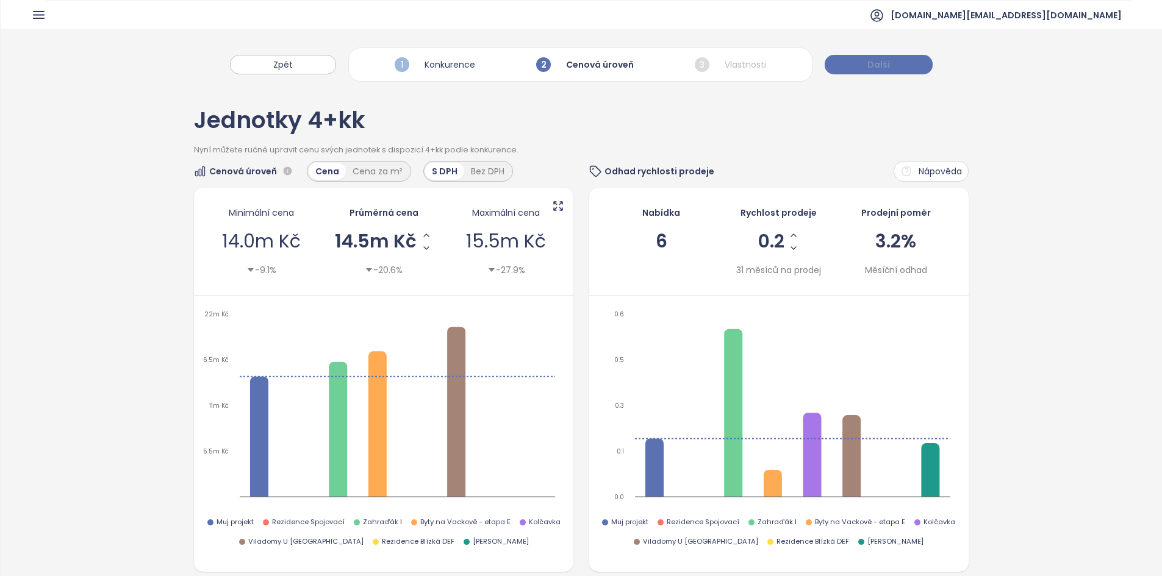
click at [847, 62] on button "Další" at bounding box center [879, 65] width 108 height 20
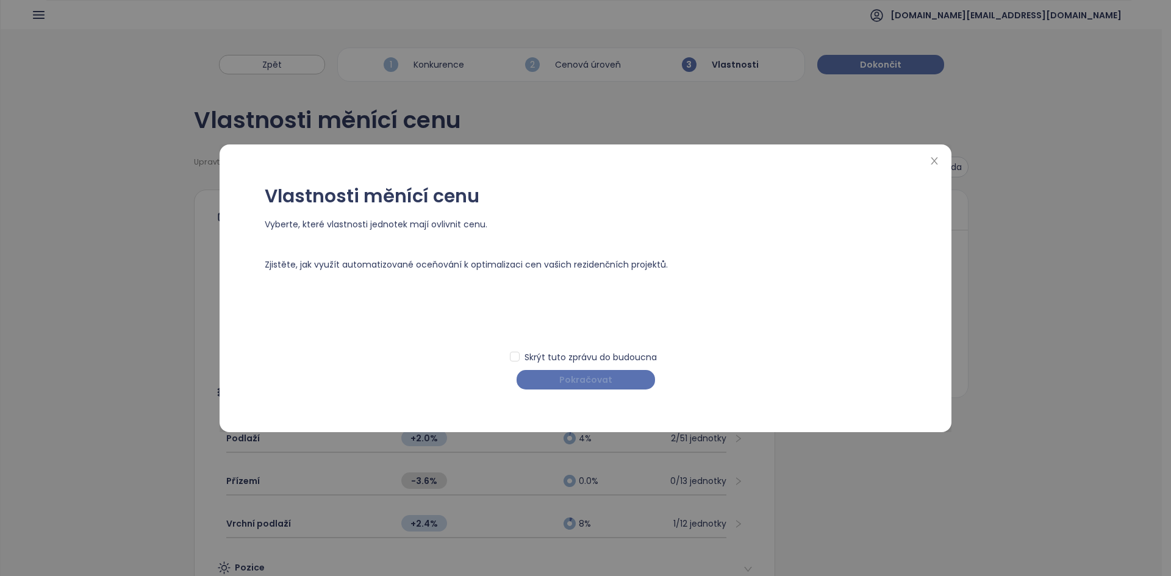
click at [615, 375] on button "Pokračovat" at bounding box center [586, 380] width 138 height 20
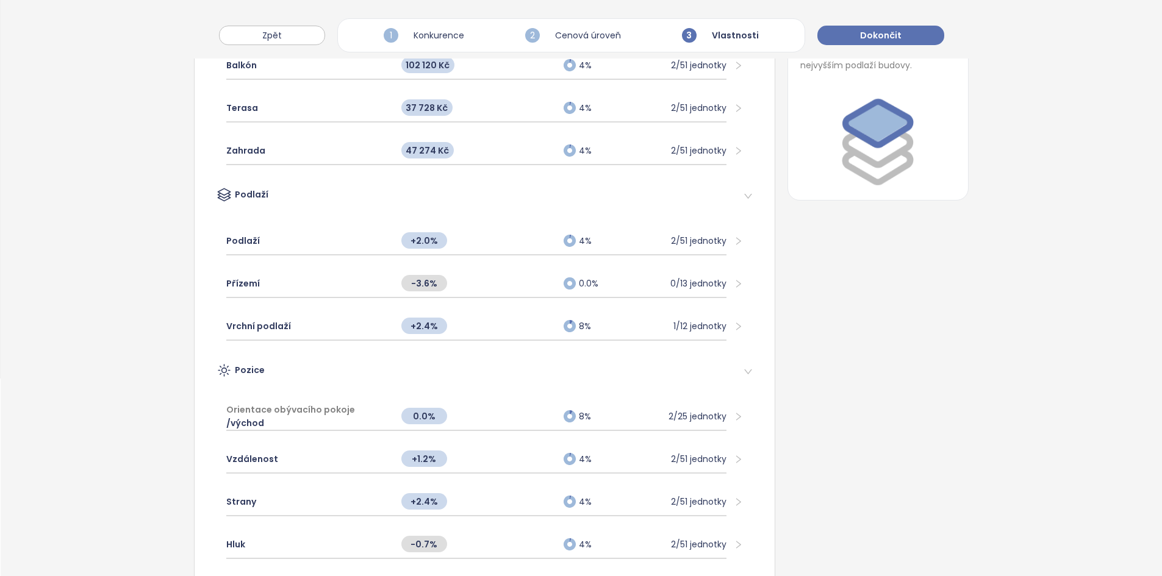
scroll to position [198, 0]
click at [475, 243] on div "+2.0%" at bounding box center [476, 240] width 163 height 26
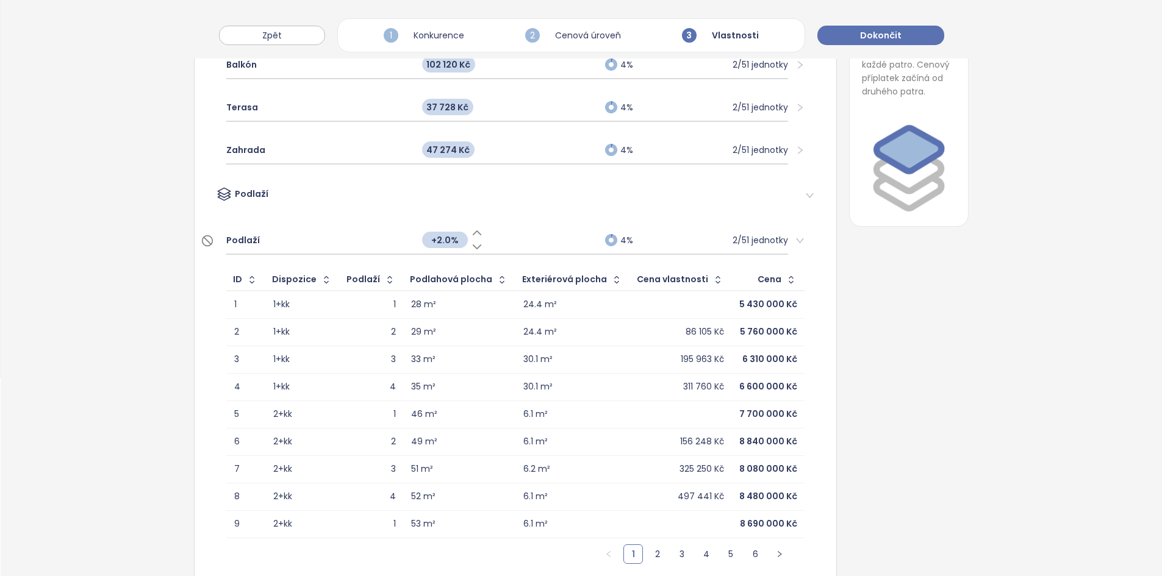
click at [436, 245] on span "+2.0%" at bounding box center [445, 240] width 46 height 16
click at [436, 245] on input "*" at bounding box center [445, 240] width 46 height 13
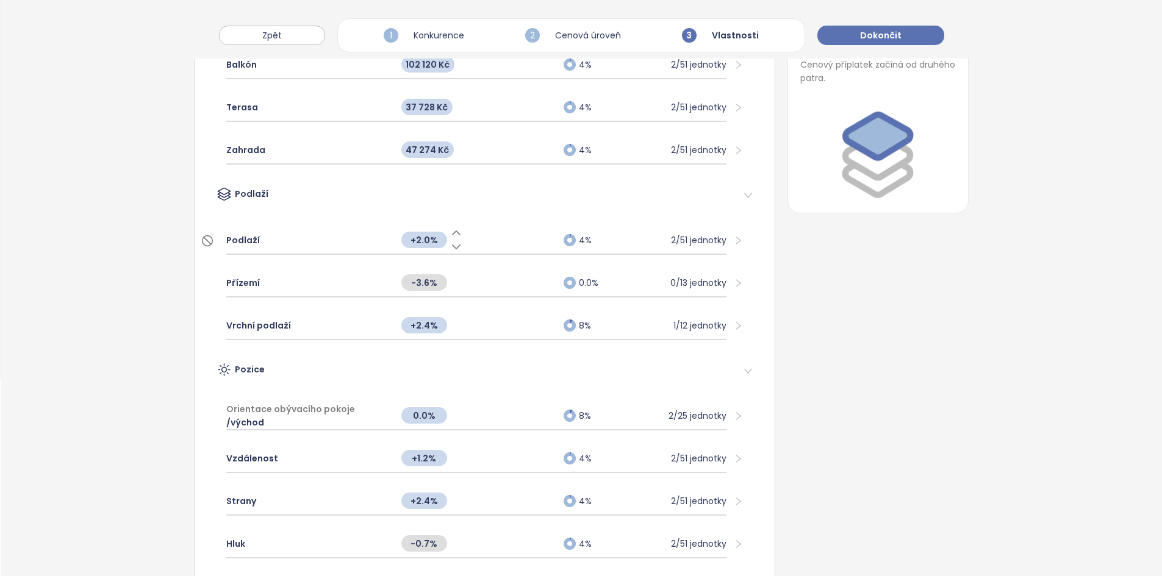
click at [426, 240] on span "+2.0%" at bounding box center [424, 240] width 46 height 16
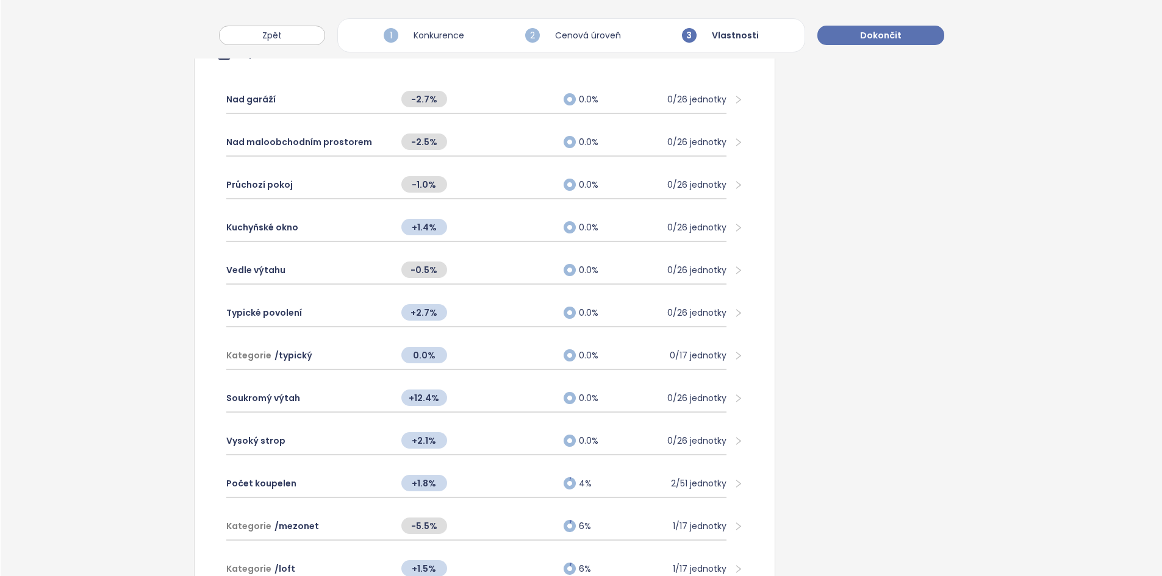
scroll to position [947, 0]
click at [368, 438] on div "Vysoký strop" at bounding box center [307, 440] width 163 height 27
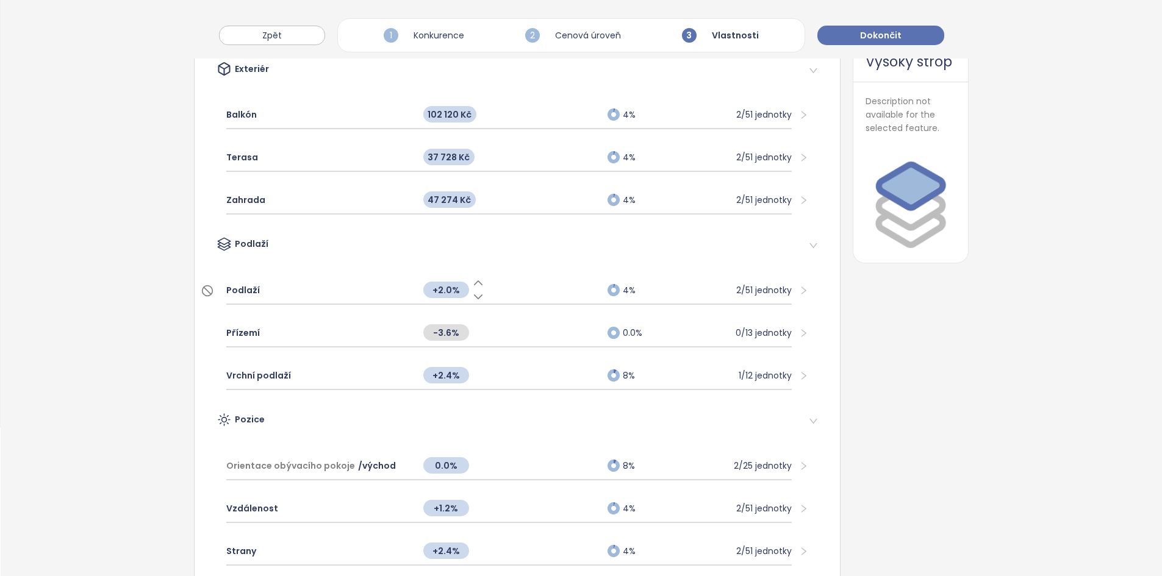
scroll to position [0, 0]
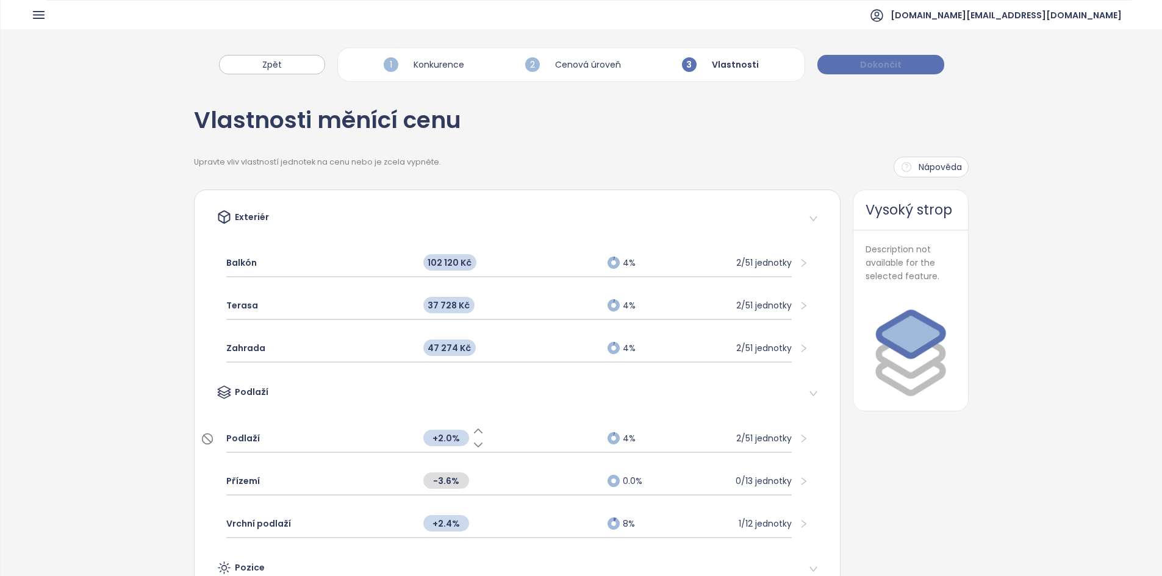
click at [862, 64] on span "Dokončit" at bounding box center [880, 64] width 41 height 13
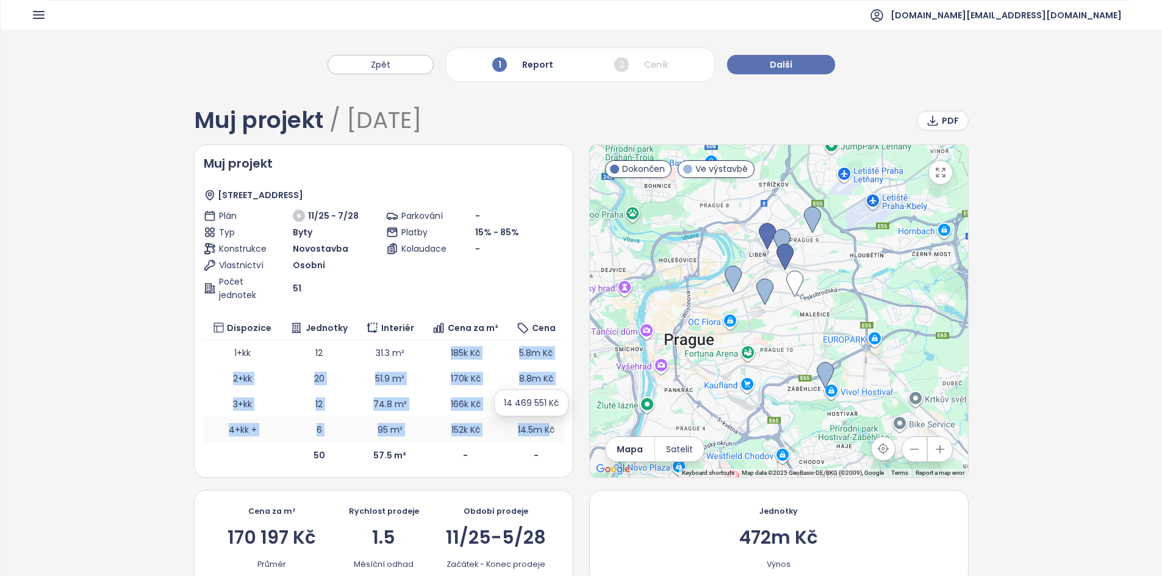
drag, startPoint x: 434, startPoint y: 360, endPoint x: 545, endPoint y: 433, distance: 133.0
click at [545, 433] on tbody "1+kk 12 31.3 m² 185k Kč 5.8m Kč 2+kk 20 51.9 m² 170k Kč 8.8m Kč 3+kk 12 74.8 m²…" at bounding box center [384, 391] width 360 height 102
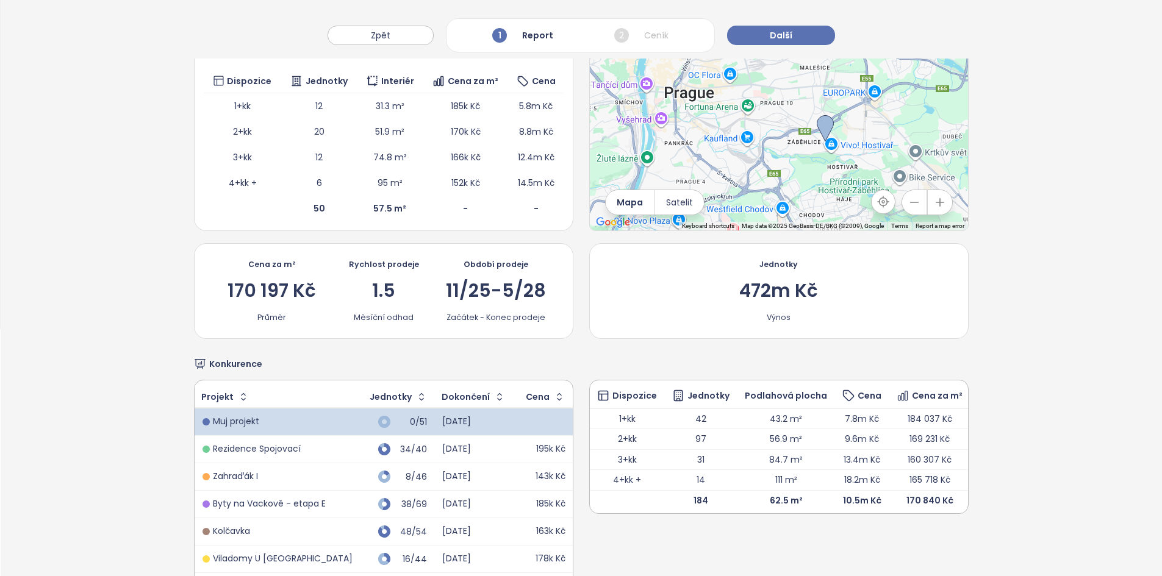
click at [320, 288] on div "Cena za m² 170 197 Kč Průměr" at bounding box center [271, 291] width 105 height 64
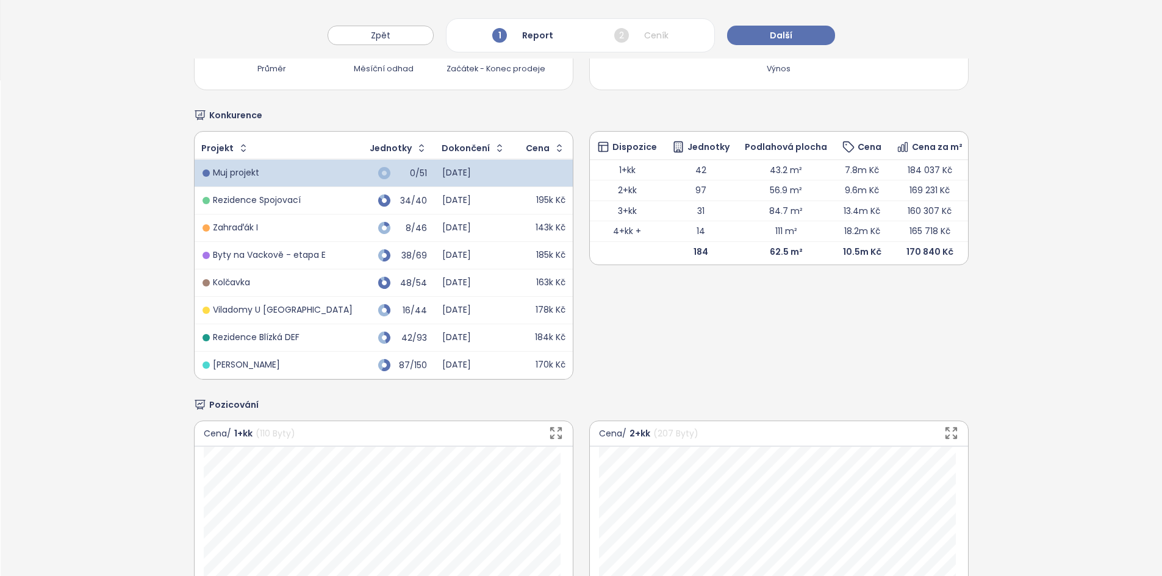
scroll to position [709, 0]
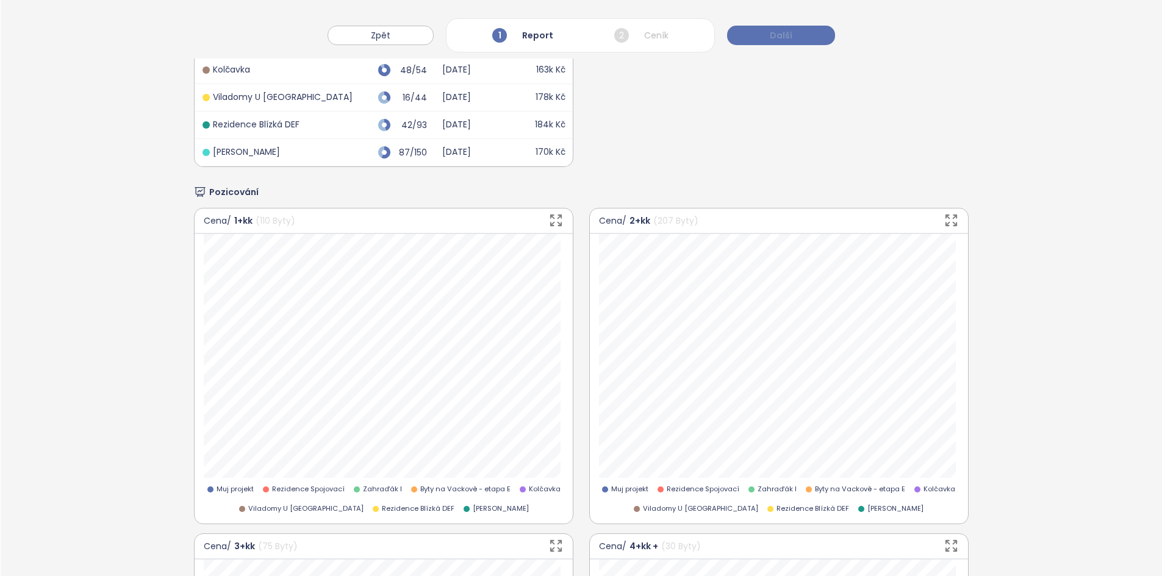
click at [801, 35] on button "Další" at bounding box center [781, 36] width 108 height 20
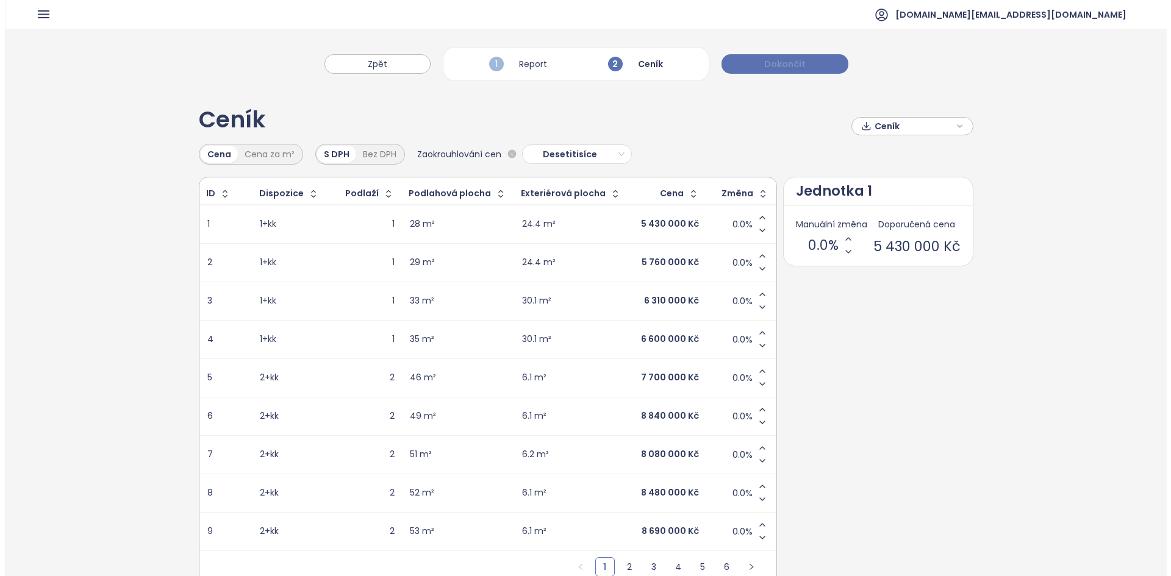
scroll to position [0, 0]
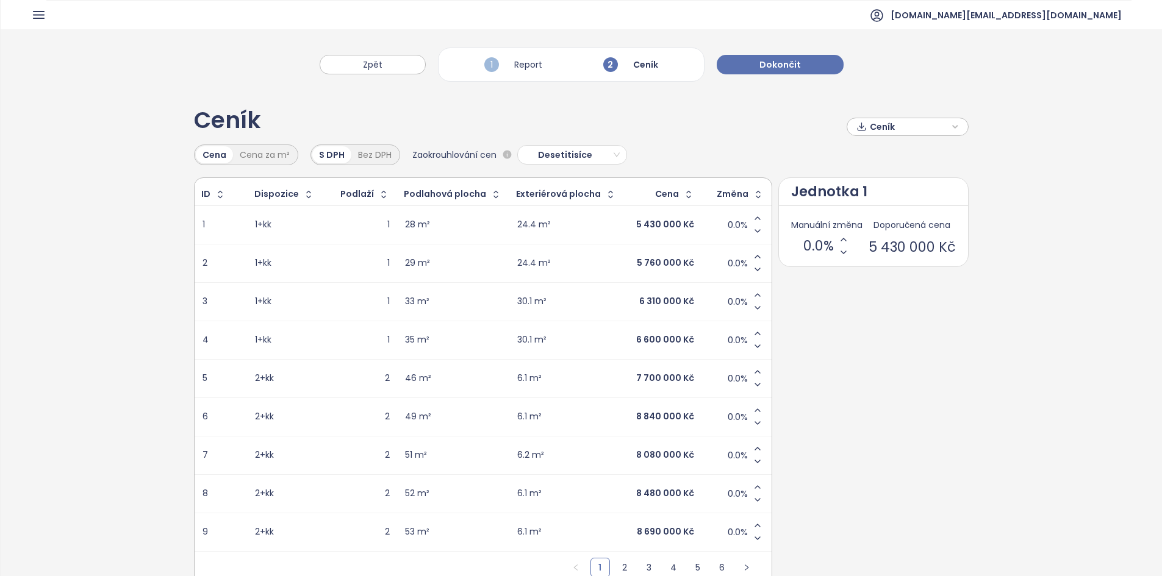
click at [893, 132] on span "Ceník" at bounding box center [909, 127] width 79 height 18
click at [554, 157] on span "Desetitisíce" at bounding box center [570, 155] width 98 height 18
click at [554, 154] on span "Desetitisíce" at bounding box center [570, 155] width 98 height 18
click at [787, 71] on span "Dokončit" at bounding box center [779, 64] width 41 height 13
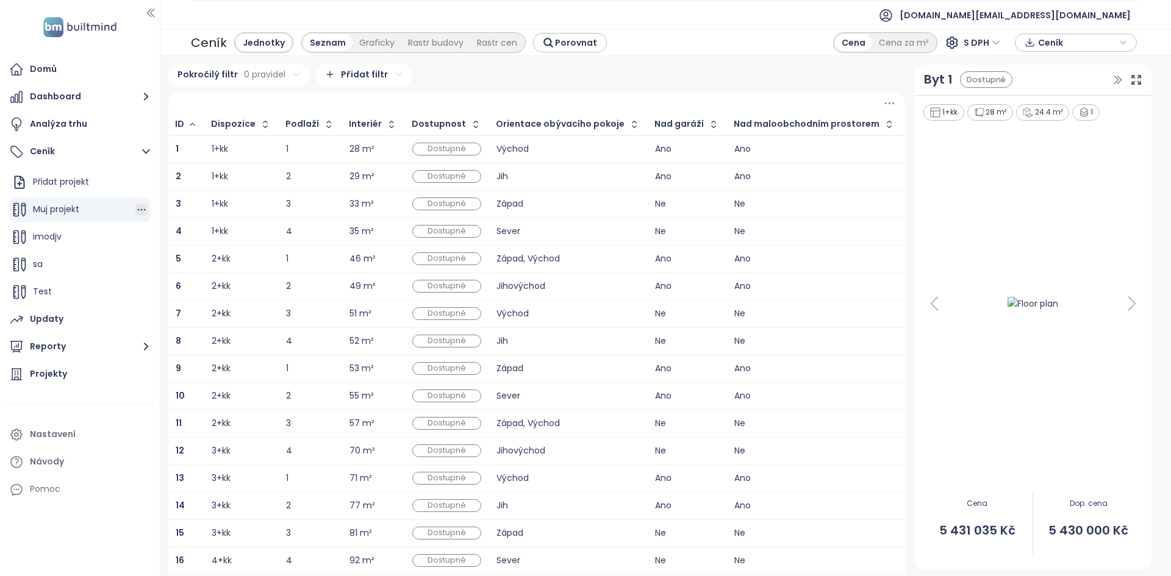
click at [135, 207] on icon "button" at bounding box center [141, 210] width 12 height 12
click at [166, 226] on button "Upravit" at bounding box center [184, 229] width 73 height 15
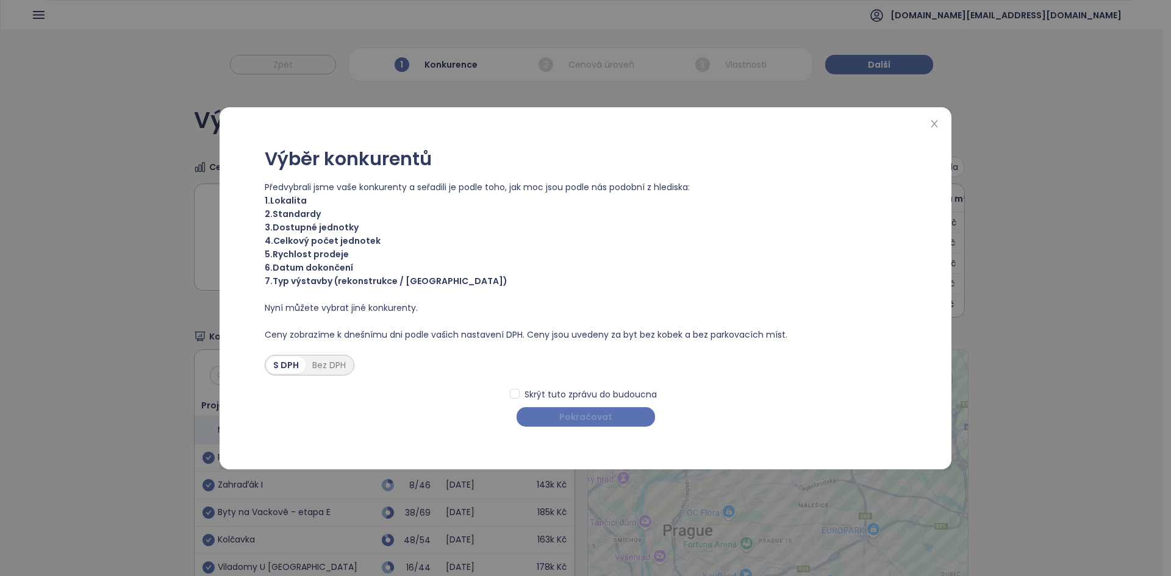
click at [590, 417] on span "Pokračovat" at bounding box center [585, 416] width 53 height 13
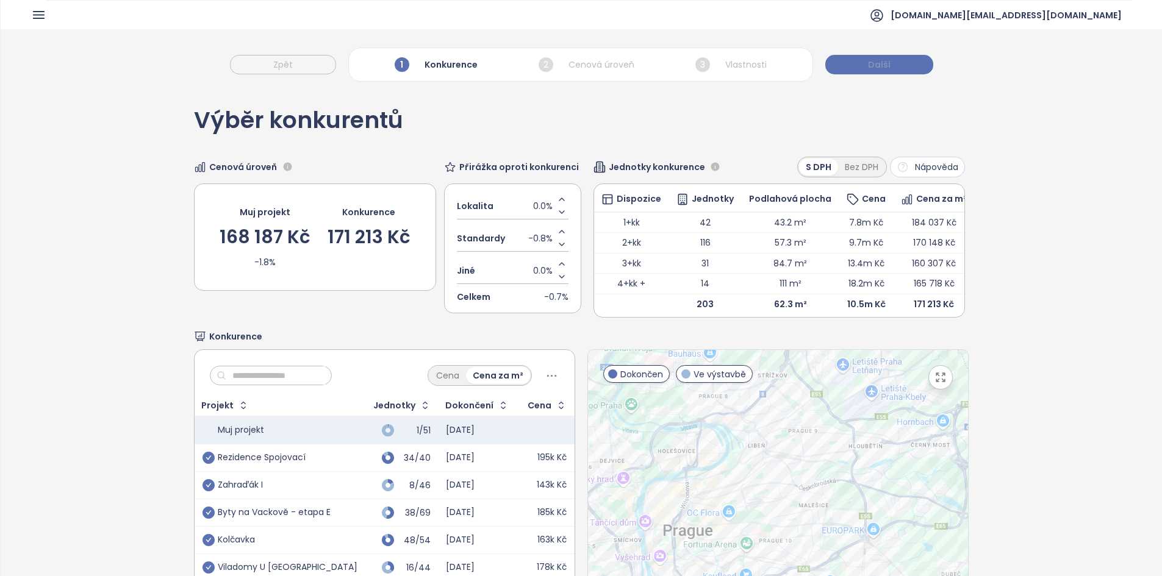
click at [896, 68] on button "Další" at bounding box center [879, 65] width 108 height 20
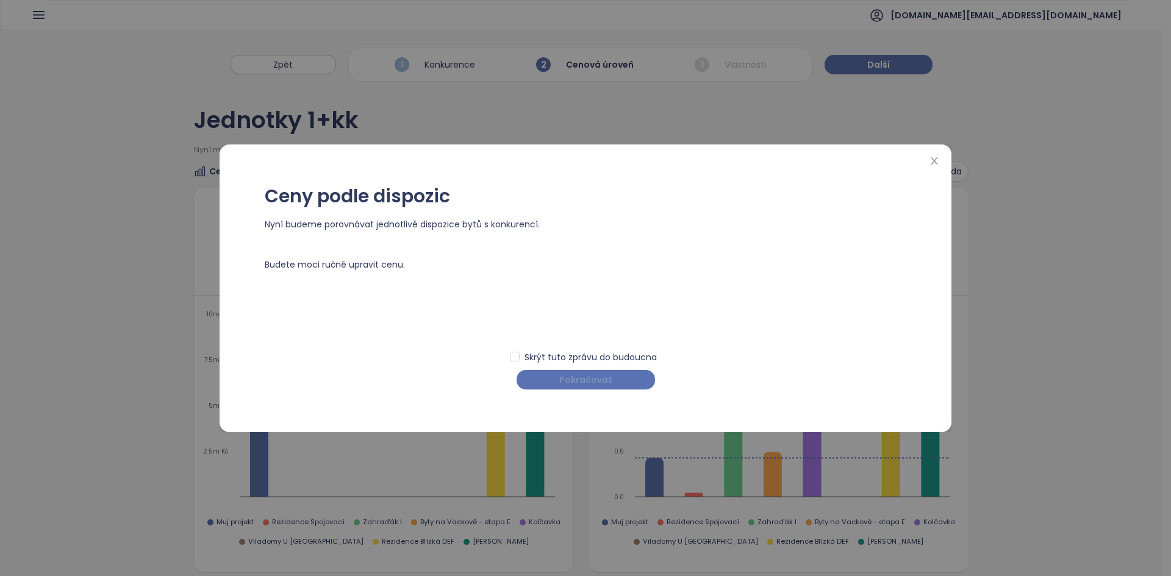
click at [634, 381] on button "Pokračovat" at bounding box center [586, 380] width 138 height 20
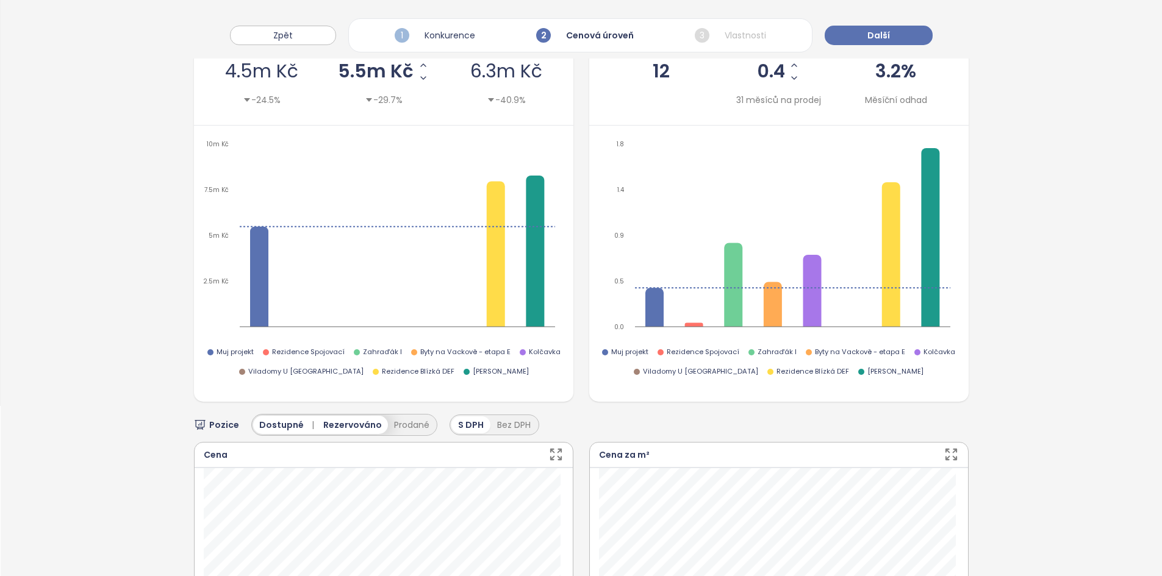
scroll to position [170, 0]
click at [853, 27] on button "Další" at bounding box center [879, 36] width 108 height 20
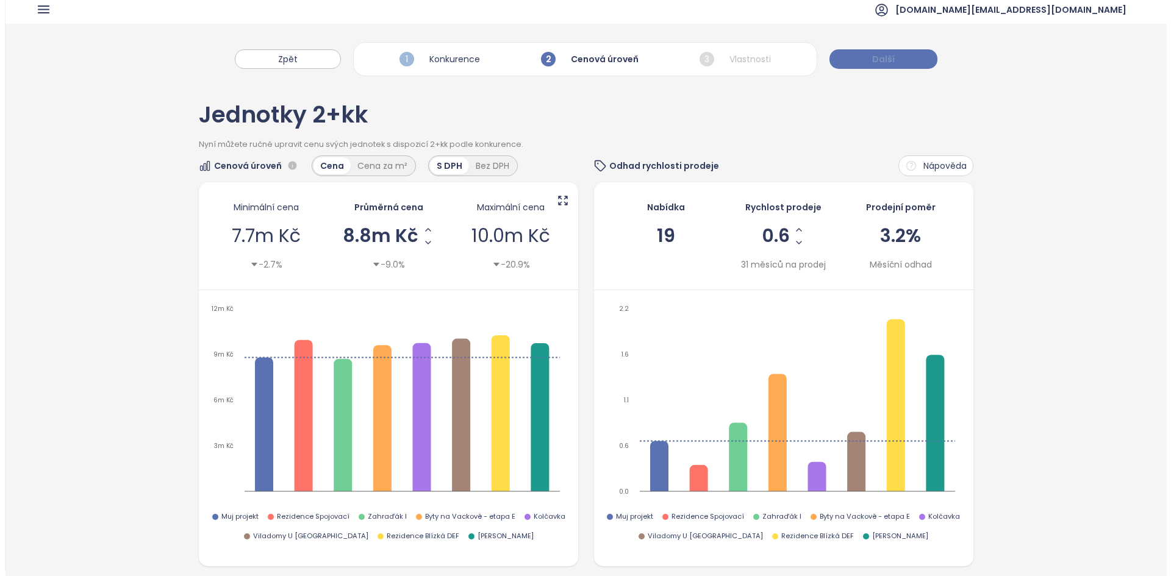
scroll to position [0, 0]
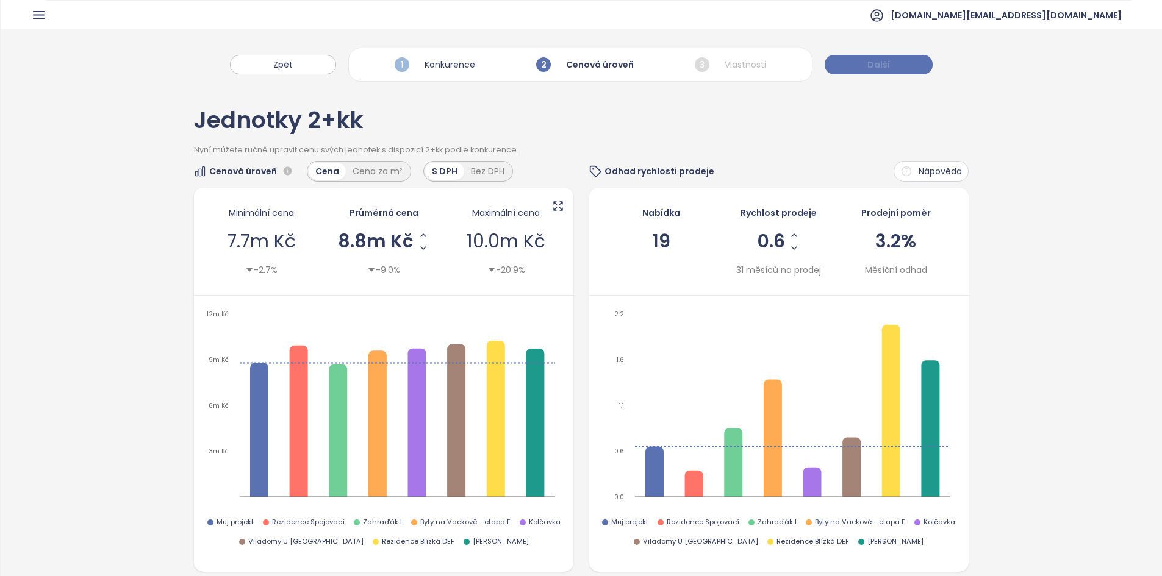
click at [859, 64] on button "Další" at bounding box center [879, 65] width 108 height 20
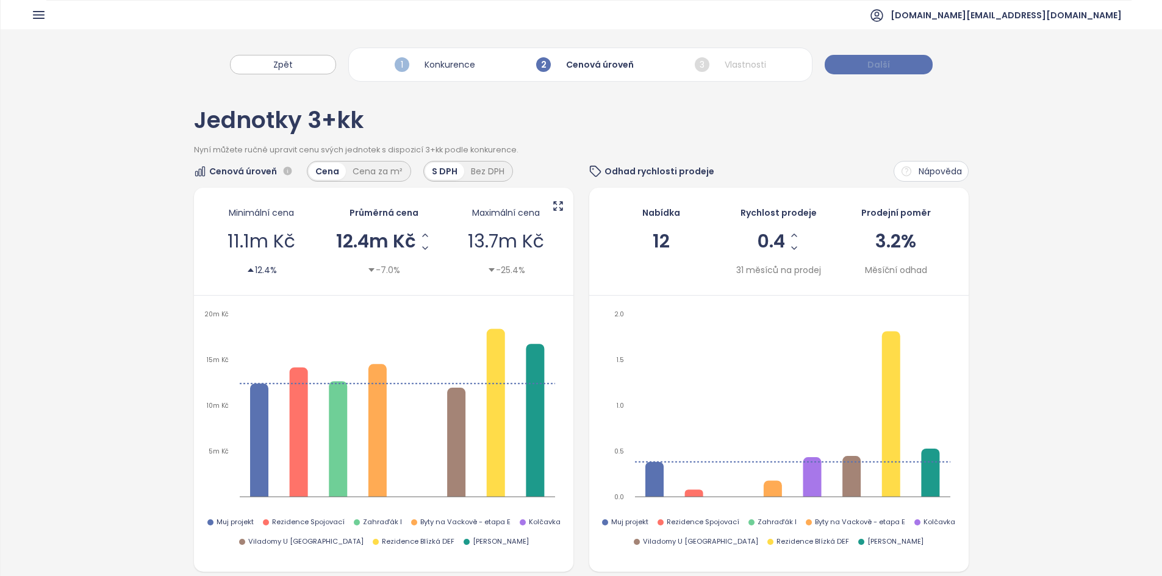
click at [859, 63] on button "Další" at bounding box center [879, 65] width 108 height 20
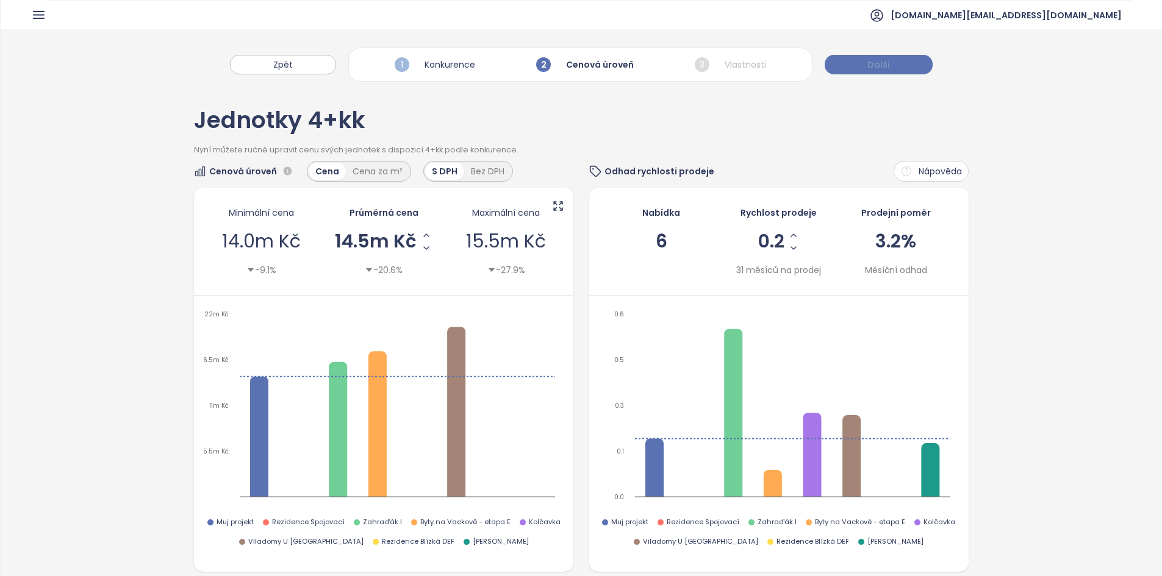
click at [859, 63] on button "Další" at bounding box center [879, 65] width 108 height 20
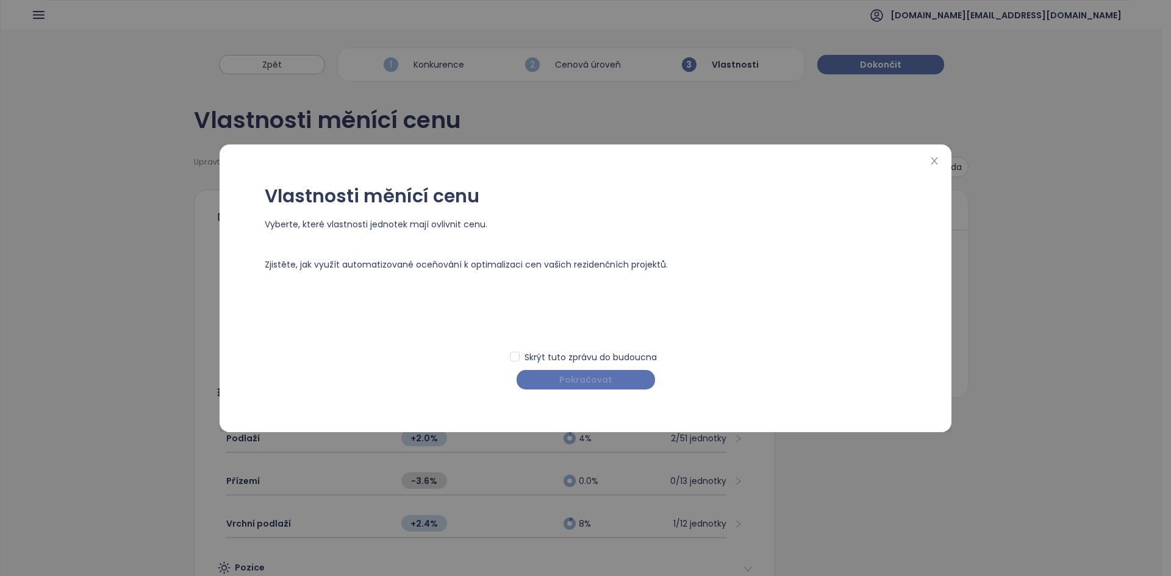
drag, startPoint x: 610, startPoint y: 398, endPoint x: 605, endPoint y: 378, distance: 21.3
click at [610, 398] on div "Vlastnosti měnící cenu Vyberte, které vlastnosti jednotek mají ovlivnit cenu. Z…" at bounding box center [585, 288] width 703 height 263
click at [605, 374] on span "Pokračovat" at bounding box center [585, 379] width 53 height 13
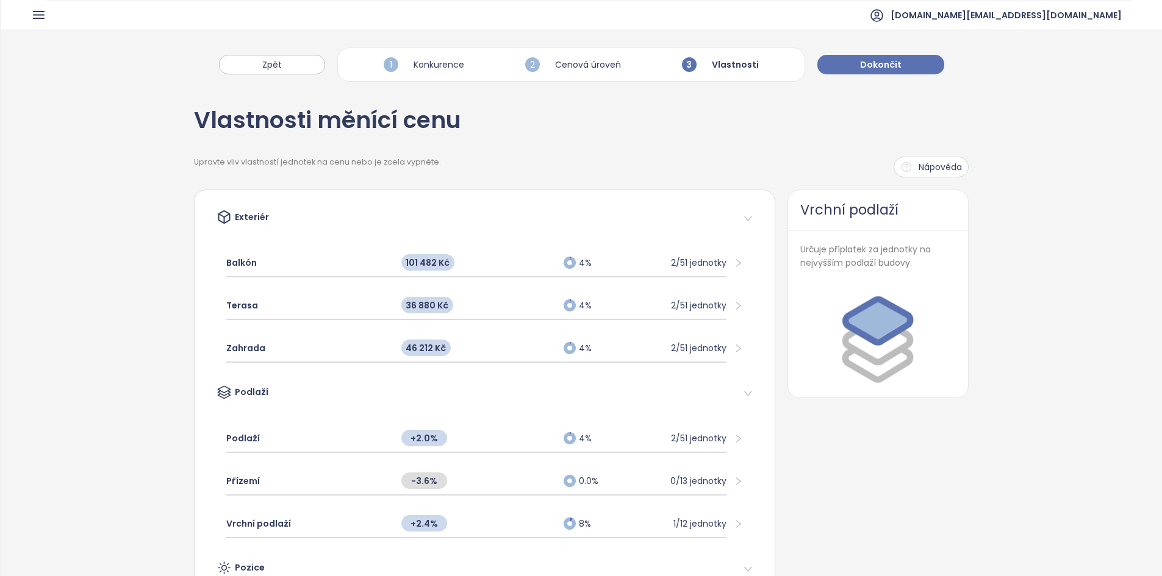
click at [39, 21] on icon "button" at bounding box center [38, 14] width 15 height 15
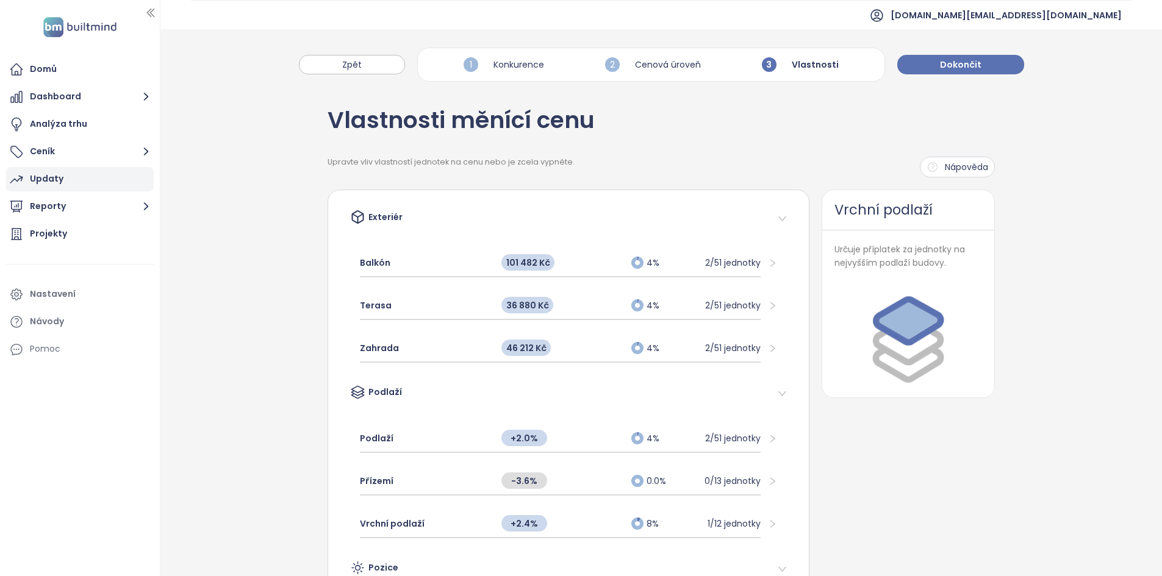
click at [84, 188] on div "Updaty" at bounding box center [80, 179] width 148 height 24
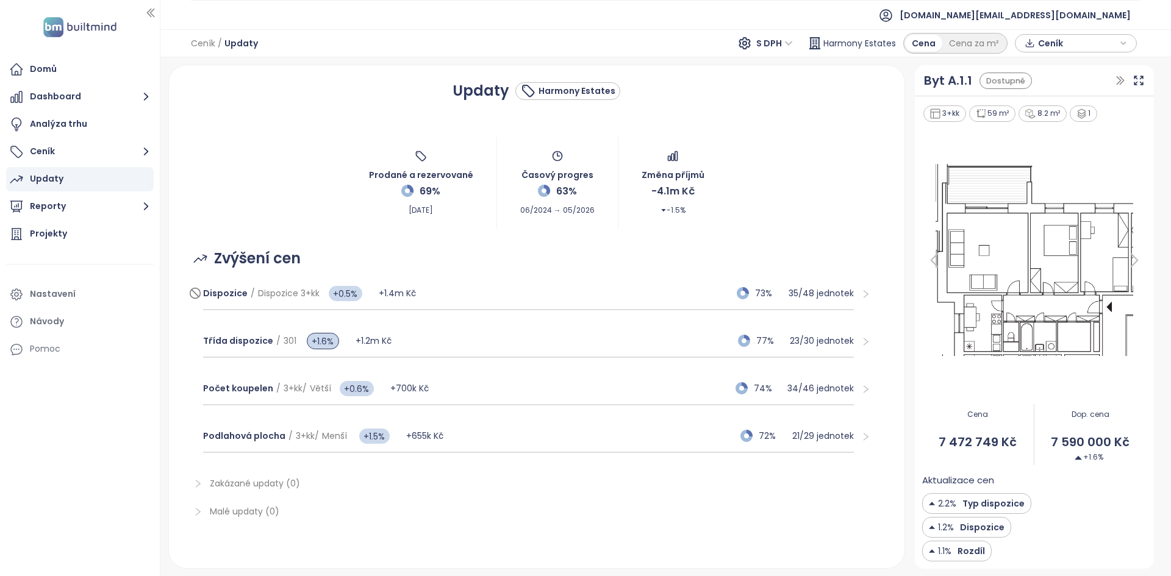
click at [475, 293] on div "Dispozice / Dispozice 3+kk +0.5% +1.4m Kč 73% 35 / 48 jednotek" at bounding box center [528, 293] width 651 height 33
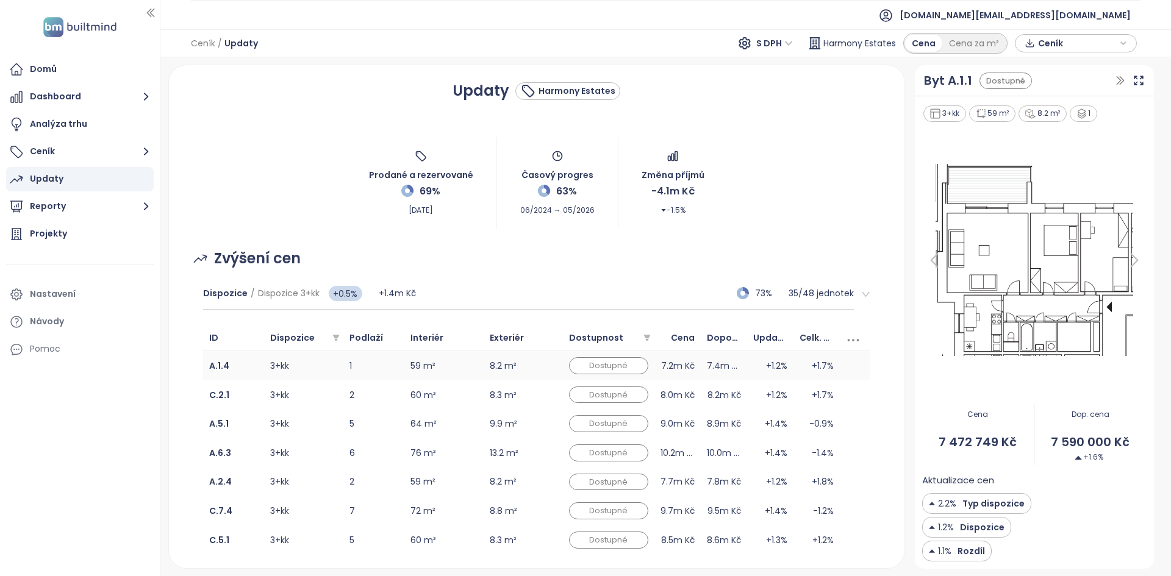
click at [466, 373] on td "59 m²" at bounding box center [443, 365] width 79 height 29
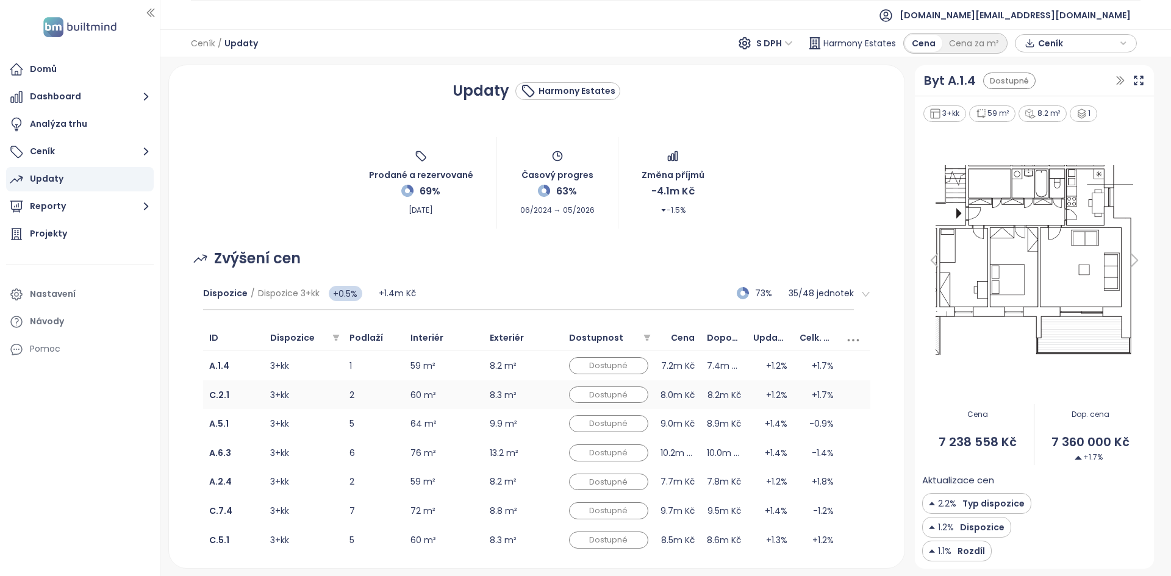
click at [467, 399] on td "60 m²" at bounding box center [443, 395] width 79 height 29
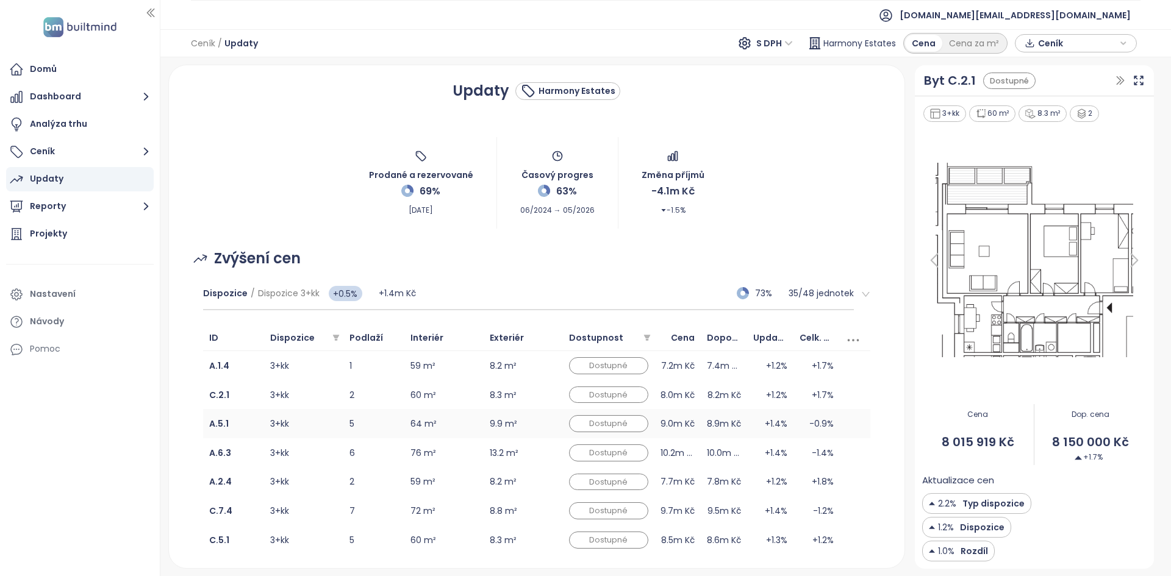
click at [468, 428] on td "64 m²" at bounding box center [443, 423] width 79 height 29
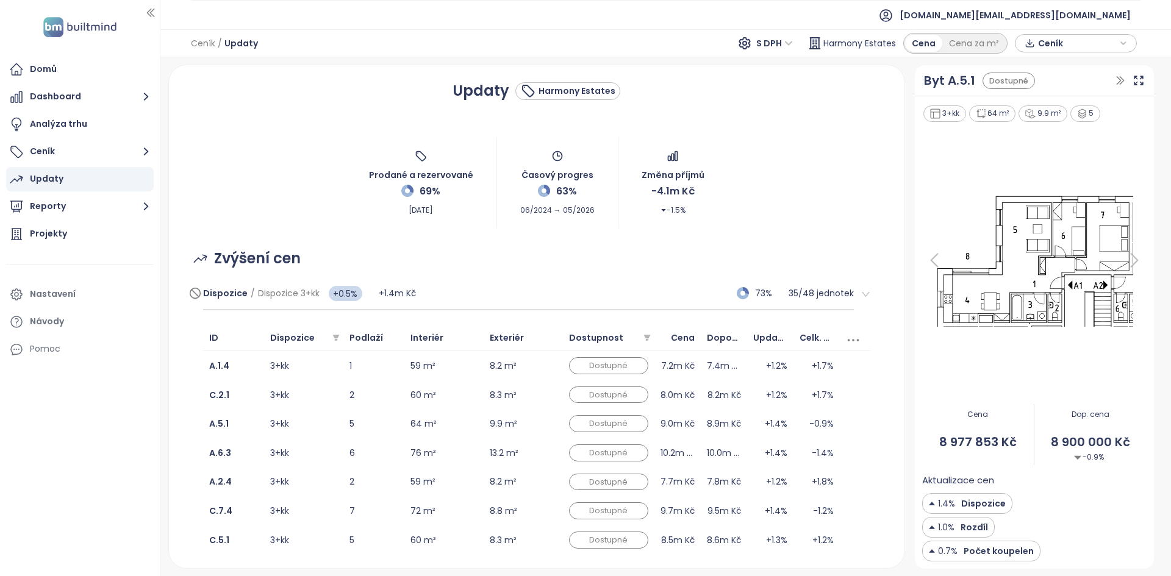
click at [488, 286] on div "Dispozice / Dispozice 3+kk +0.5% +1.4m Kč 73% 35 / 48 jednotek" at bounding box center [528, 293] width 651 height 33
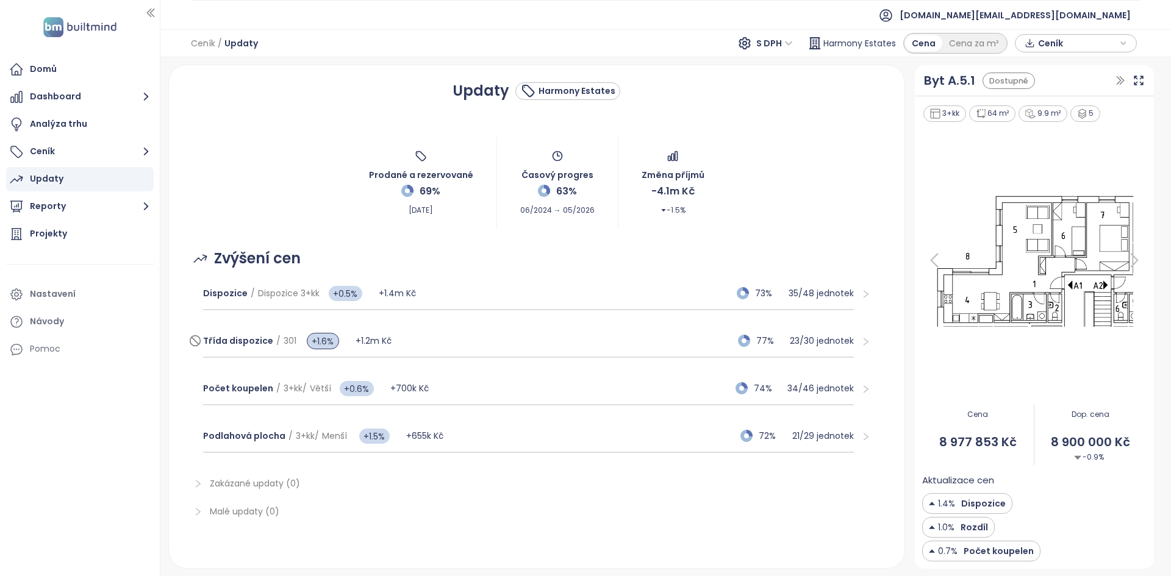
click at [467, 342] on div "Třída dispozice / 301 +1.6% +1.2m Kč 77% 23 / 30 jednotek" at bounding box center [528, 341] width 651 height 33
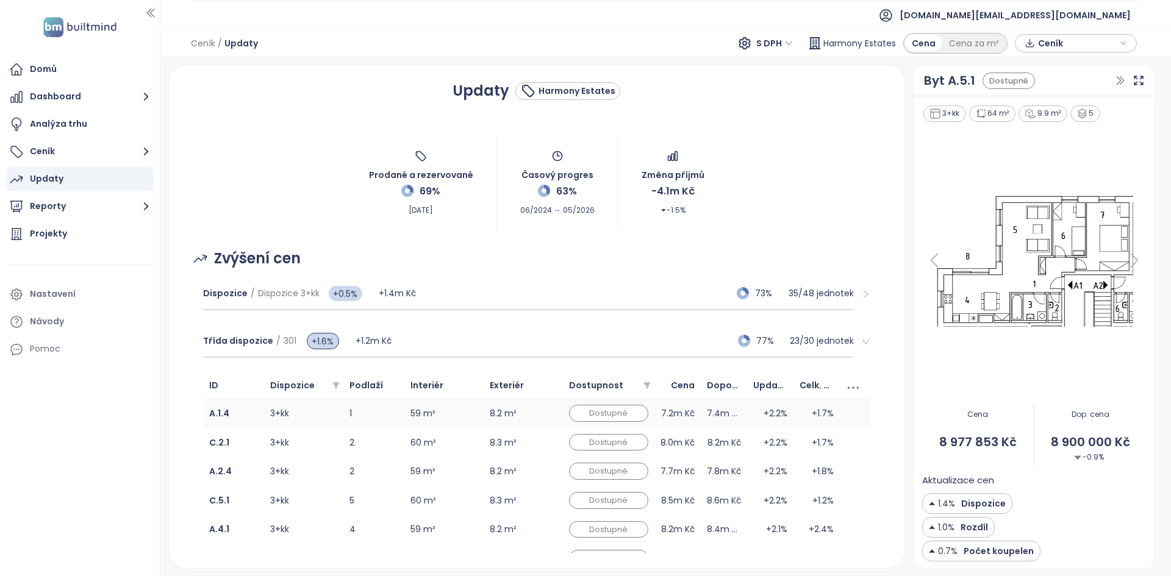
click at [326, 423] on td "3+kk" at bounding box center [303, 413] width 79 height 29
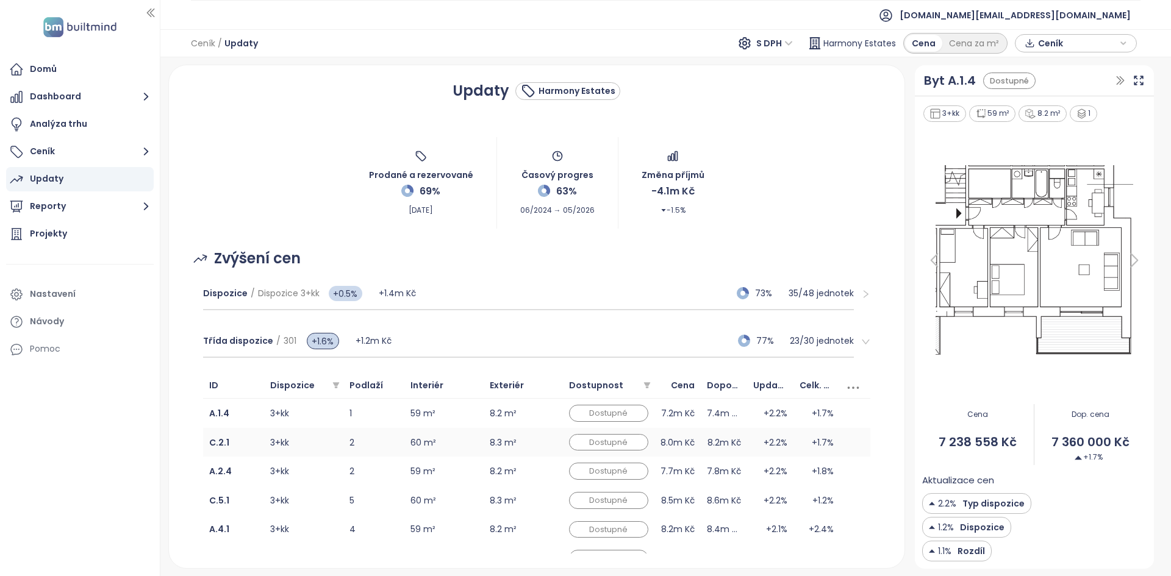
click at [323, 447] on td "3+kk" at bounding box center [303, 442] width 79 height 29
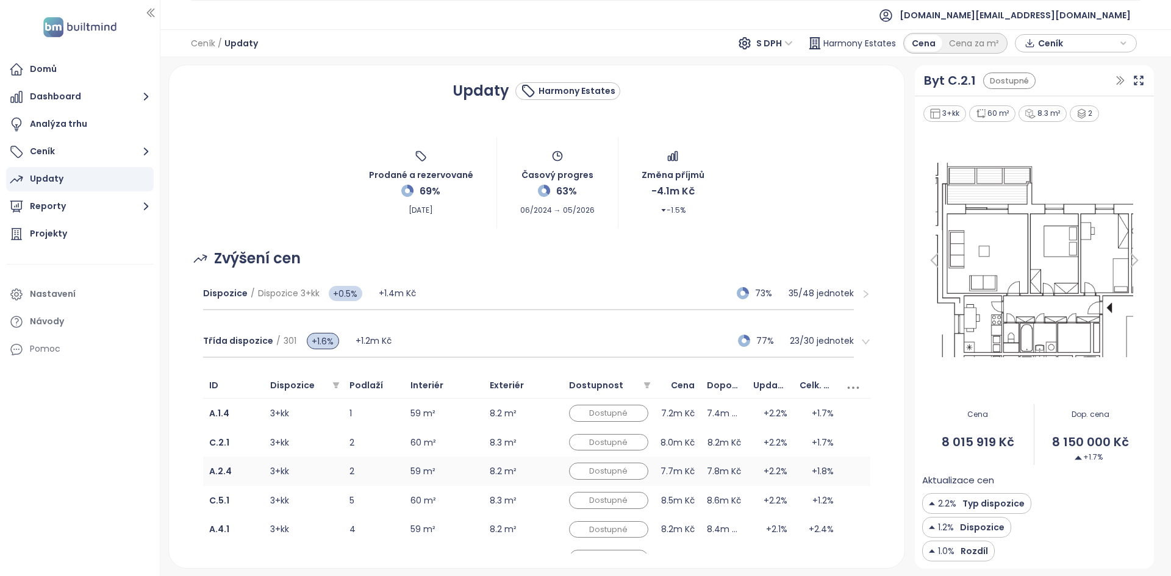
click at [321, 470] on td "3+kk" at bounding box center [303, 471] width 79 height 29
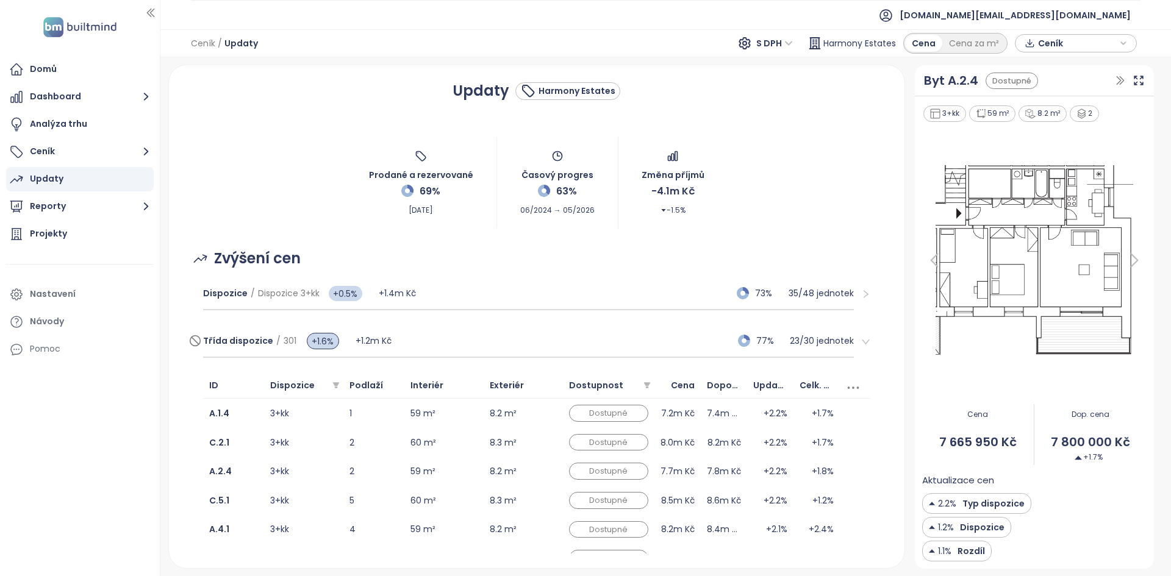
click at [448, 339] on div "Třída dispozice / 301 +1.6% +1.2m Kč 77% 23 / 30 jednotek" at bounding box center [528, 341] width 651 height 33
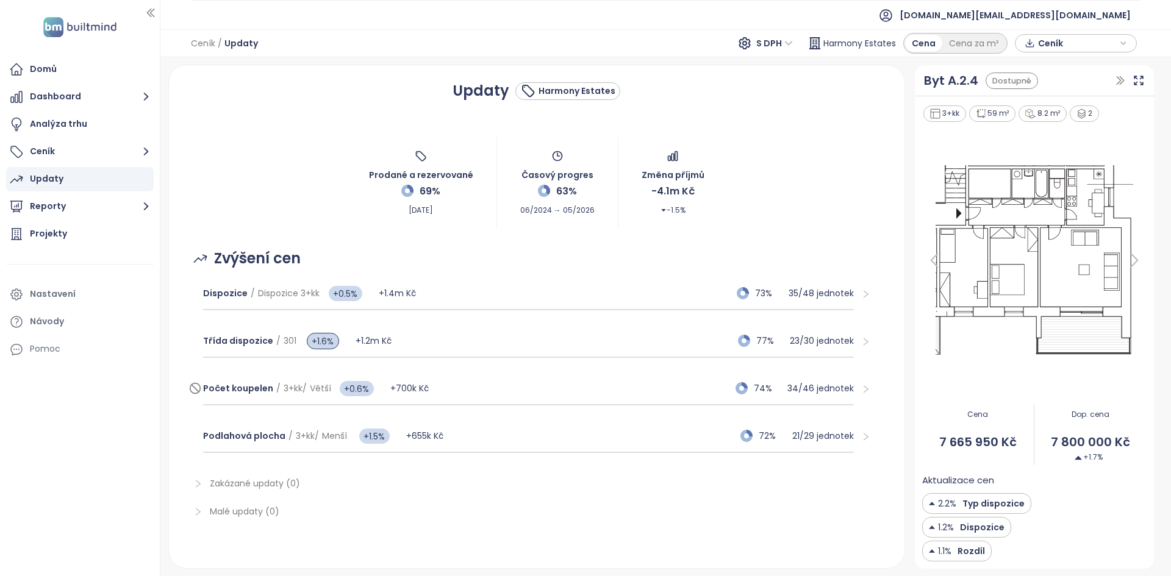
click at [535, 395] on div "Počet koupelen / 3+kk / Větší +0.6% +700k Kč 74% 34 / 46 jednotek" at bounding box center [528, 389] width 651 height 33
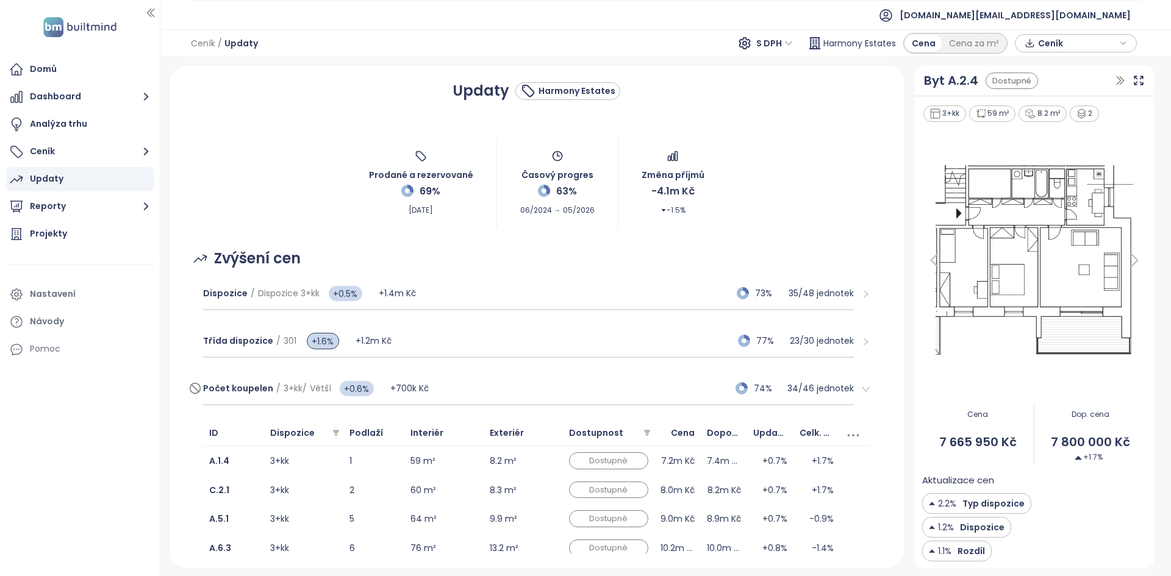
click at [535, 395] on div "Počet koupelen / 3+kk / Větší +0.6% +700k Kč 74% 34 / 46 jednotek" at bounding box center [528, 389] width 651 height 33
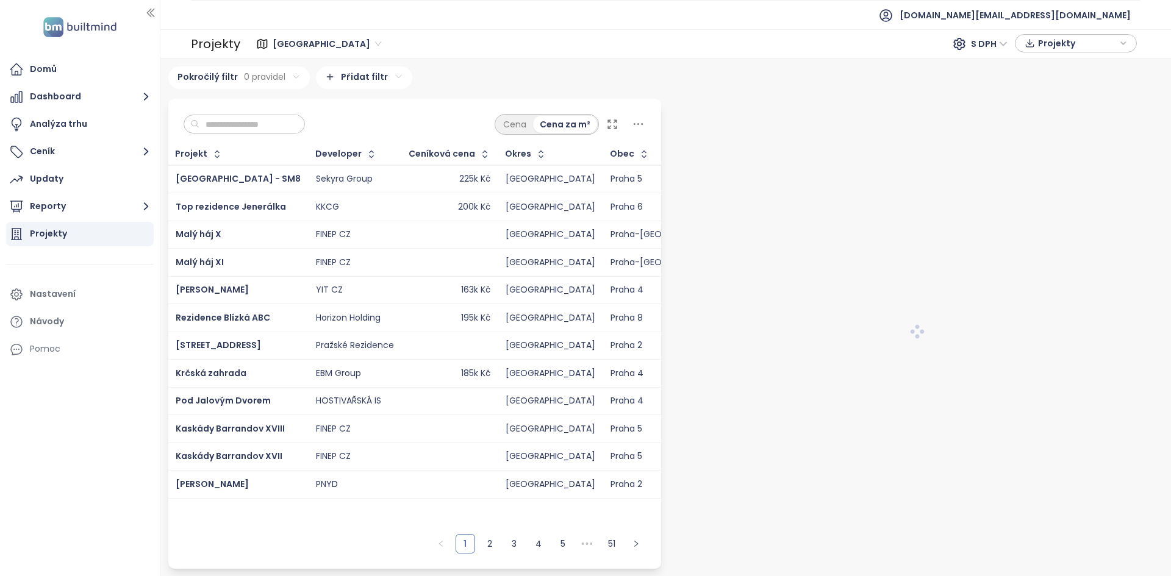
click at [122, 215] on button "Reporty" at bounding box center [80, 207] width 148 height 24
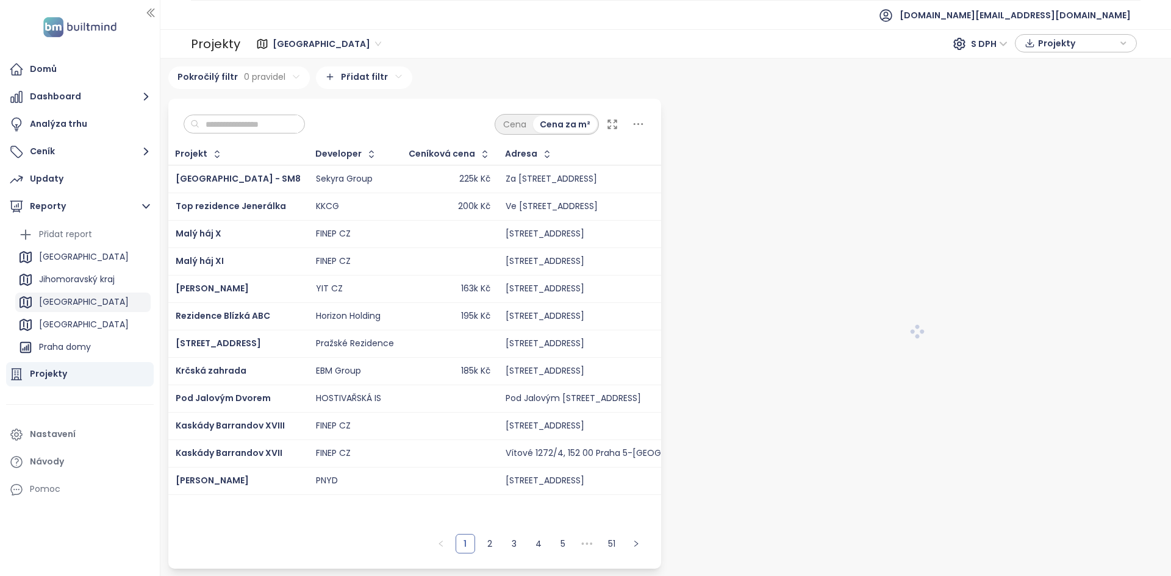
scroll to position [76, 0]
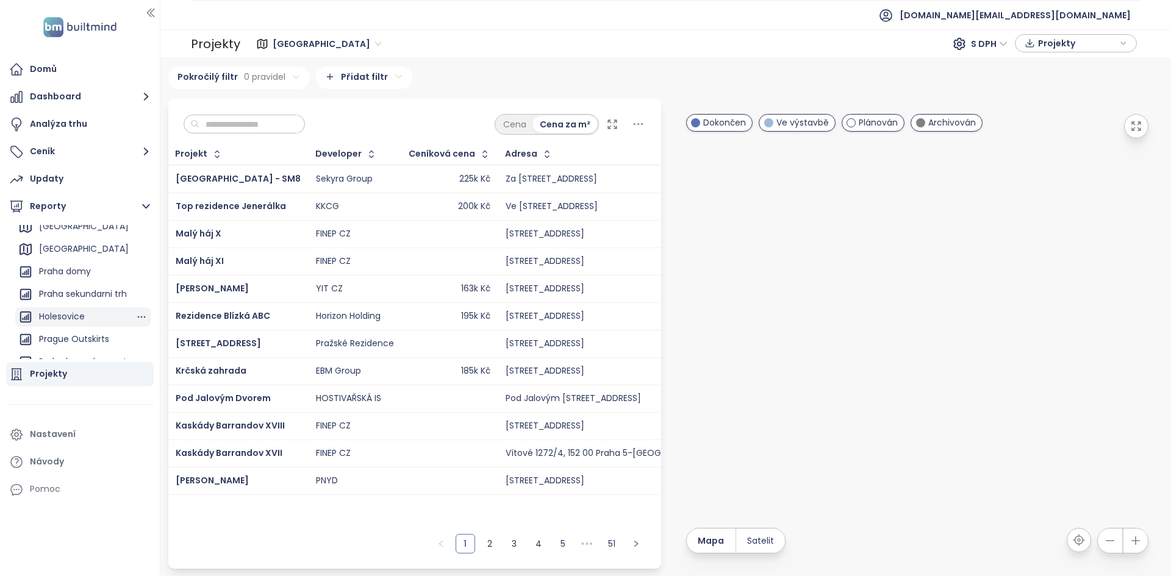
click at [85, 294] on ul "Přidat report [GEOGRAPHIC_DATA] [GEOGRAPHIC_DATA] kraj [GEOGRAPHIC_DATA] domy […" at bounding box center [82, 305] width 135 height 313
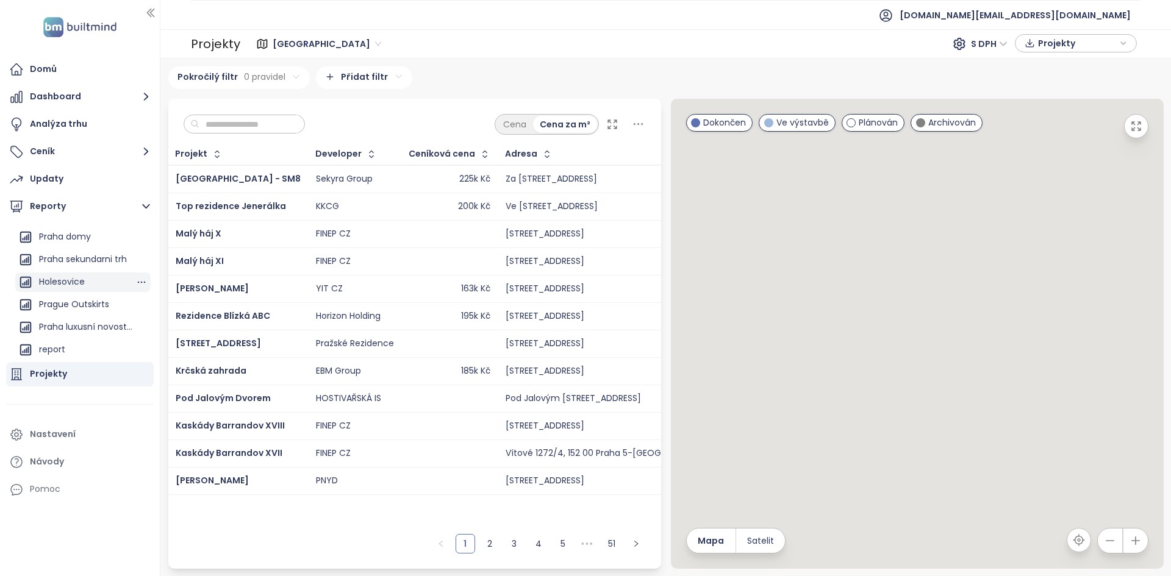
click at [80, 285] on div "Holesovice" at bounding box center [62, 281] width 46 height 15
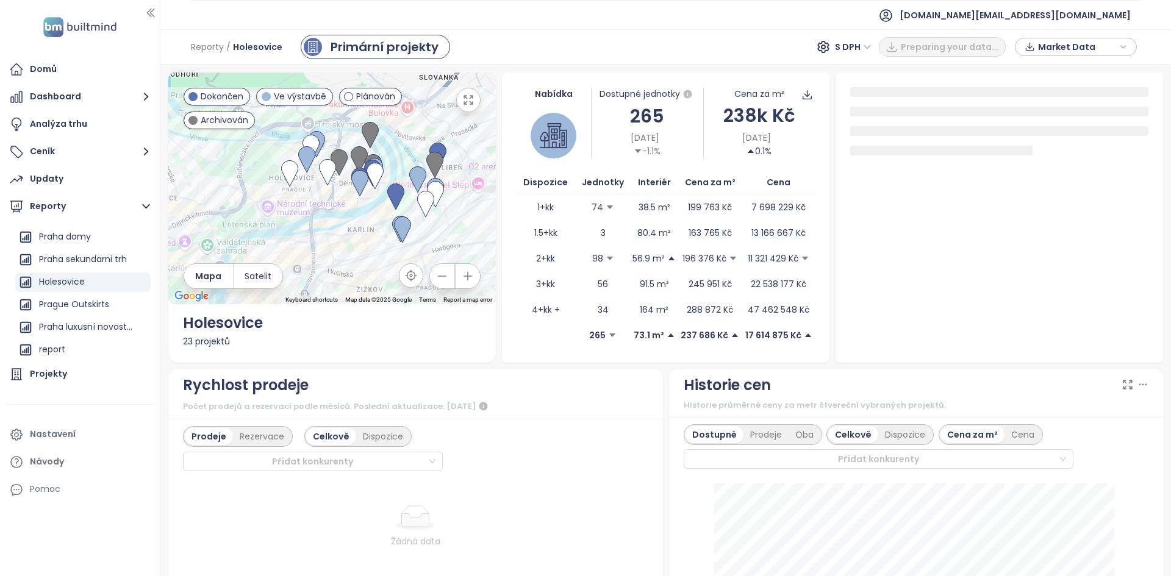
click at [644, 118] on div "265" at bounding box center [647, 116] width 111 height 29
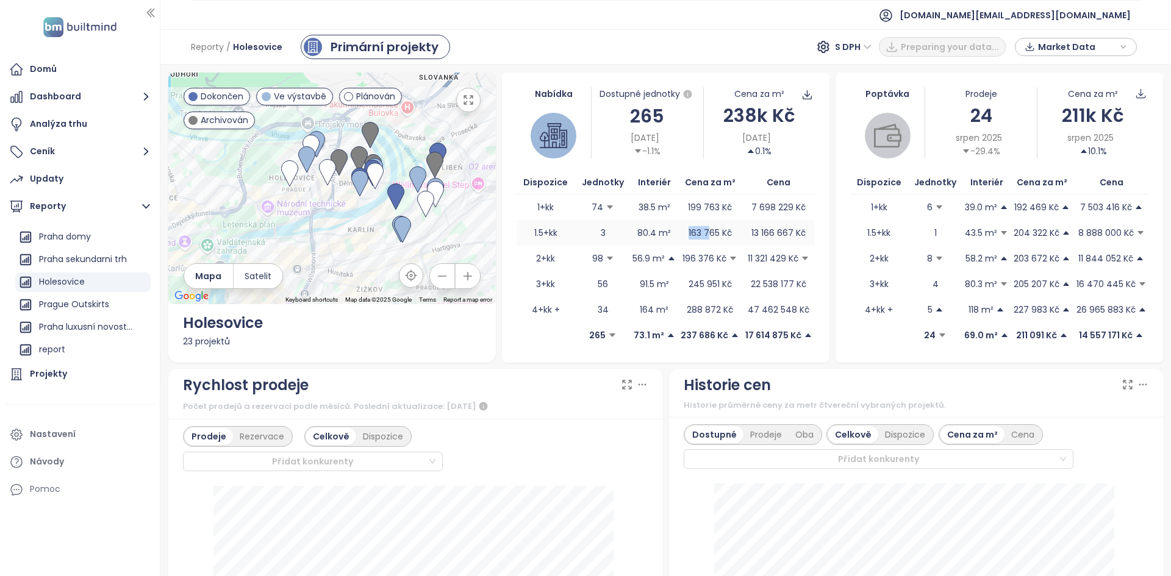
drag, startPoint x: 671, startPoint y: 232, endPoint x: 699, endPoint y: 228, distance: 27.7
click at [700, 230] on tr "1.5+kk 3 80.4 m² 163 765 Kč 13 166 667 Kč" at bounding box center [666, 233] width 298 height 26
drag, startPoint x: 682, startPoint y: 209, endPoint x: 722, endPoint y: 206, distance: 40.3
click at [722, 206] on span "199 763 Kč" at bounding box center [710, 207] width 65 height 13
